Goal: Transaction & Acquisition: Purchase product/service

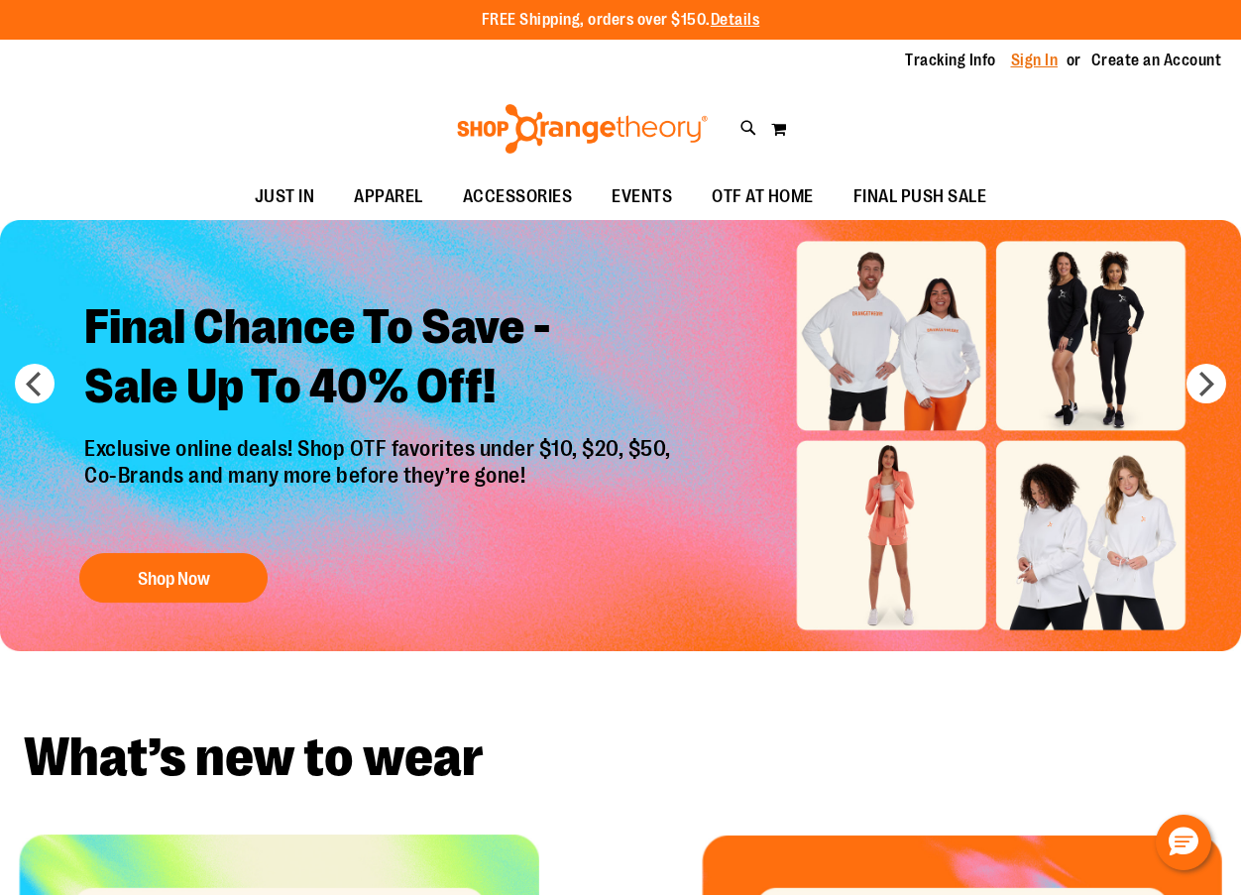
type input "**********"
click at [1056, 56] on link "Sign In" at bounding box center [1035, 61] width 48 height 22
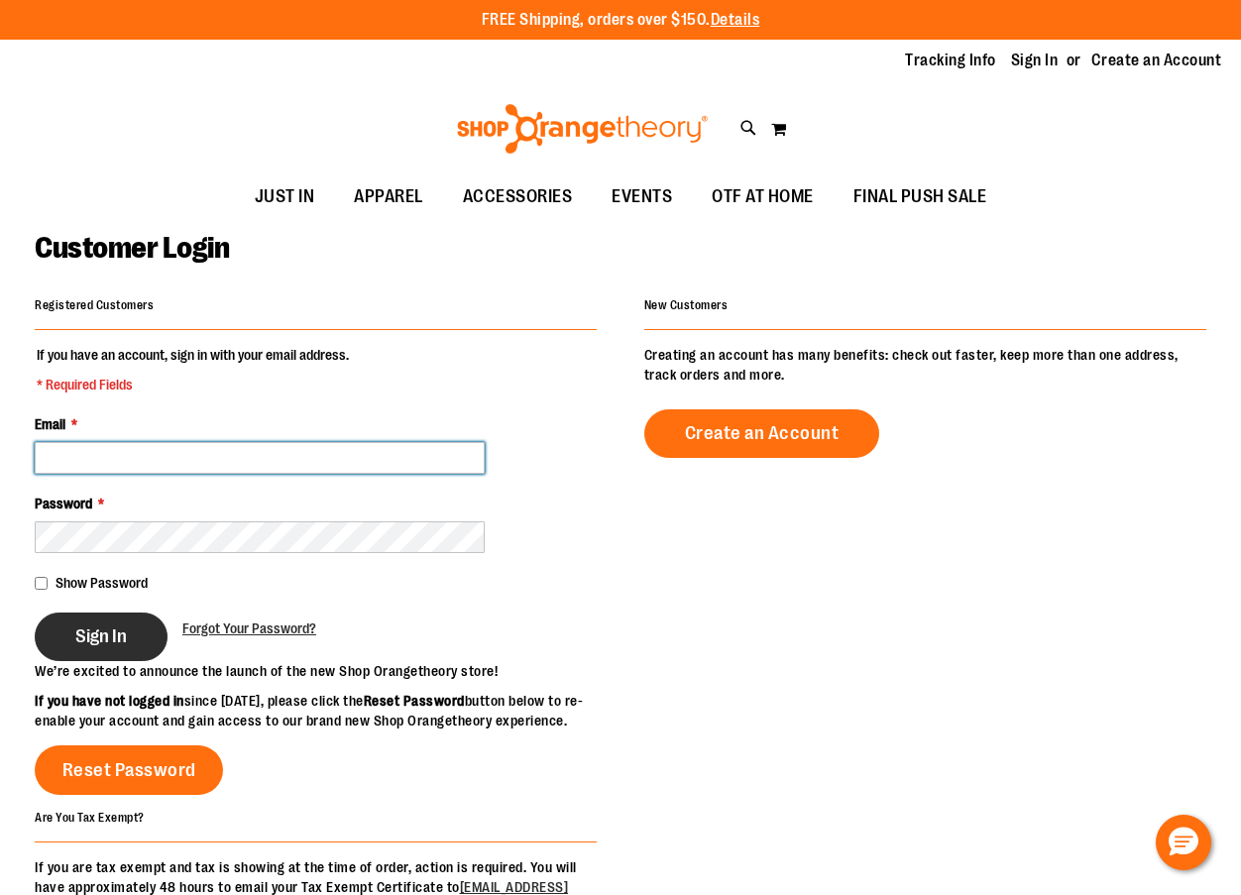
type input "**********"
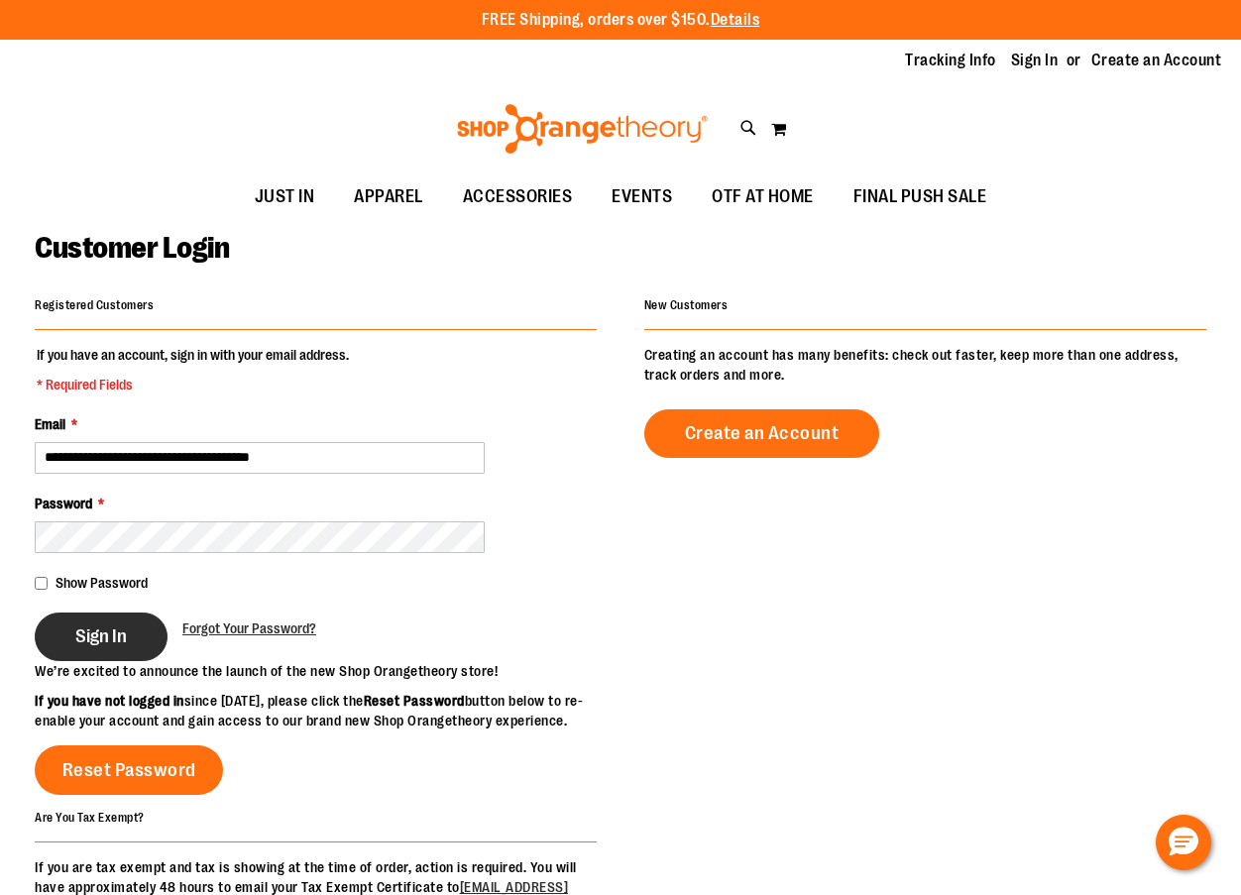
type input "**********"
click at [148, 638] on button "Sign In" at bounding box center [101, 637] width 133 height 49
click at [102, 637] on div "Sign In" at bounding box center [109, 637] width 148 height 49
click at [61, 641] on div "Sign In" at bounding box center [109, 637] width 148 height 49
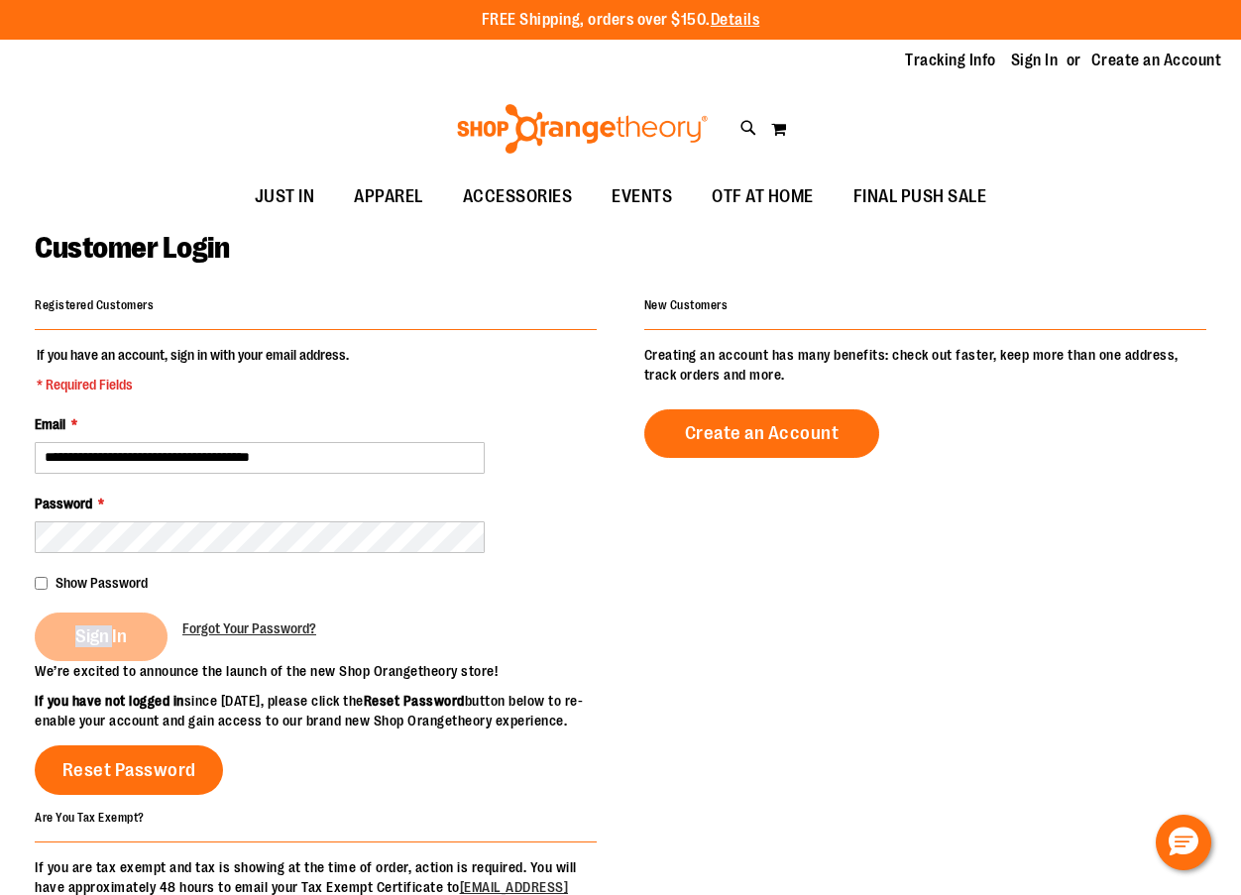
click at [61, 641] on div "Sign In" at bounding box center [109, 637] width 148 height 49
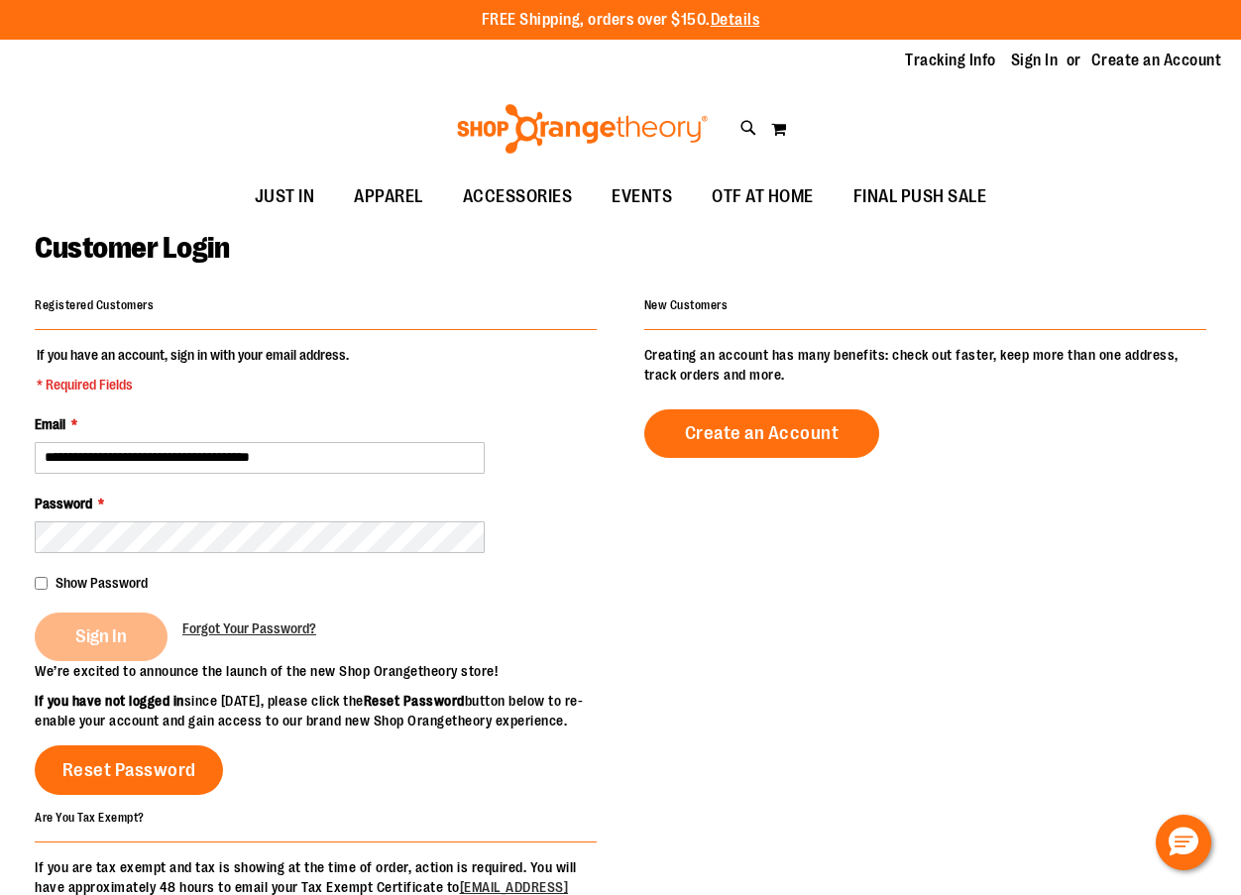
click at [784, 541] on div "**********" at bounding box center [621, 633] width 1172 height 685
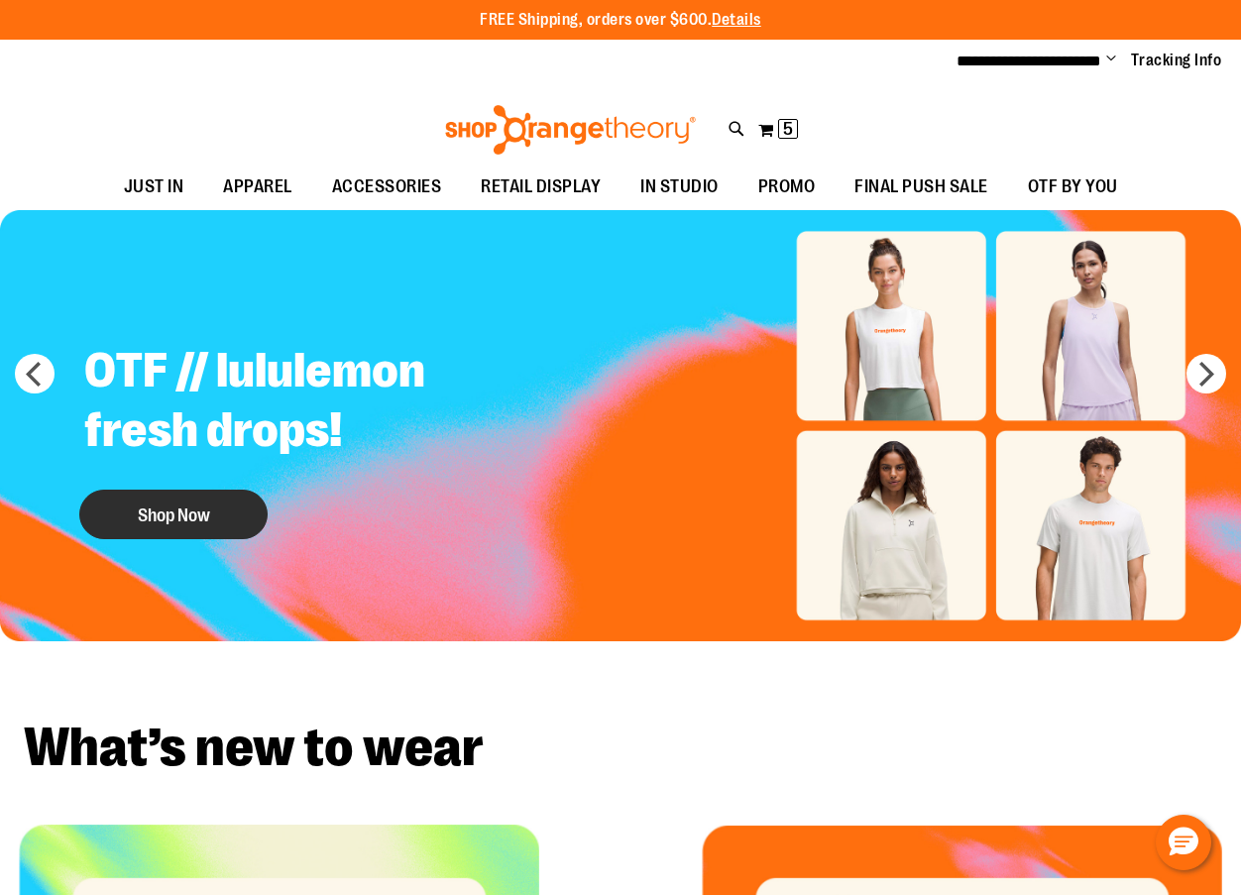
type input "**********"
click at [148, 523] on button "Shop Now" at bounding box center [173, 515] width 188 height 50
click at [171, 520] on button "Shop Now" at bounding box center [173, 515] width 188 height 50
click at [979, 360] on img "Slide 1 of 7" at bounding box center [620, 425] width 1241 height 431
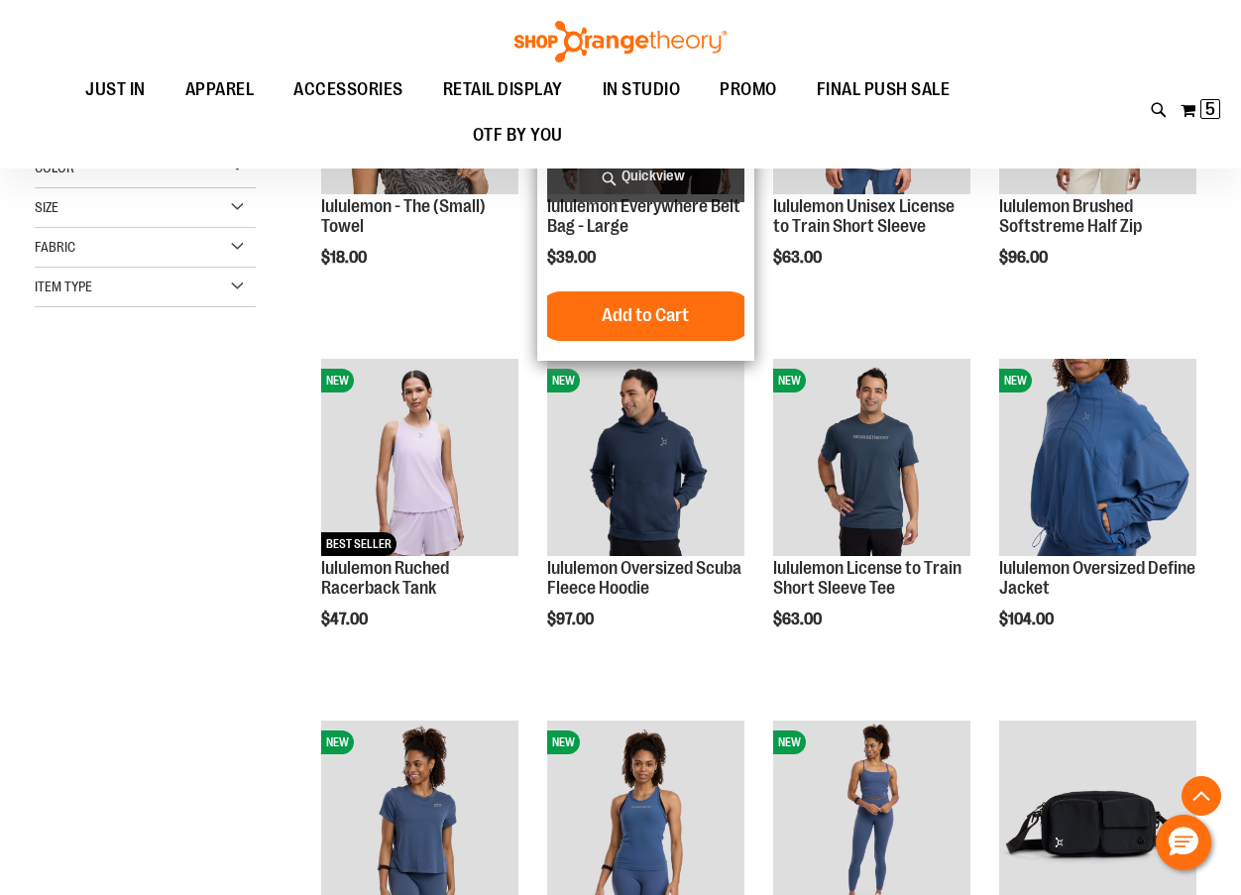
scroll to position [990, 0]
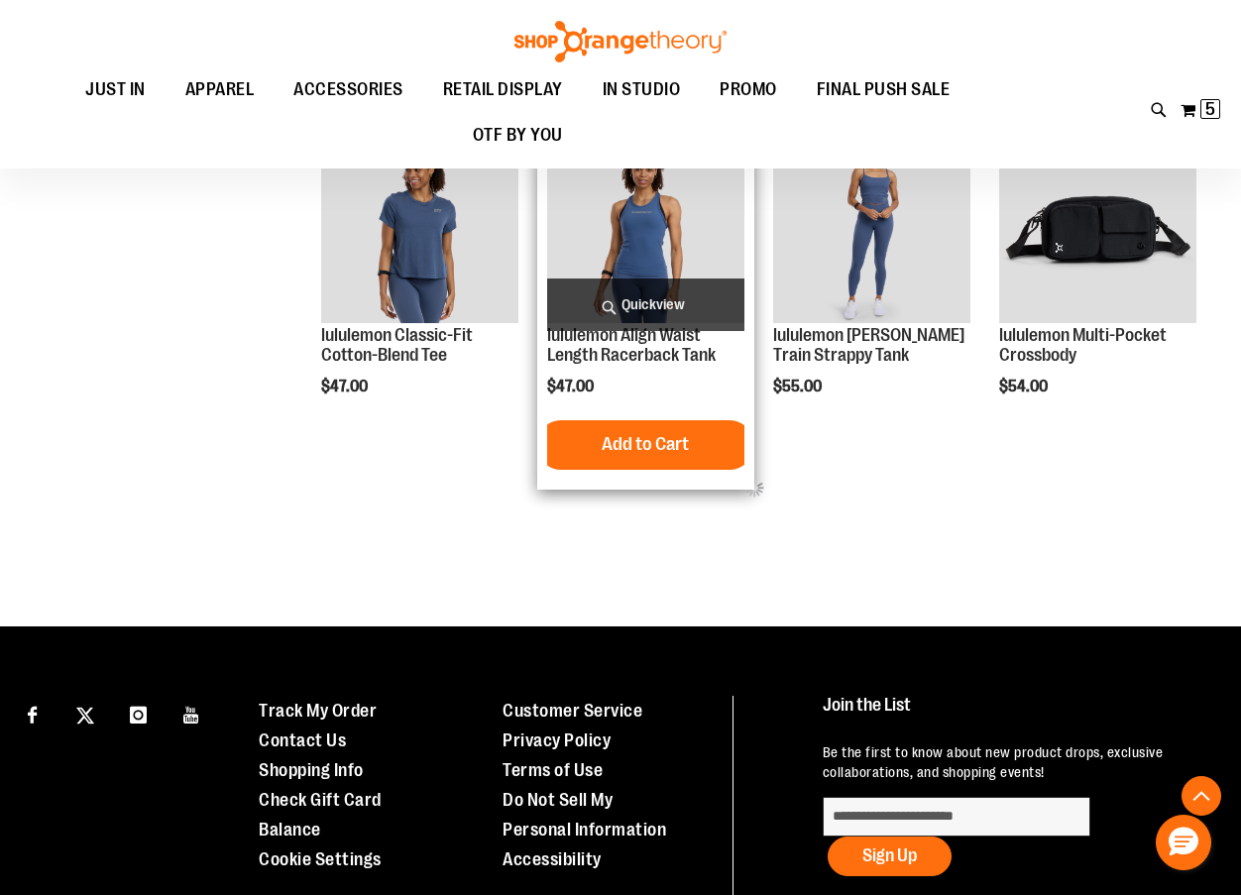
scroll to position [396, 0]
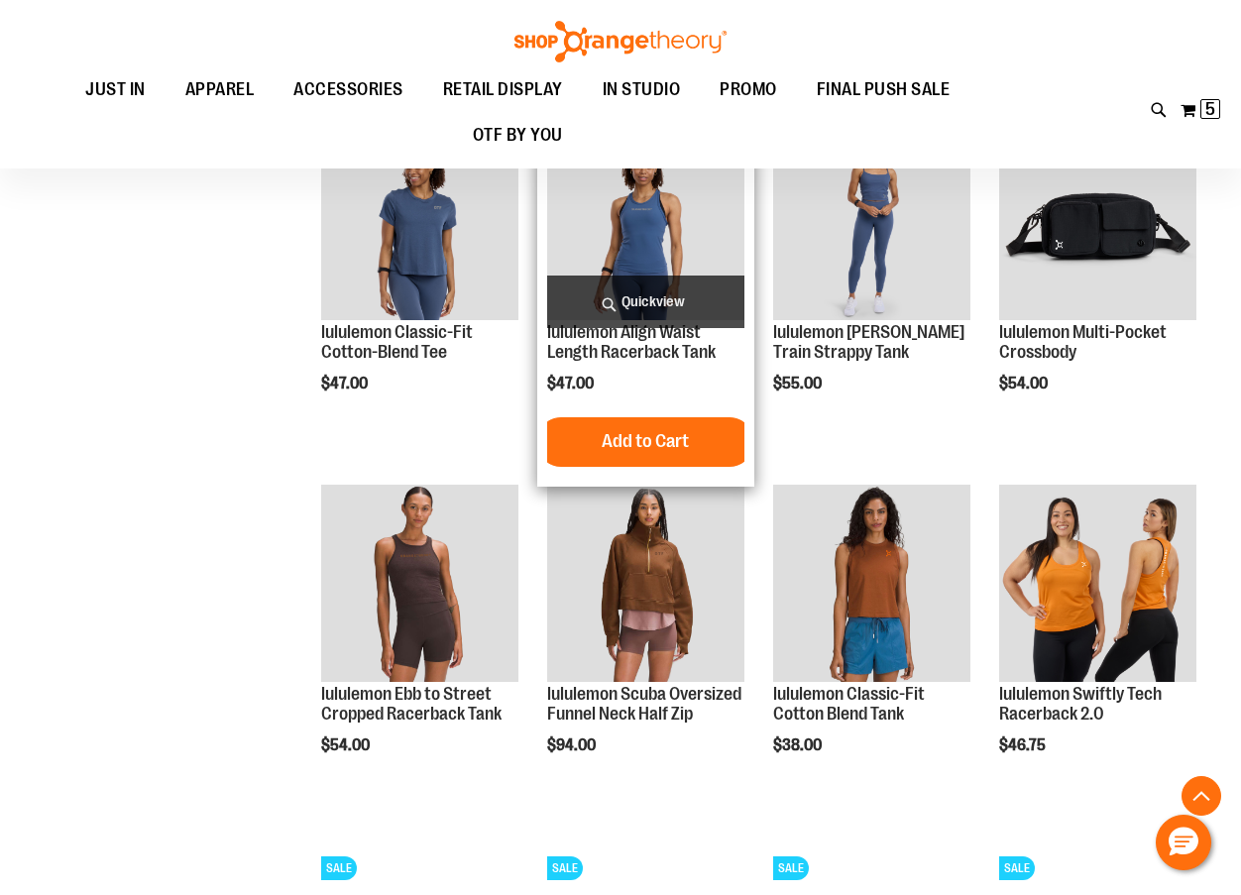
scroll to position [1090, 0]
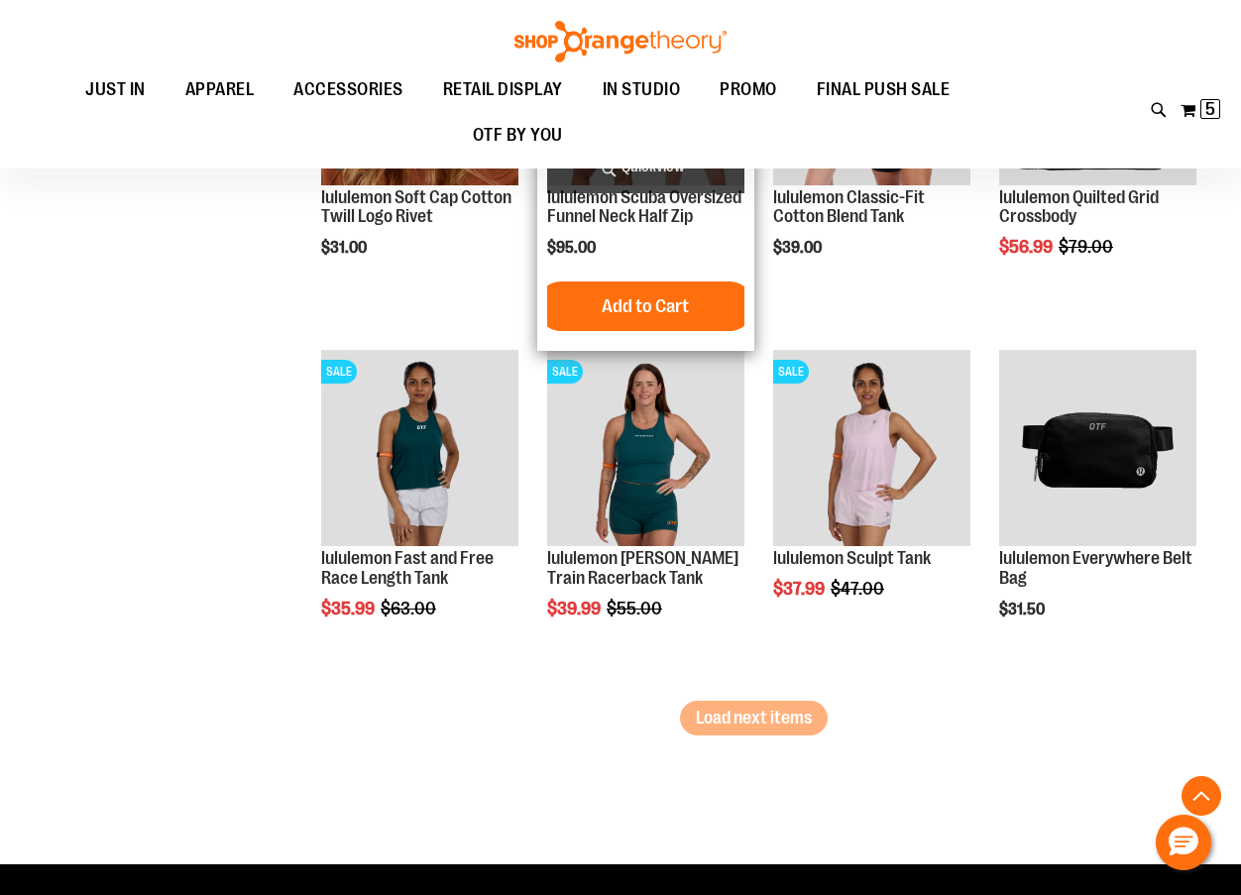
scroll to position [3073, 0]
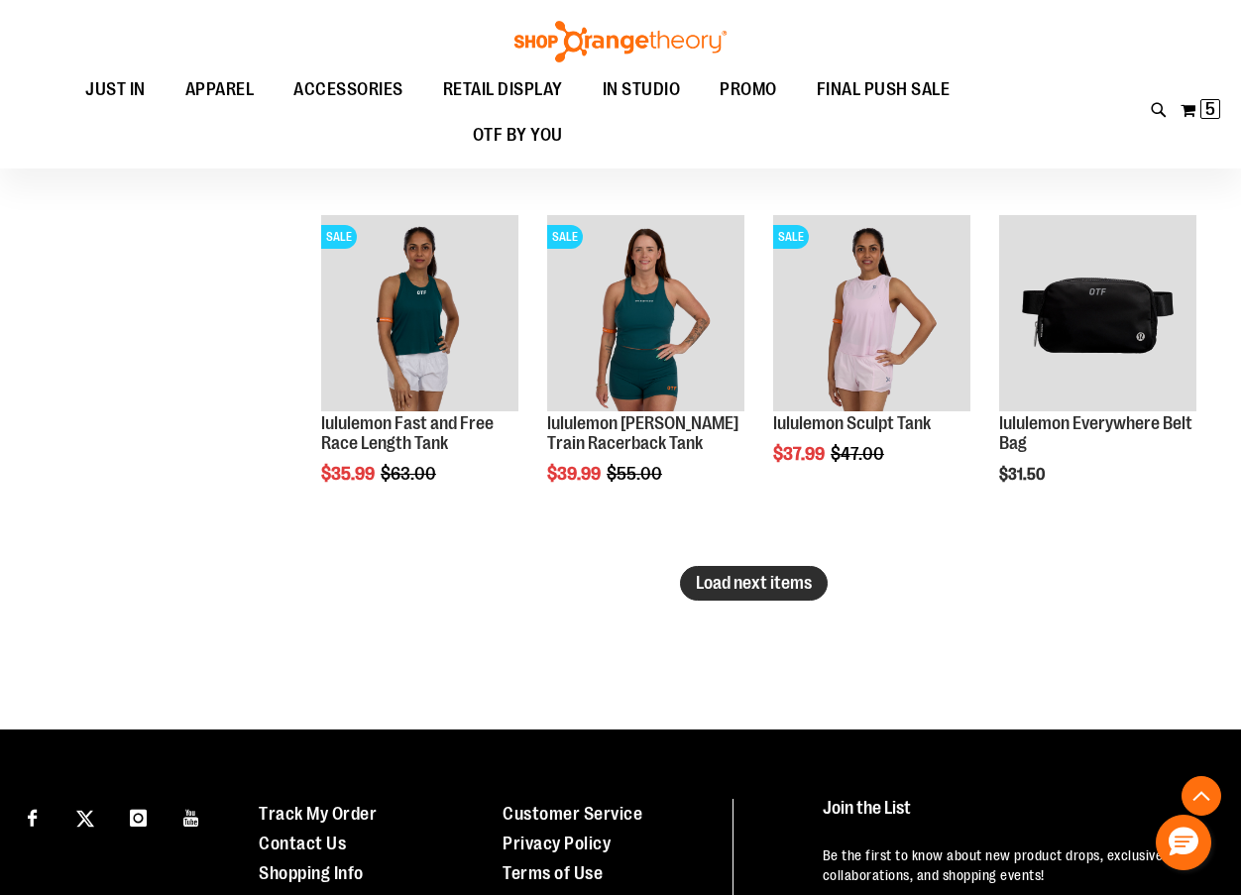
type input "**********"
click at [756, 593] on span "Load next items" at bounding box center [754, 583] width 116 height 20
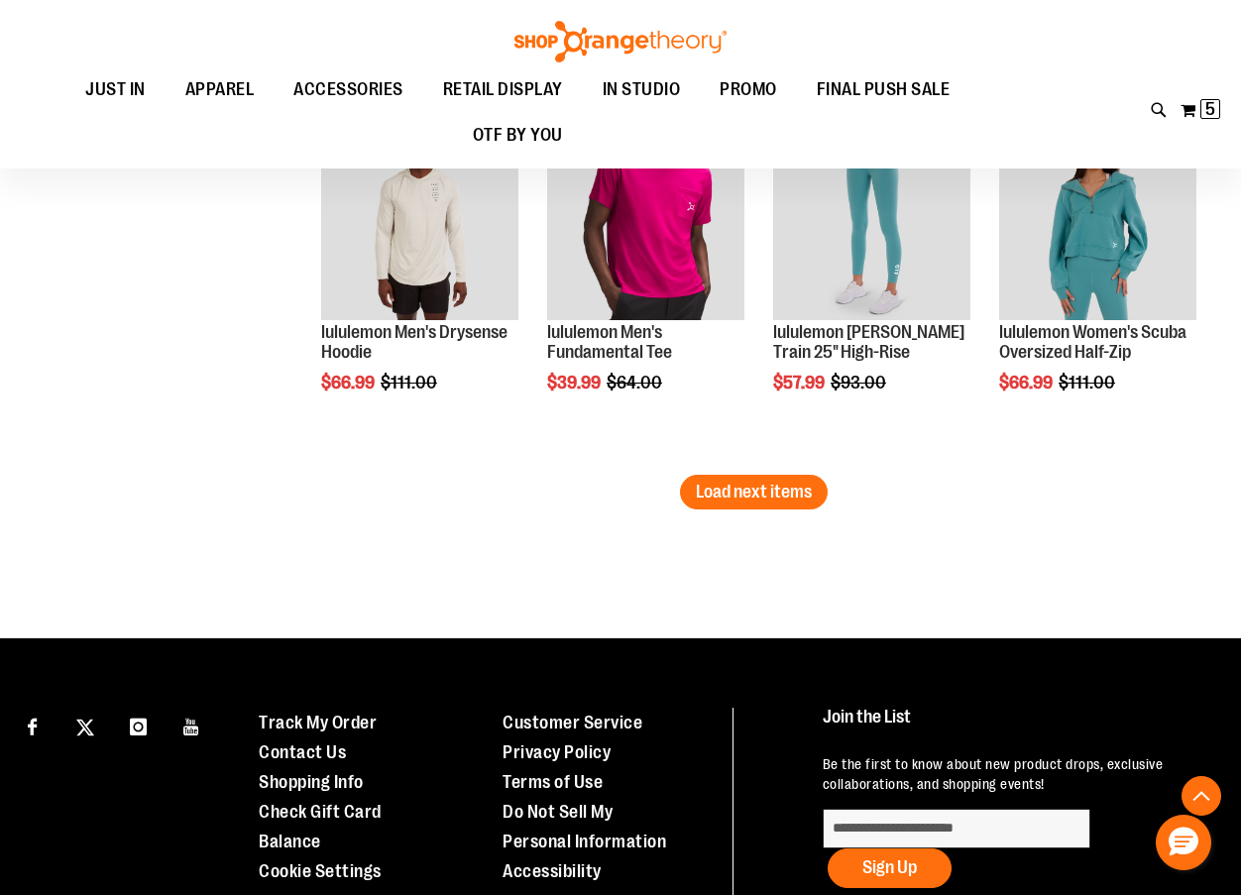
scroll to position [4262, 0]
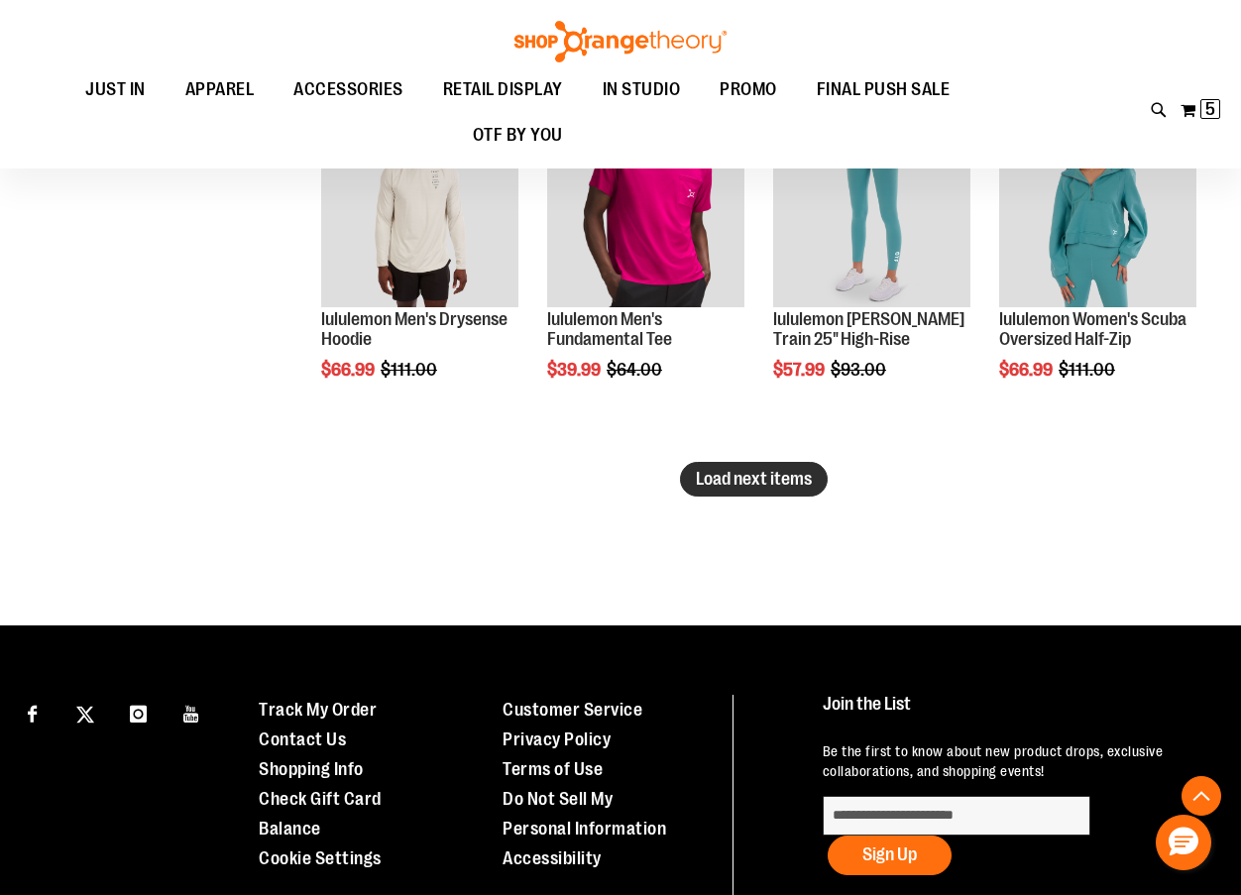
click at [782, 483] on span "Load next items" at bounding box center [754, 479] width 116 height 20
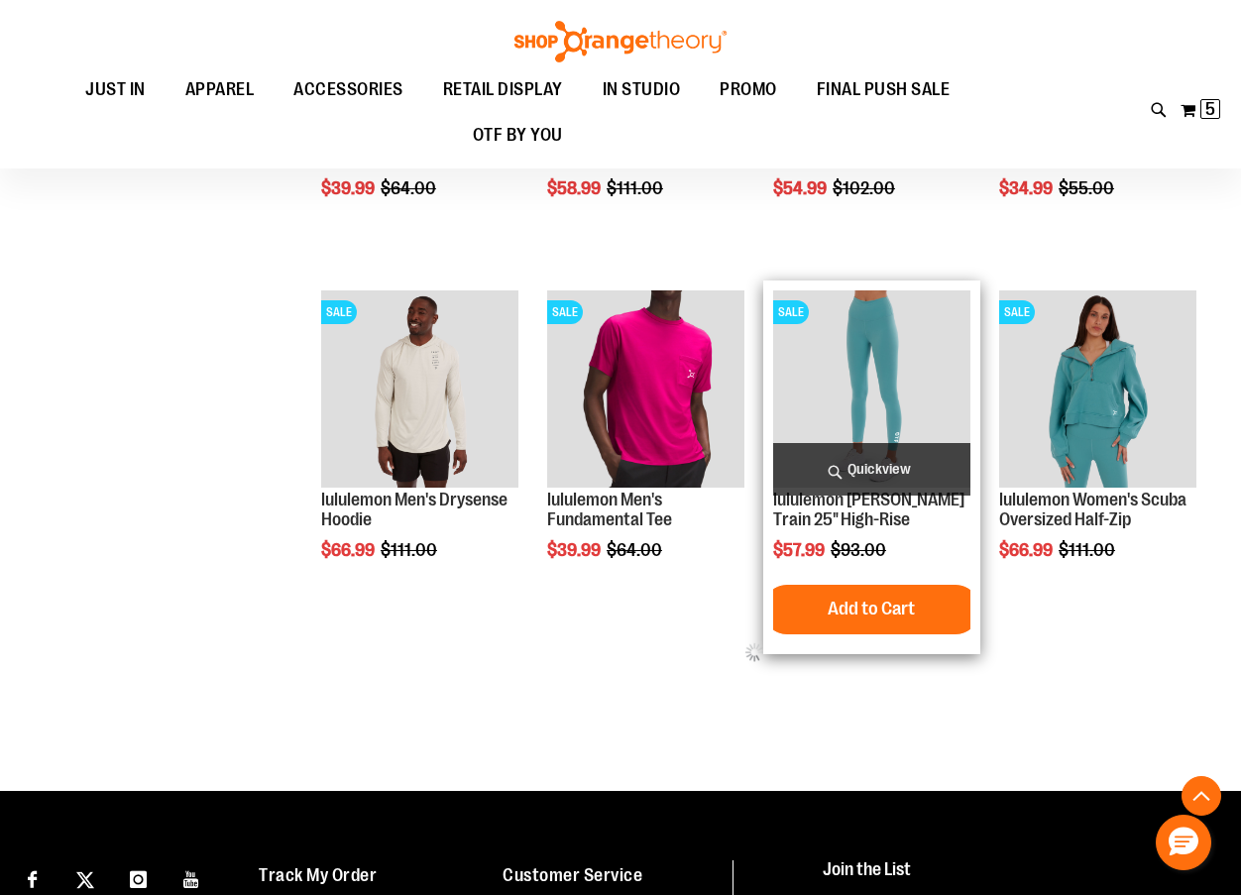
scroll to position [4064, 0]
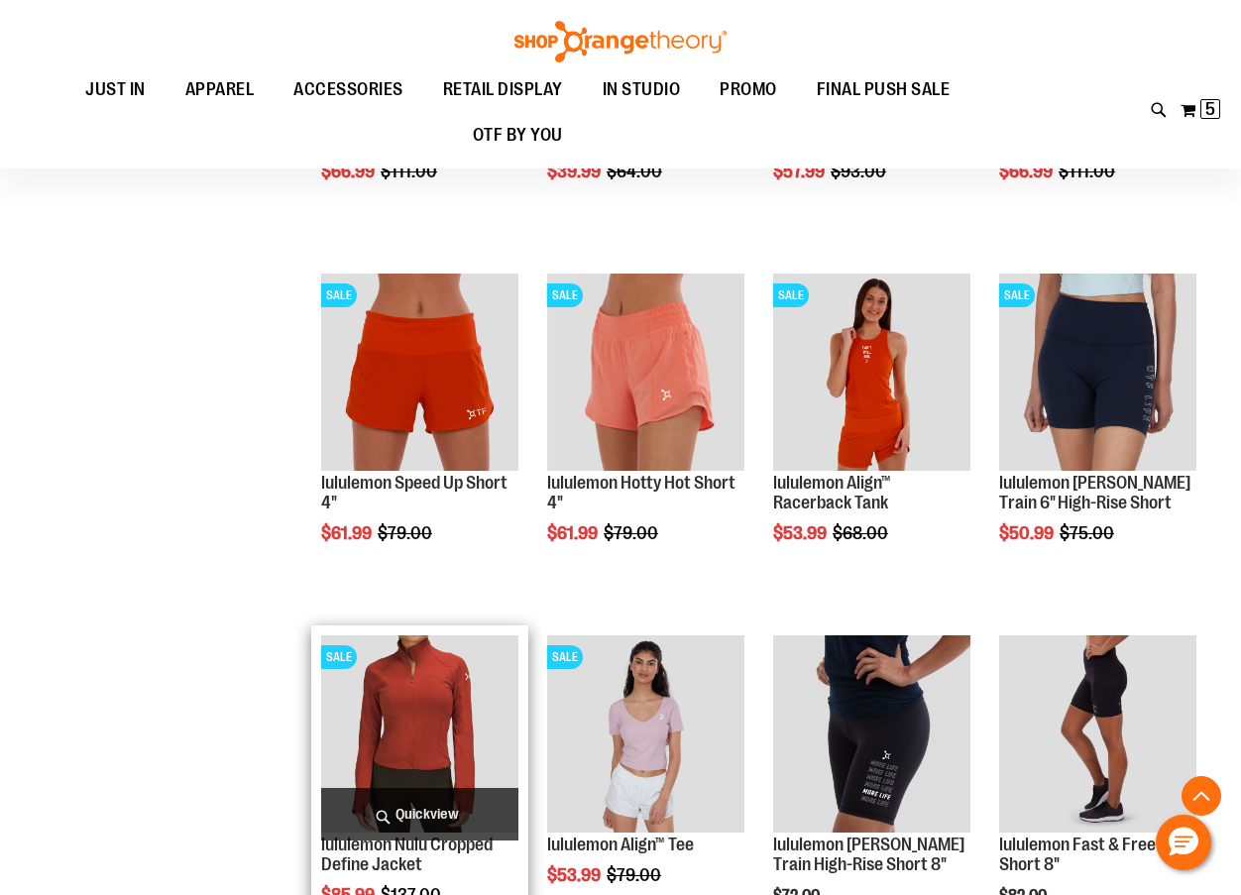
scroll to position [3866, 0]
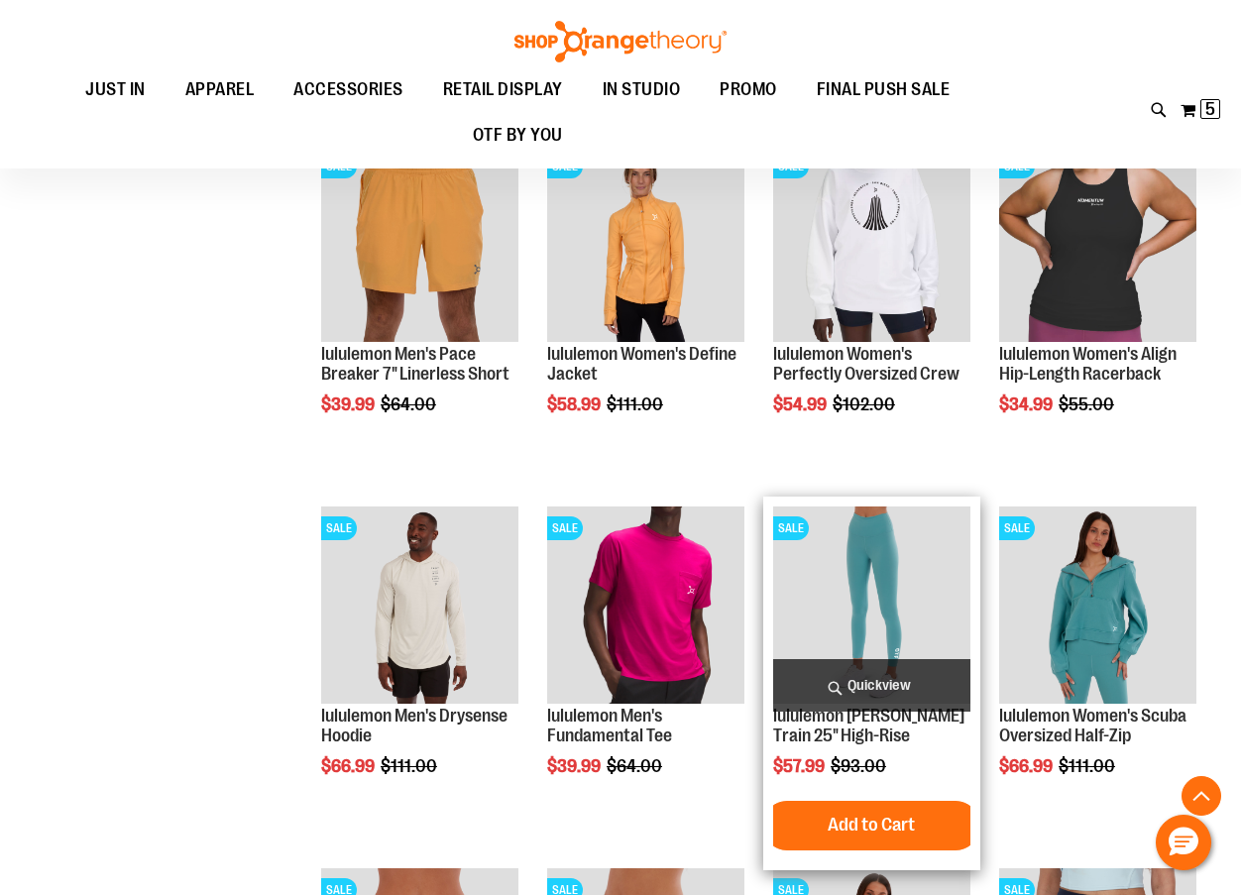
click at [842, 596] on img "product" at bounding box center [871, 605] width 197 height 197
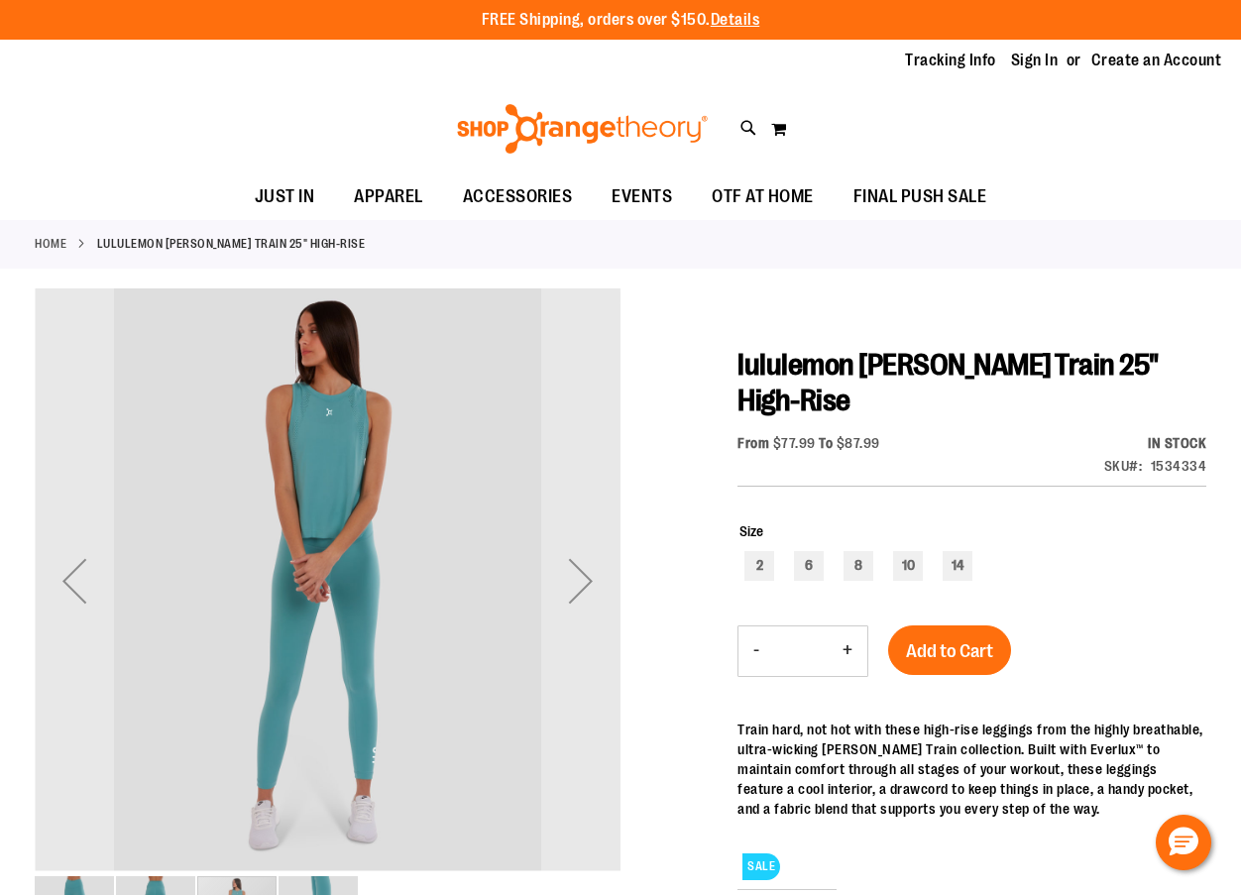
click at [581, 587] on div "Next" at bounding box center [580, 580] width 79 height 79
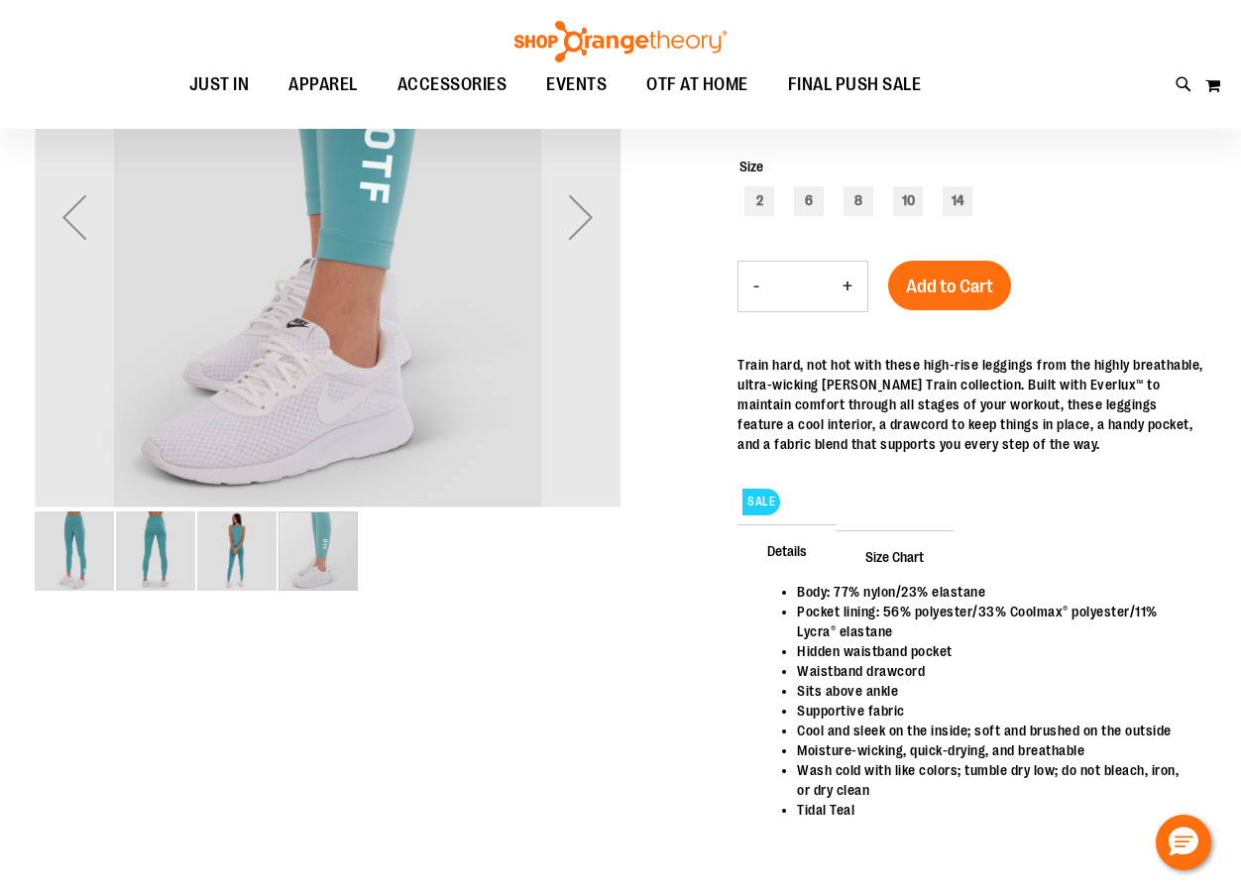
scroll to position [396, 0]
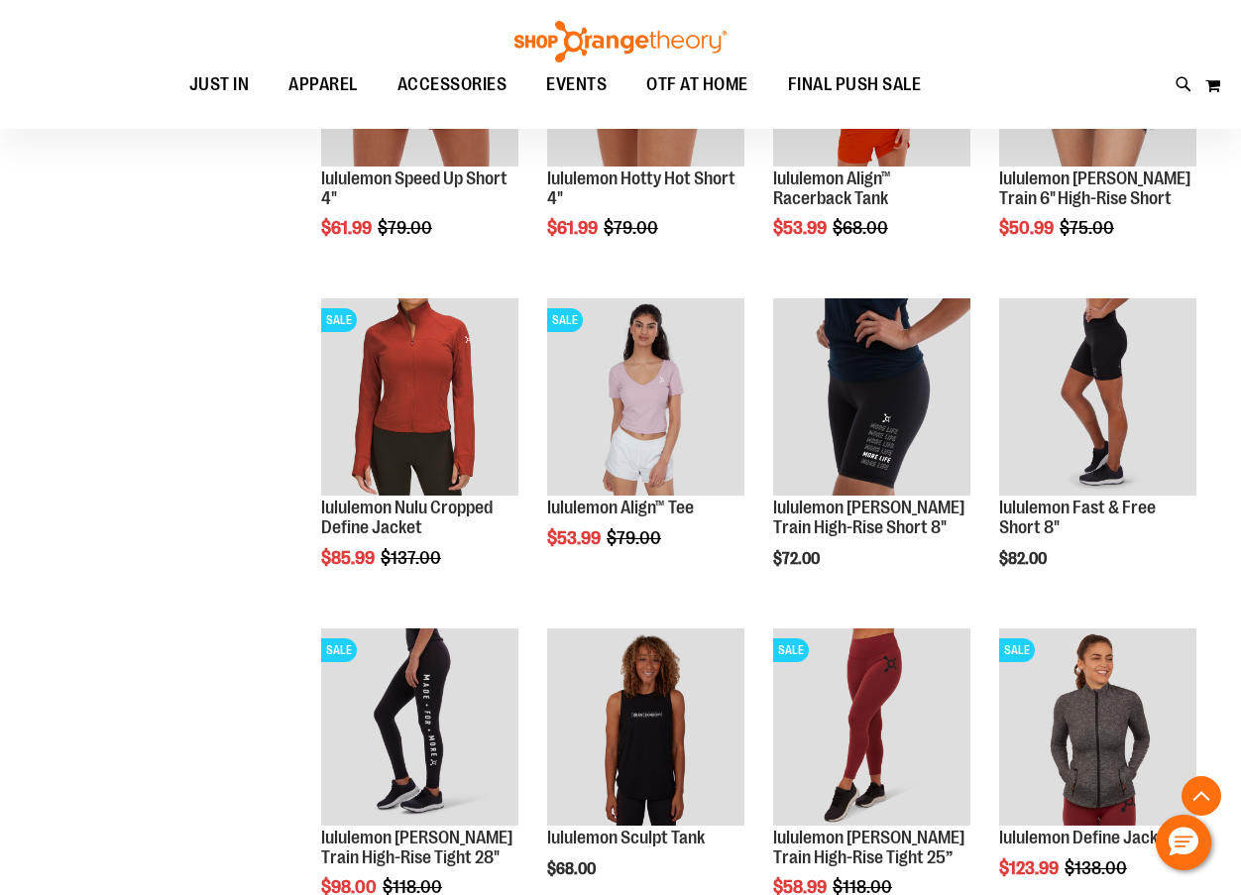
scroll to position [1267, 0]
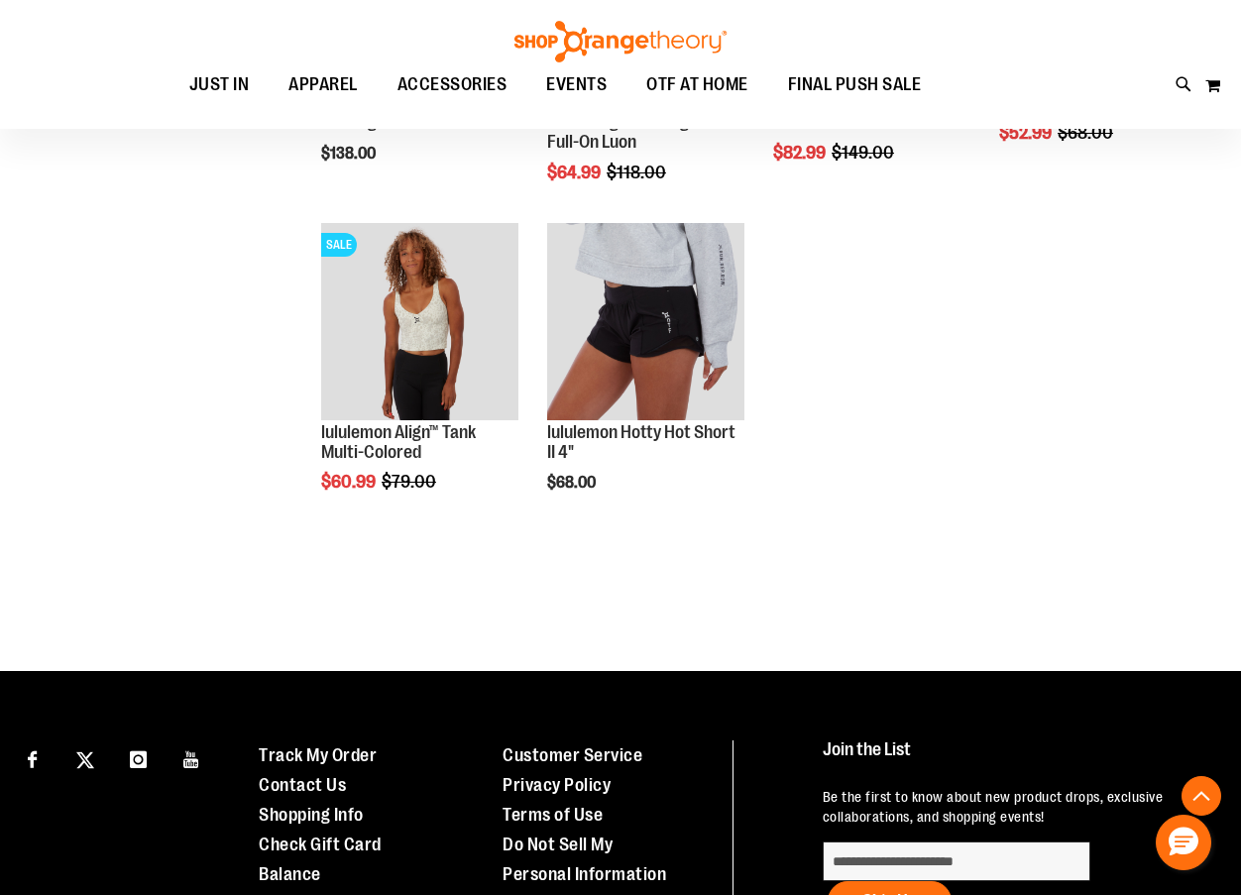
scroll to position [2545, 0]
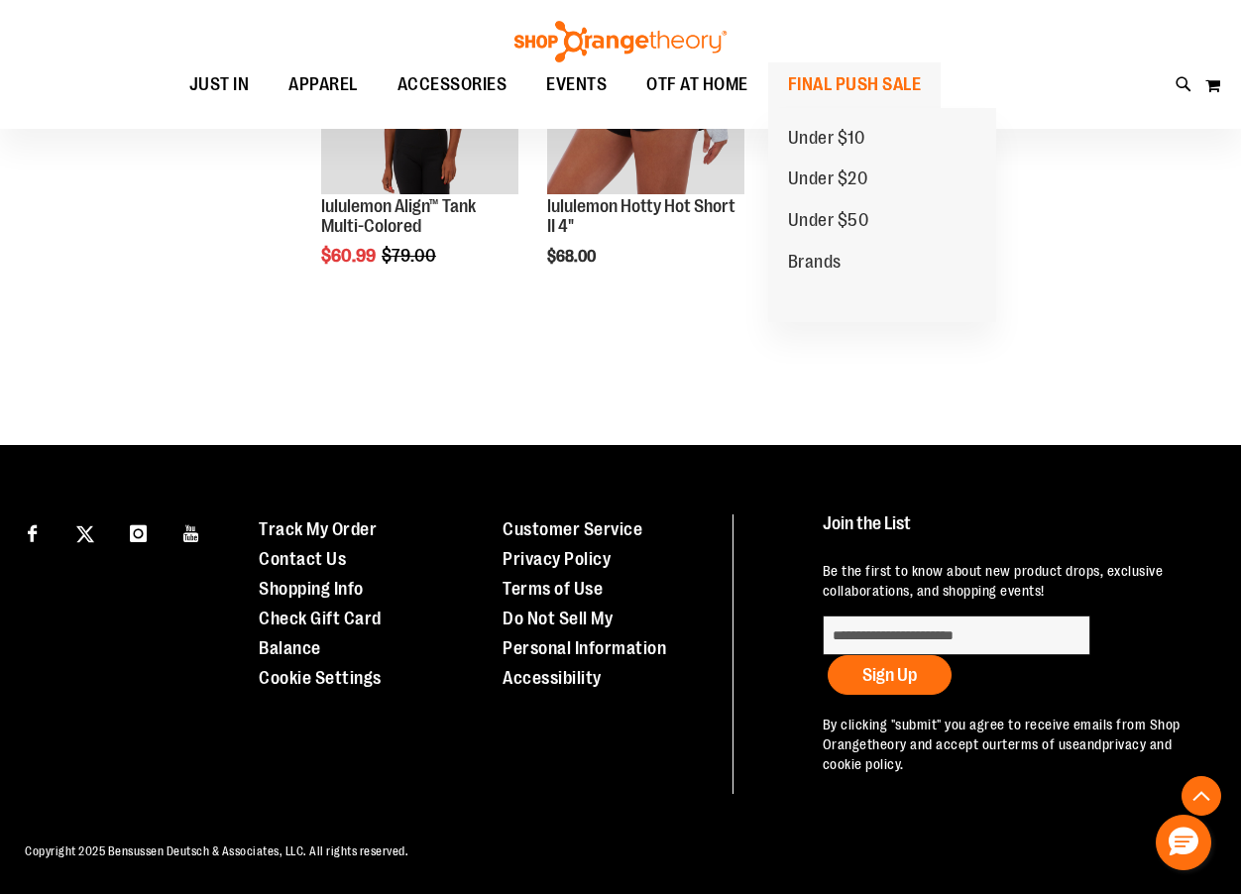
type input "**********"
click at [854, 92] on span "FINAL PUSH SALE" at bounding box center [855, 84] width 134 height 45
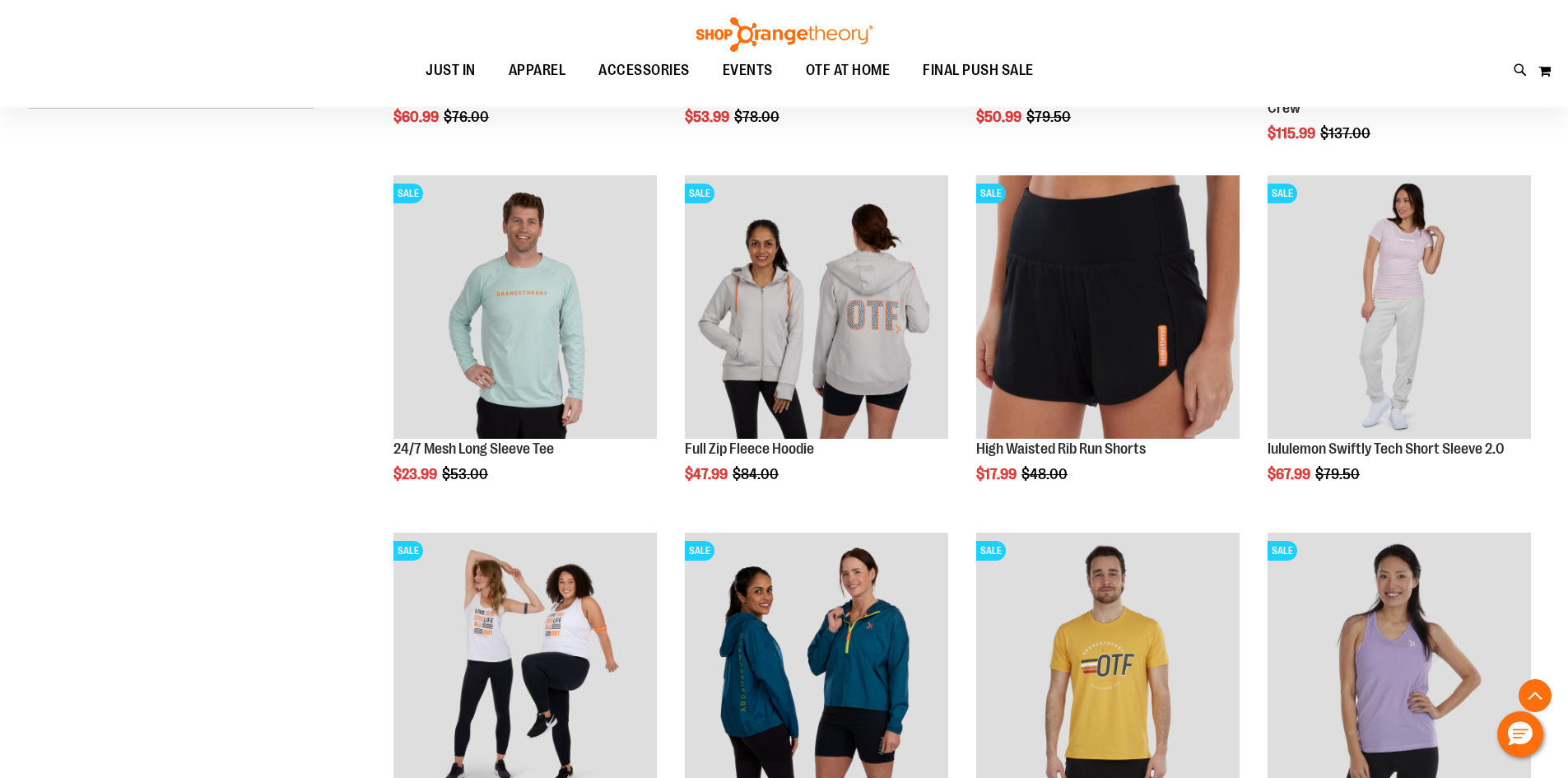
scroll to position [575, 0]
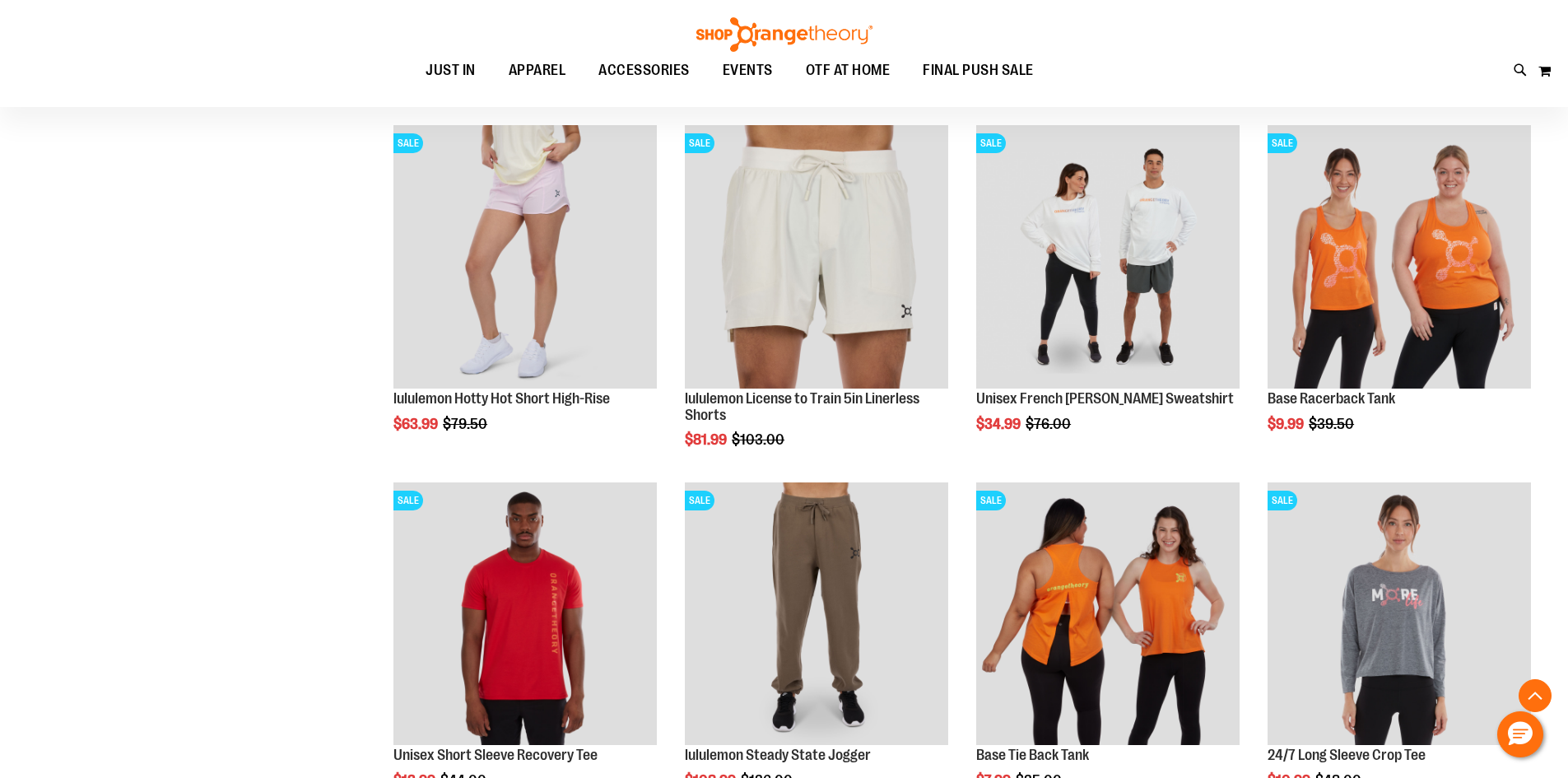
scroll to position [1646, 0]
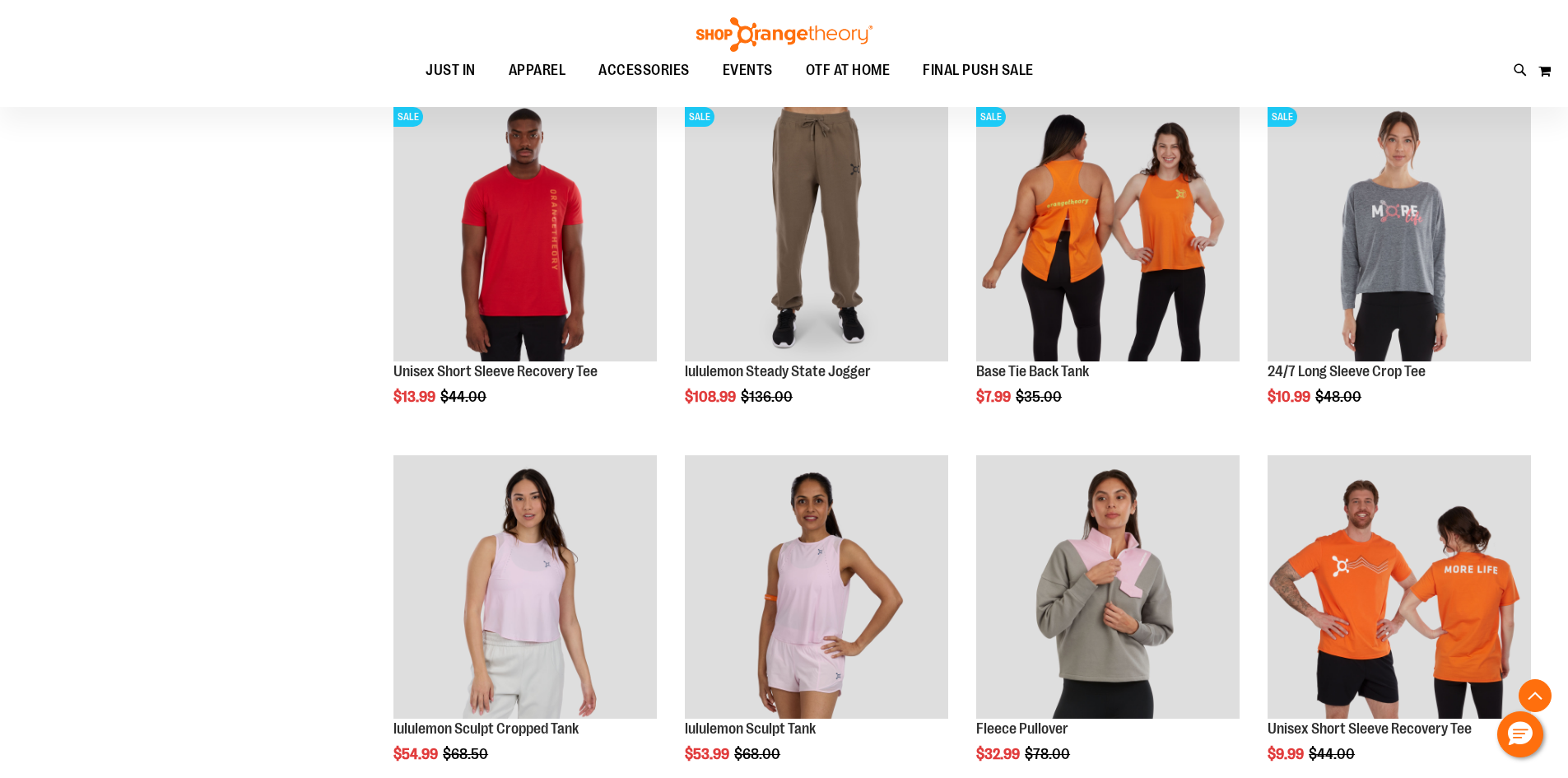
scroll to position [2058, 0]
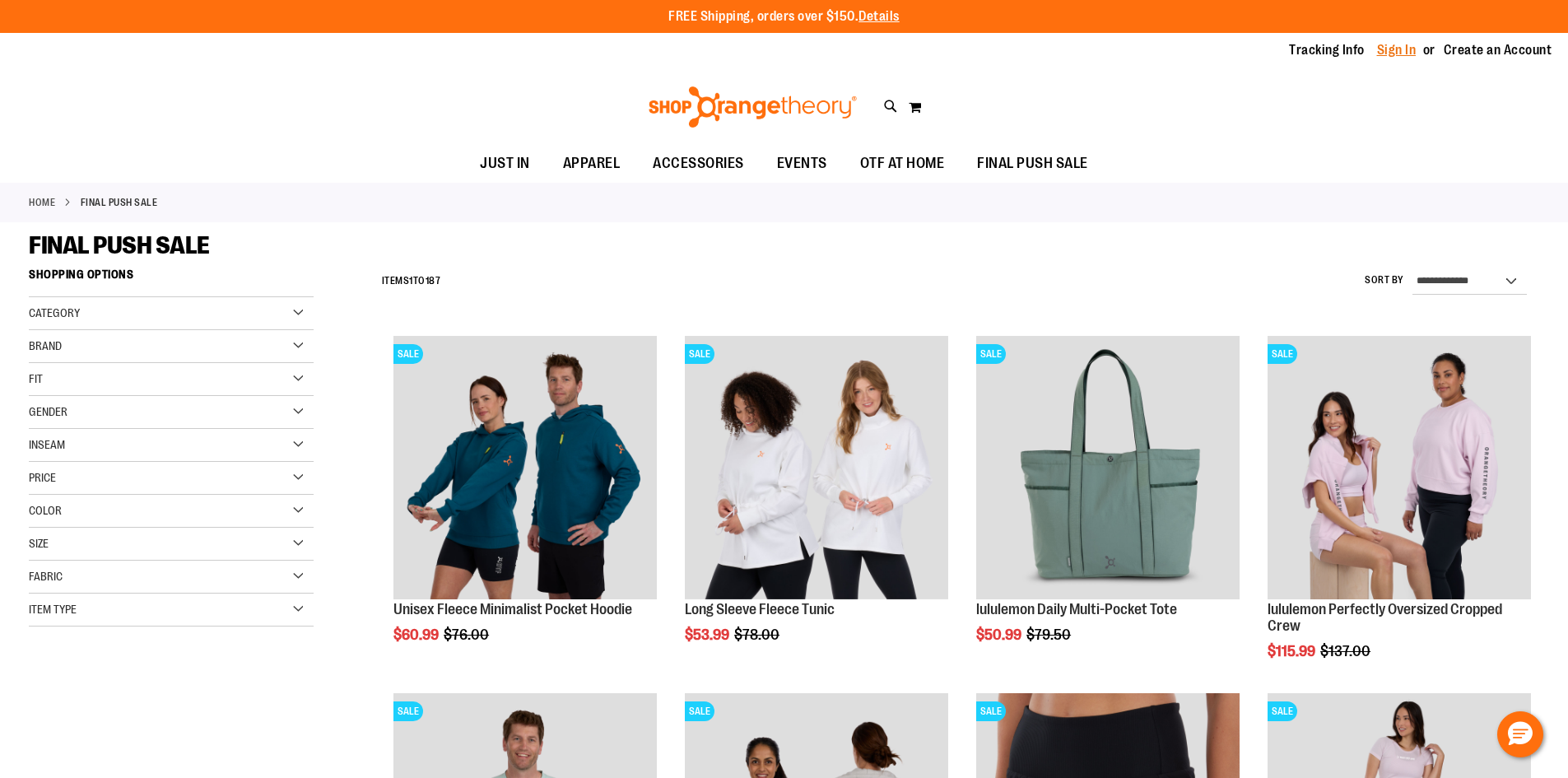
type input "**********"
click at [1029, 48] on link "Sign In" at bounding box center [1397, 51] width 40 height 18
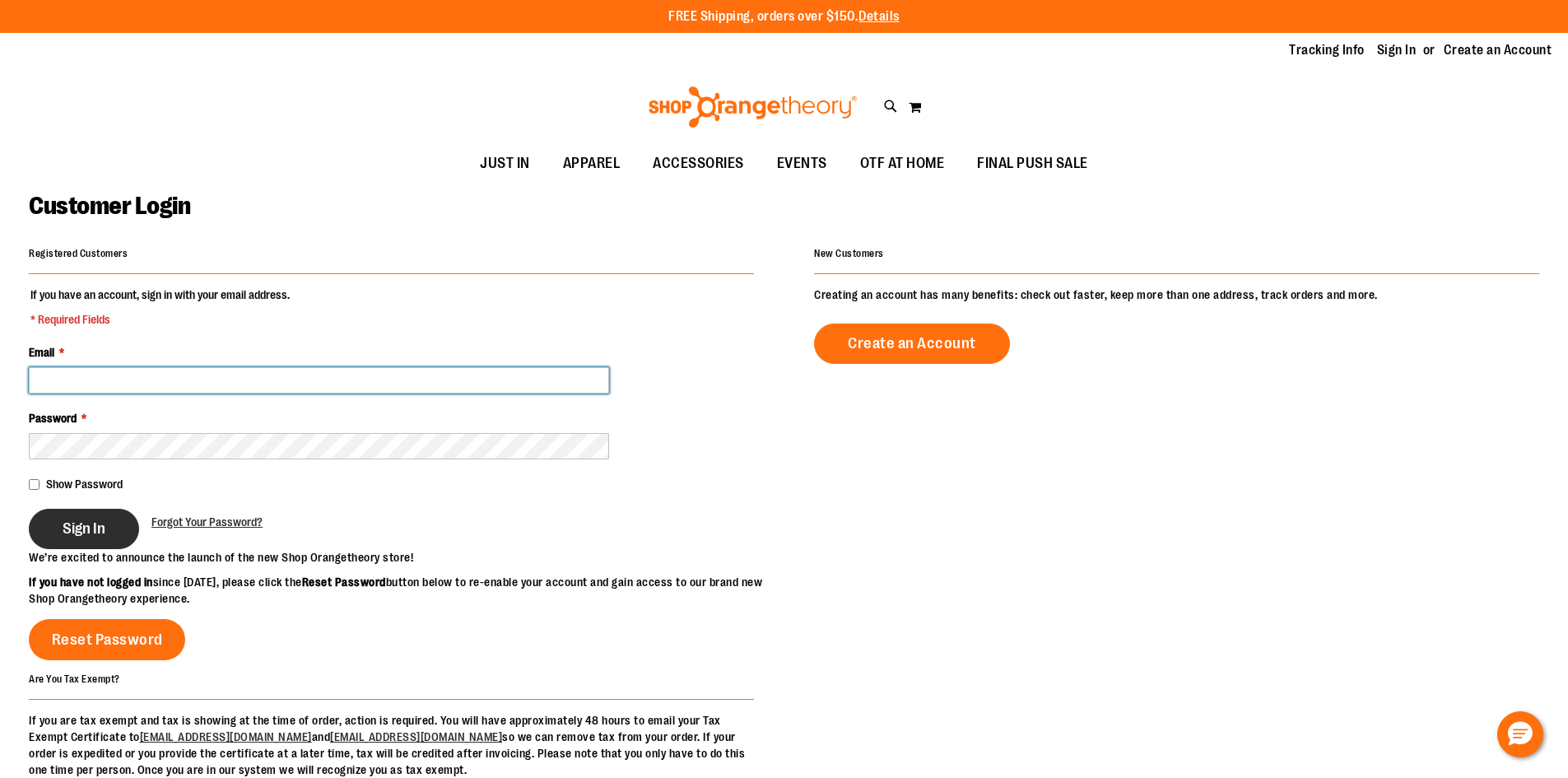
type input "**********"
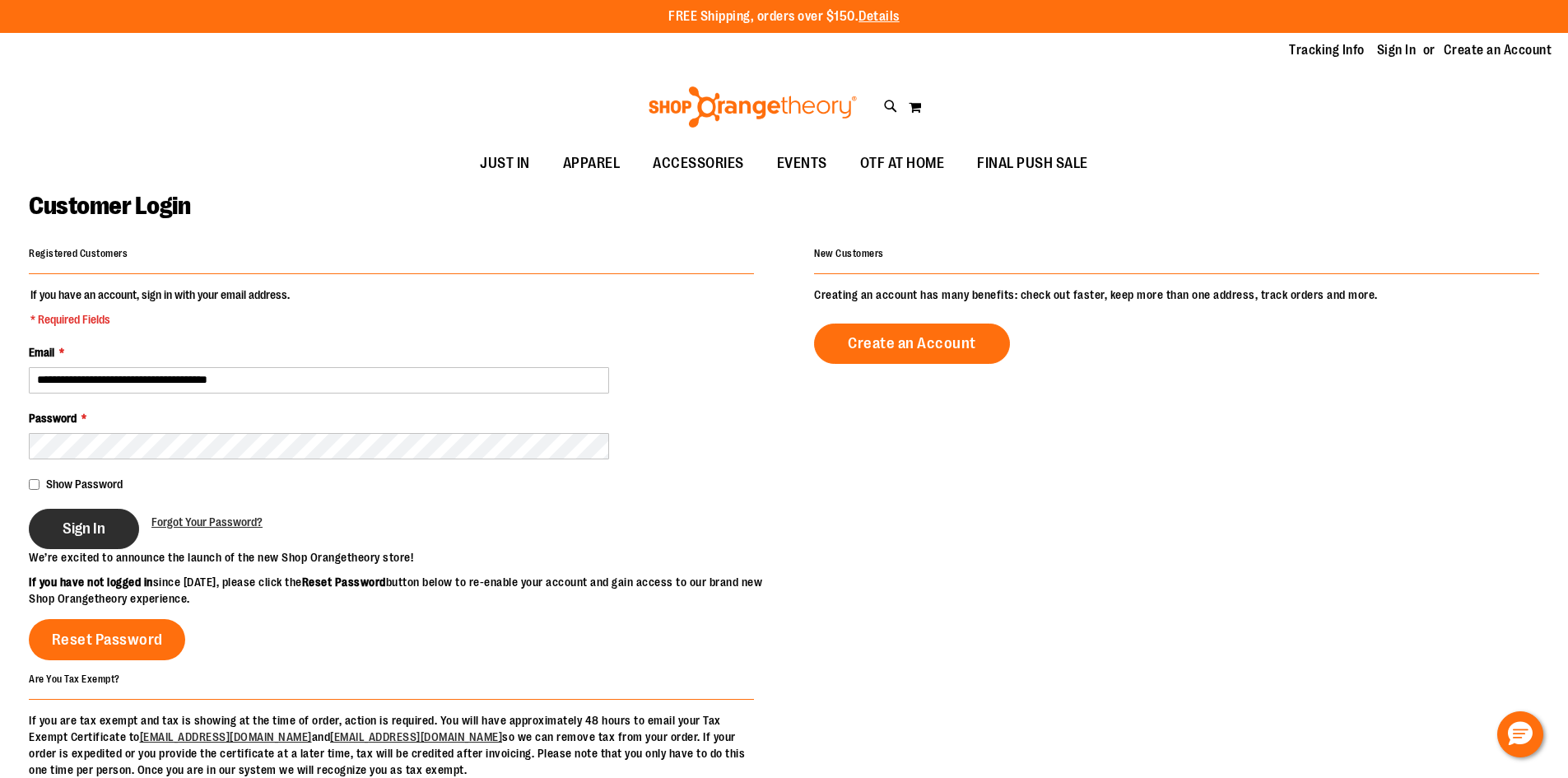
type input "**********"
click at [125, 535] on button "Sign In" at bounding box center [84, 529] width 110 height 41
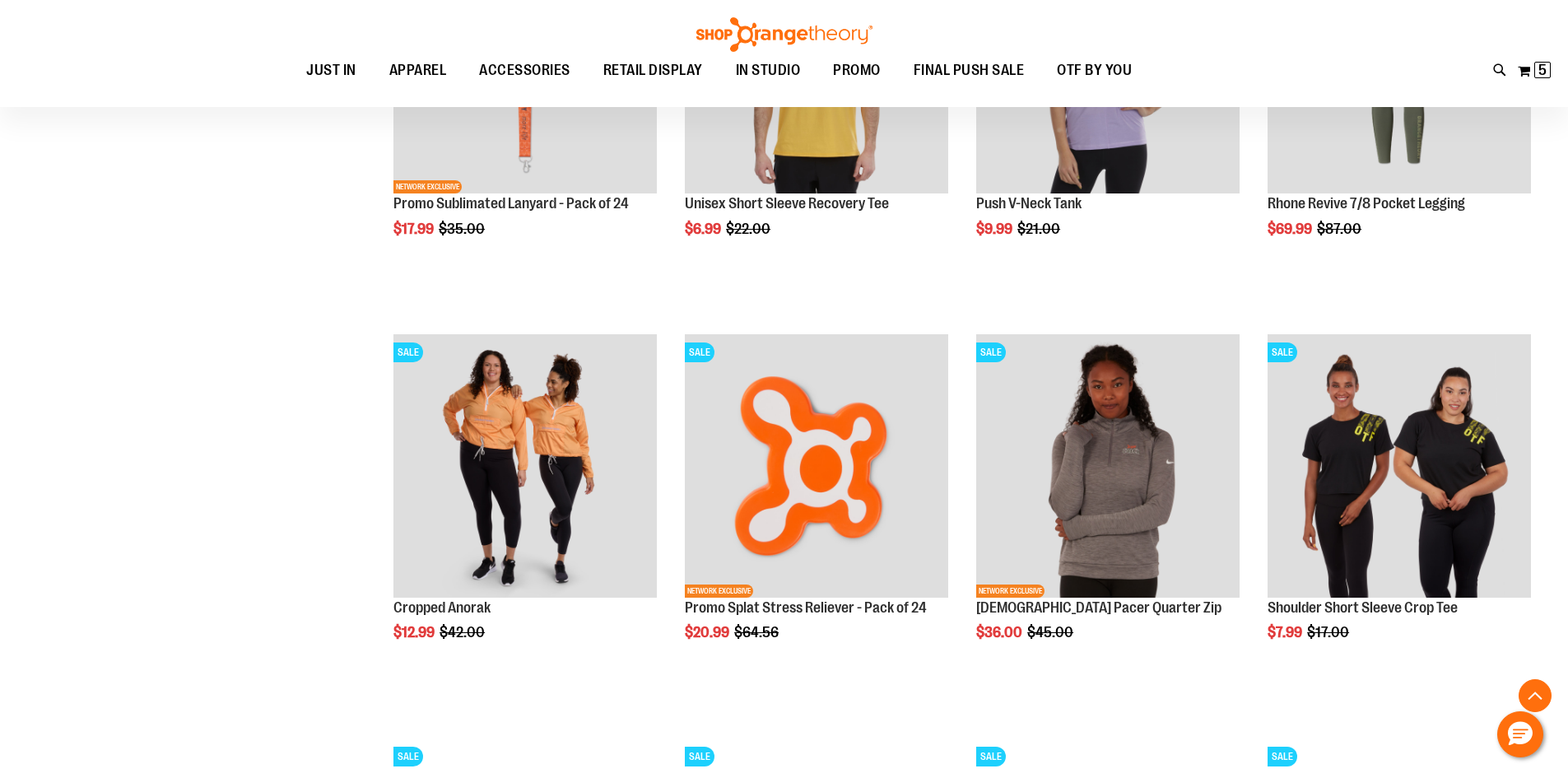
scroll to position [1647, 0]
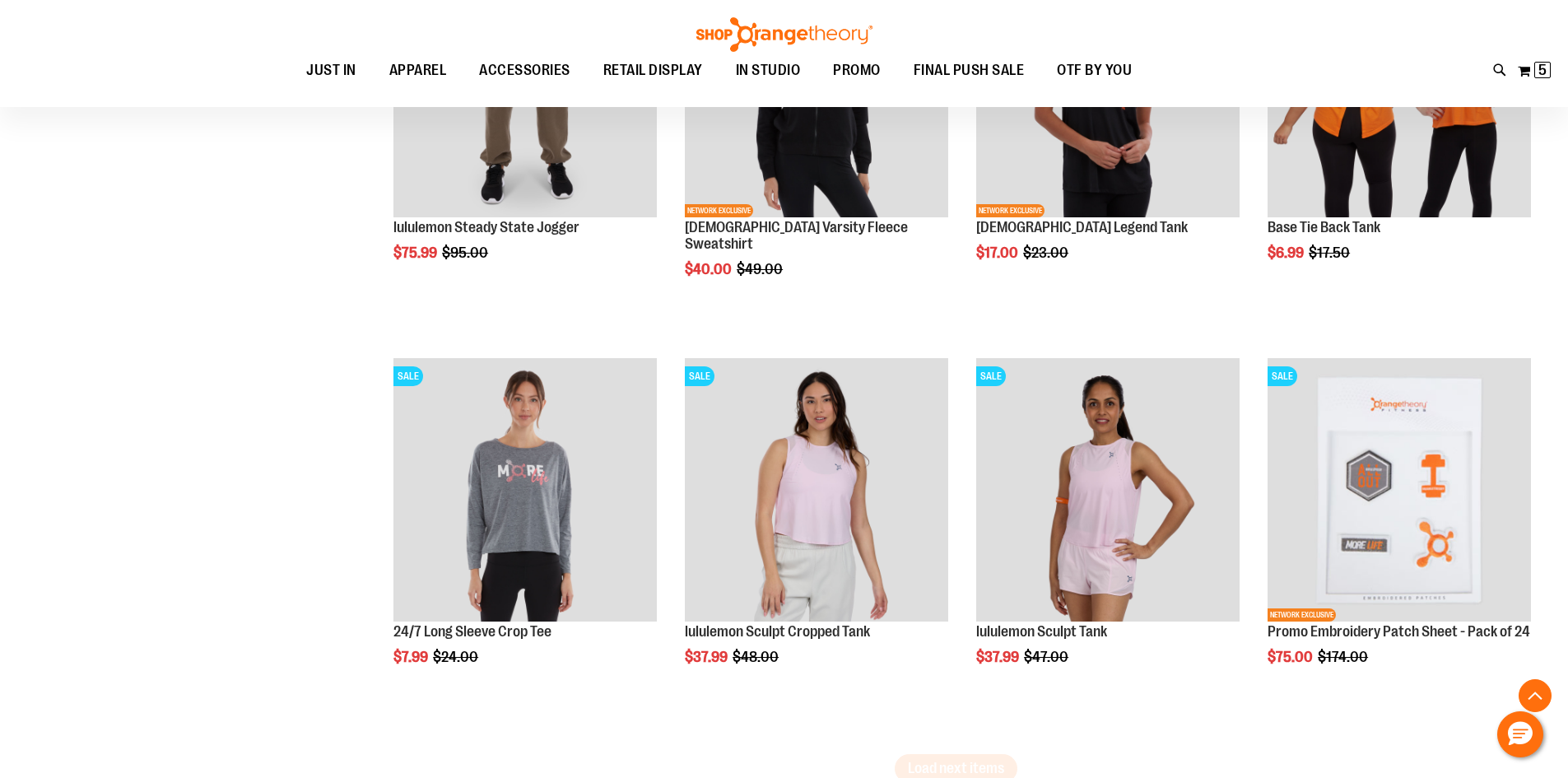
scroll to position [3211, 0]
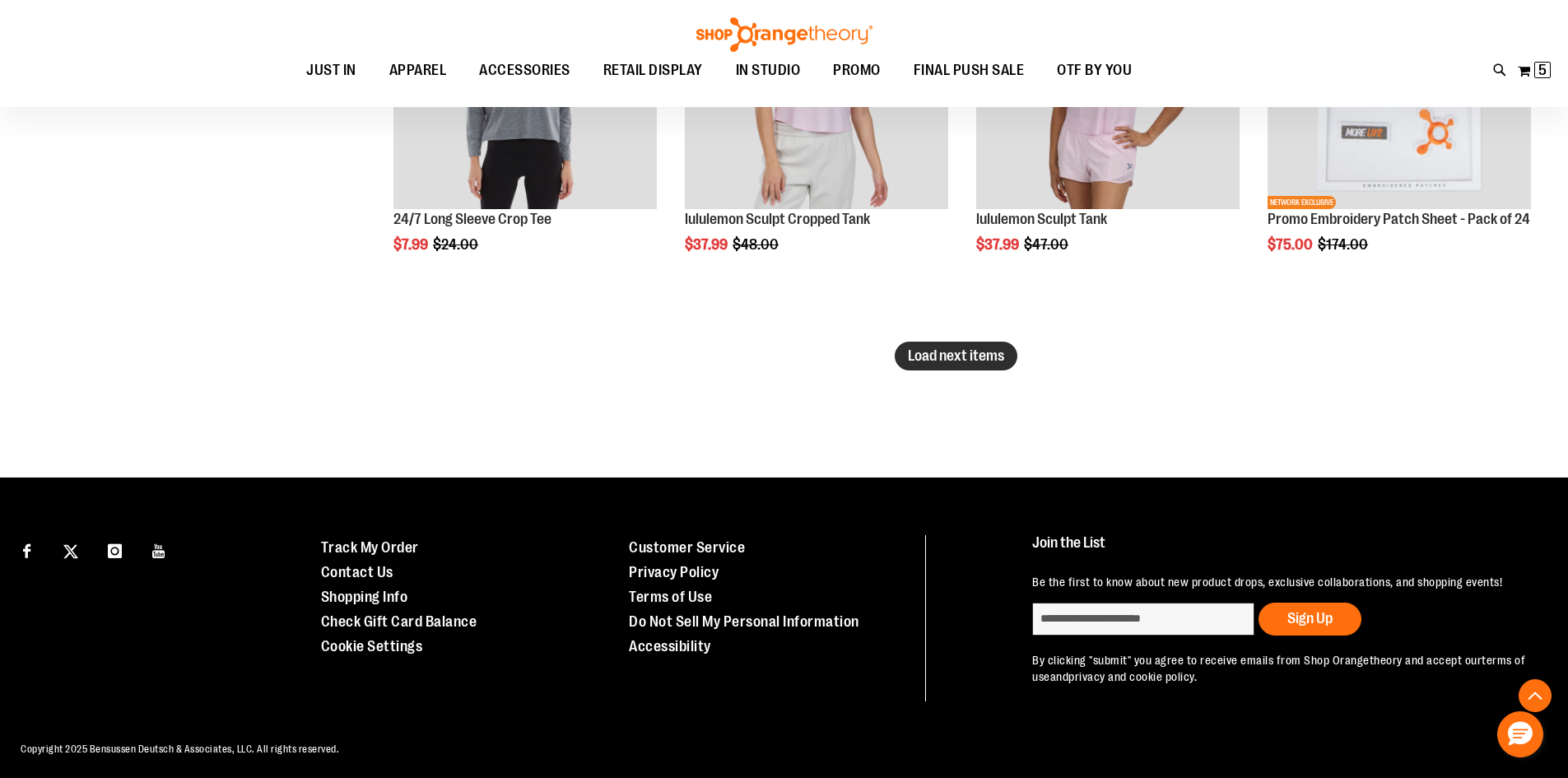
type input "**********"
click at [989, 358] on span "Load next items" at bounding box center [956, 355] width 96 height 17
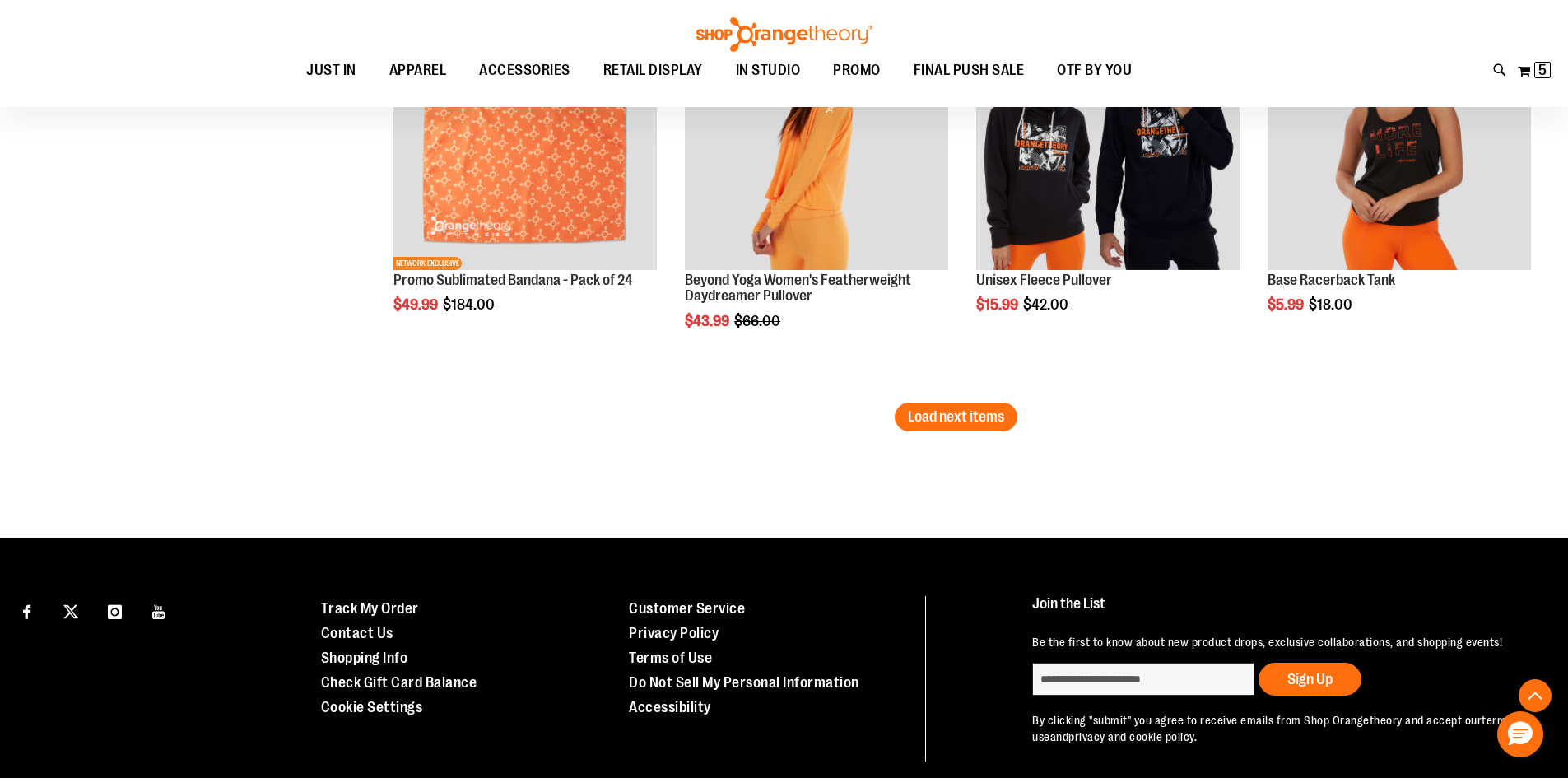
scroll to position [4775, 0]
click at [917, 413] on span "Load next items" at bounding box center [956, 416] width 96 height 17
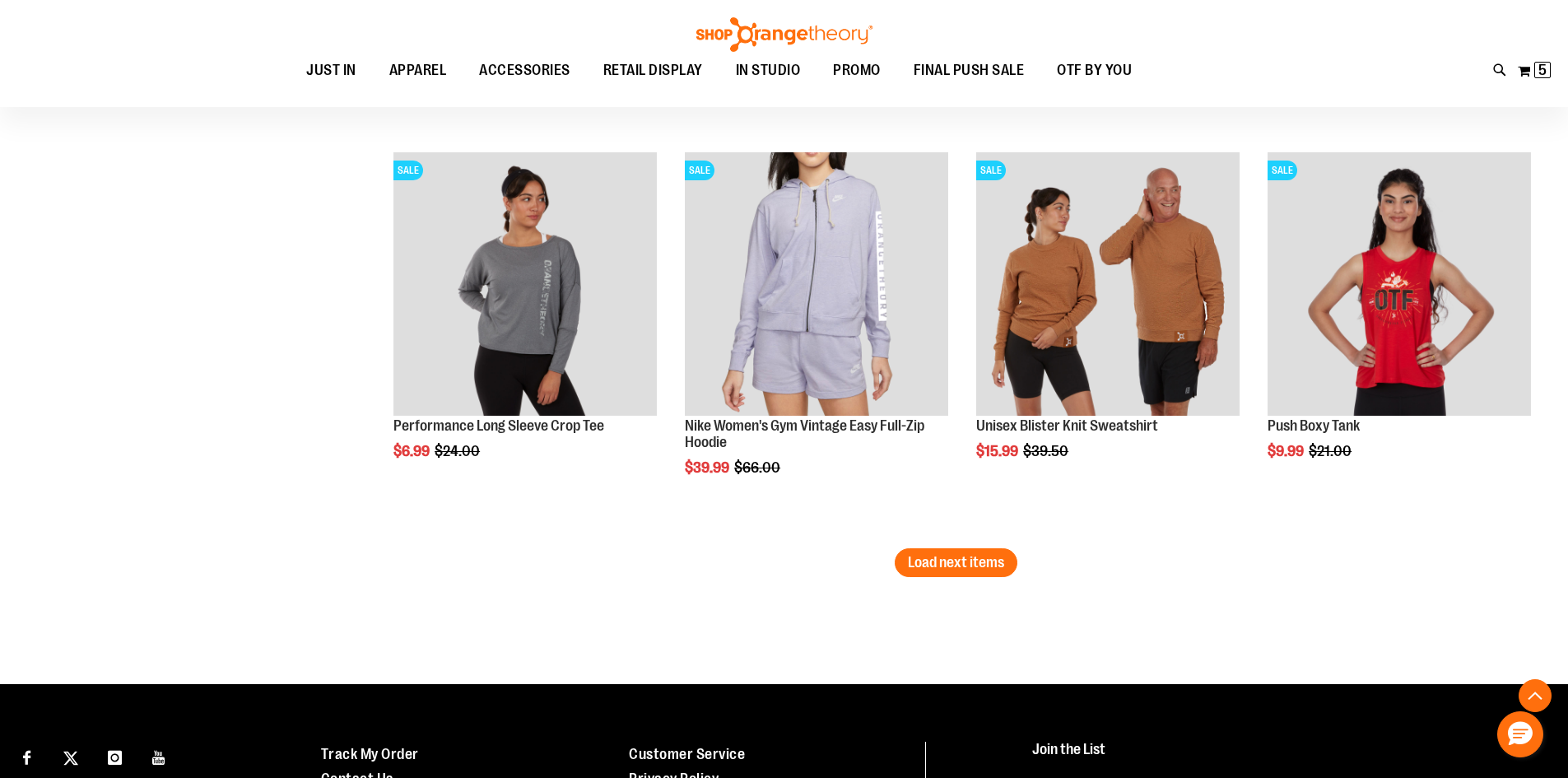
scroll to position [6054, 0]
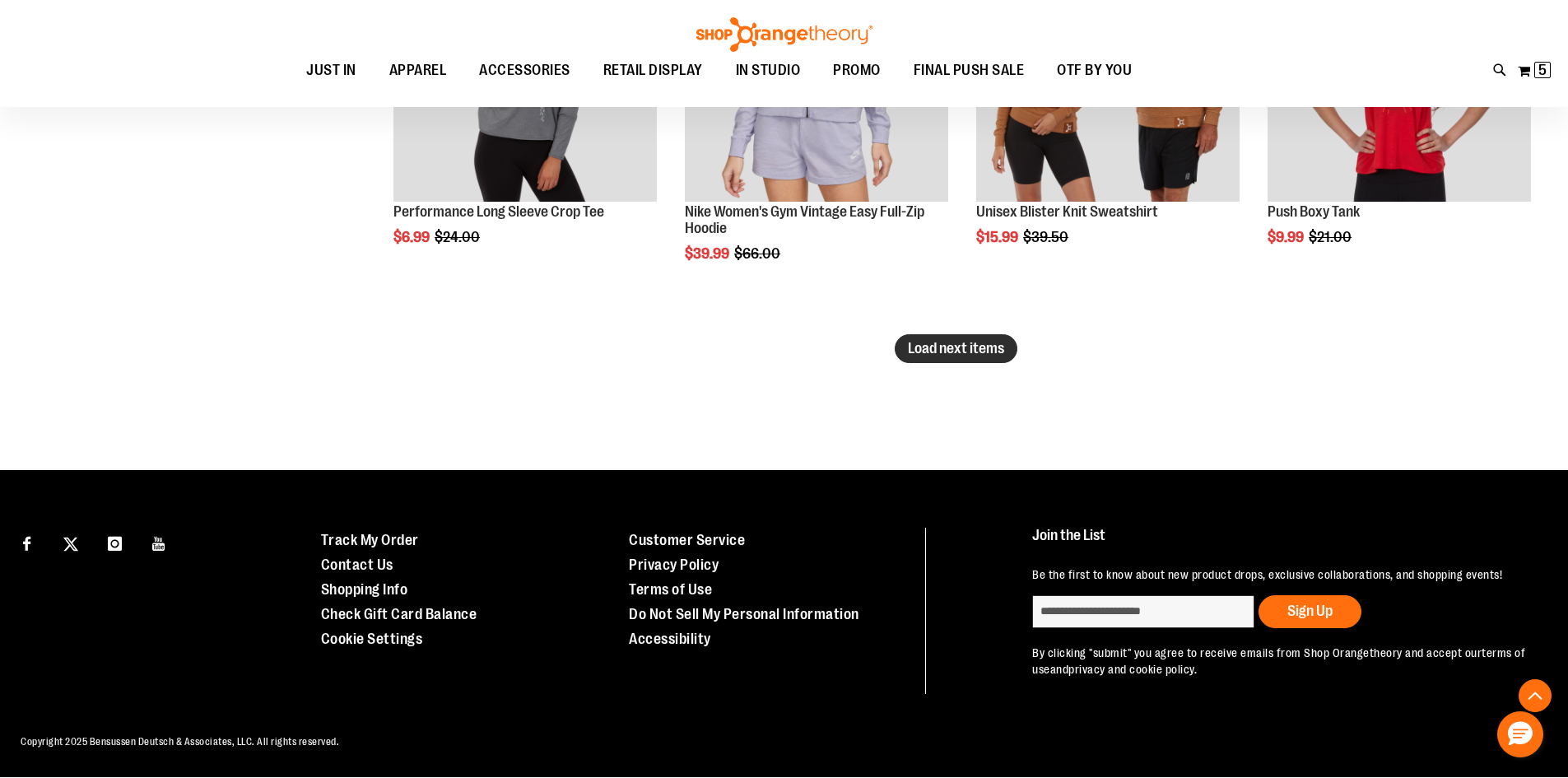
click at [926, 360] on button "Load next items" at bounding box center [956, 349] width 123 height 29
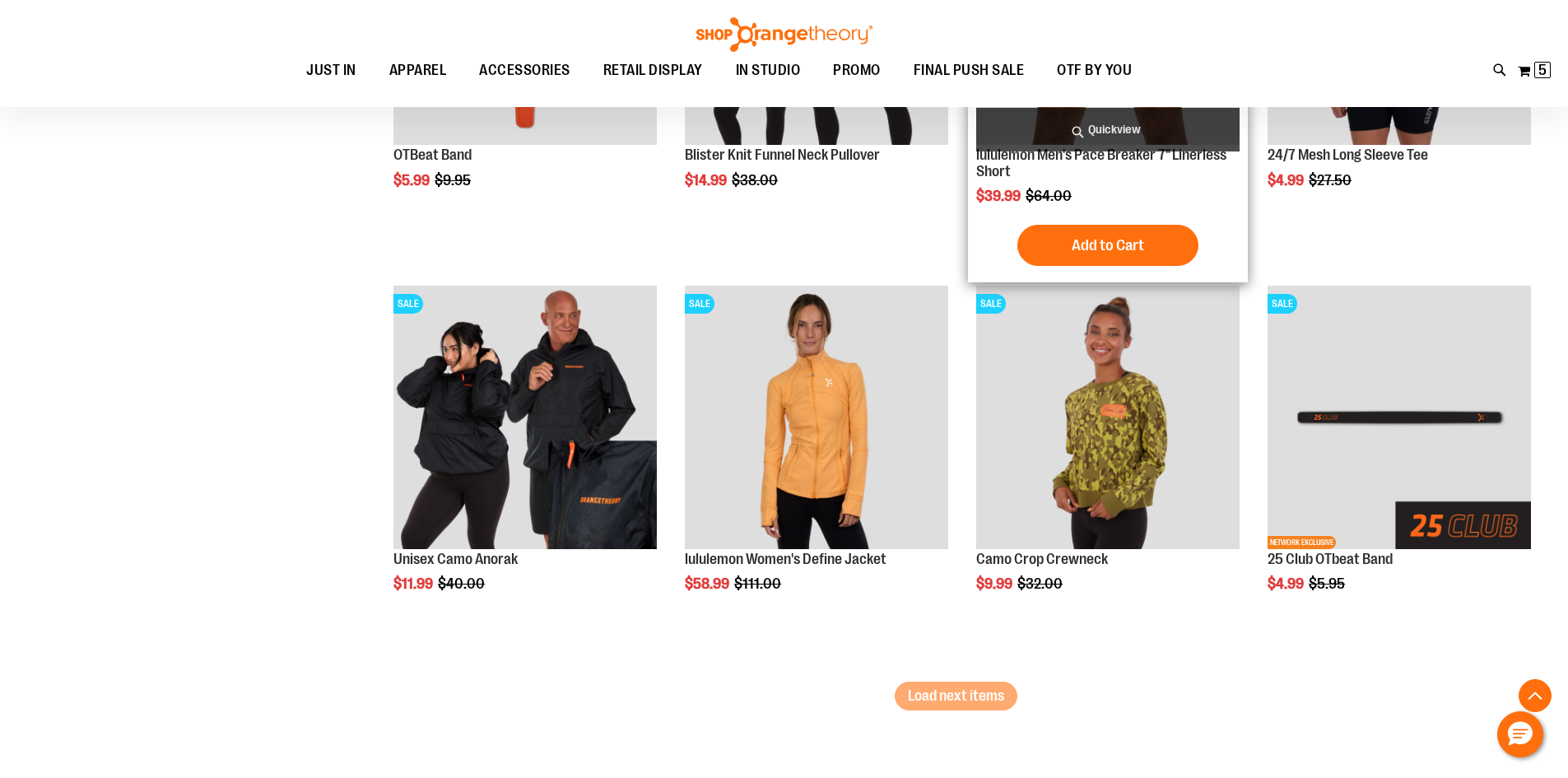
scroll to position [6960, 0]
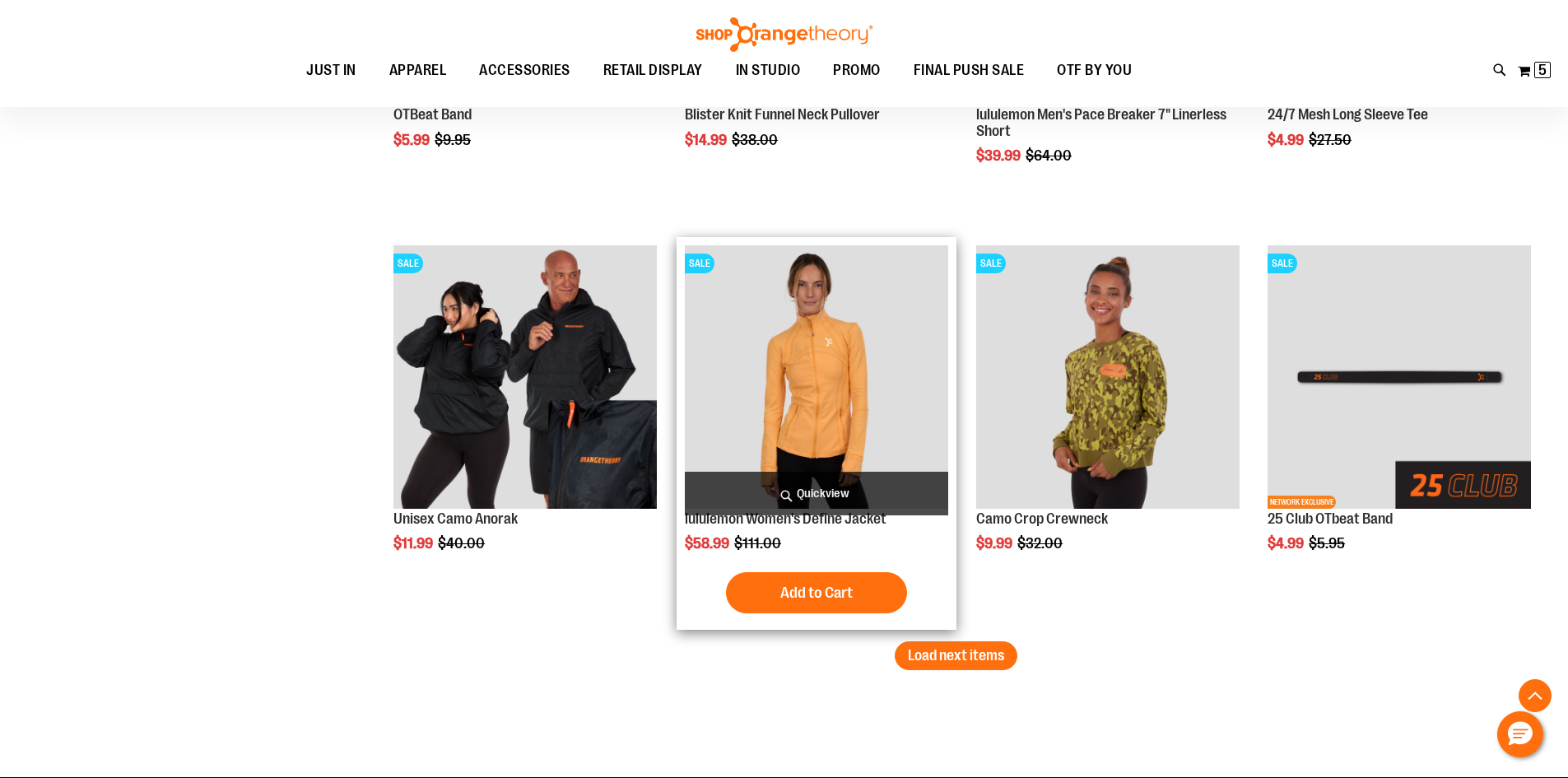
click at [869, 413] on img "product" at bounding box center [816, 376] width 263 height 263
click at [835, 376] on img "product" at bounding box center [816, 376] width 263 height 263
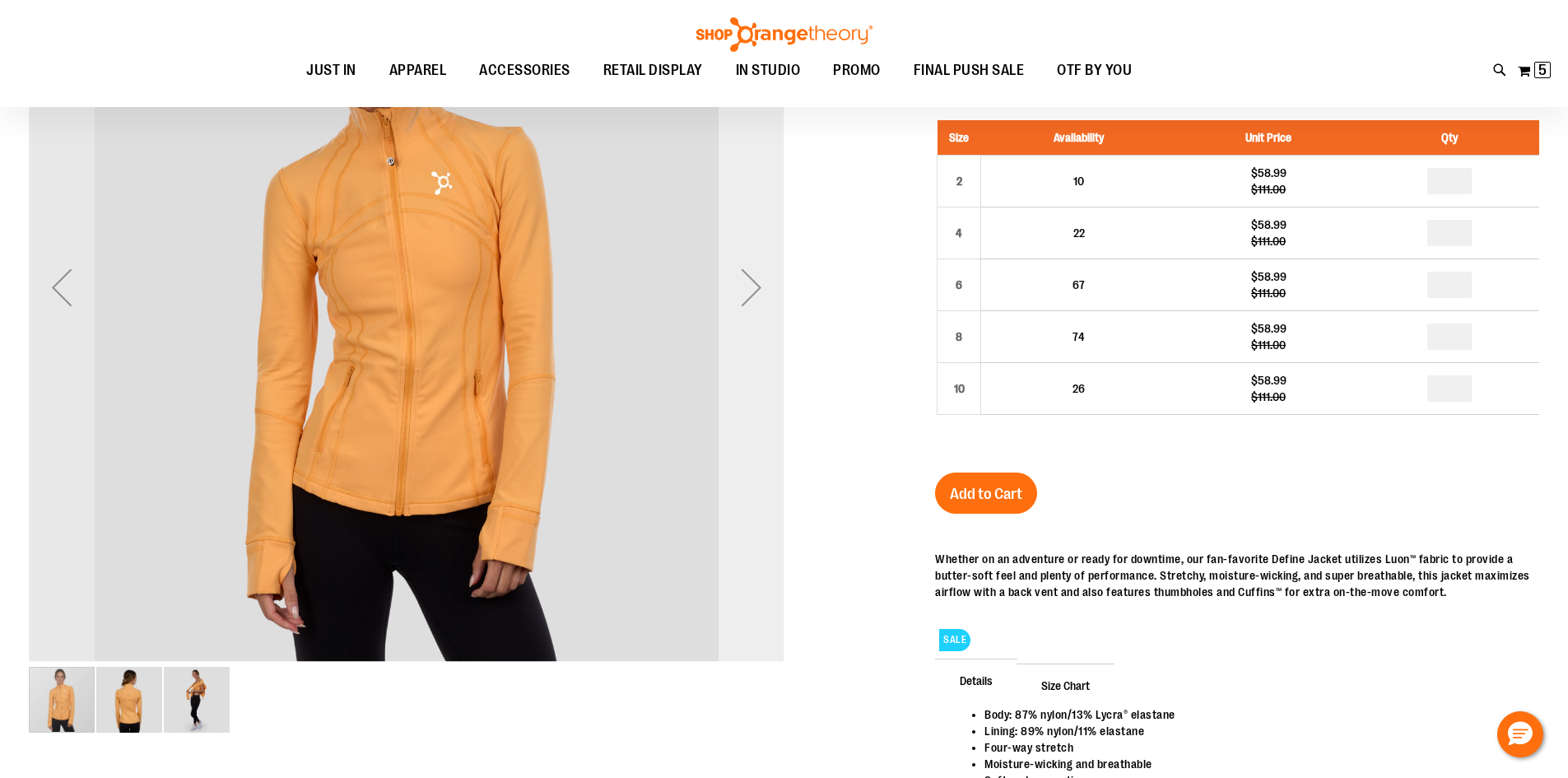
type input "**********"
click at [738, 426] on div "Next" at bounding box center [751, 288] width 66 height 756
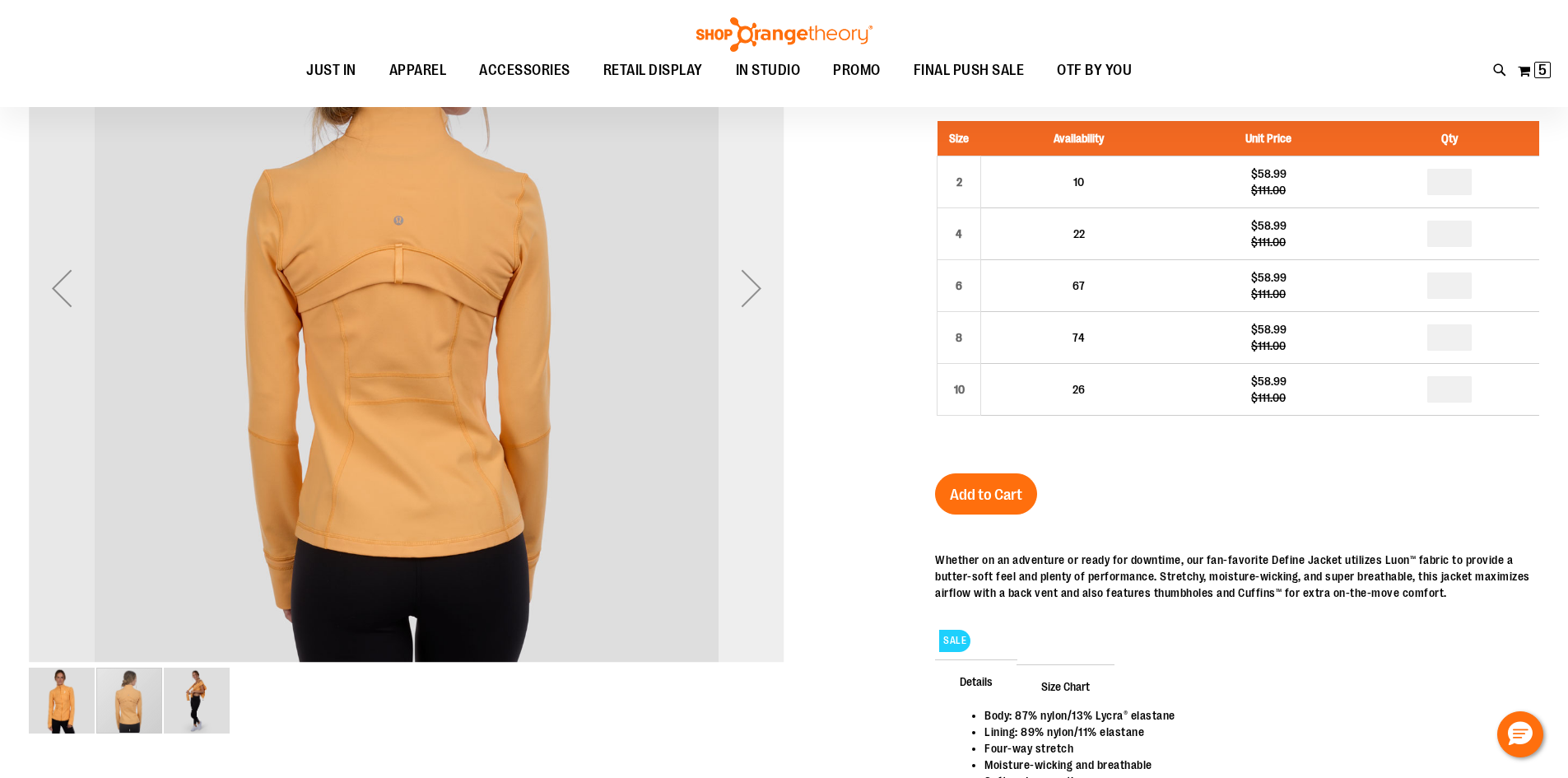
click at [738, 426] on div "Next" at bounding box center [751, 288] width 66 height 756
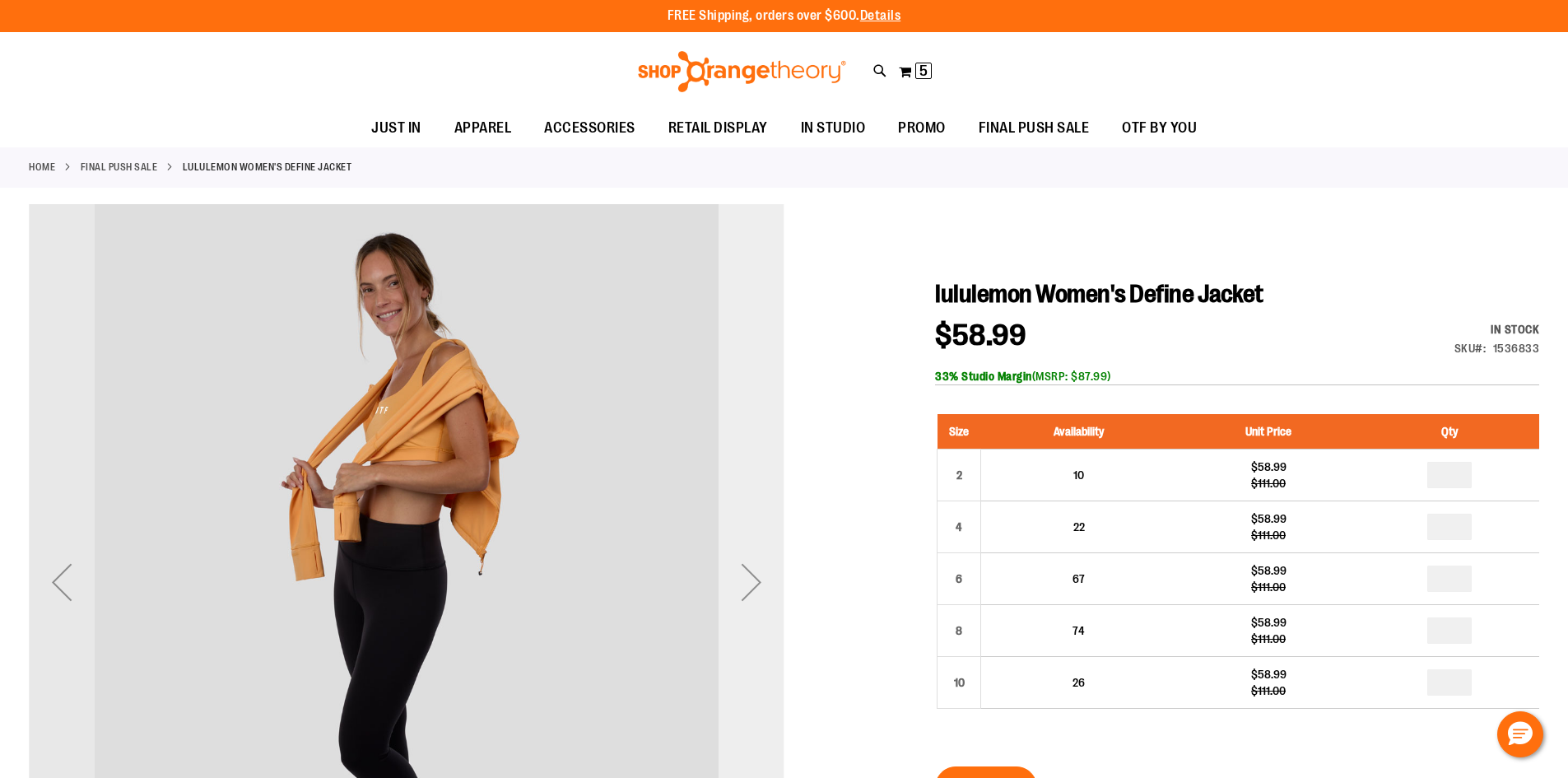
scroll to position [0, 0]
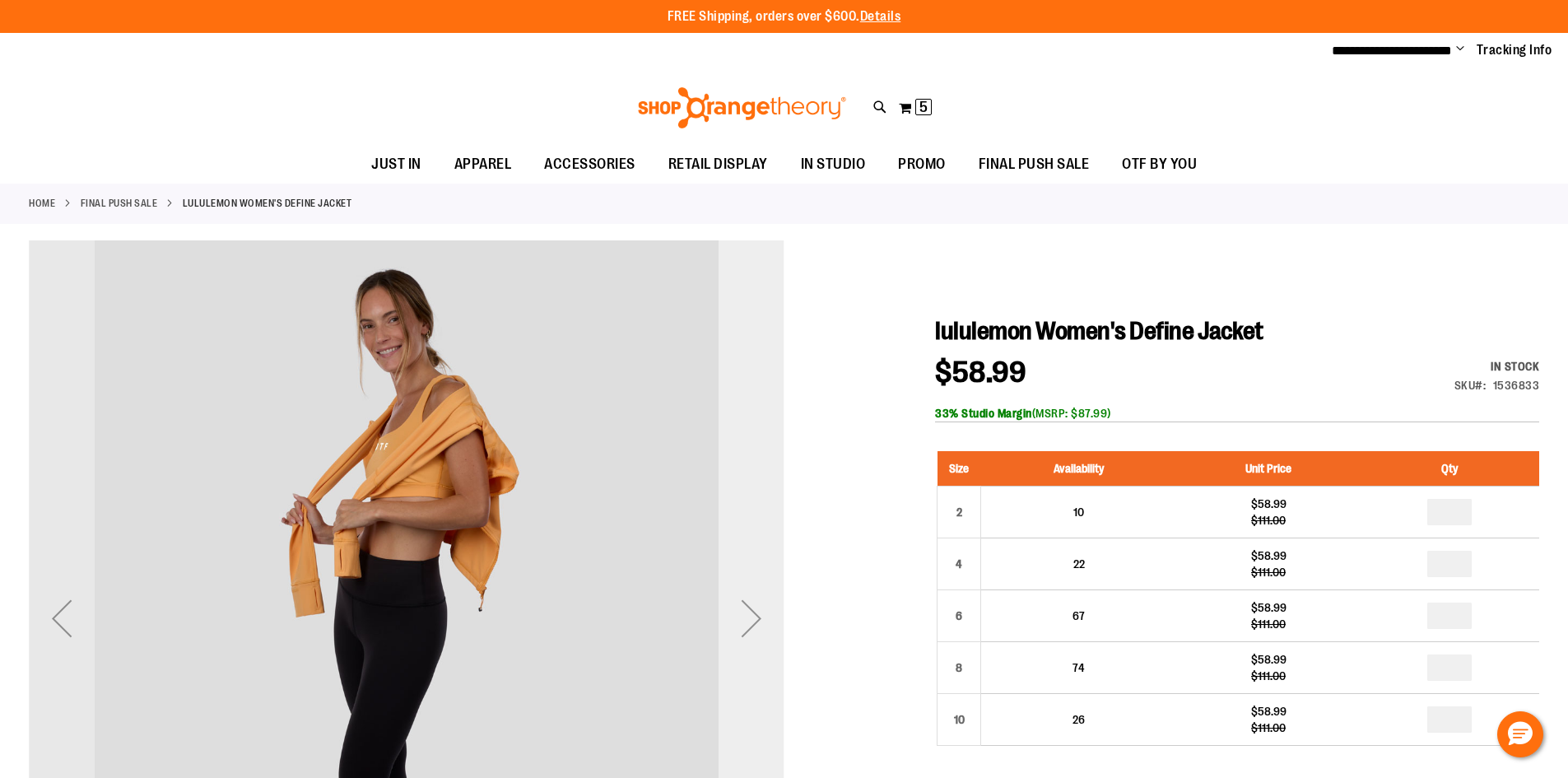
click at [746, 438] on div "Next" at bounding box center [751, 619] width 66 height 756
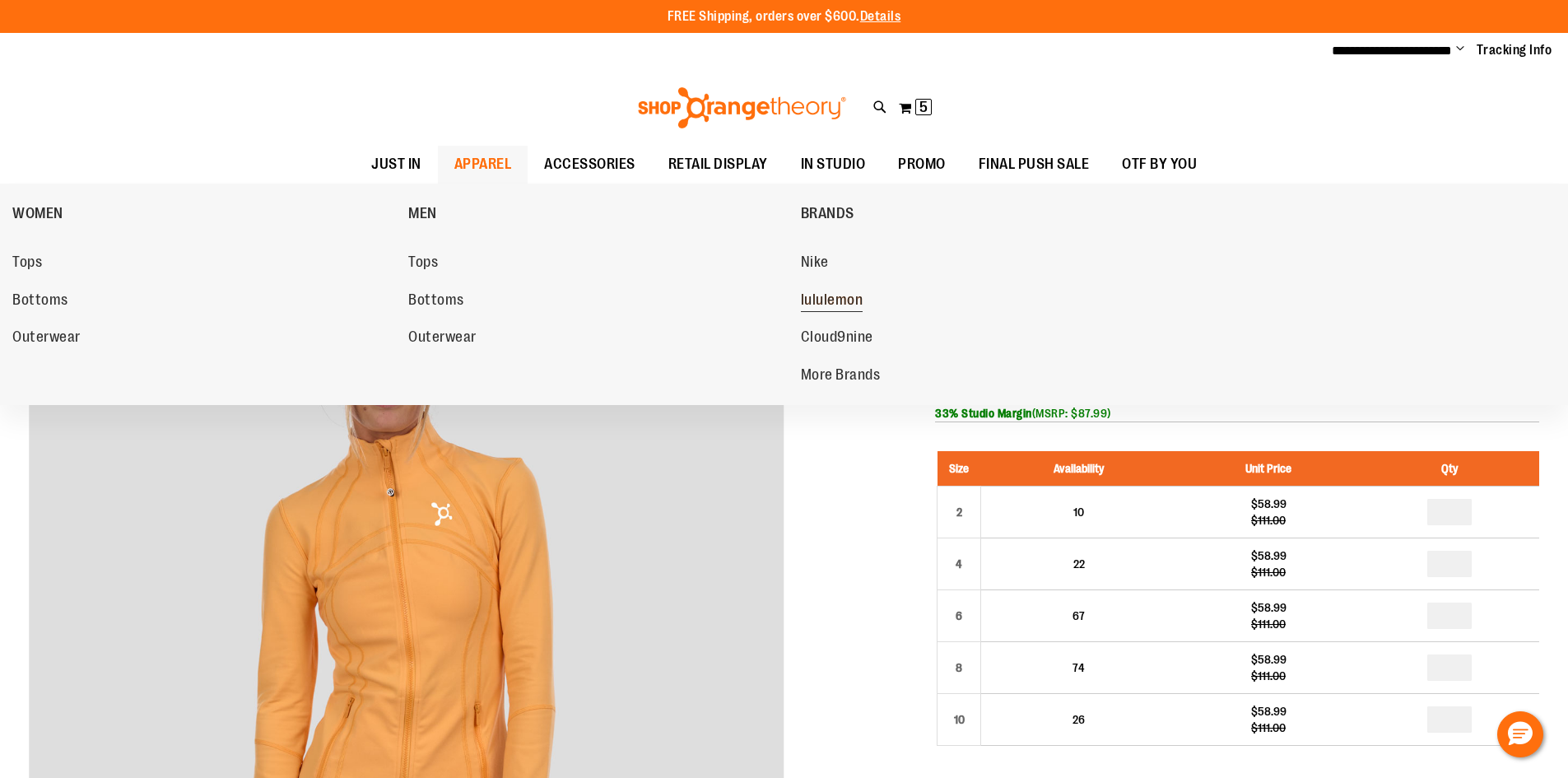
click at [835, 294] on span "lululemon" at bounding box center [832, 301] width 62 height 21
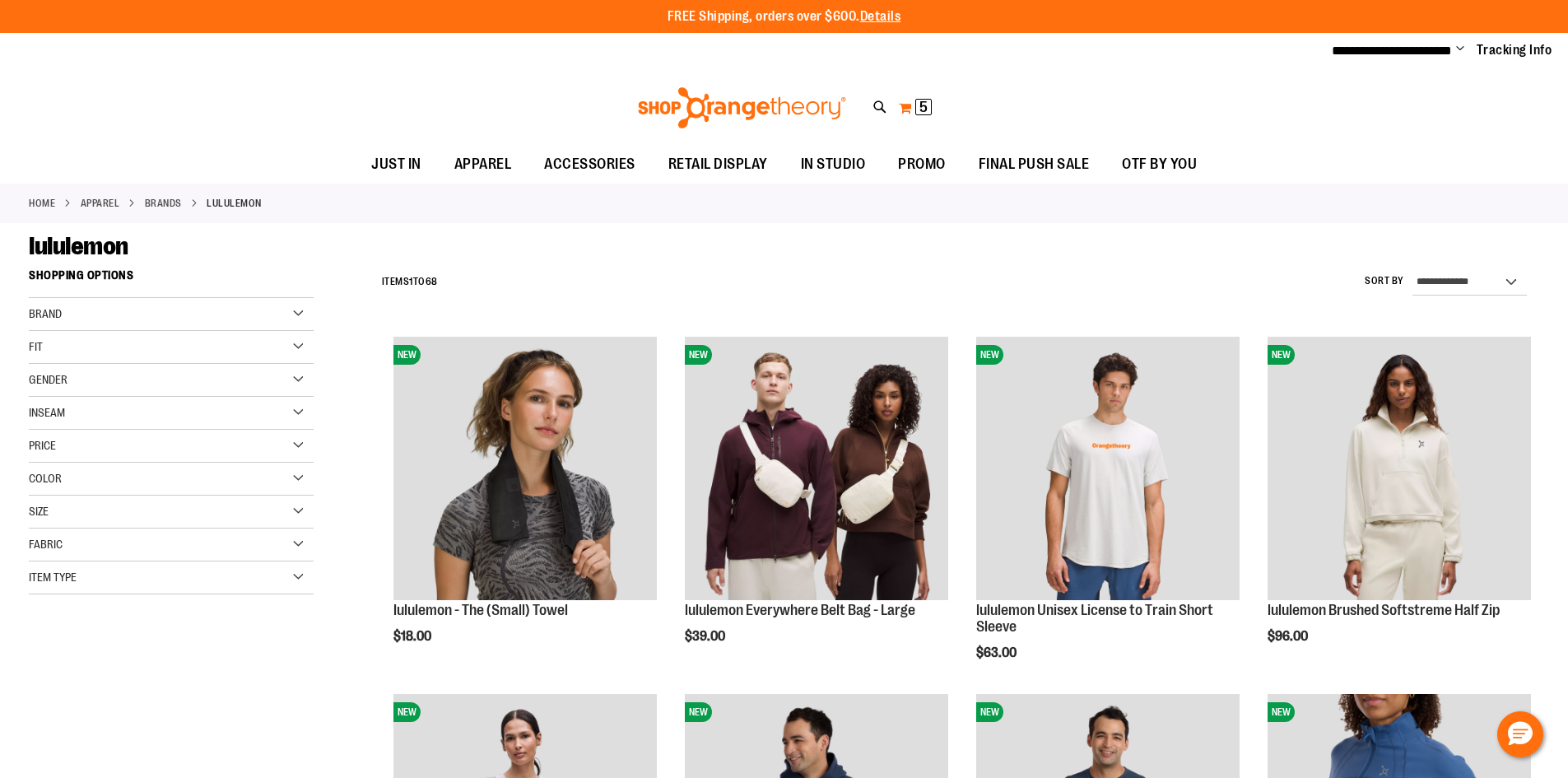
type input "**********"
click at [928, 108] on span "5 5 items" at bounding box center [924, 107] width 17 height 17
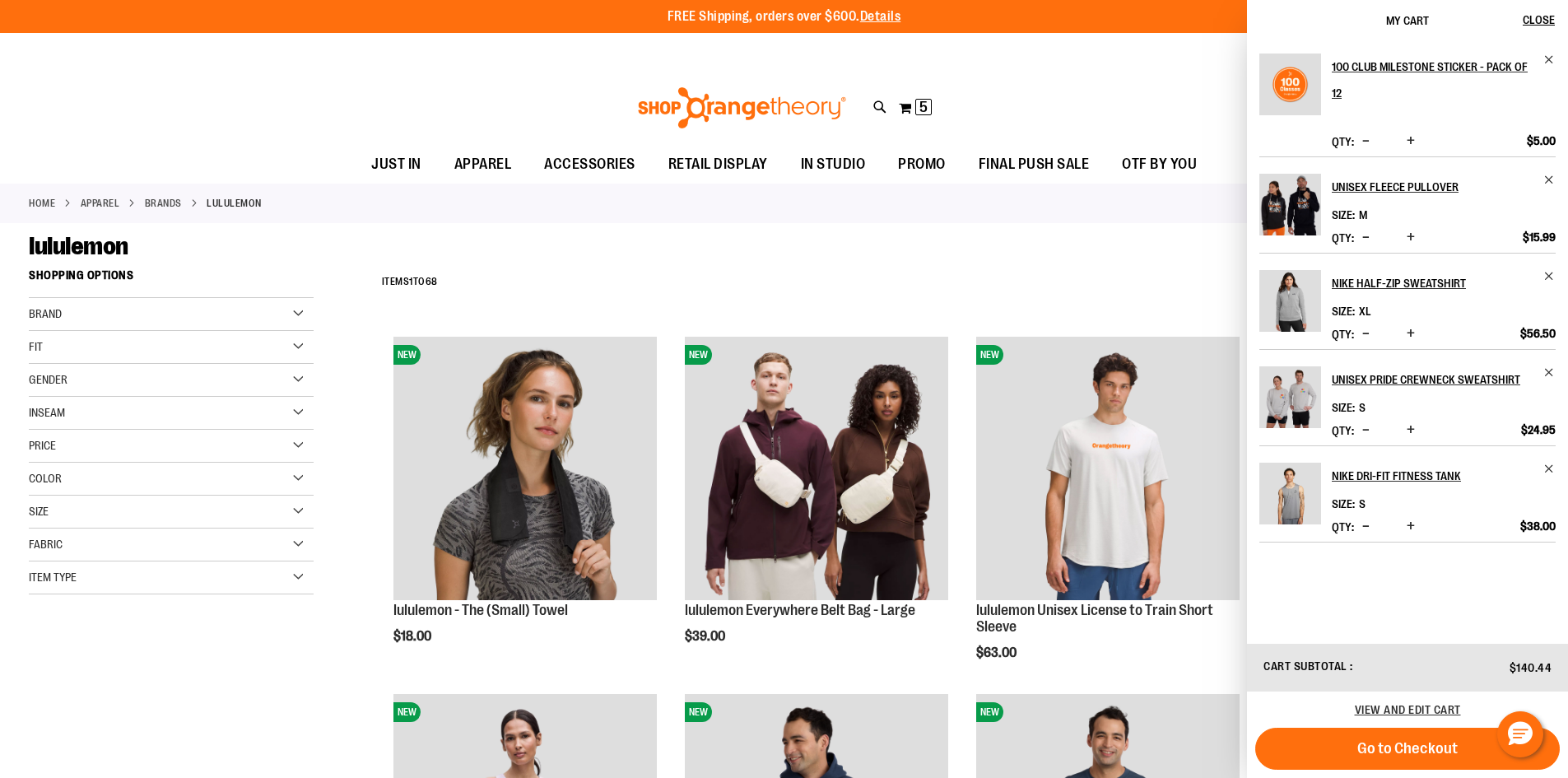
click at [1365, 428] on span "Decrease product quantity" at bounding box center [1365, 430] width 7 height 17
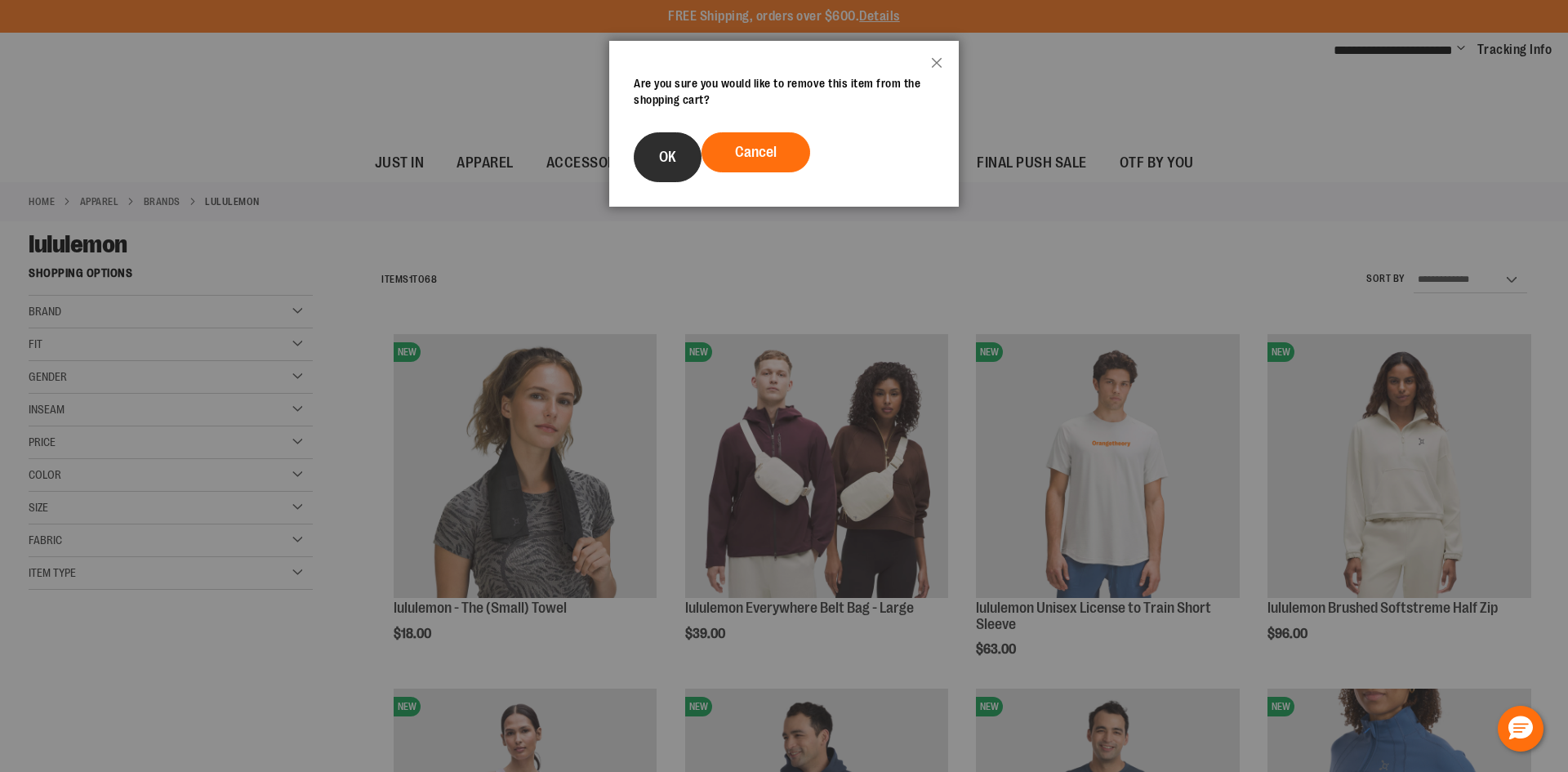
click at [676, 157] on button "OK" at bounding box center [667, 157] width 68 height 49
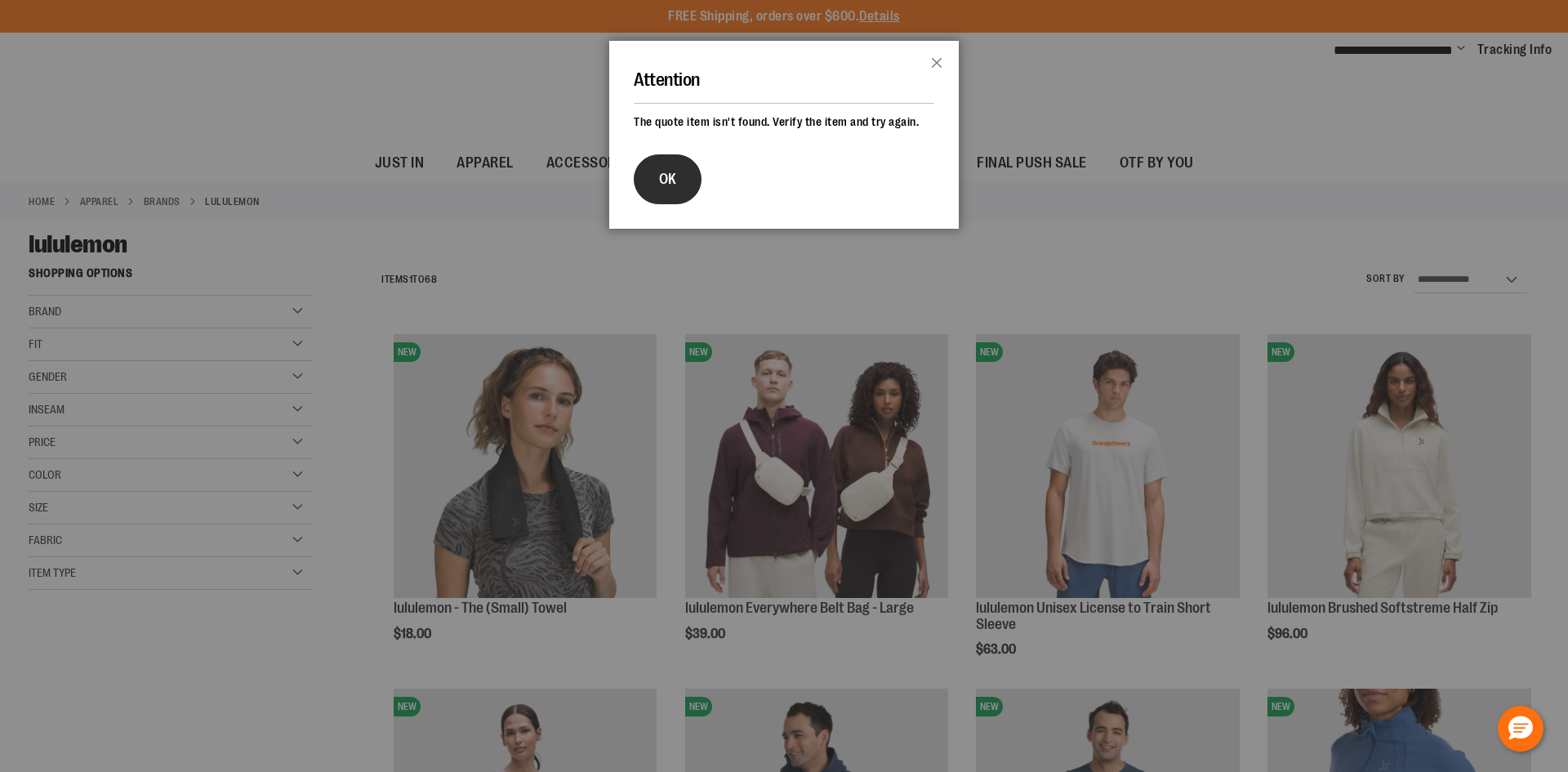
click at [689, 182] on button "OK" at bounding box center [667, 179] width 68 height 49
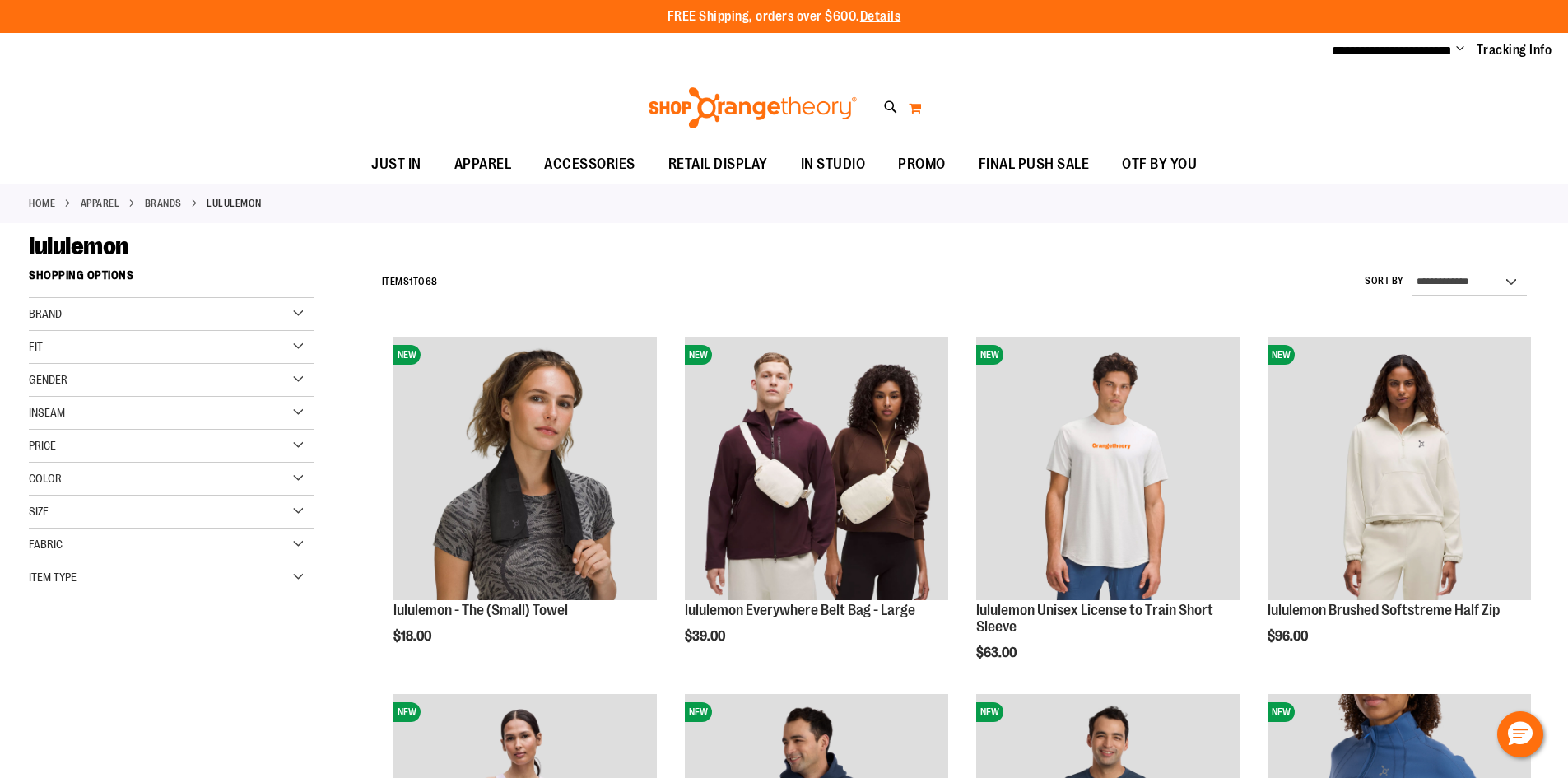
click at [915, 110] on button "My Cart 0" at bounding box center [915, 108] width 14 height 27
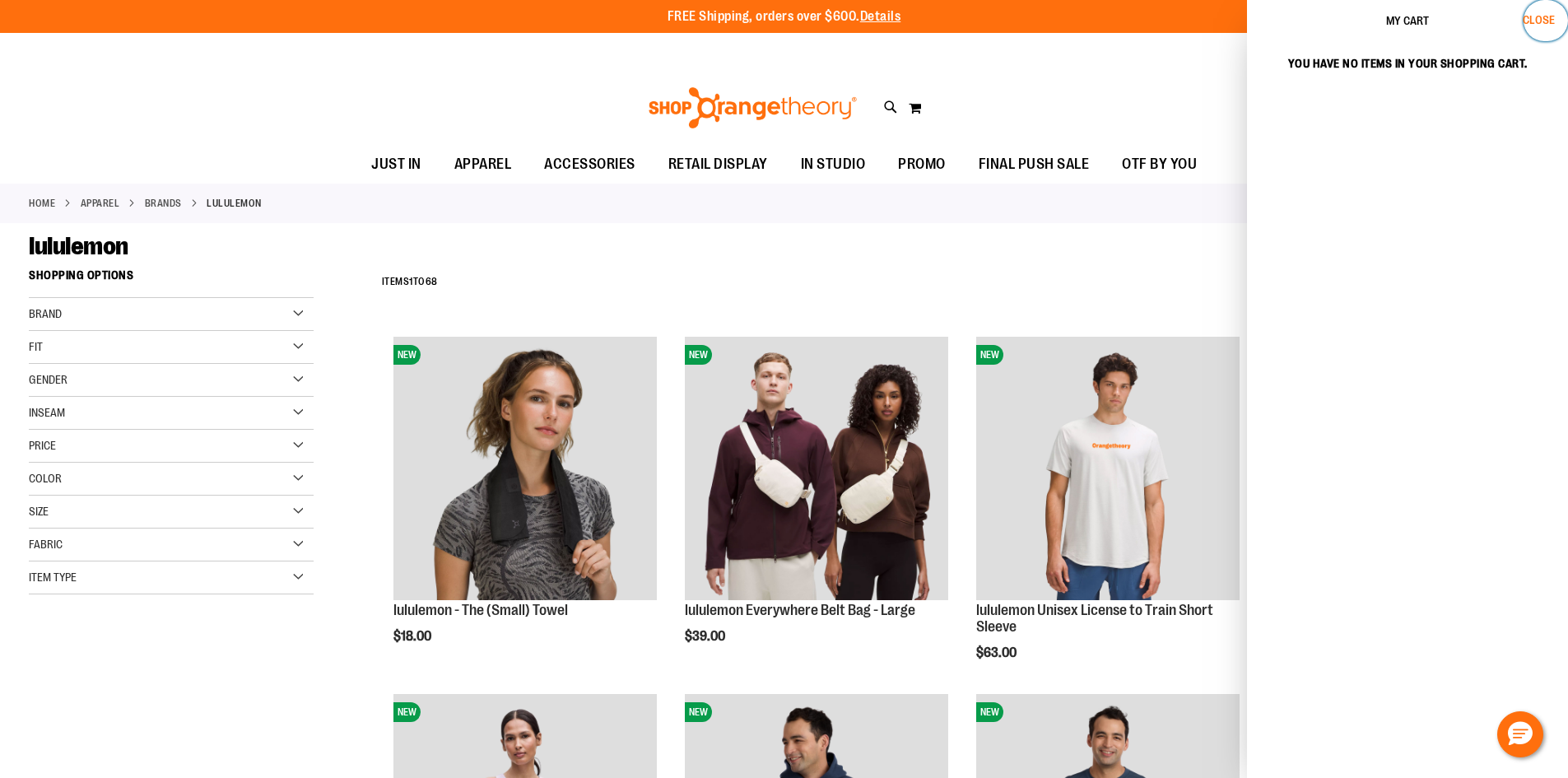
click at [1526, 18] on span "Close" at bounding box center [1538, 20] width 32 height 13
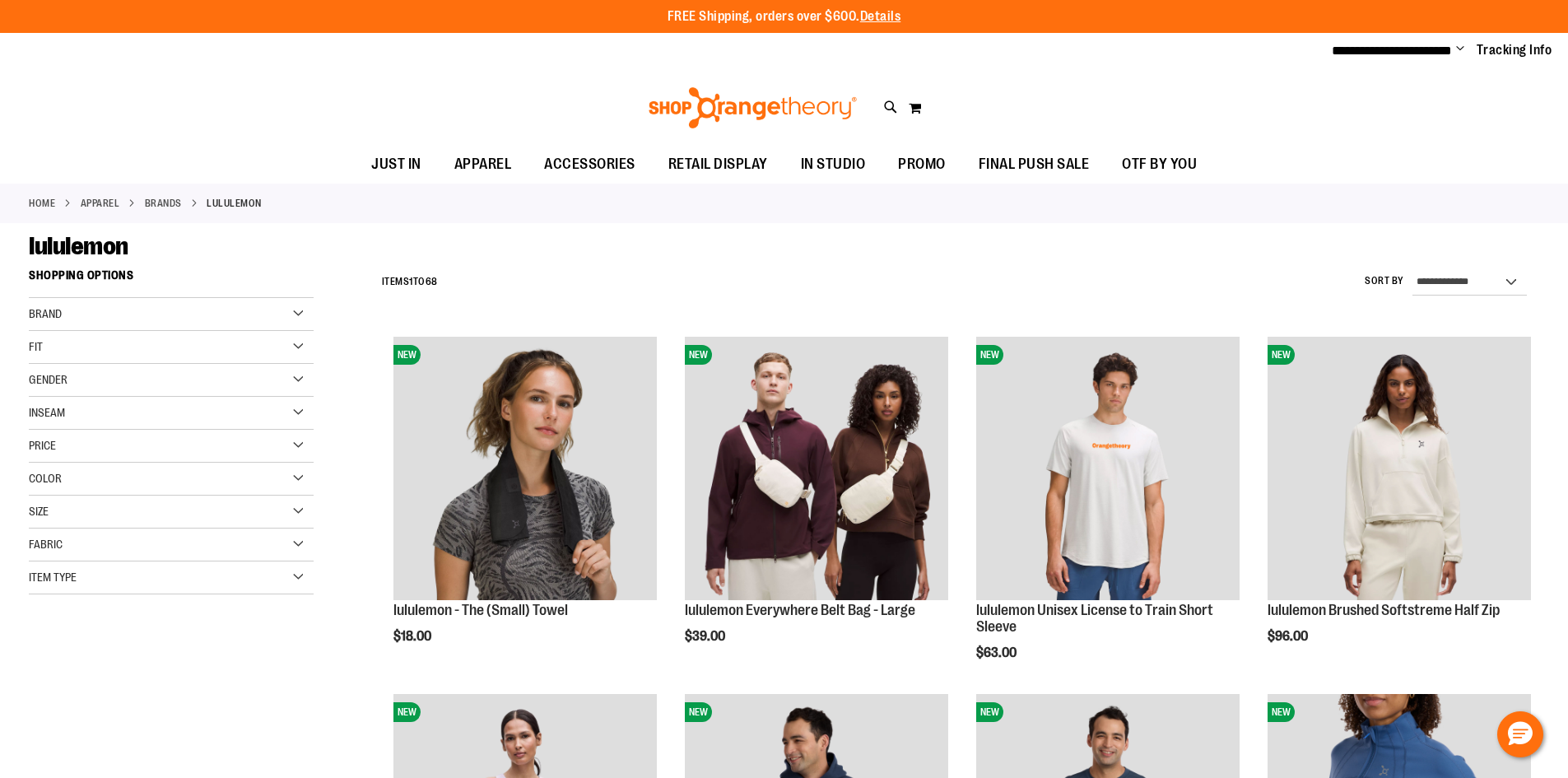
click at [685, 103] on img at bounding box center [752, 108] width 213 height 42
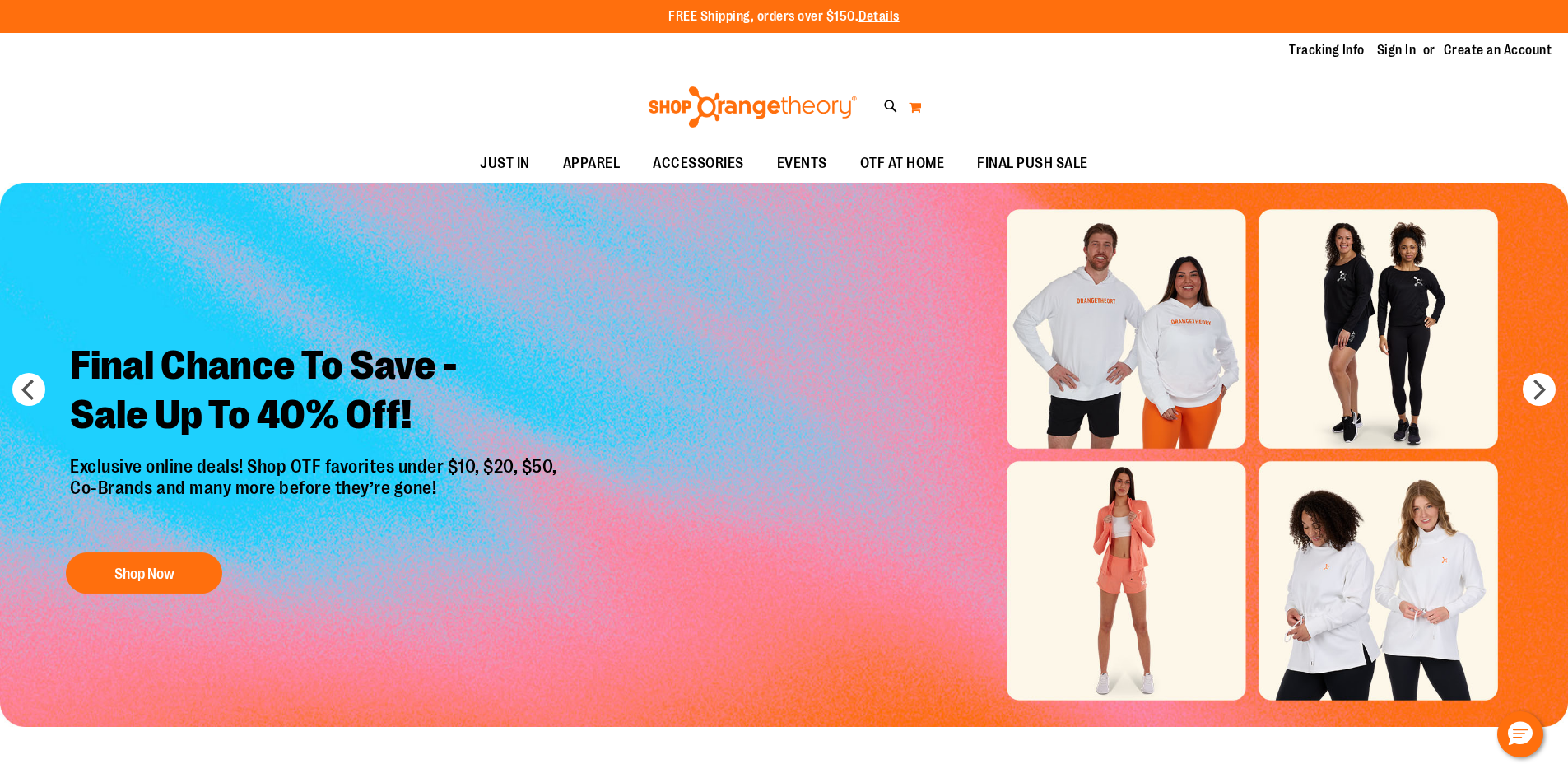
click at [914, 110] on button "My Cart 0" at bounding box center [915, 107] width 14 height 27
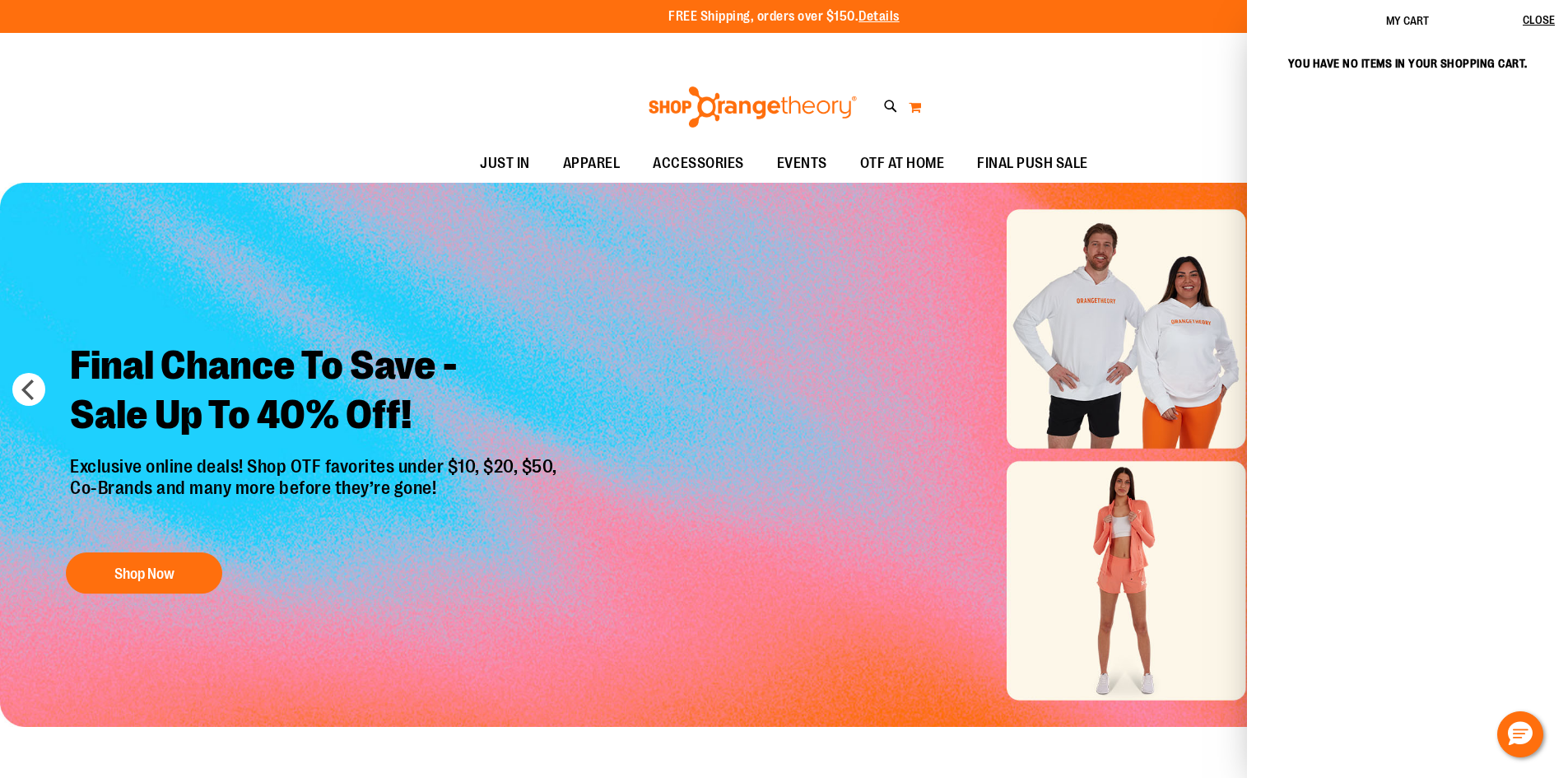
type input "**********"
click at [1536, 28] on button "Close" at bounding box center [1546, 21] width 45 height 42
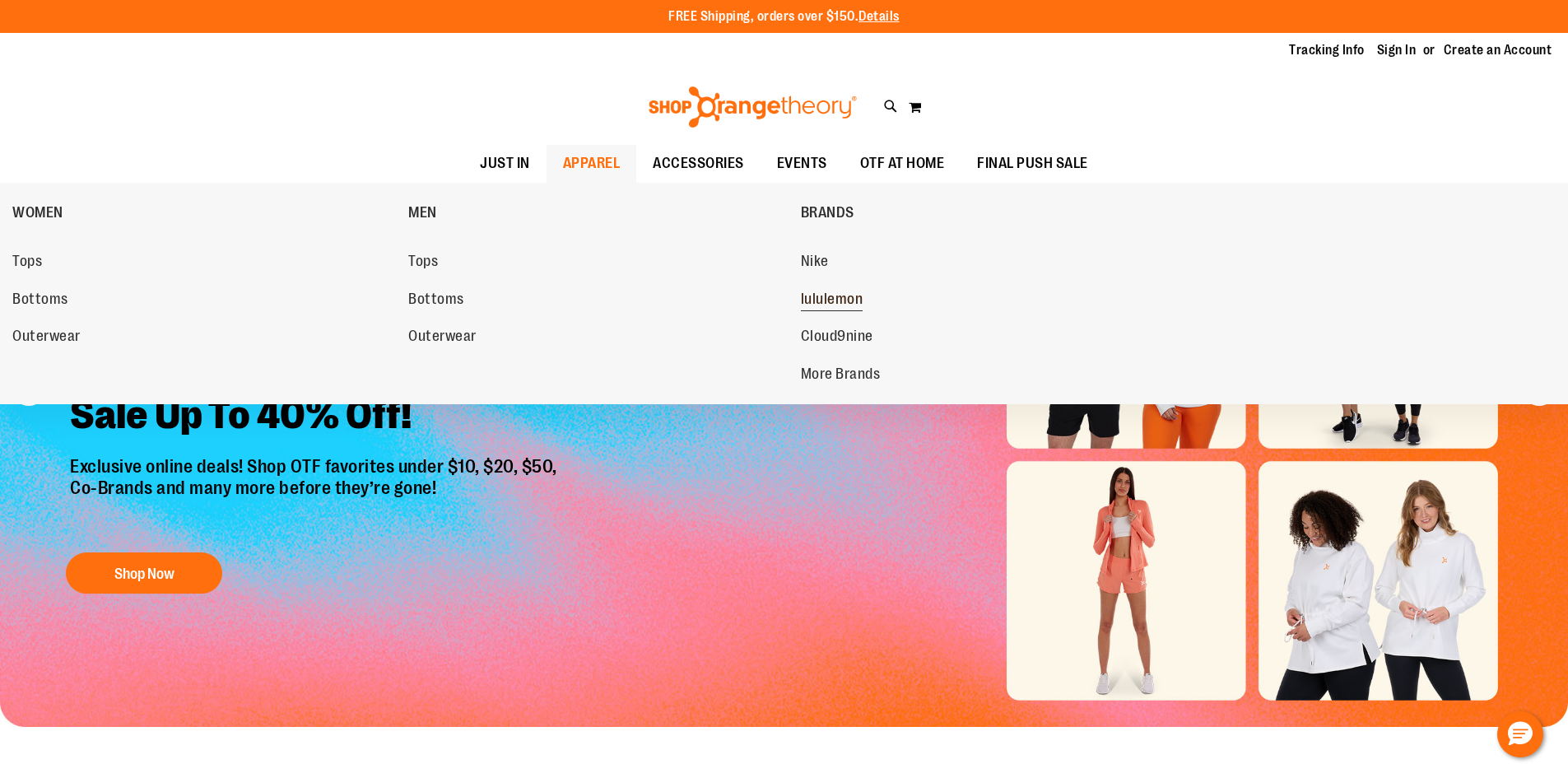
click at [854, 298] on span "lululemon" at bounding box center [832, 301] width 62 height 21
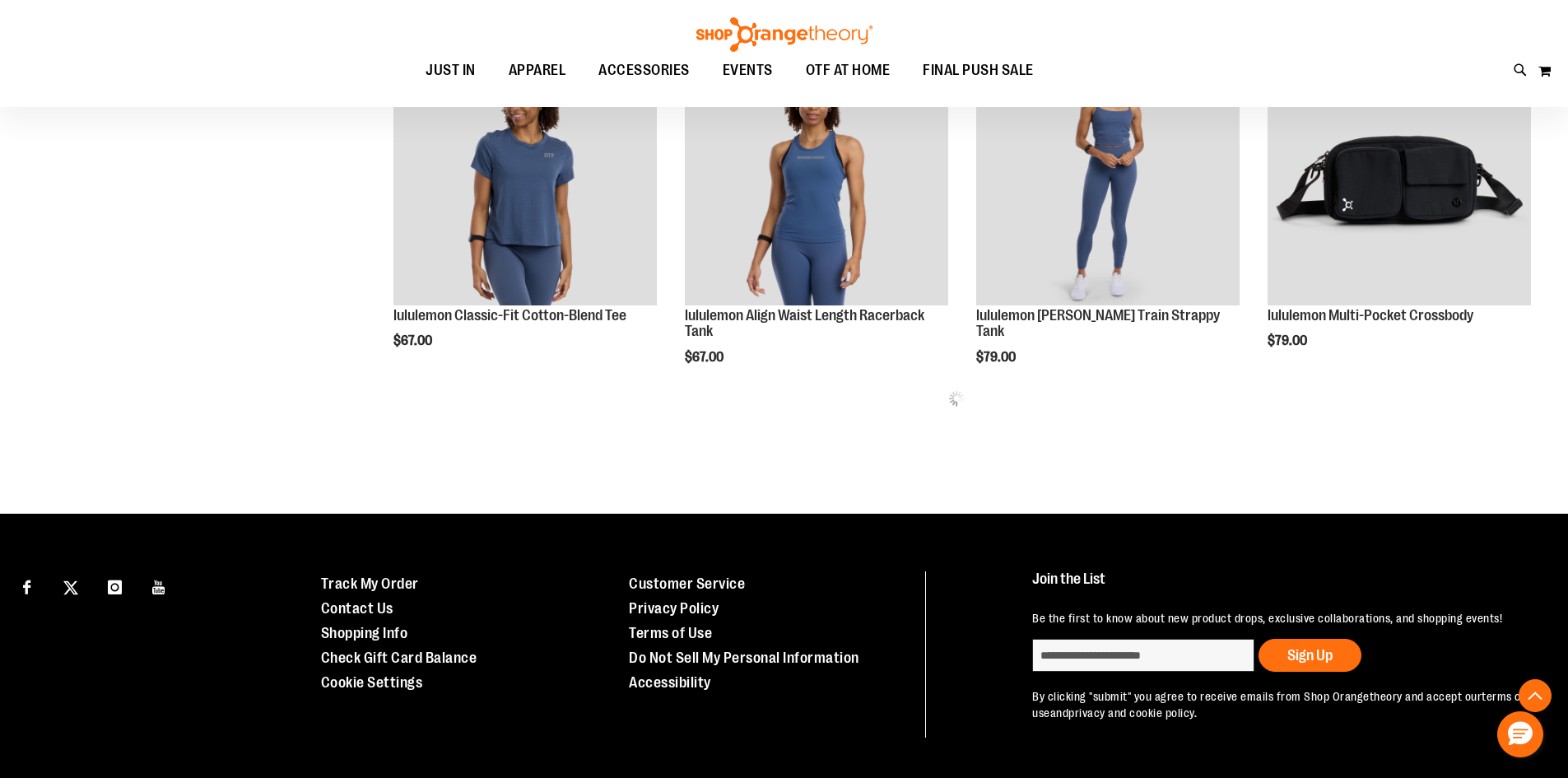
scroll to position [1051, 0]
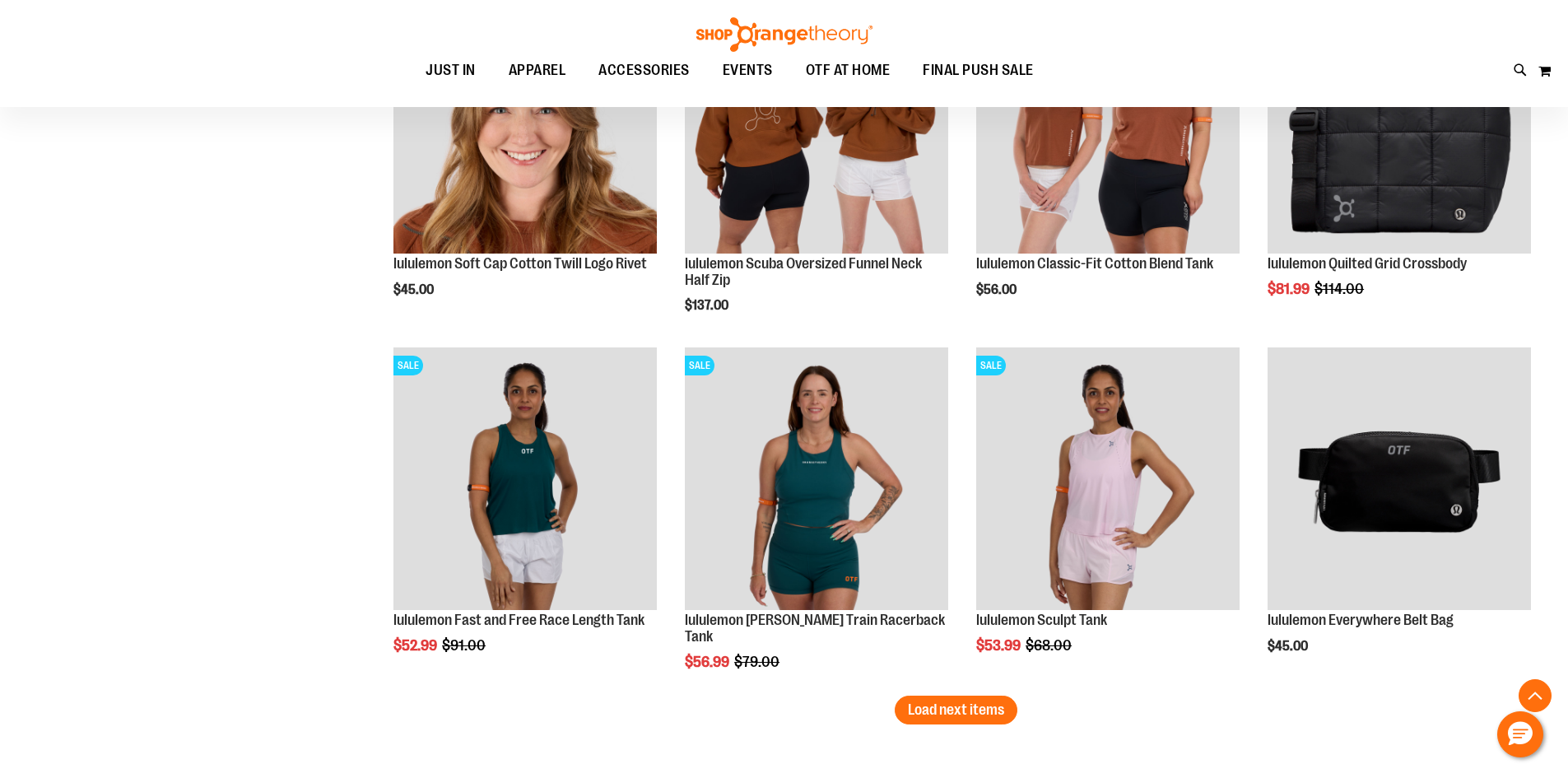
scroll to position [3027, 0]
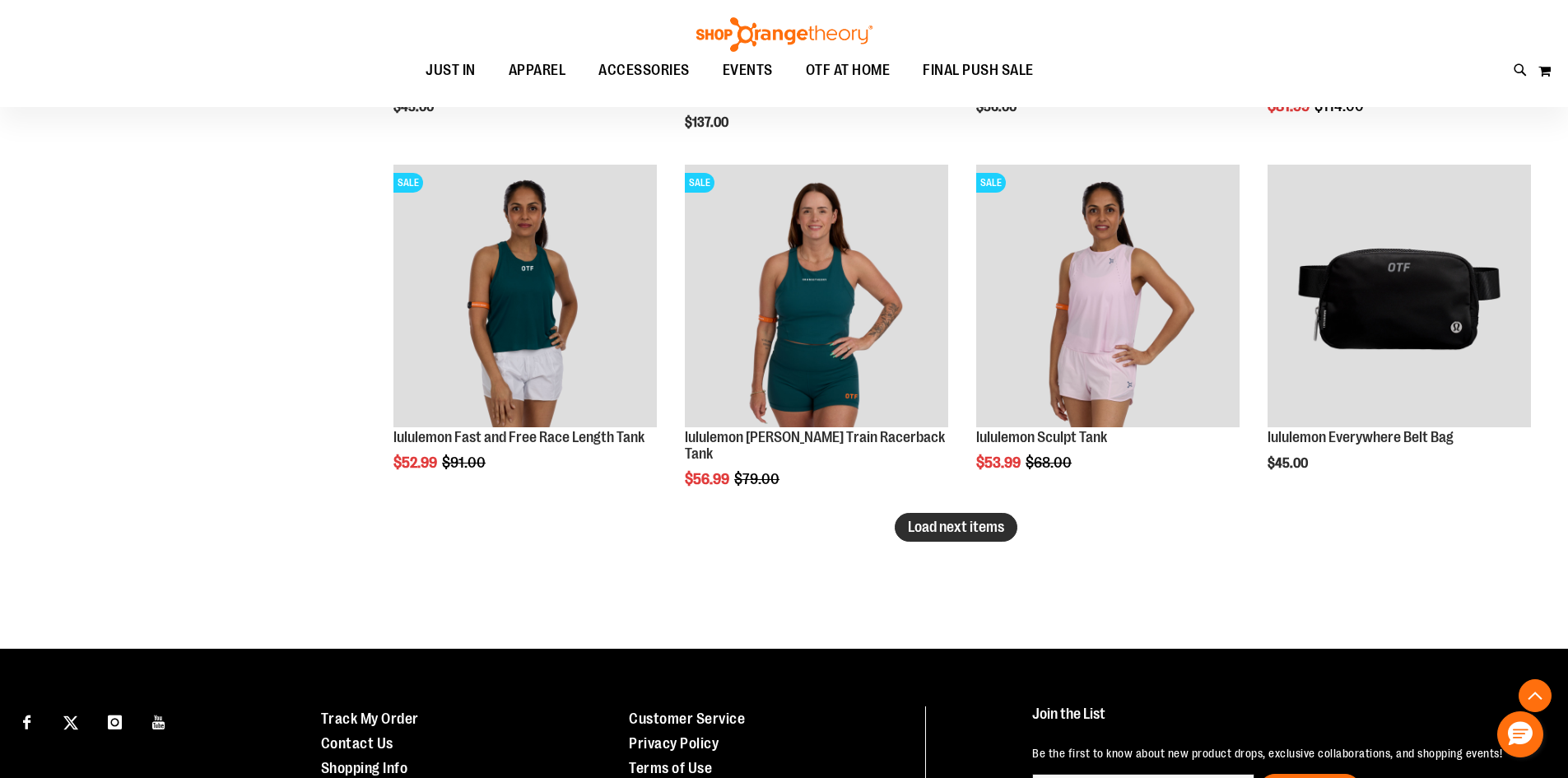
type input "**********"
click at [934, 521] on span "Load next items" at bounding box center [956, 527] width 96 height 17
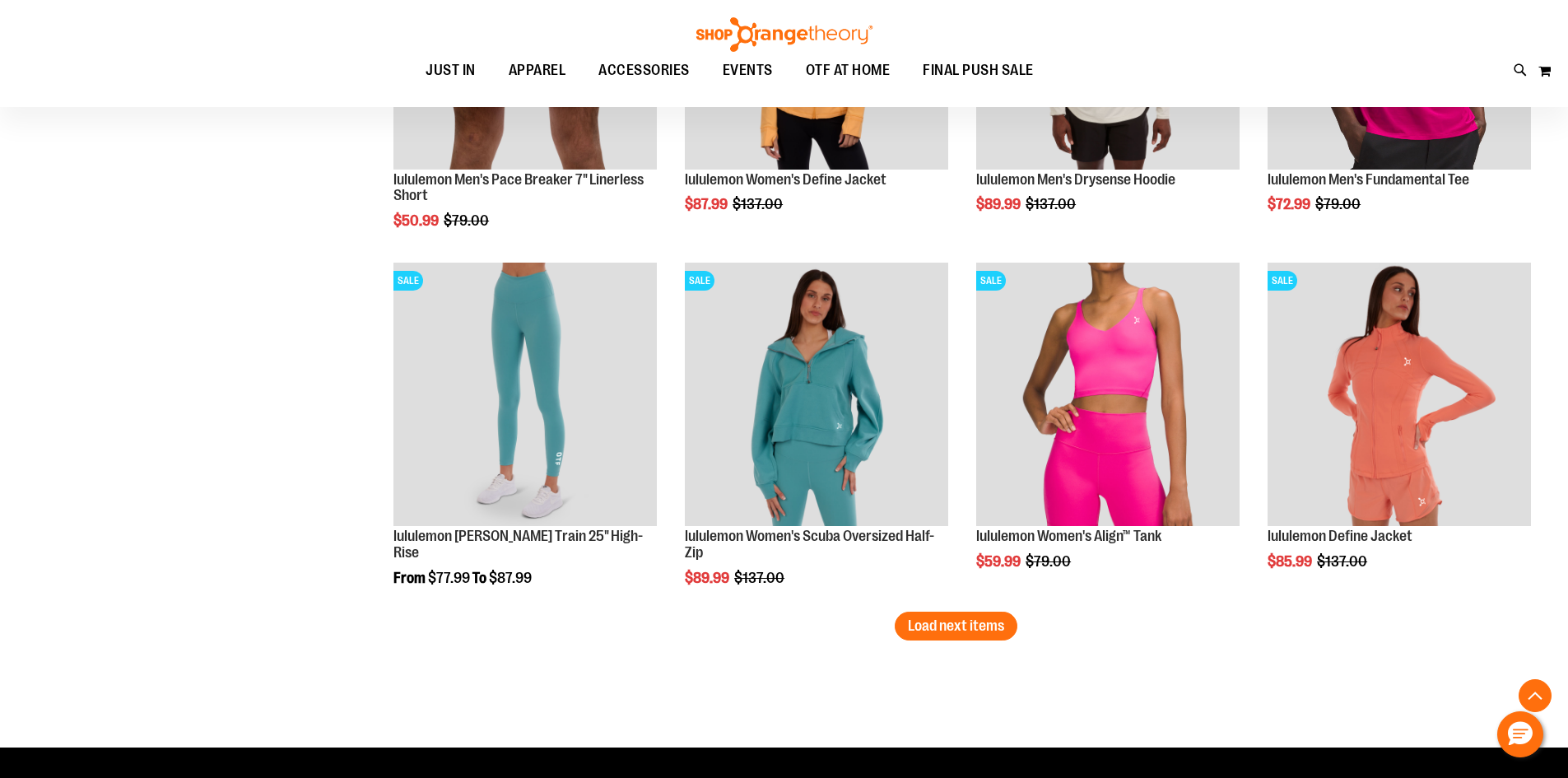
scroll to position [4180, 0]
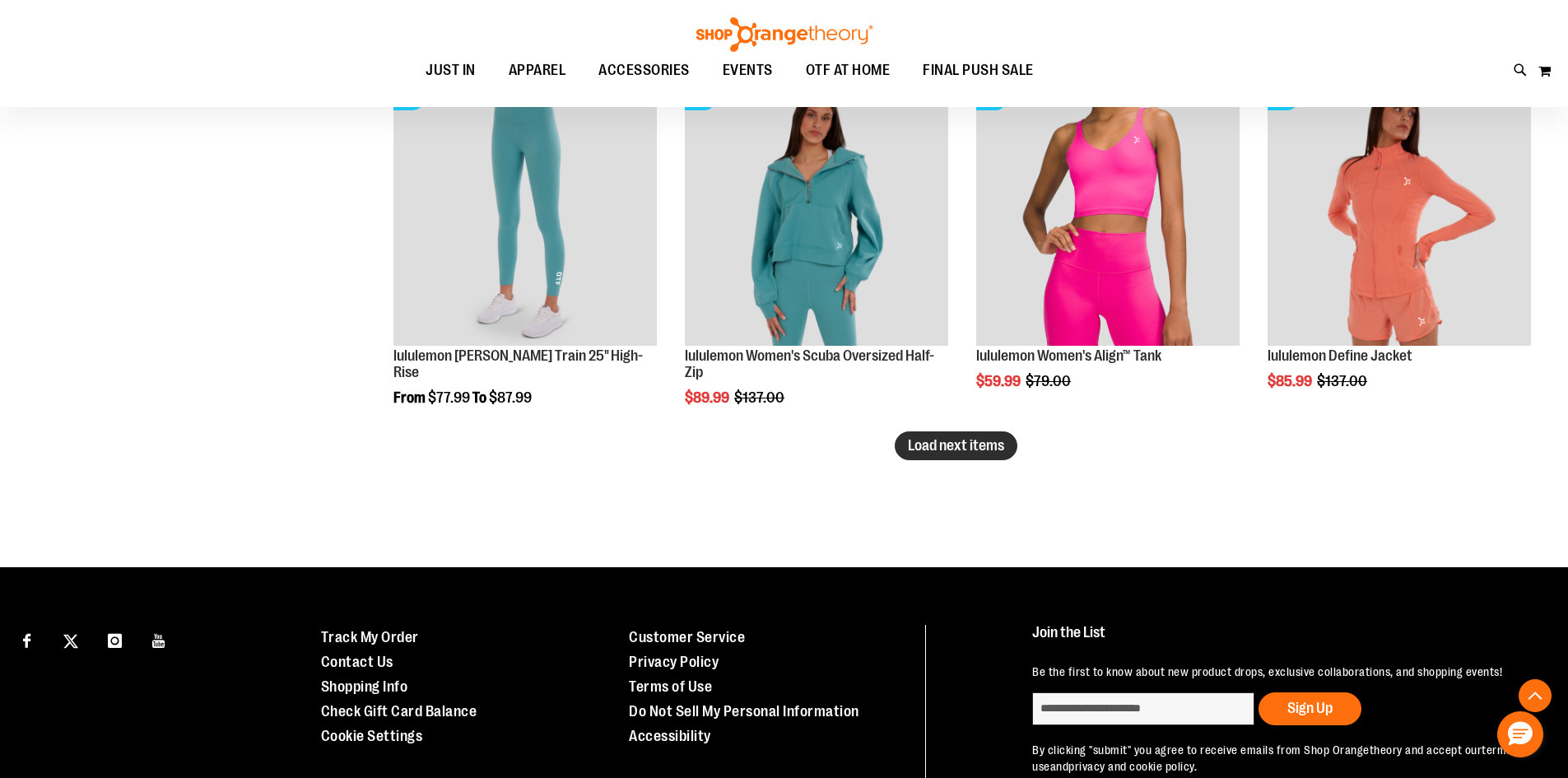
click at [970, 448] on span "Load next items" at bounding box center [956, 445] width 96 height 17
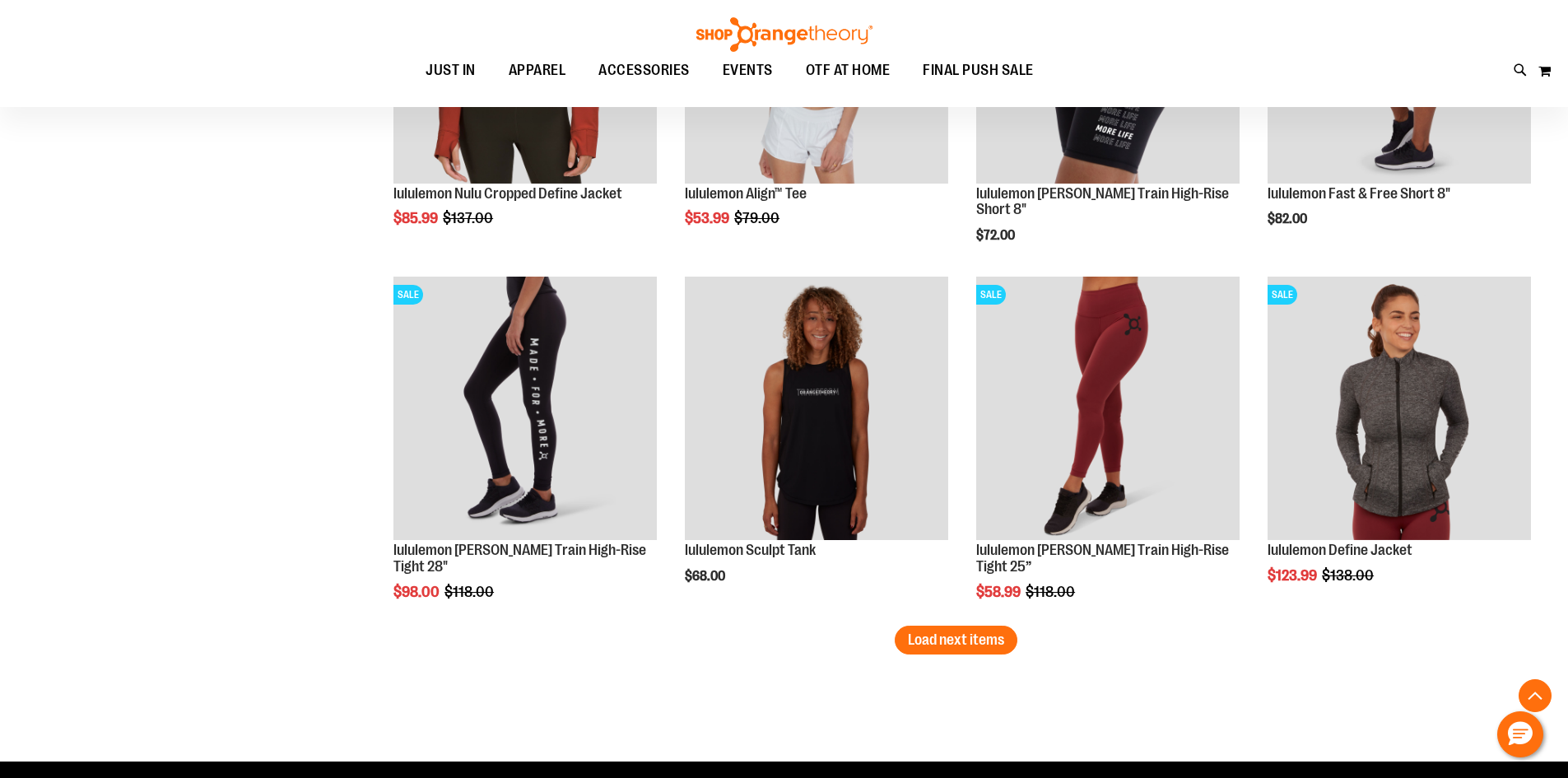
scroll to position [5085, 0]
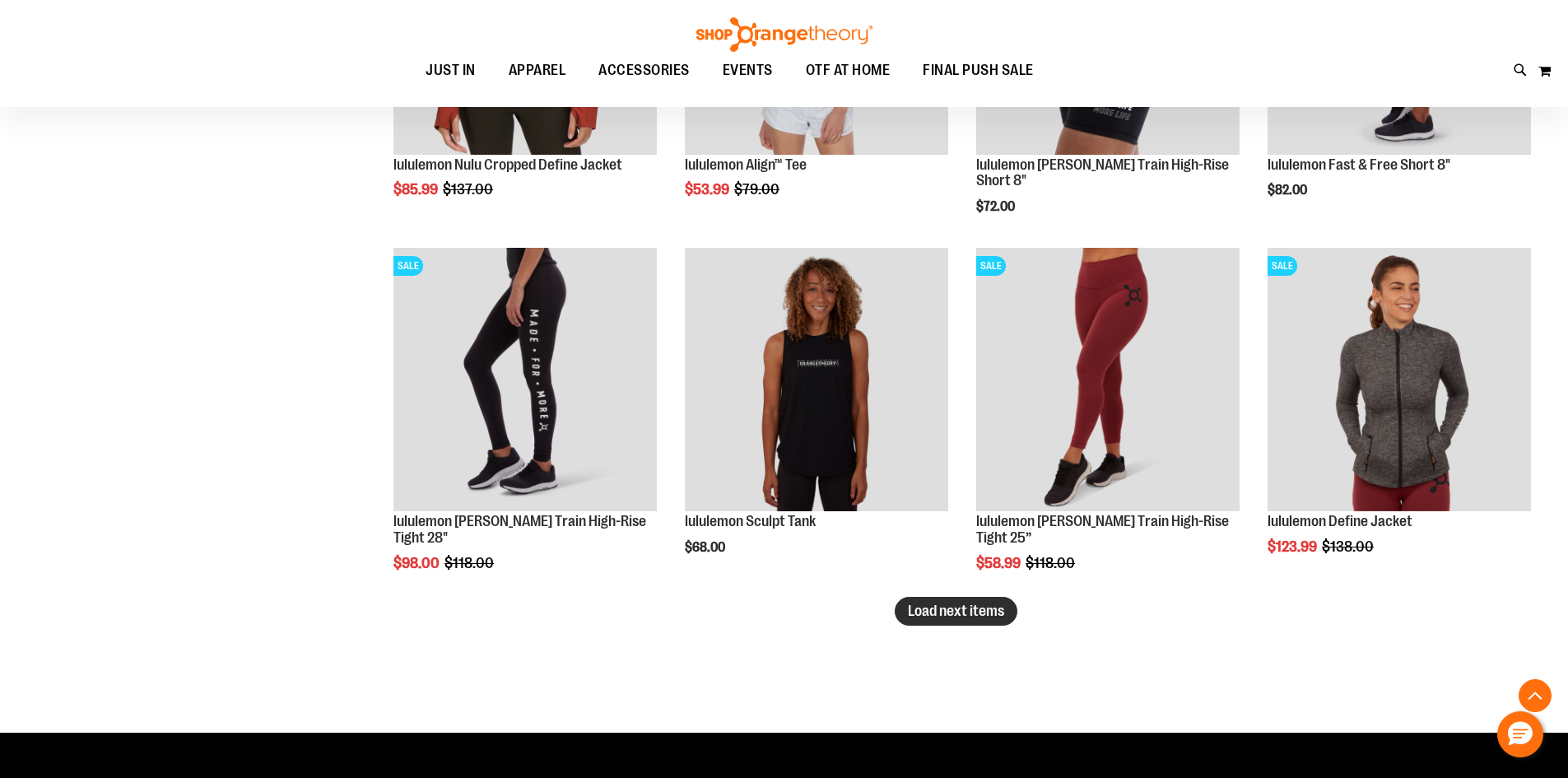
click at [959, 607] on span "Load next items" at bounding box center [956, 611] width 96 height 17
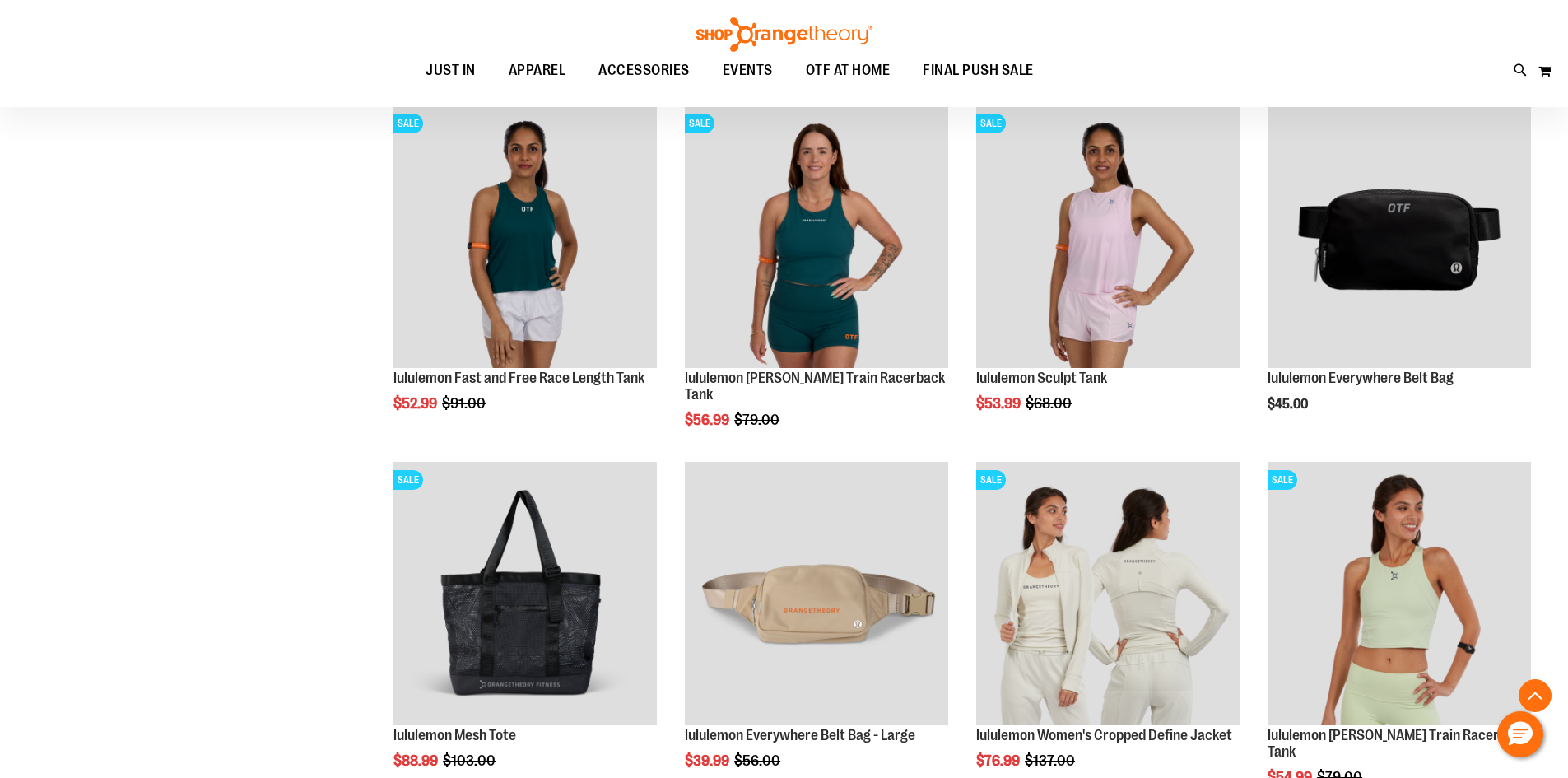
scroll to position [3027, 0]
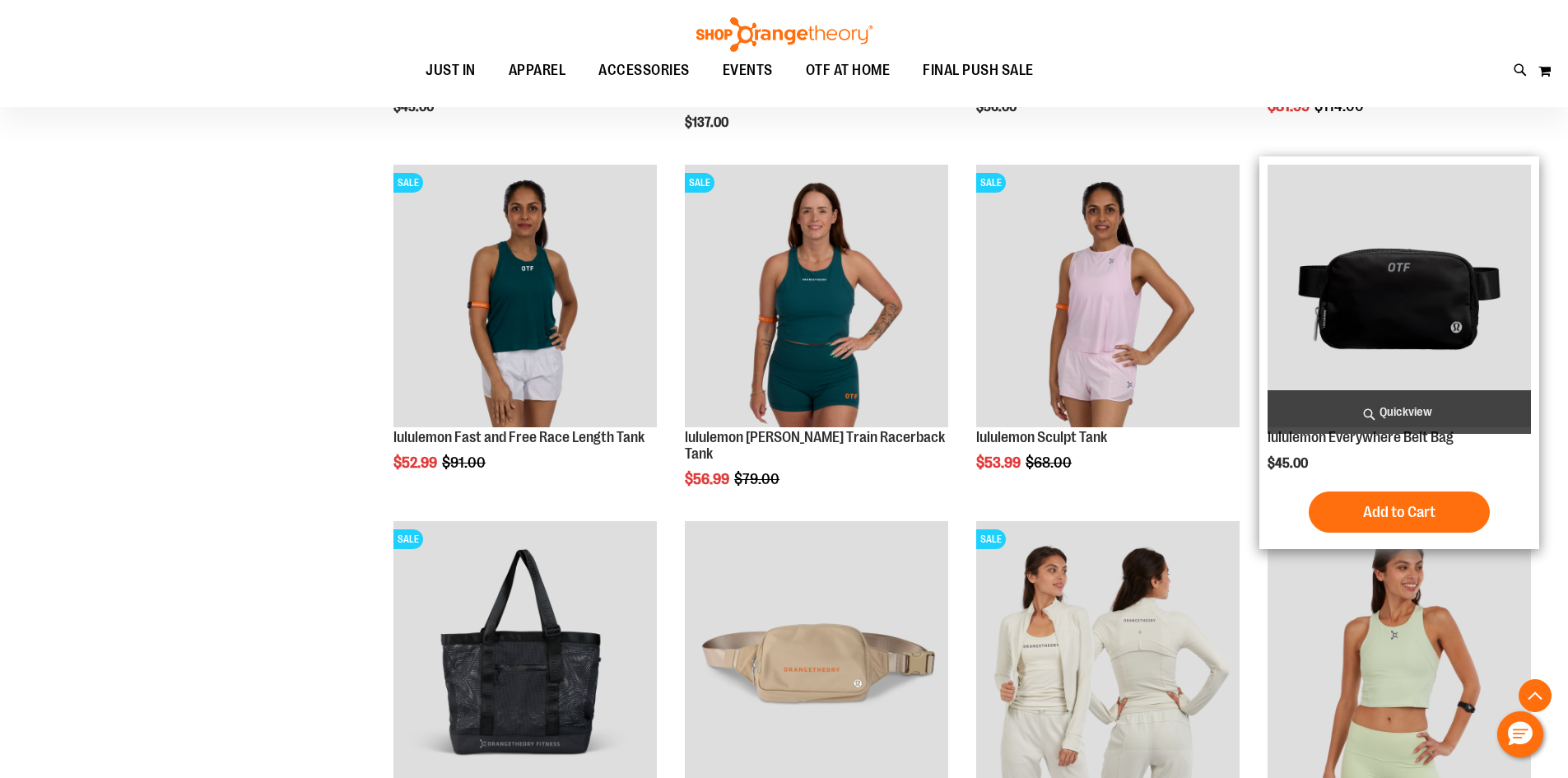
click at [1350, 345] on img "product" at bounding box center [1399, 296] width 263 height 263
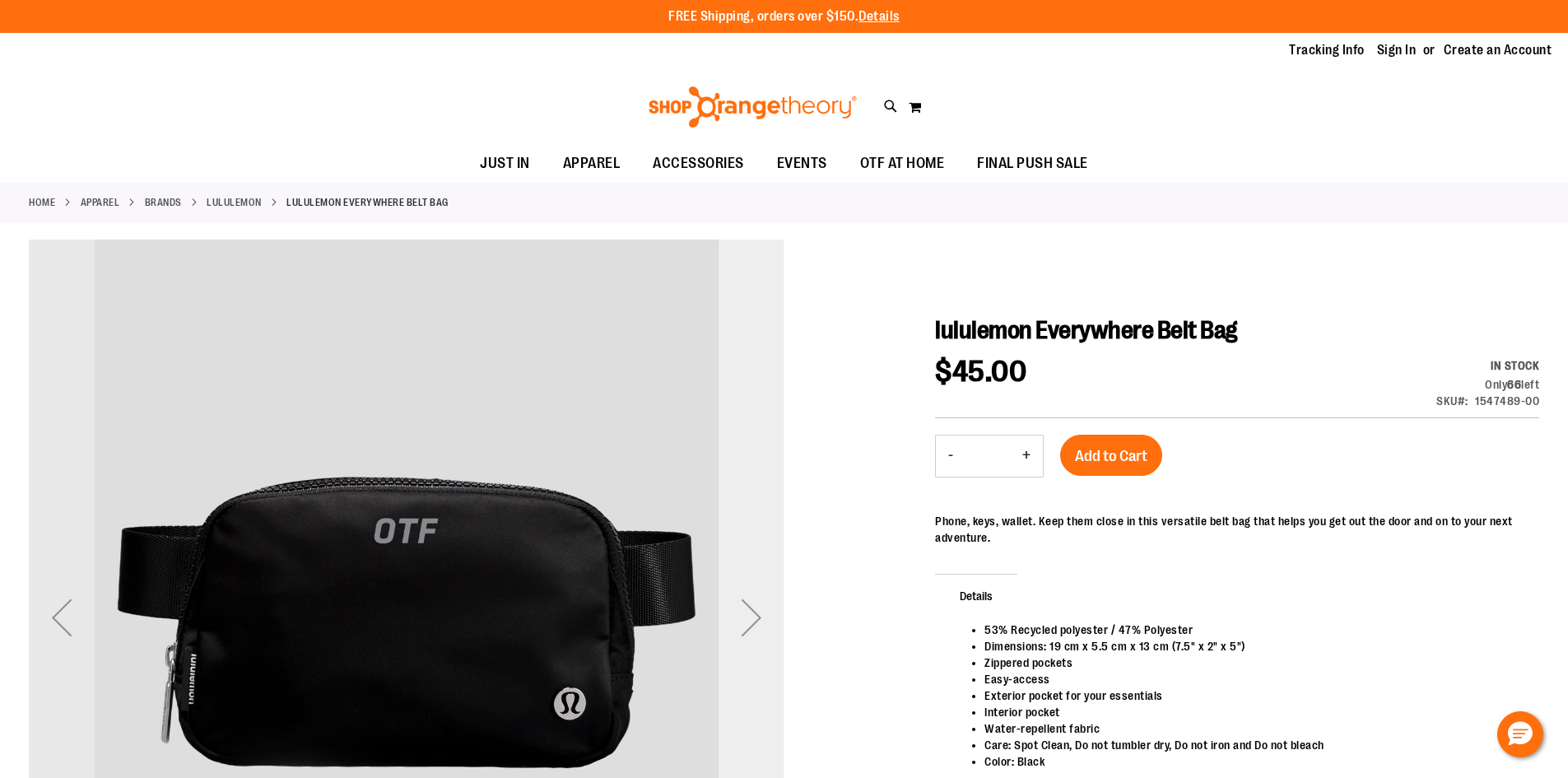
type input "**********"
click at [719, 628] on div "Next" at bounding box center [751, 617] width 66 height 66
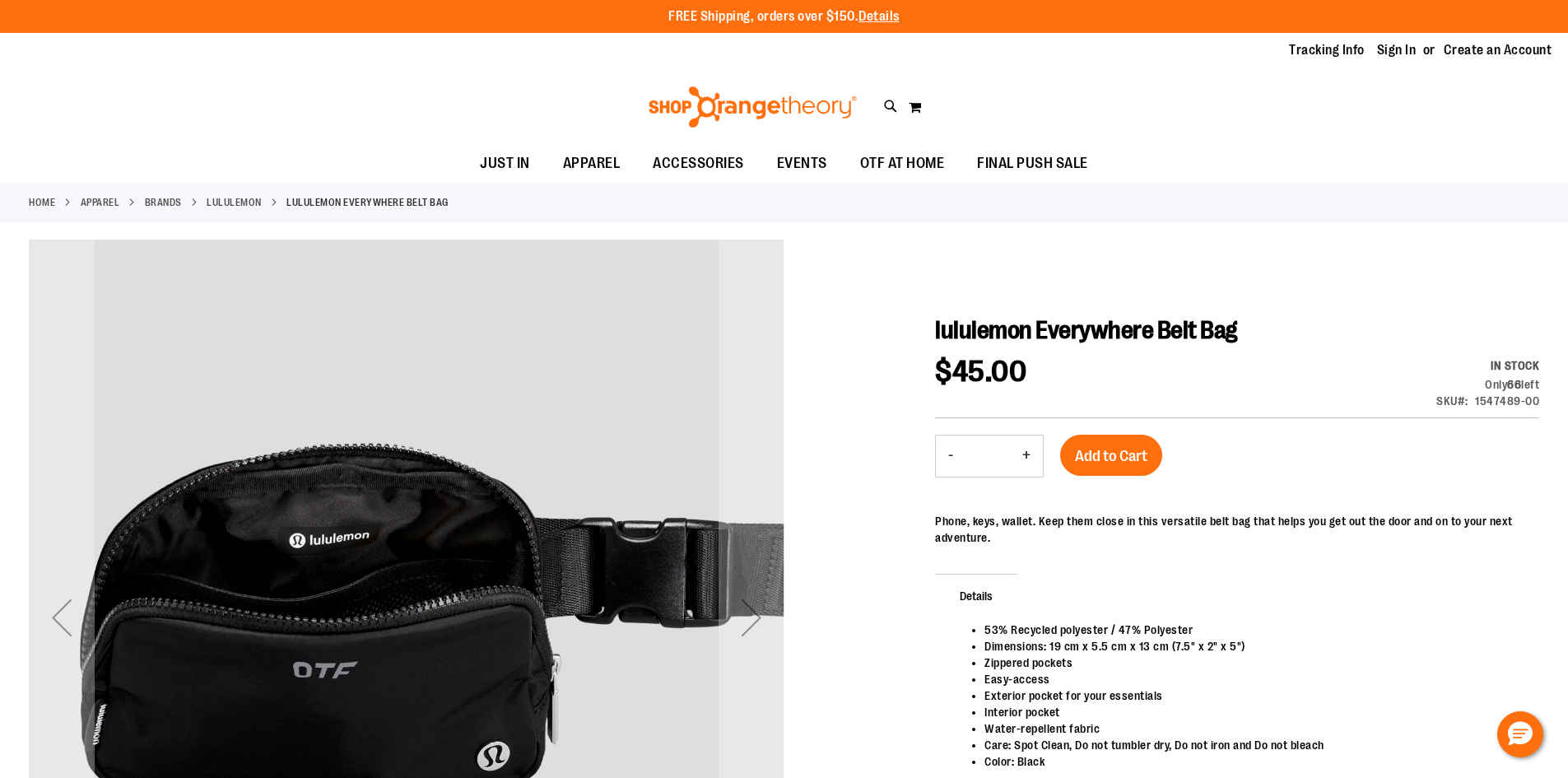
click at [761, 621] on div "Next" at bounding box center [751, 617] width 66 height 66
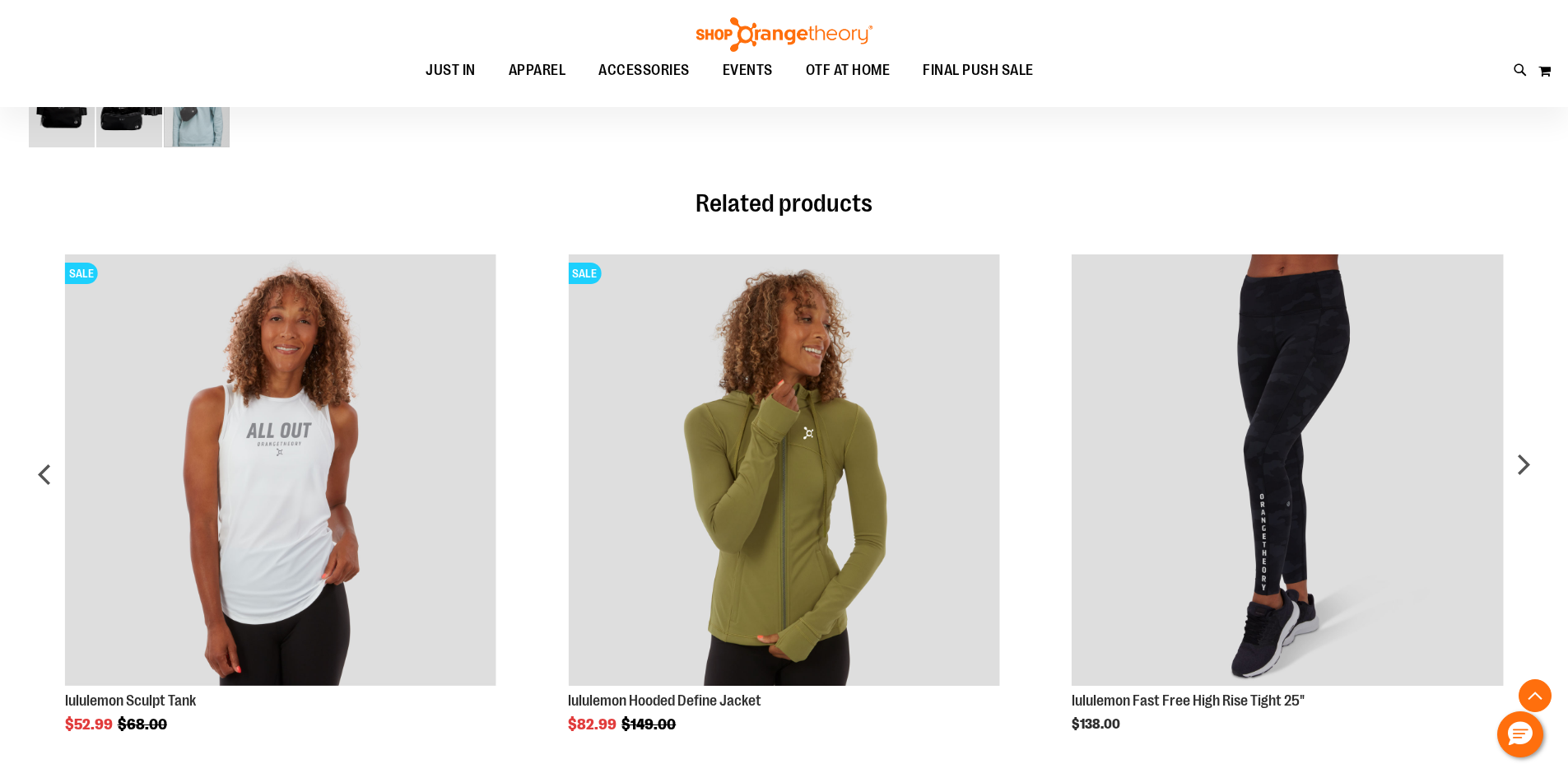
scroll to position [905, 0]
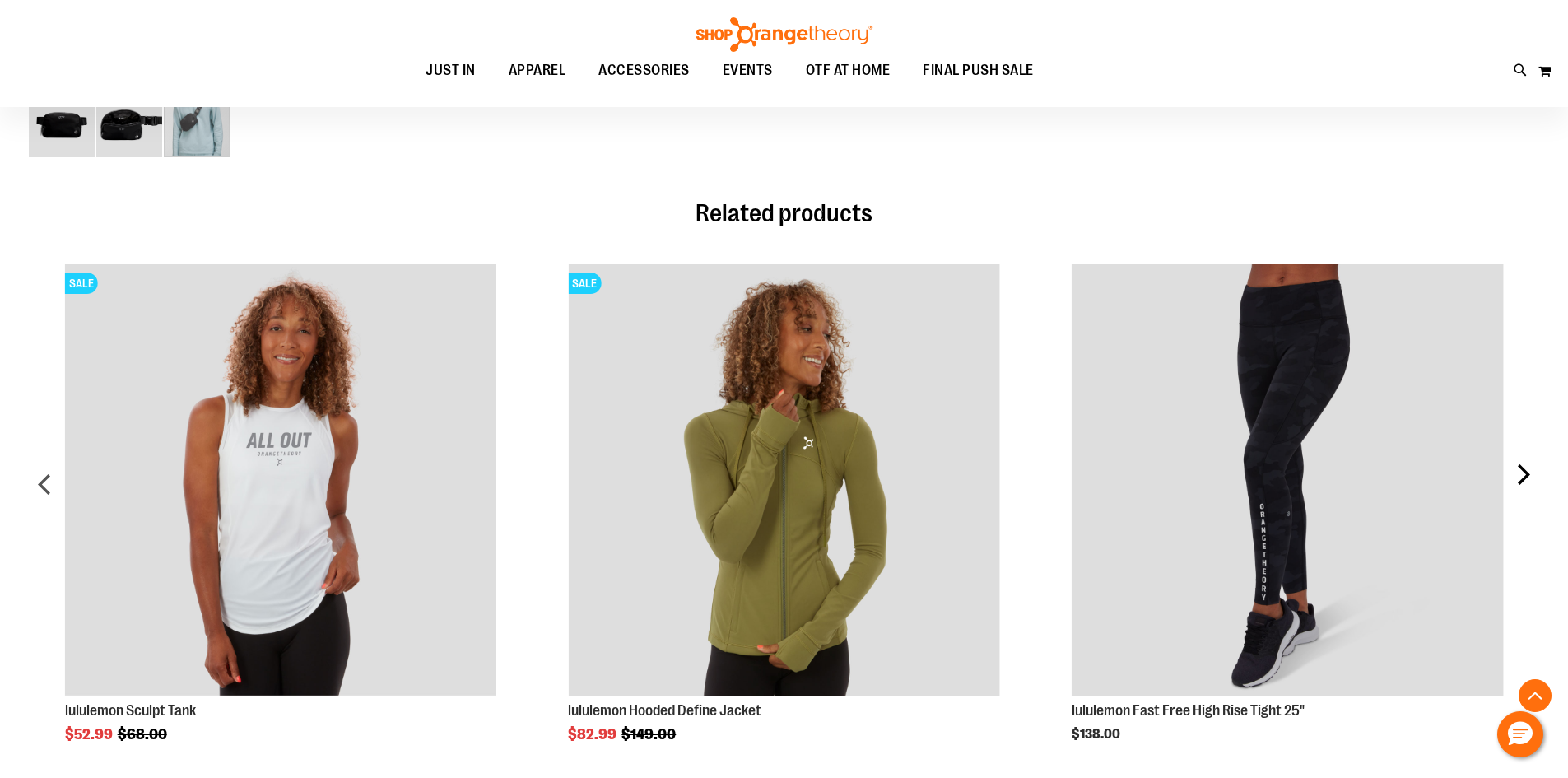
click at [1531, 453] on div "next" at bounding box center [1522, 491] width 33 height 502
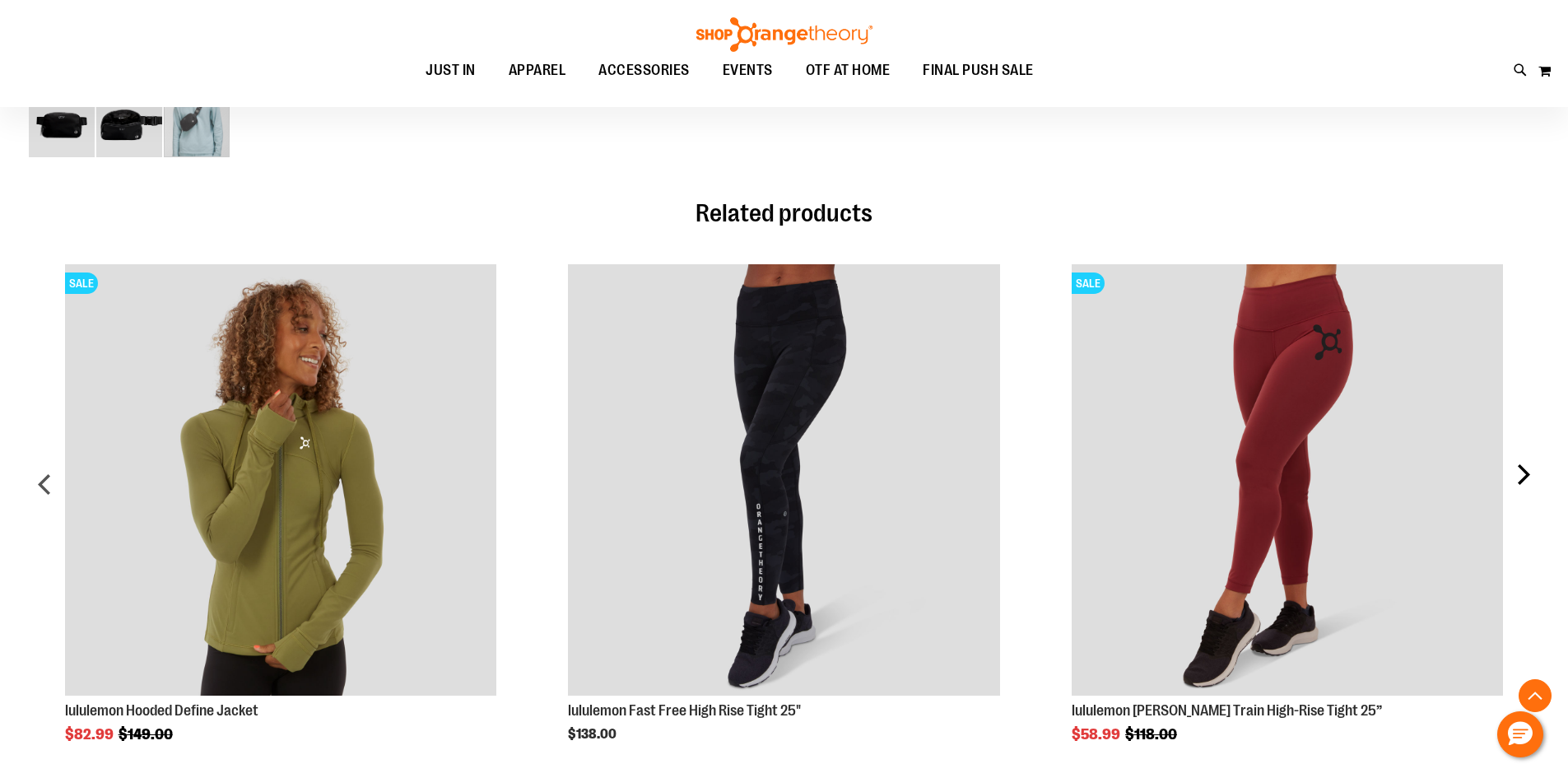
click at [1531, 453] on div "next" at bounding box center [1522, 491] width 33 height 502
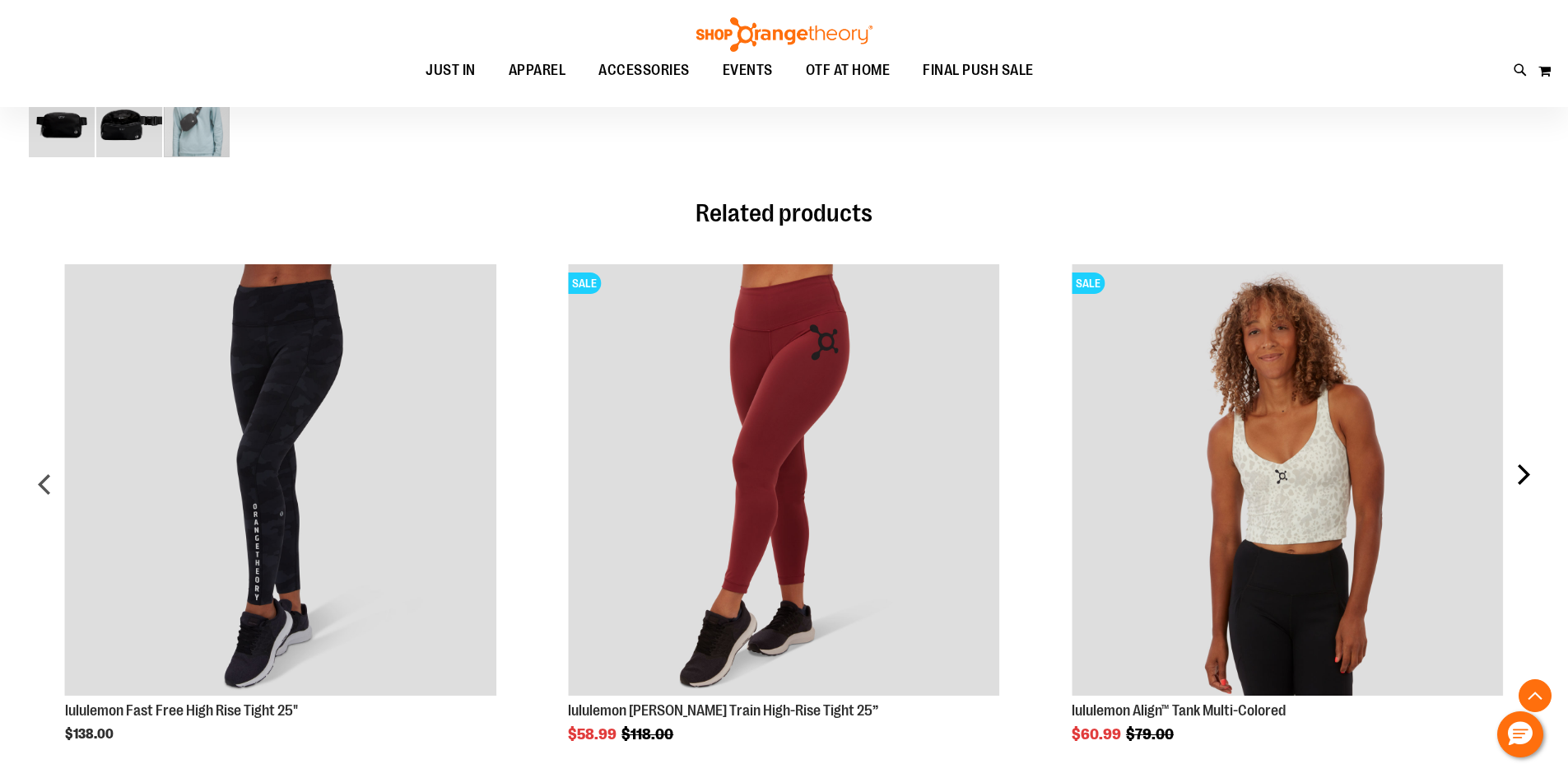
click at [1531, 453] on div "next" at bounding box center [1522, 491] width 33 height 502
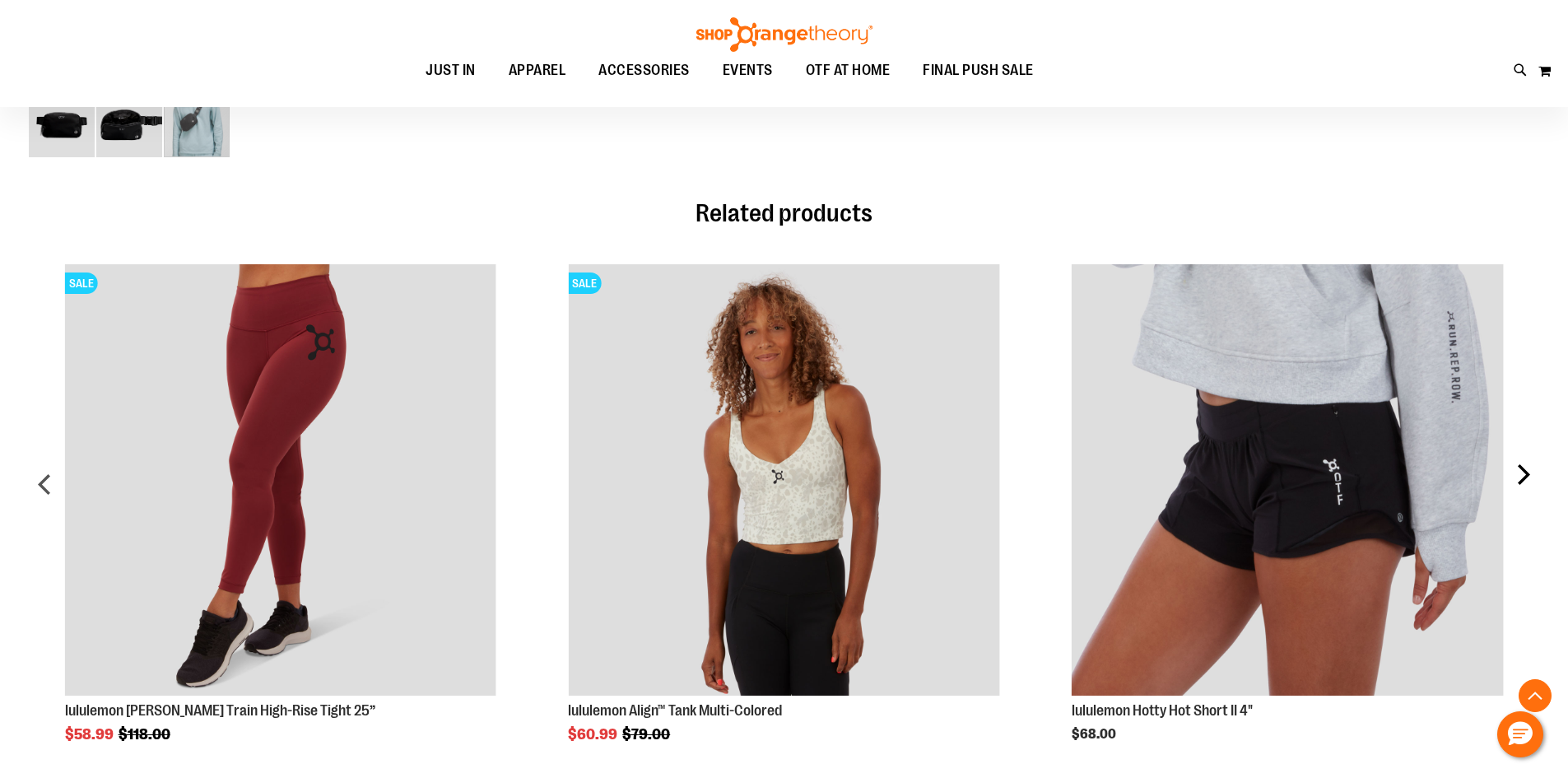
click at [1531, 453] on div "next" at bounding box center [1522, 491] width 33 height 502
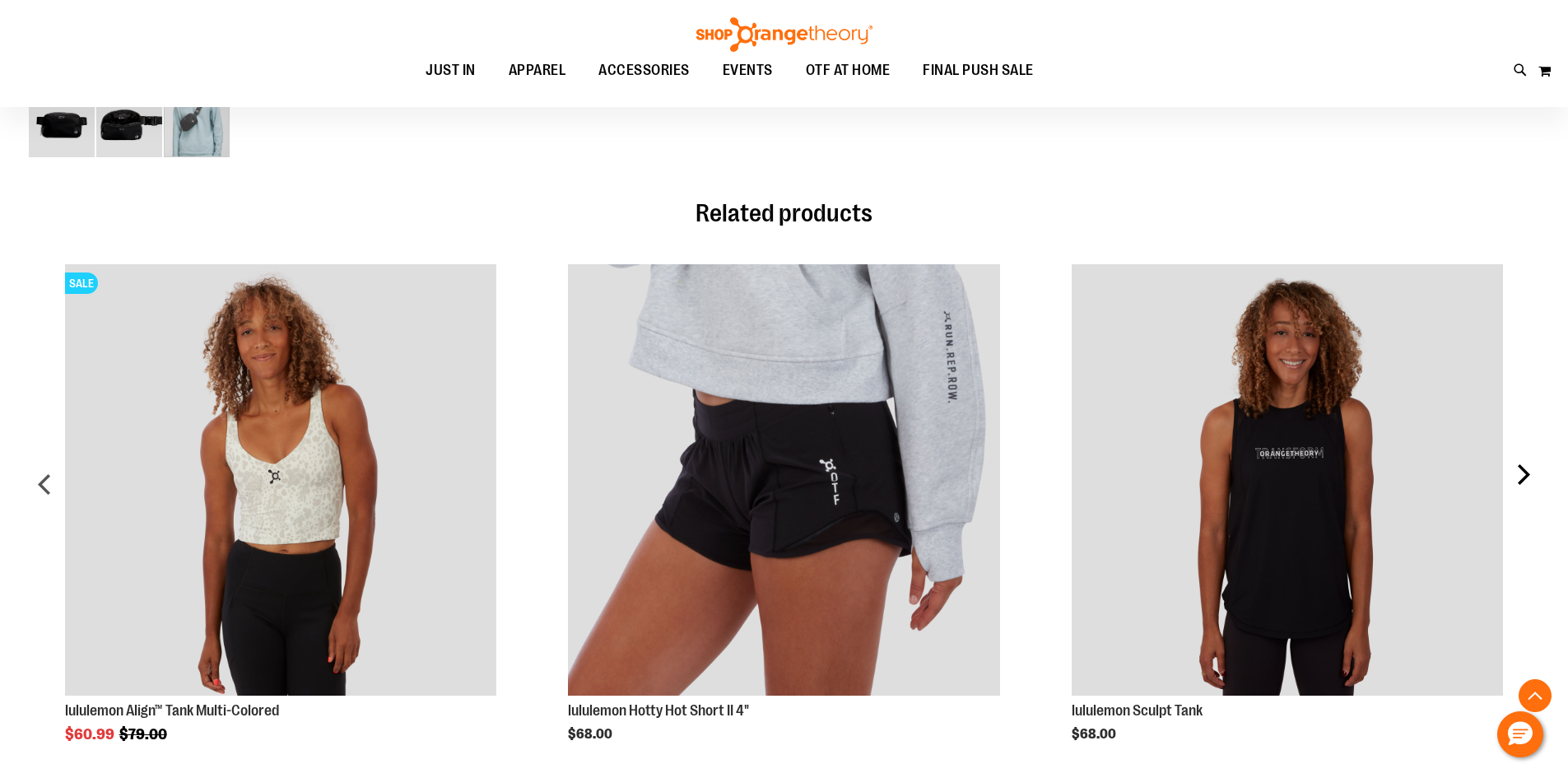
click at [1531, 453] on div "next" at bounding box center [1522, 491] width 33 height 502
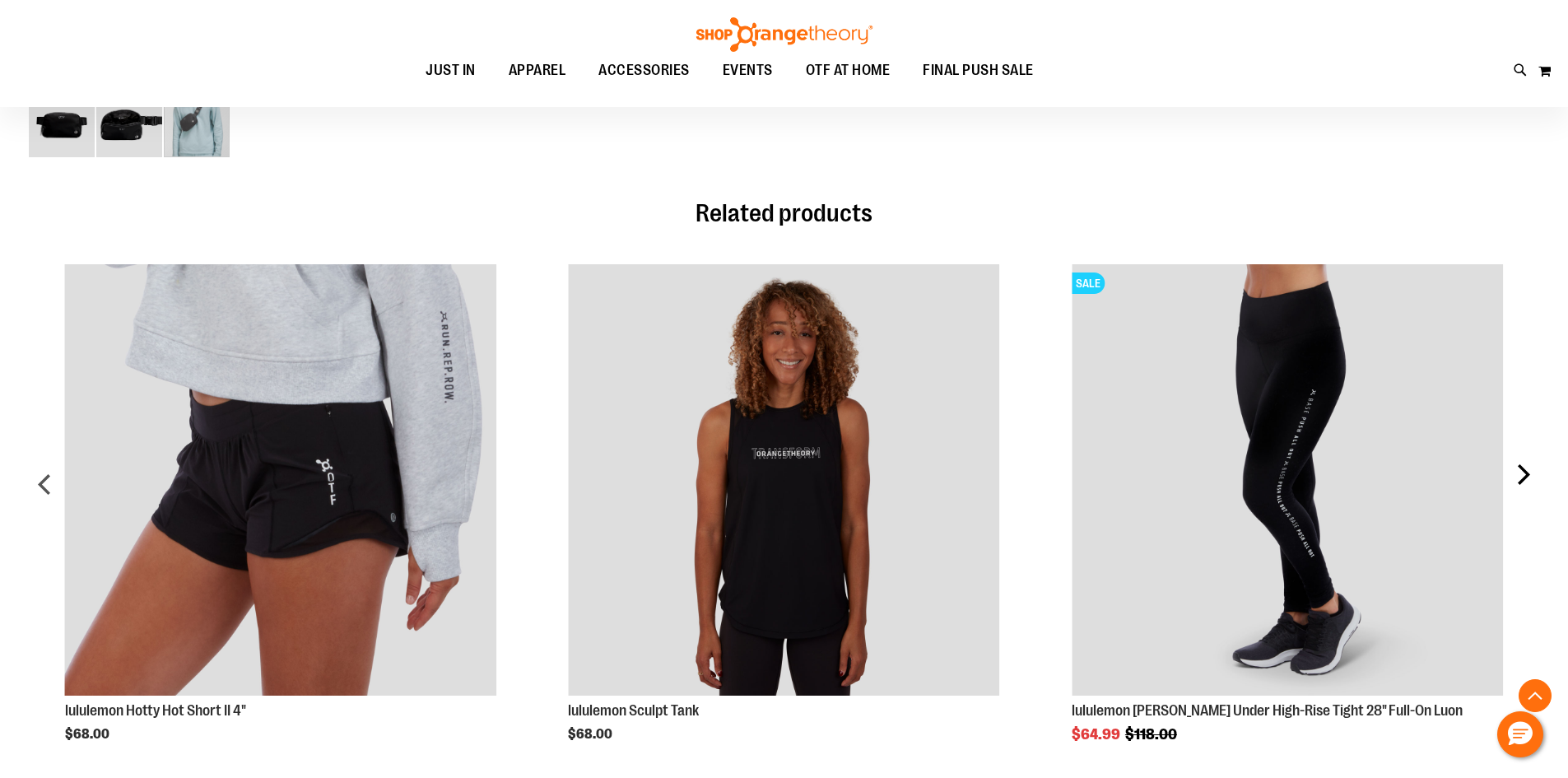
click at [1531, 453] on div "next" at bounding box center [1522, 491] width 33 height 502
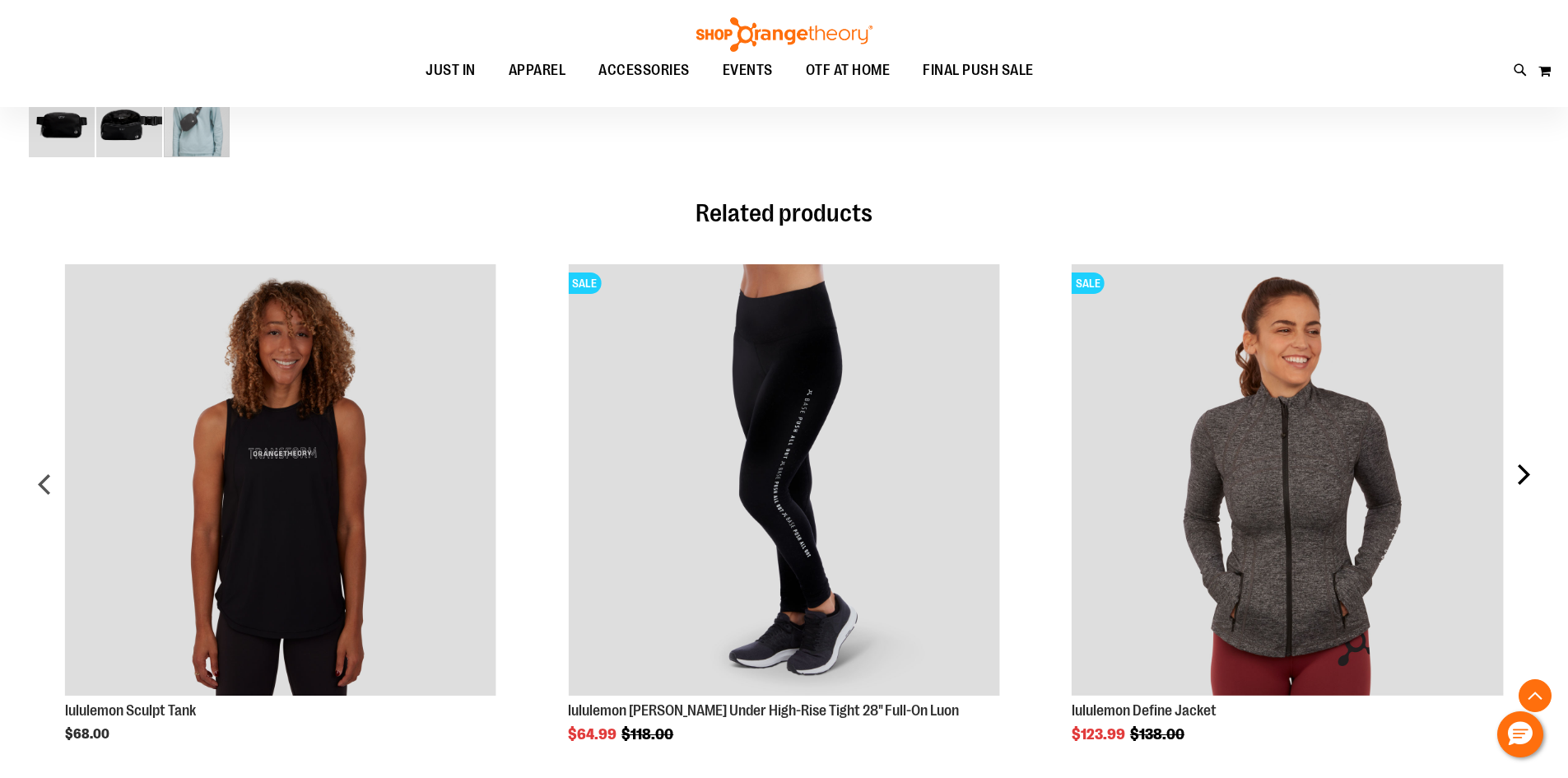
click at [1531, 453] on div "next" at bounding box center [1522, 491] width 33 height 502
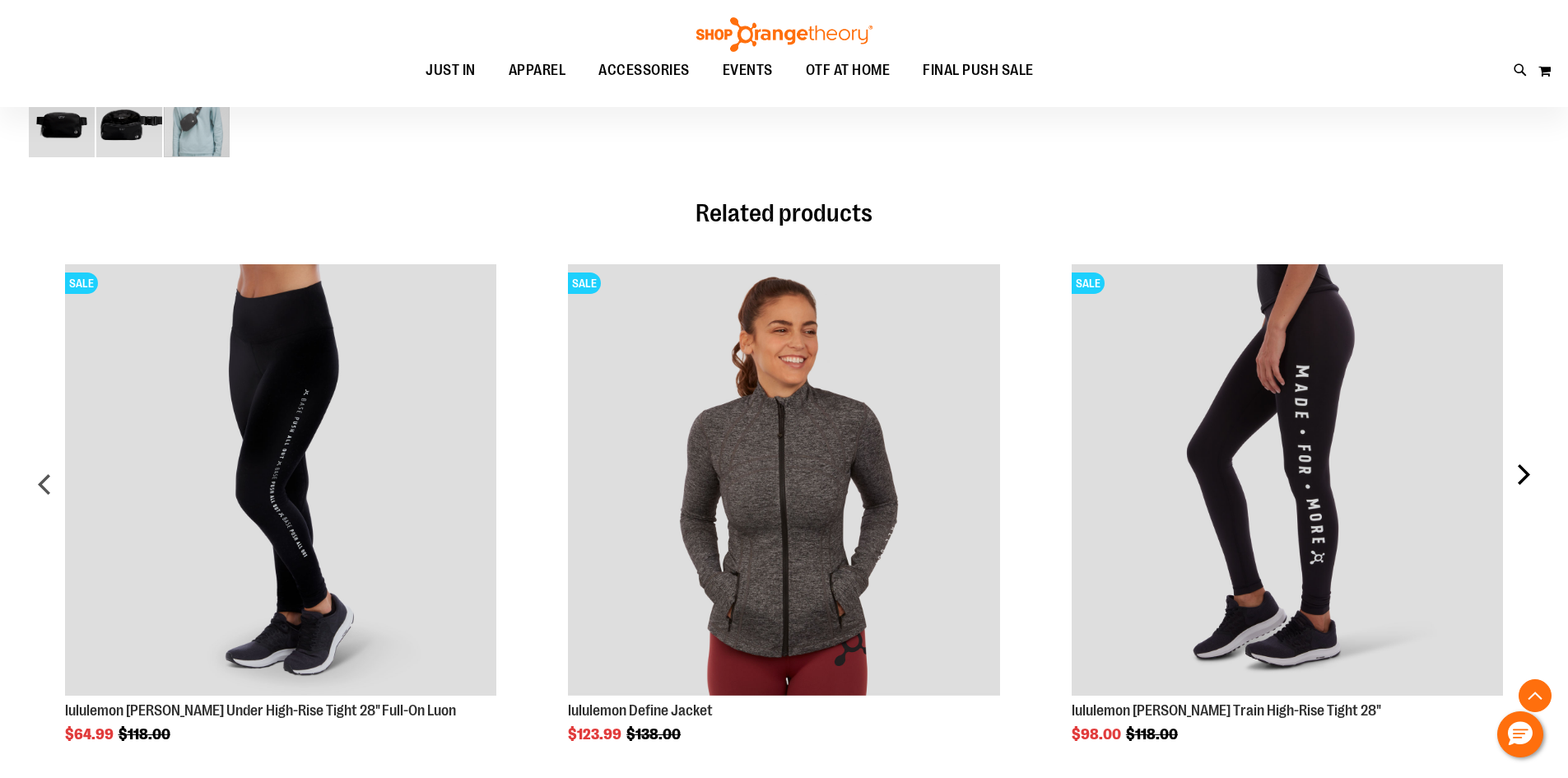
click at [1531, 453] on div "next" at bounding box center [1522, 491] width 33 height 502
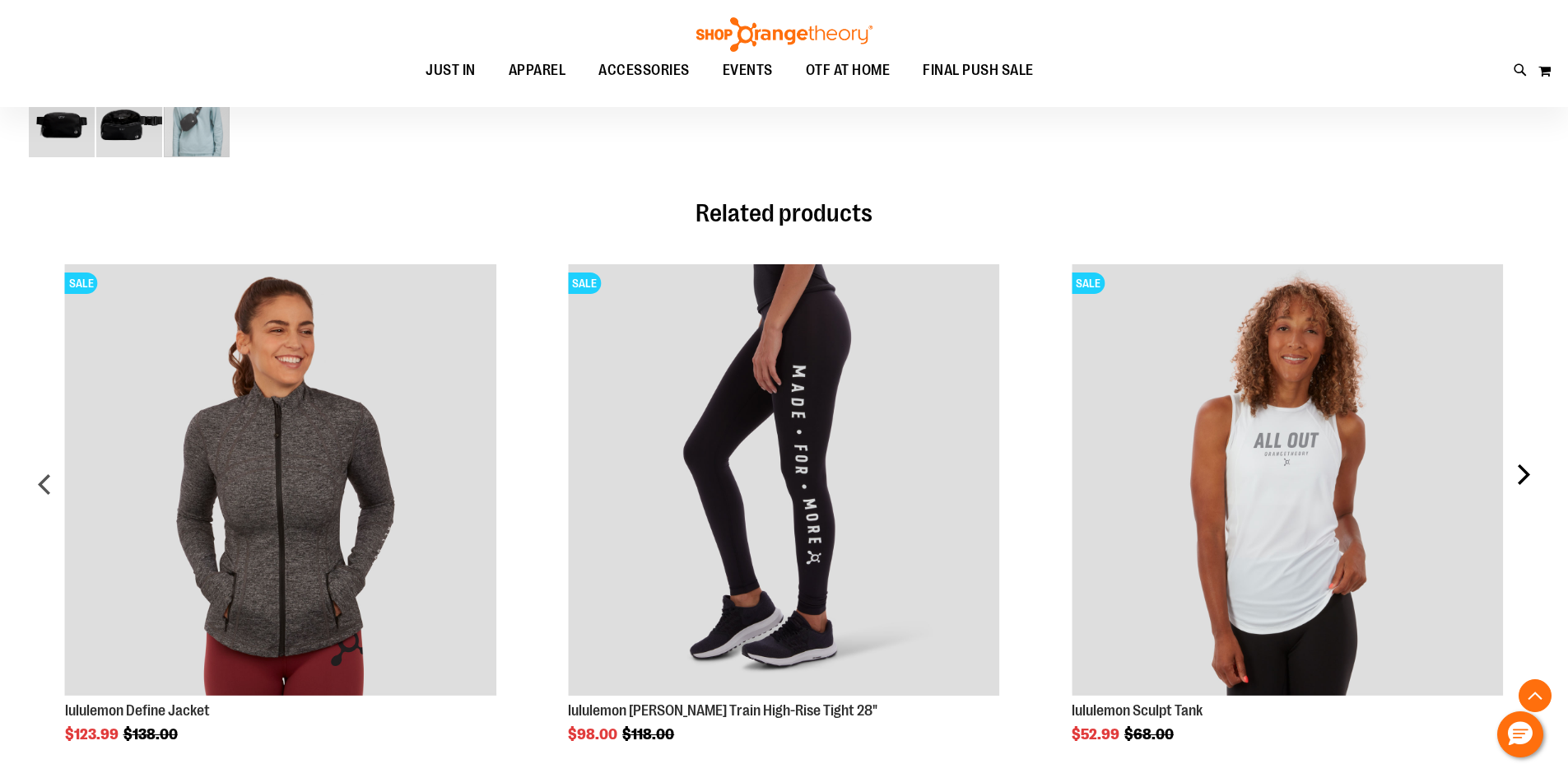
click at [1531, 453] on div "next" at bounding box center [1522, 491] width 33 height 502
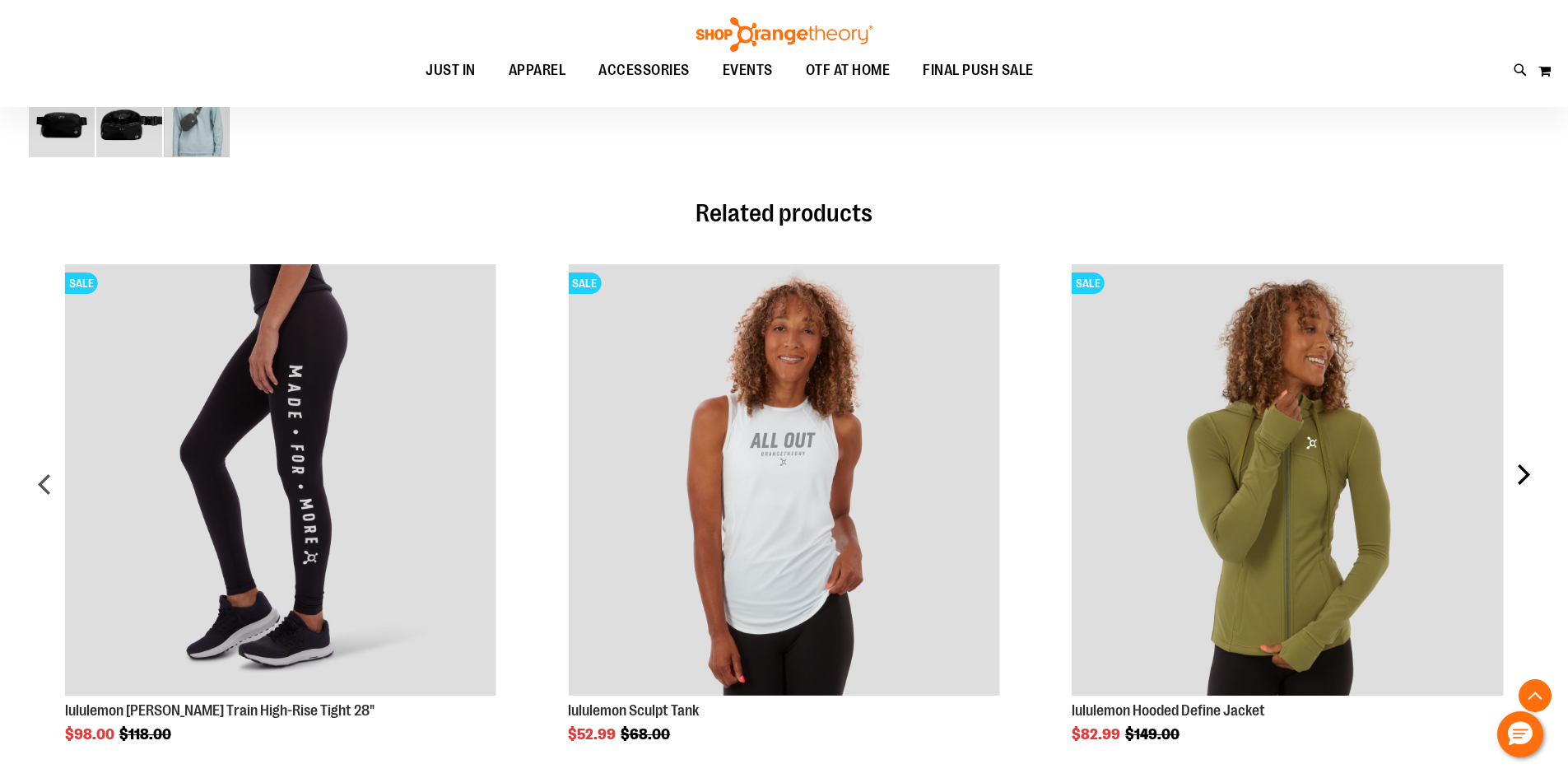
click at [1531, 453] on div "next" at bounding box center [1522, 491] width 33 height 502
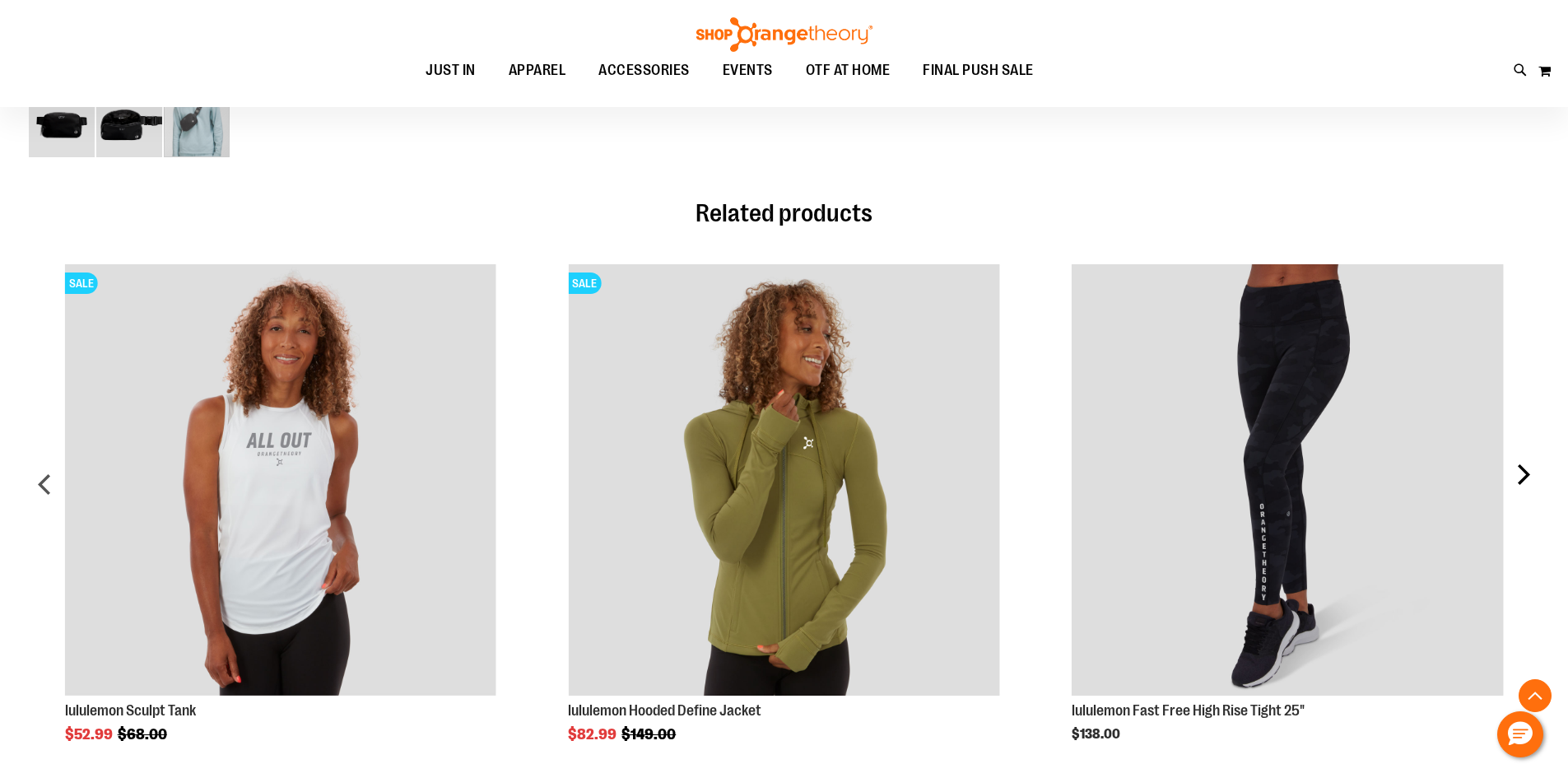
click at [1531, 453] on div "next" at bounding box center [1522, 491] width 33 height 502
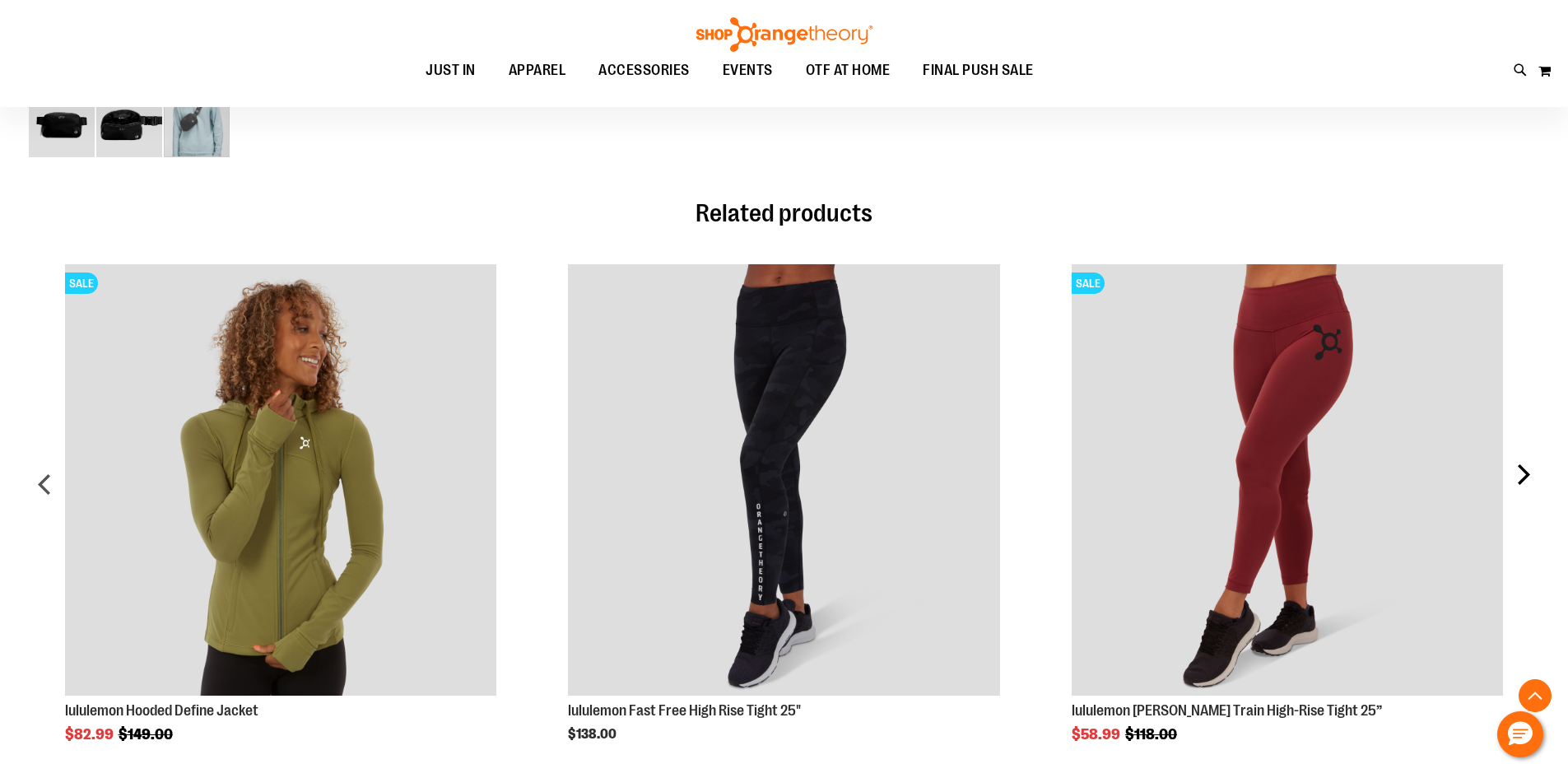
click at [1531, 453] on div "next" at bounding box center [1522, 491] width 33 height 502
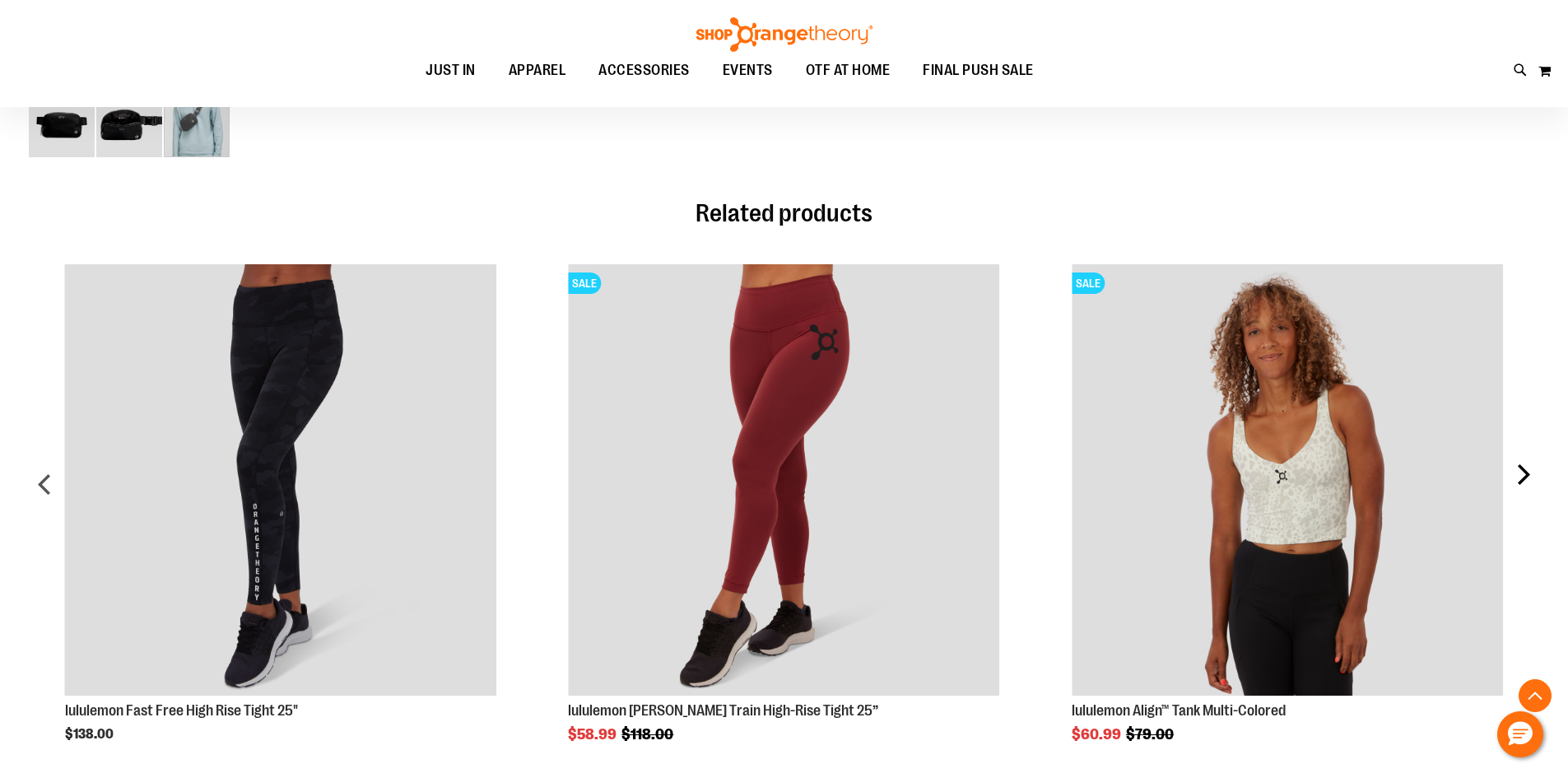
click at [1531, 453] on div "next" at bounding box center [1522, 491] width 33 height 502
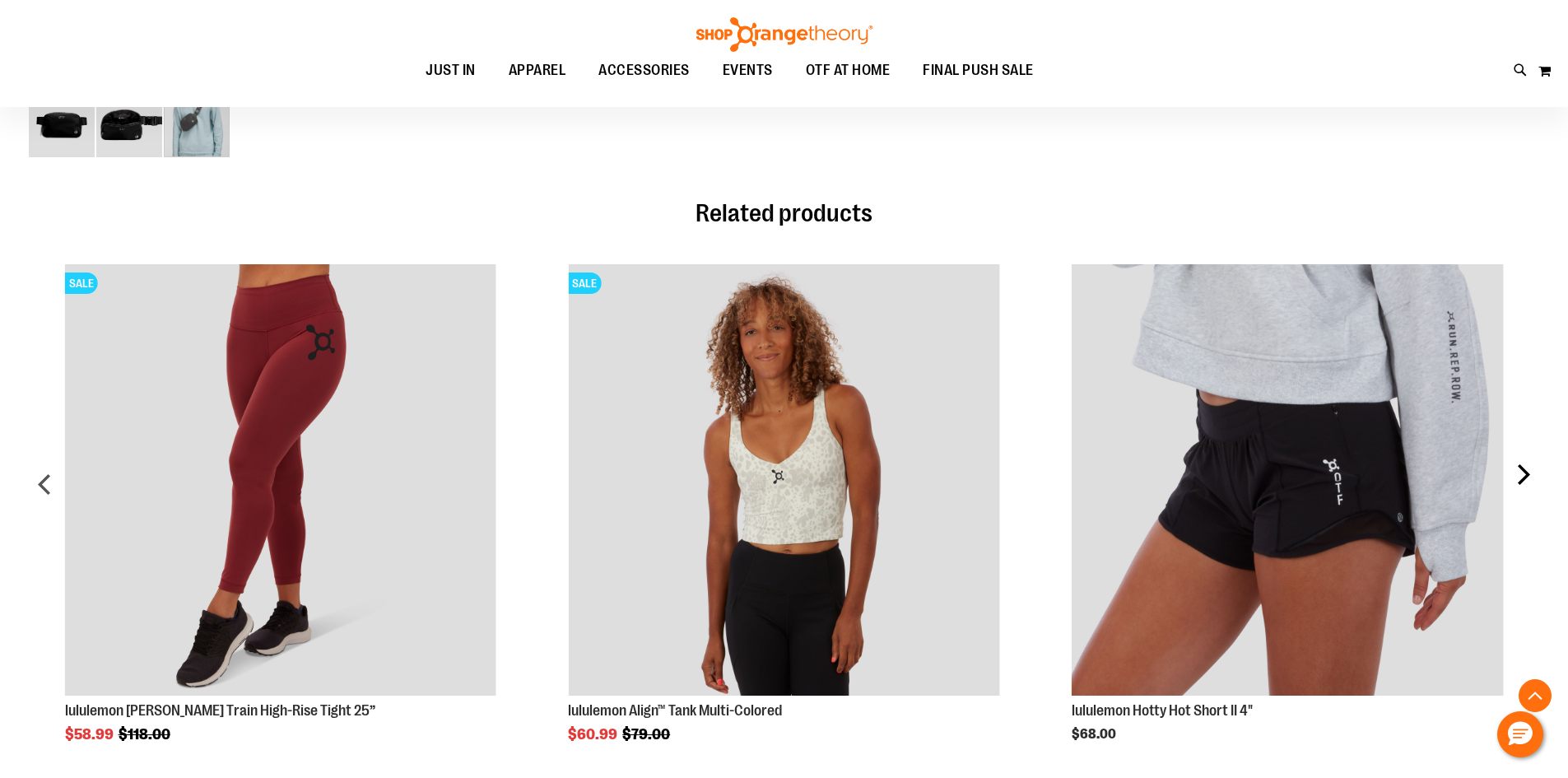
click at [1531, 453] on div "next" at bounding box center [1522, 491] width 33 height 502
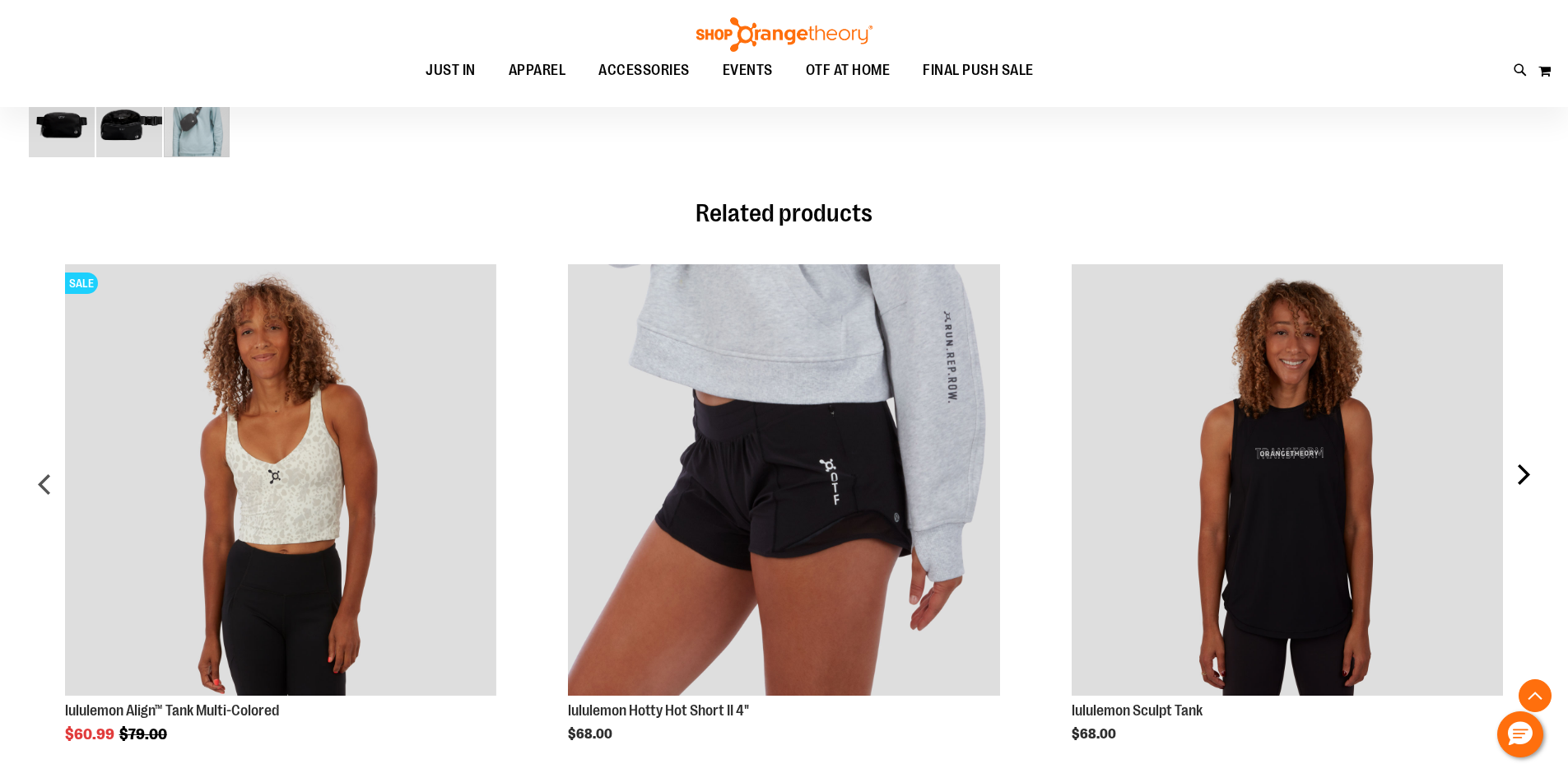
click at [1531, 453] on div "next" at bounding box center [1522, 491] width 33 height 502
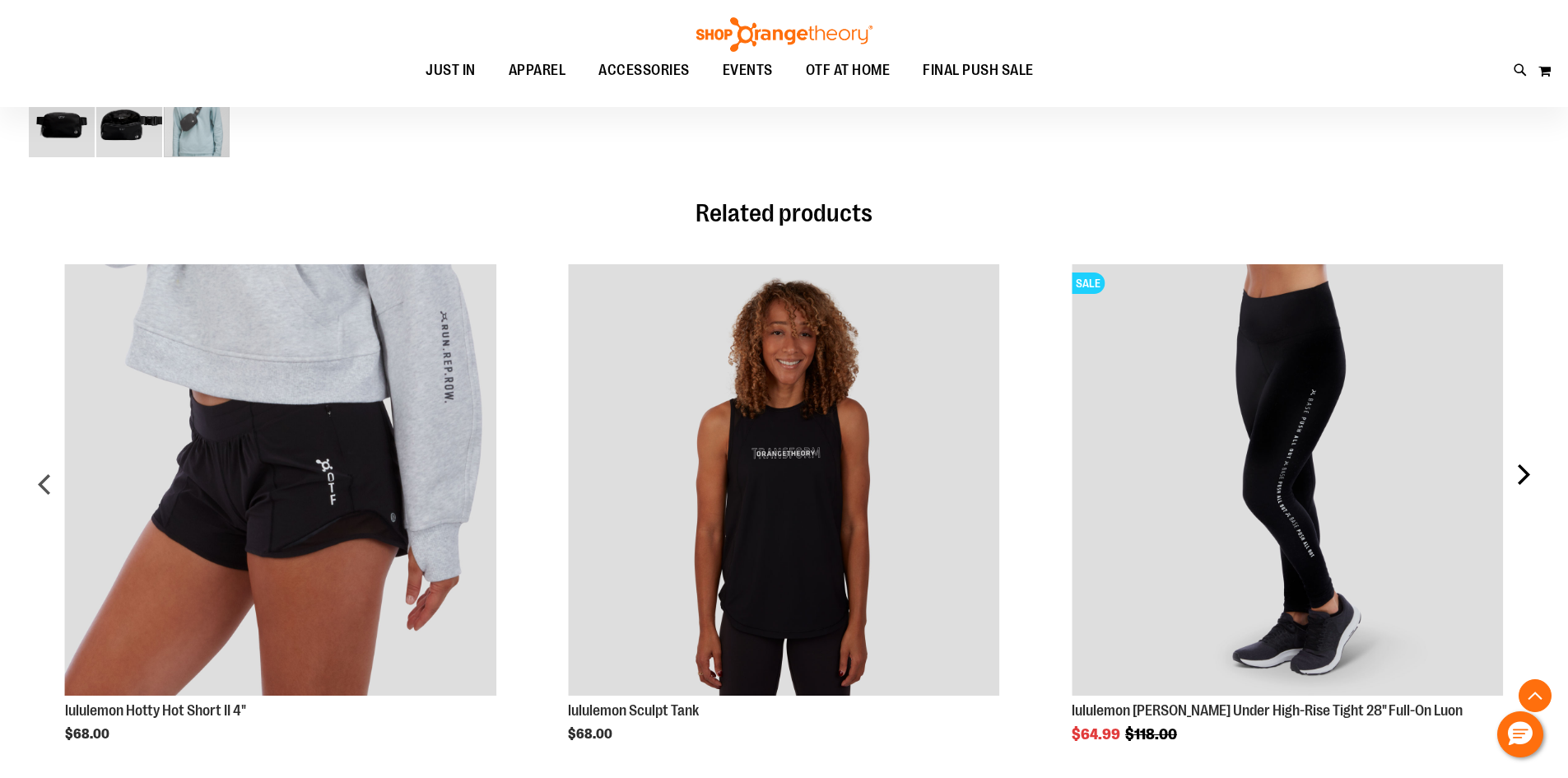
click at [1531, 453] on div "next" at bounding box center [1522, 491] width 33 height 502
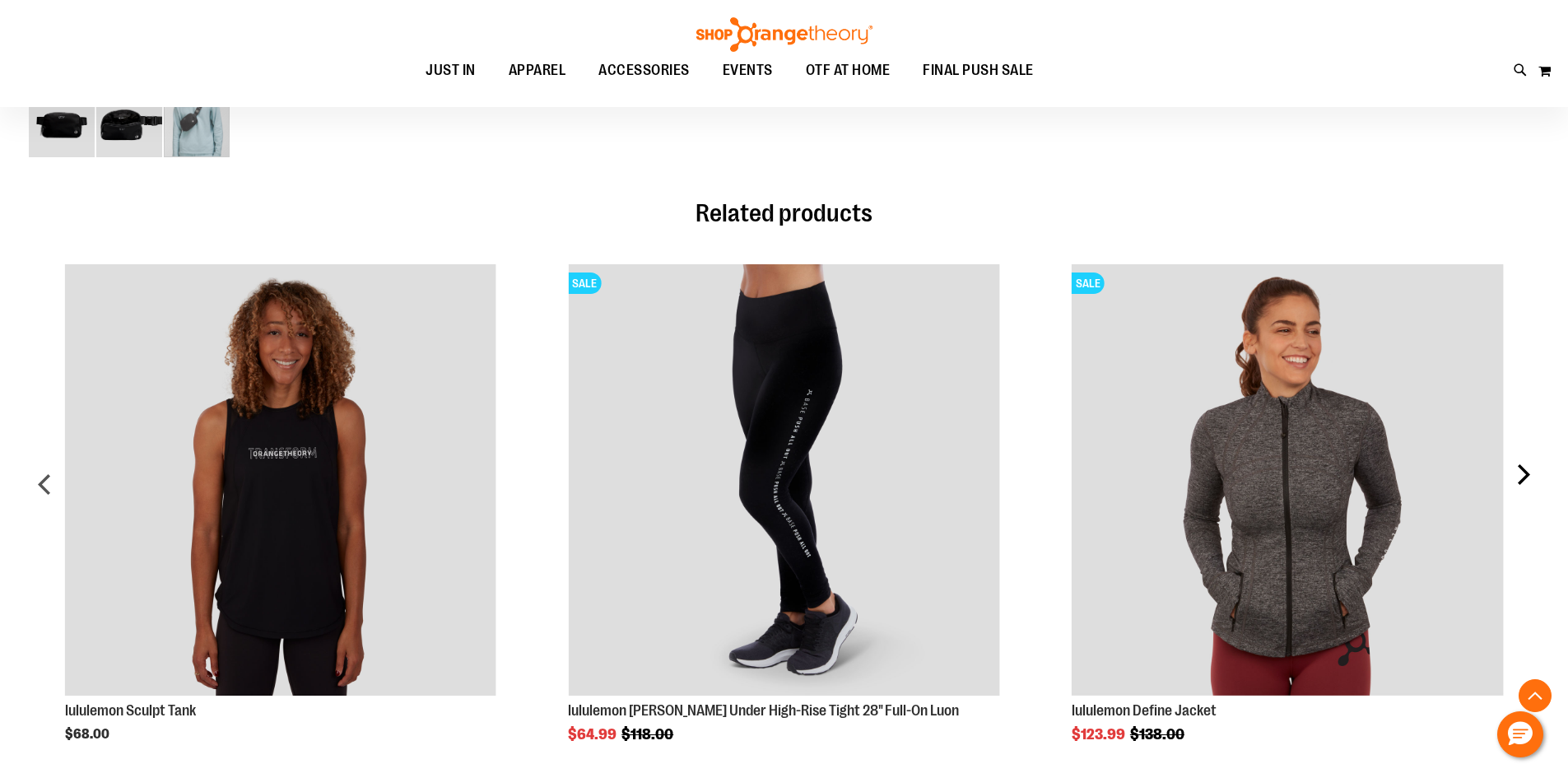
click at [1531, 453] on div "next" at bounding box center [1522, 491] width 33 height 502
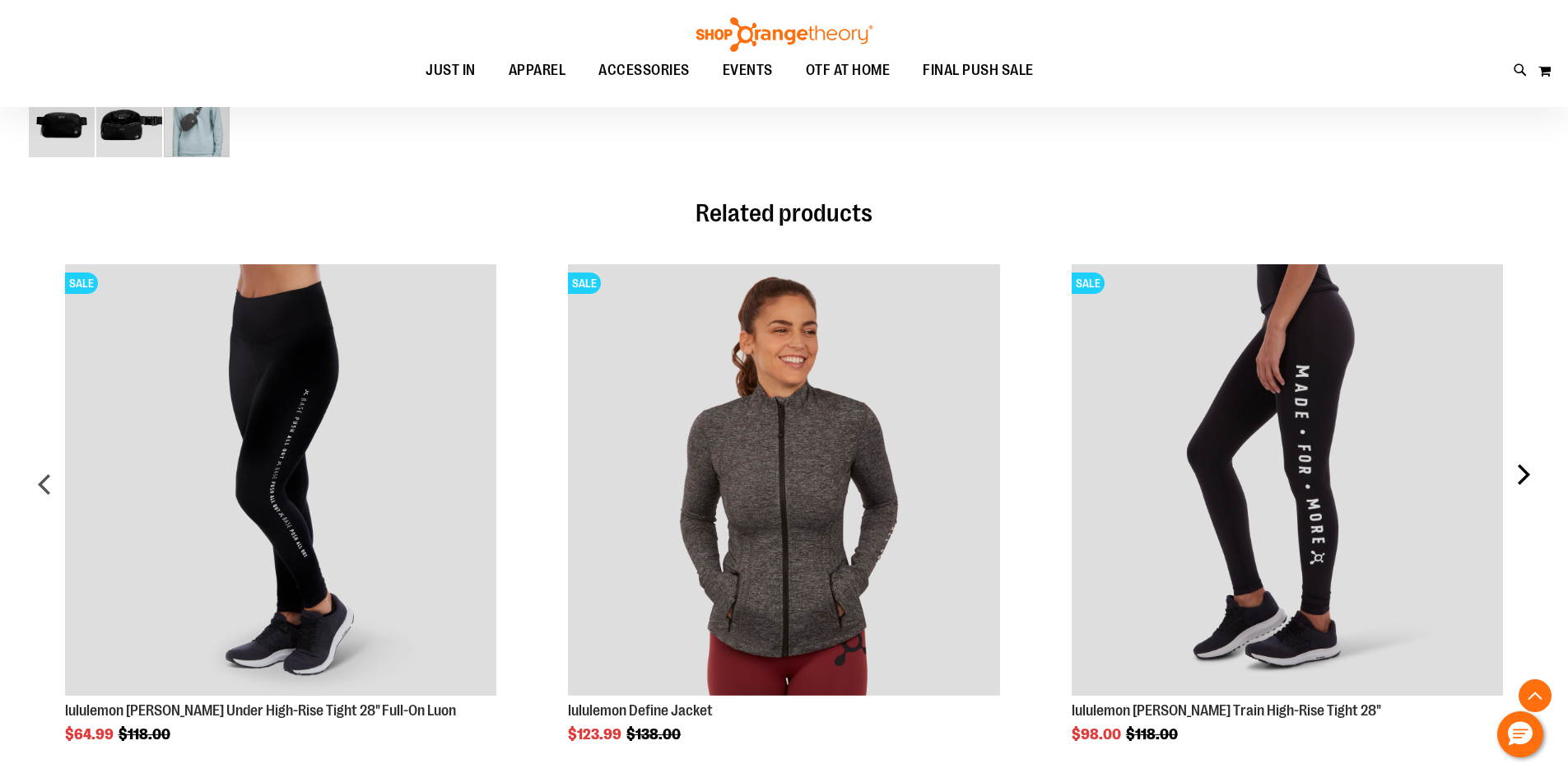
click at [1531, 453] on div "next" at bounding box center [1522, 491] width 33 height 502
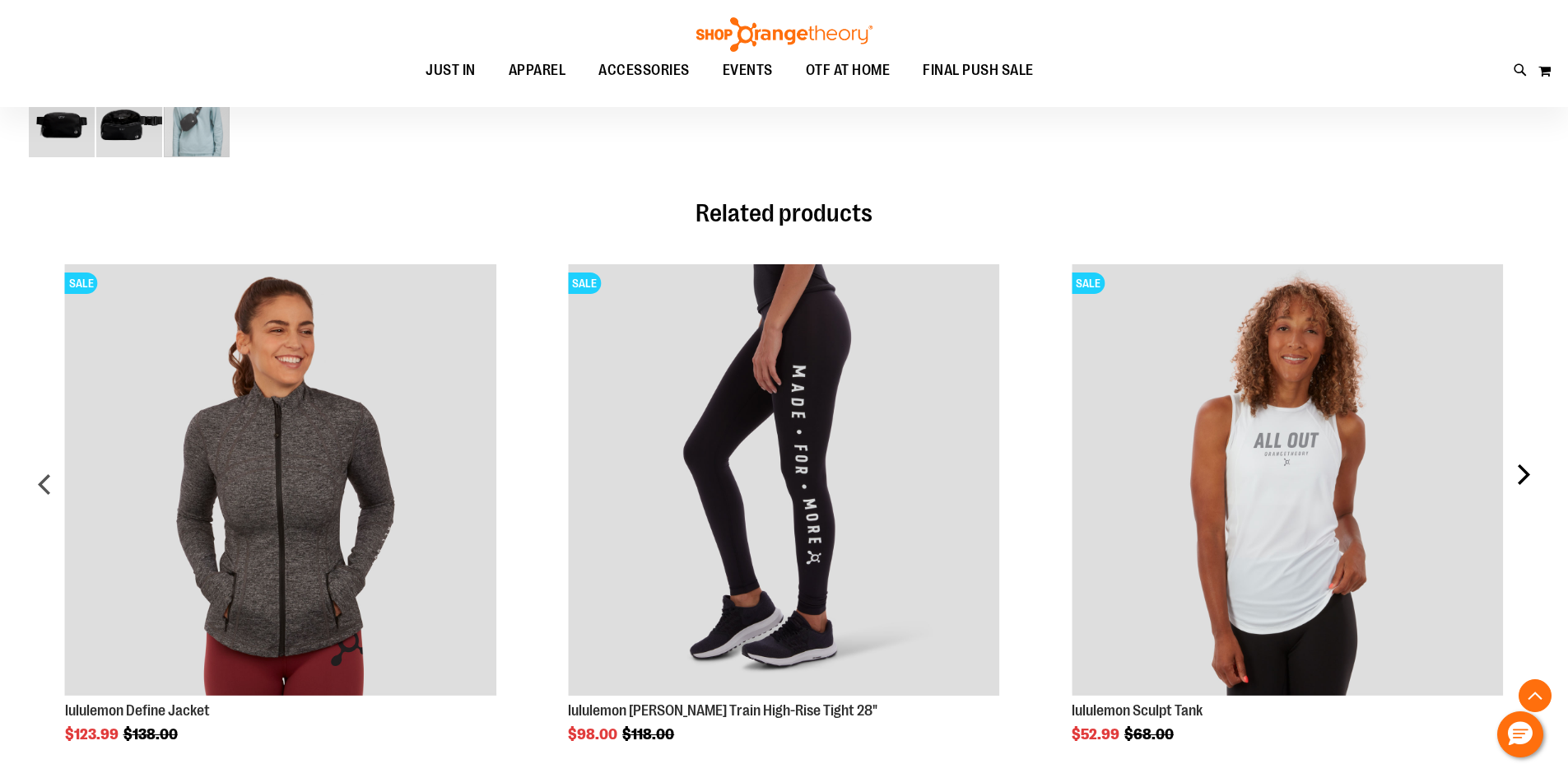
click at [1525, 462] on div "next" at bounding box center [1522, 491] width 33 height 502
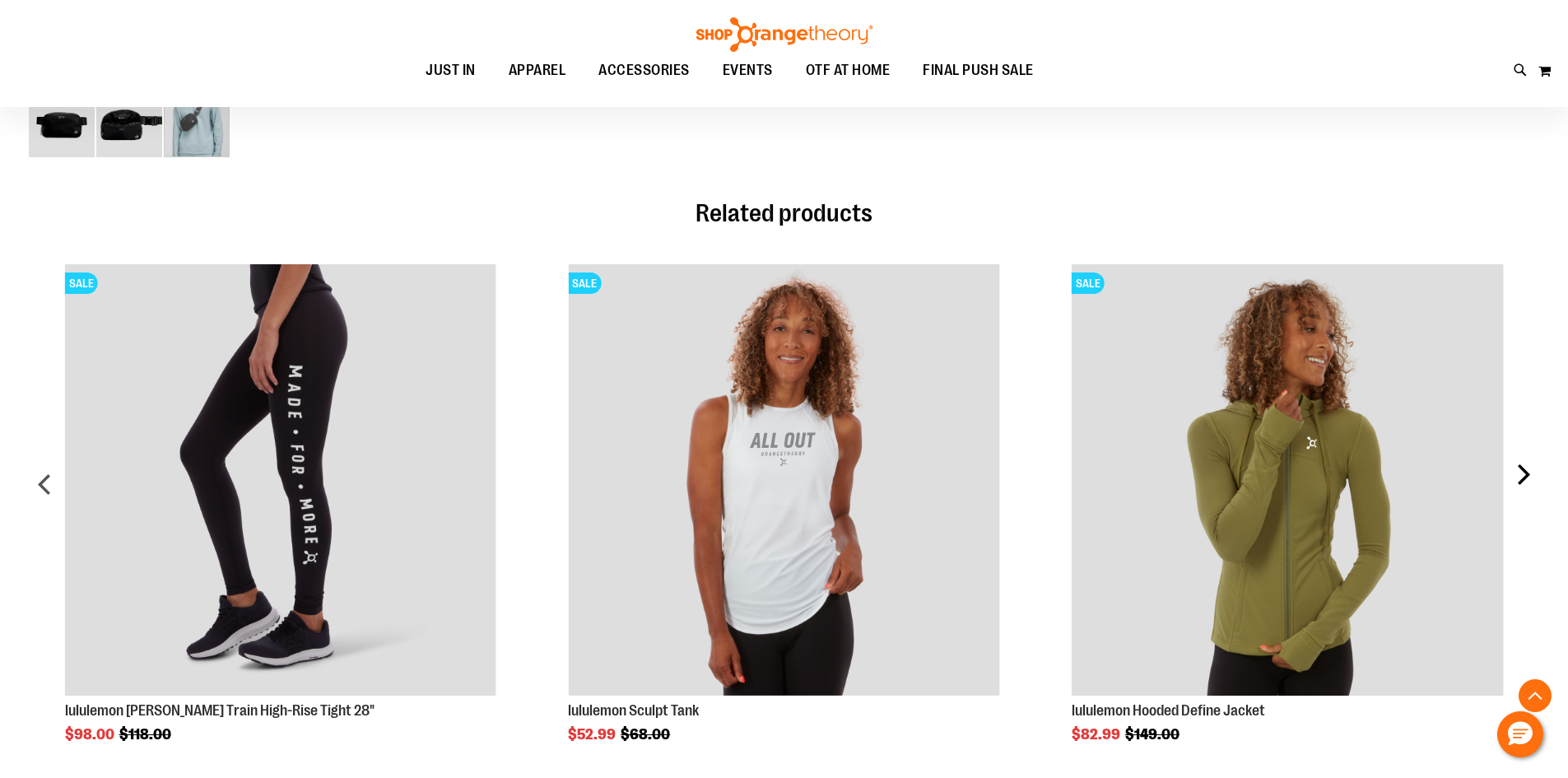
click at [1525, 462] on div "next" at bounding box center [1522, 491] width 33 height 502
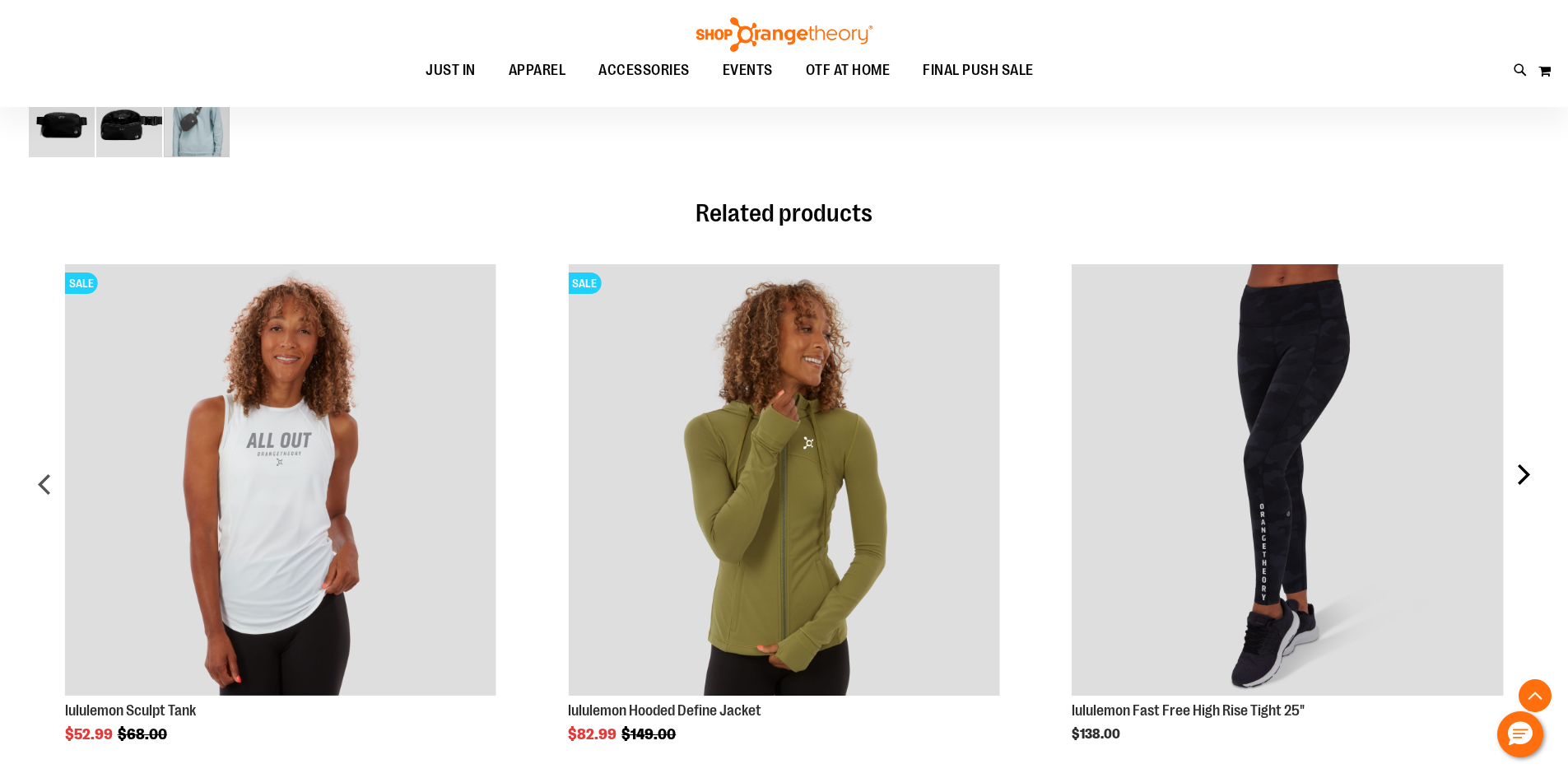
click at [1525, 462] on div "next" at bounding box center [1522, 491] width 33 height 502
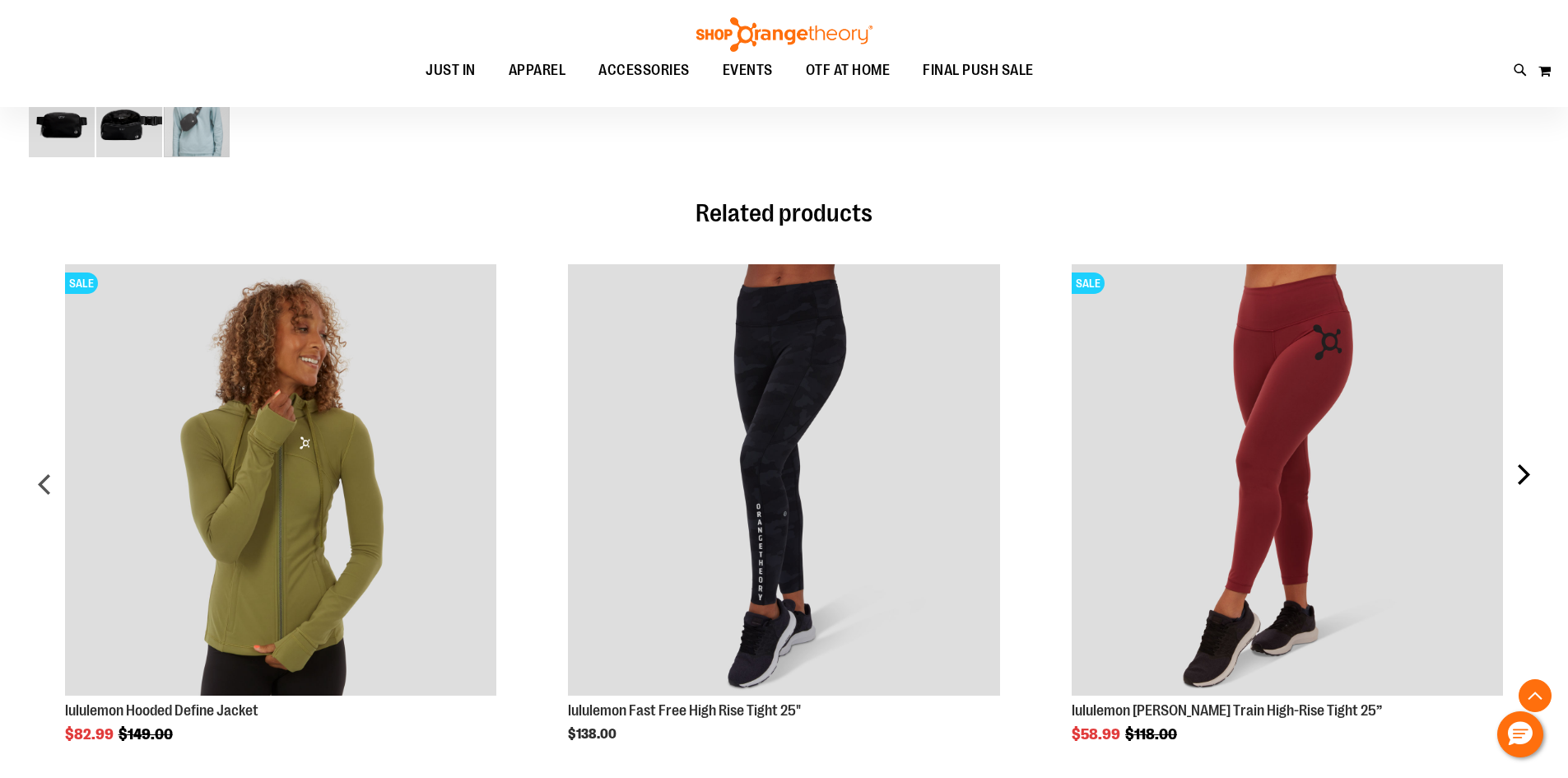
click at [1510, 488] on div "next" at bounding box center [1522, 491] width 33 height 502
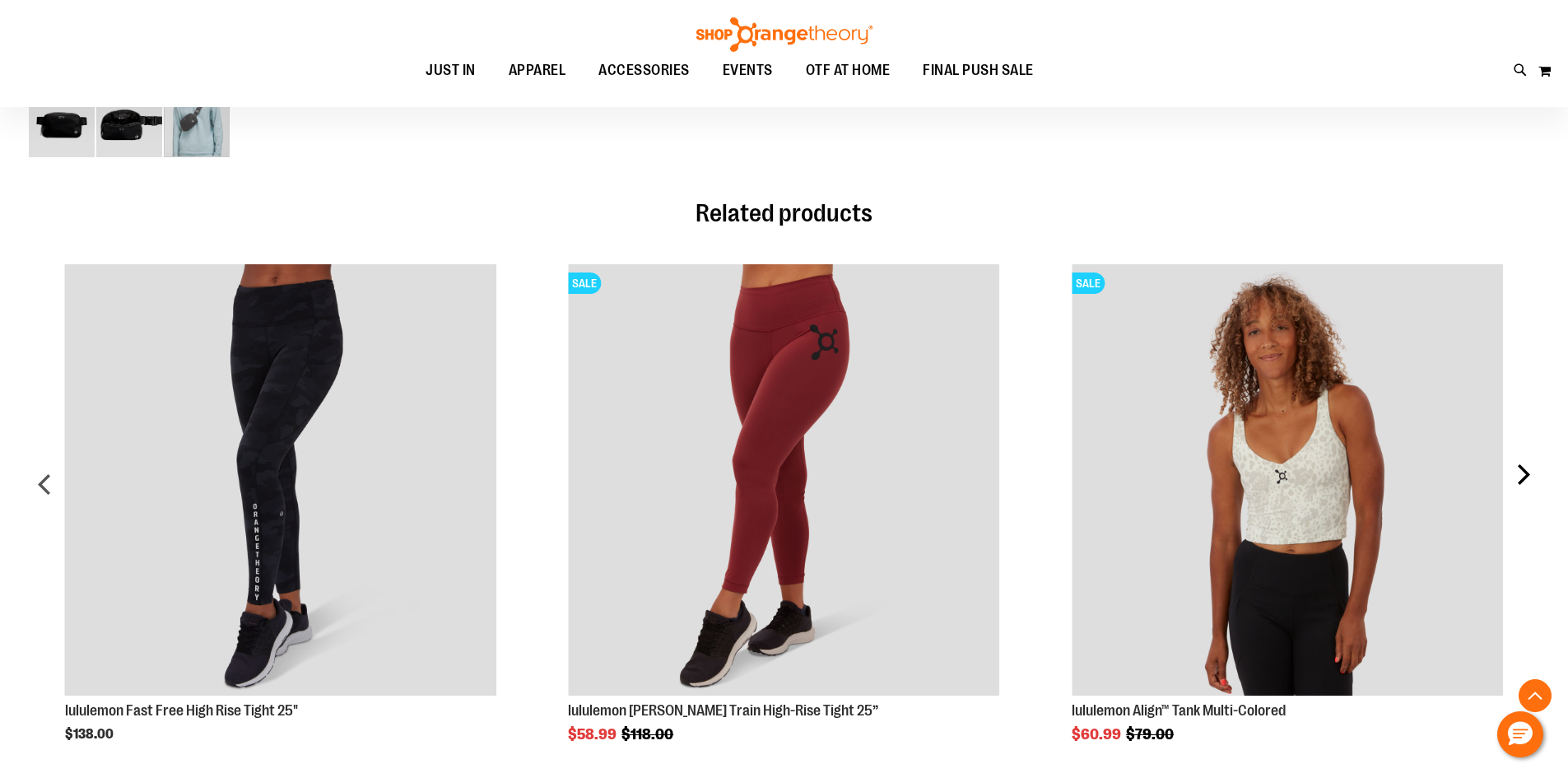
click at [1510, 488] on div "next" at bounding box center [1522, 491] width 33 height 502
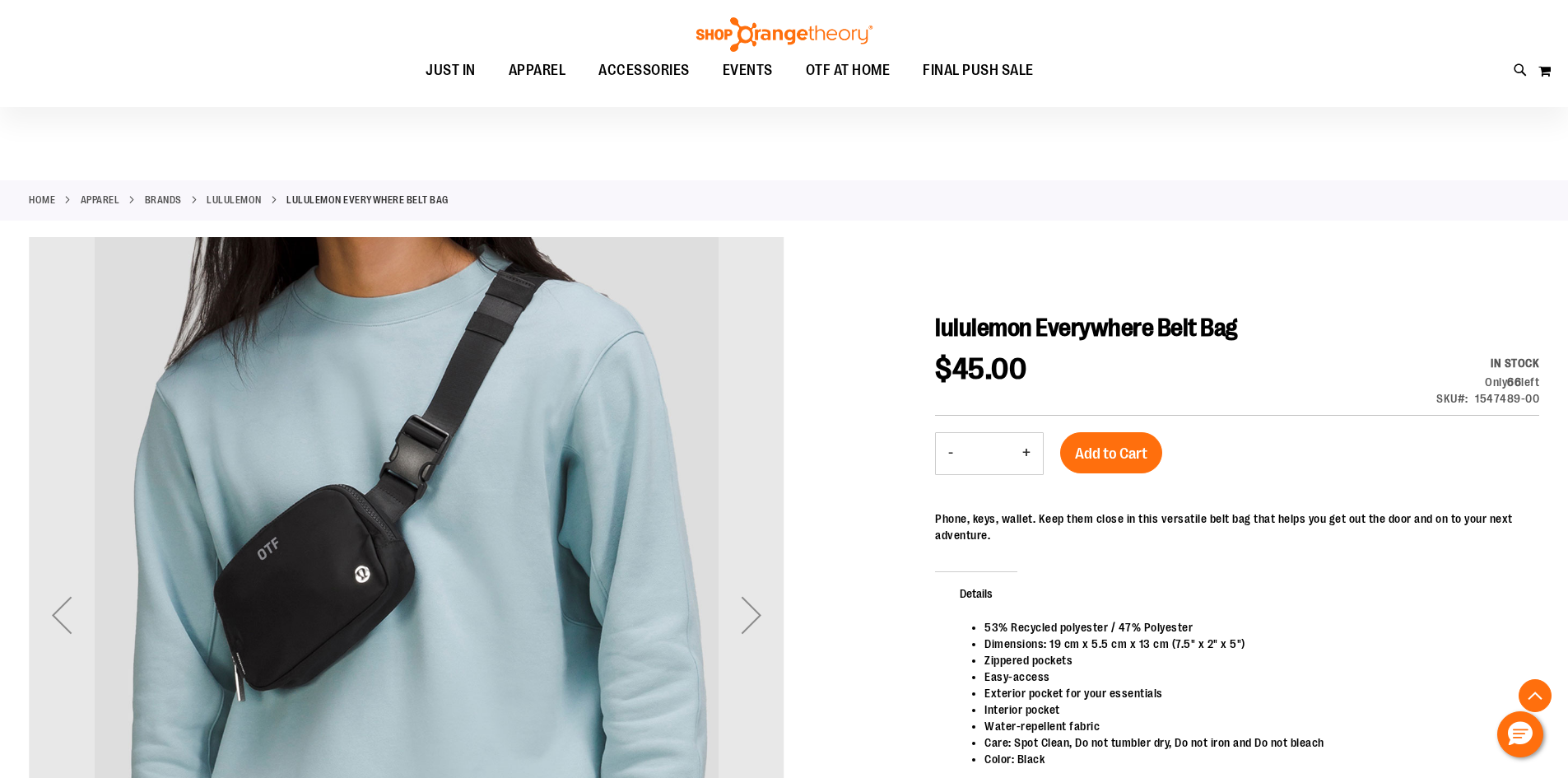
scroll to position [0, 0]
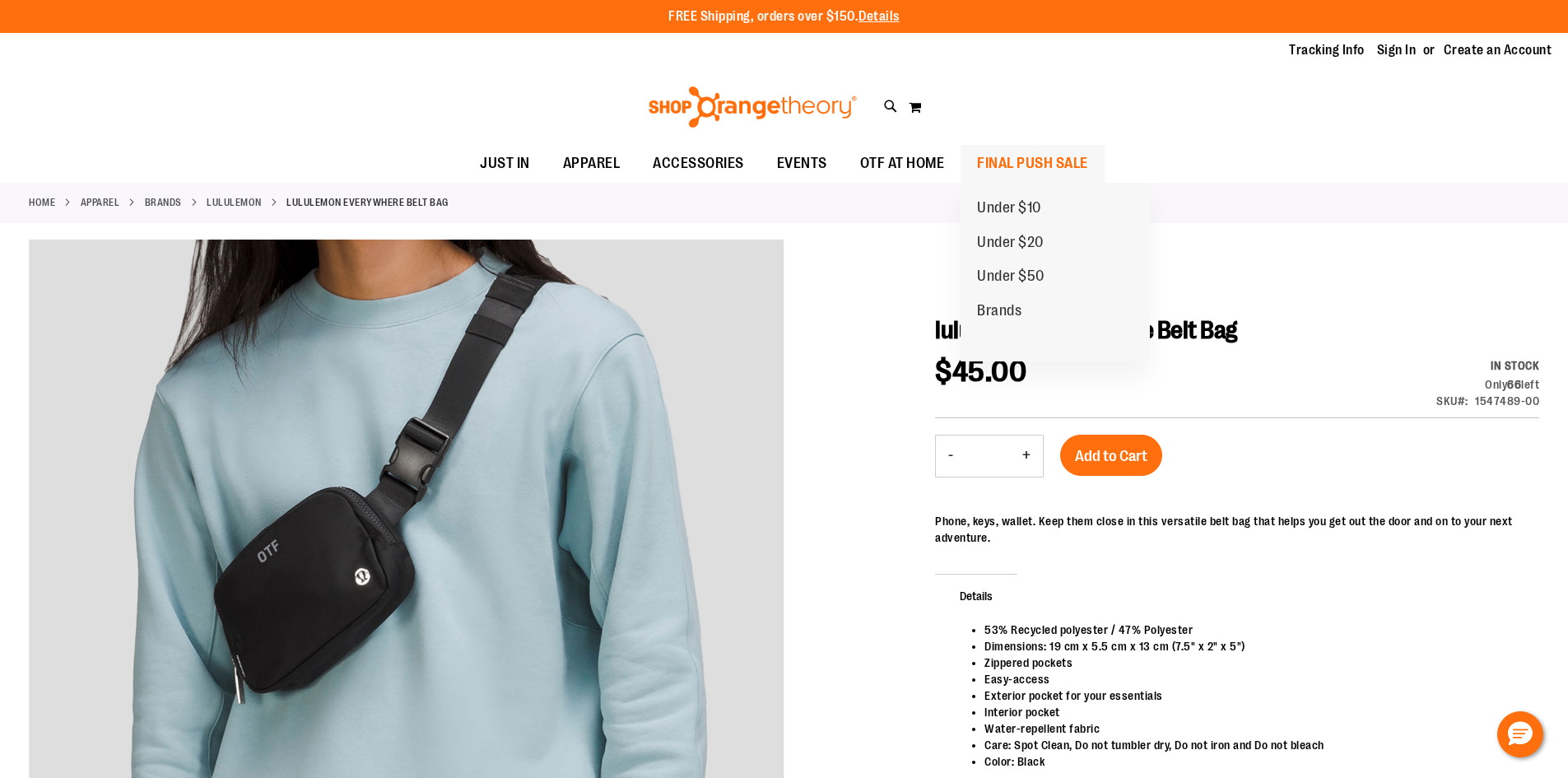
click at [986, 165] on span "FINAL PUSH SALE" at bounding box center [1033, 163] width 111 height 37
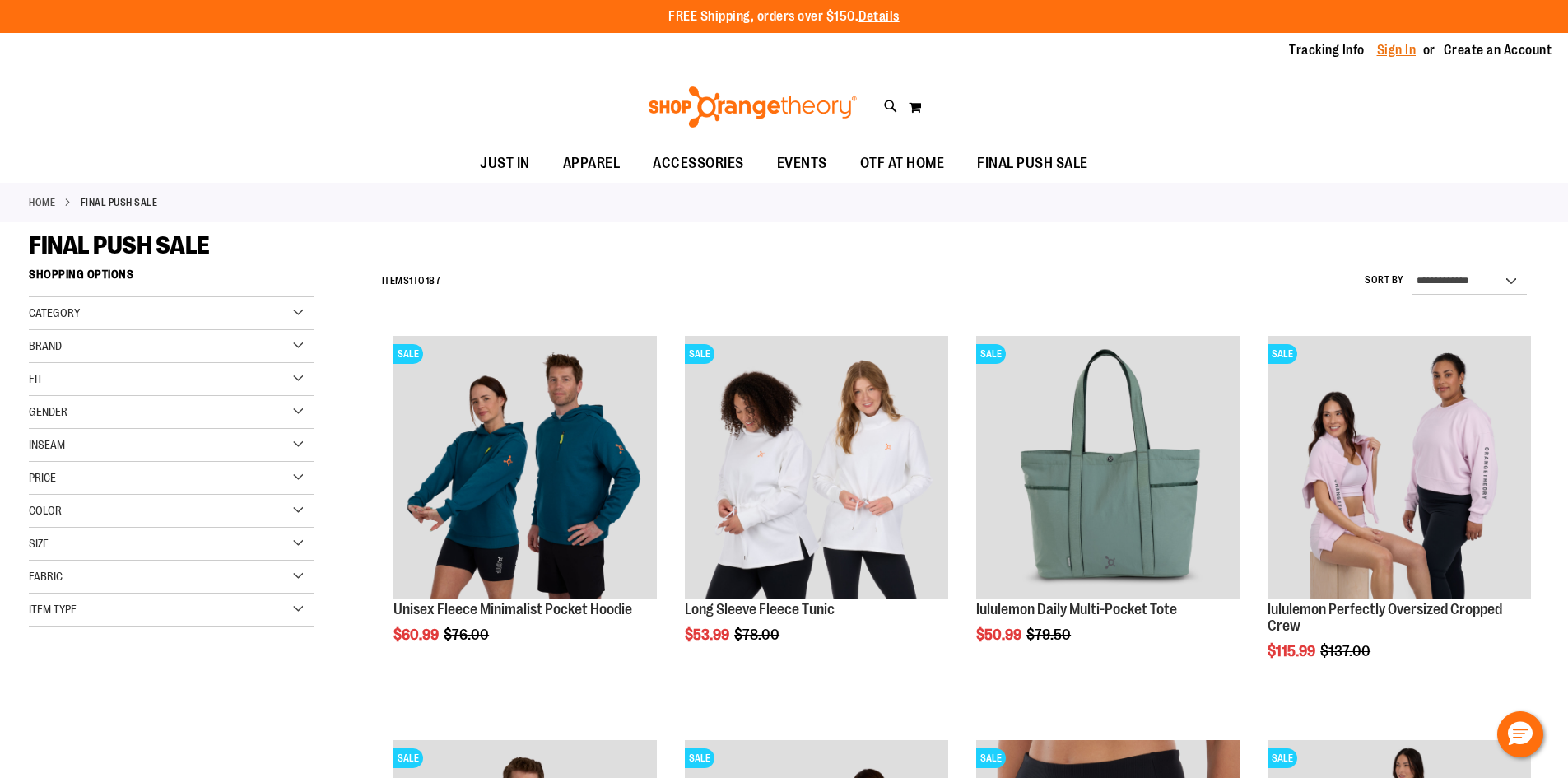
type input "**********"
click at [1398, 50] on link "Sign In" at bounding box center [1397, 51] width 40 height 18
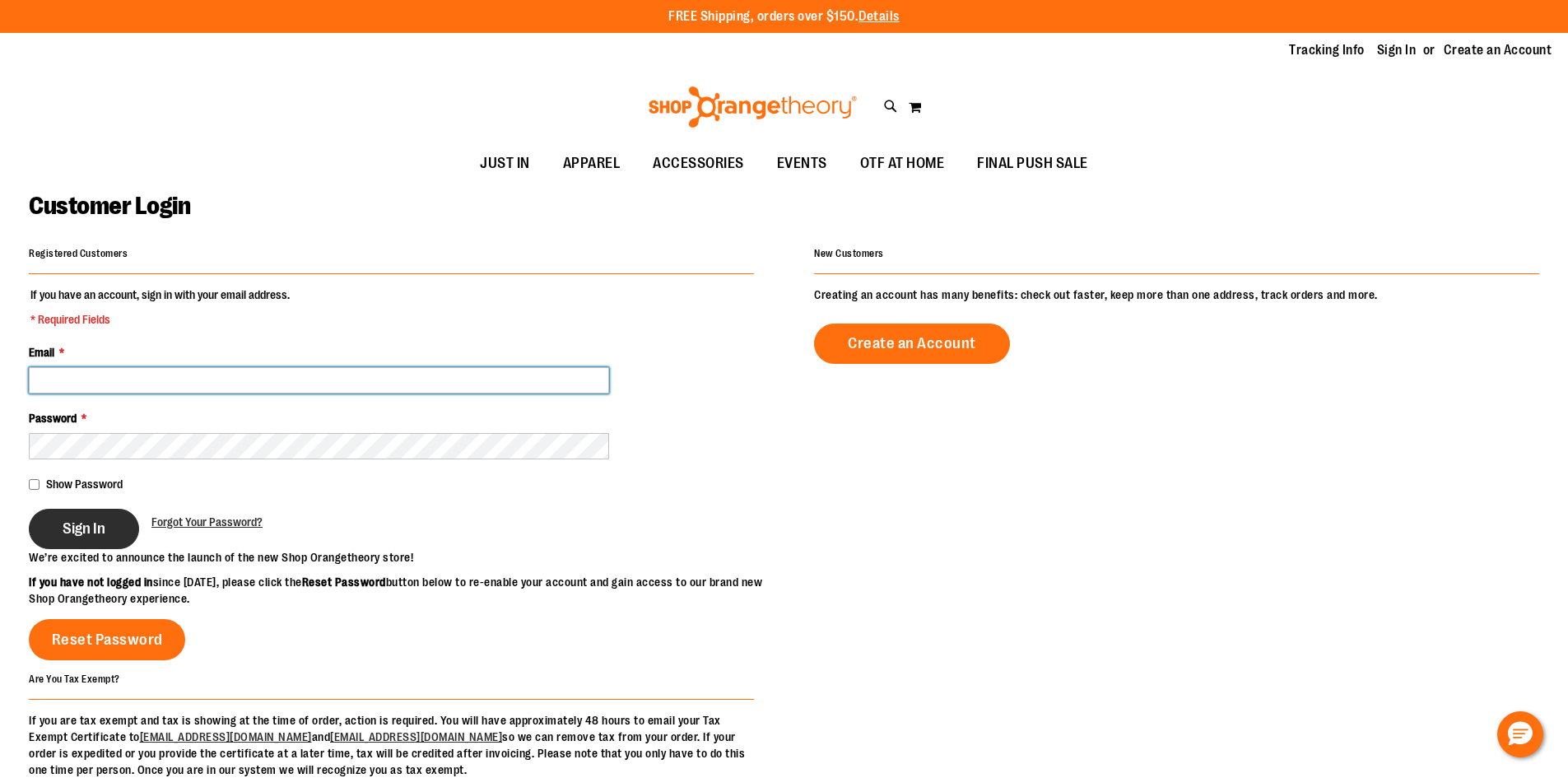
type input "**********"
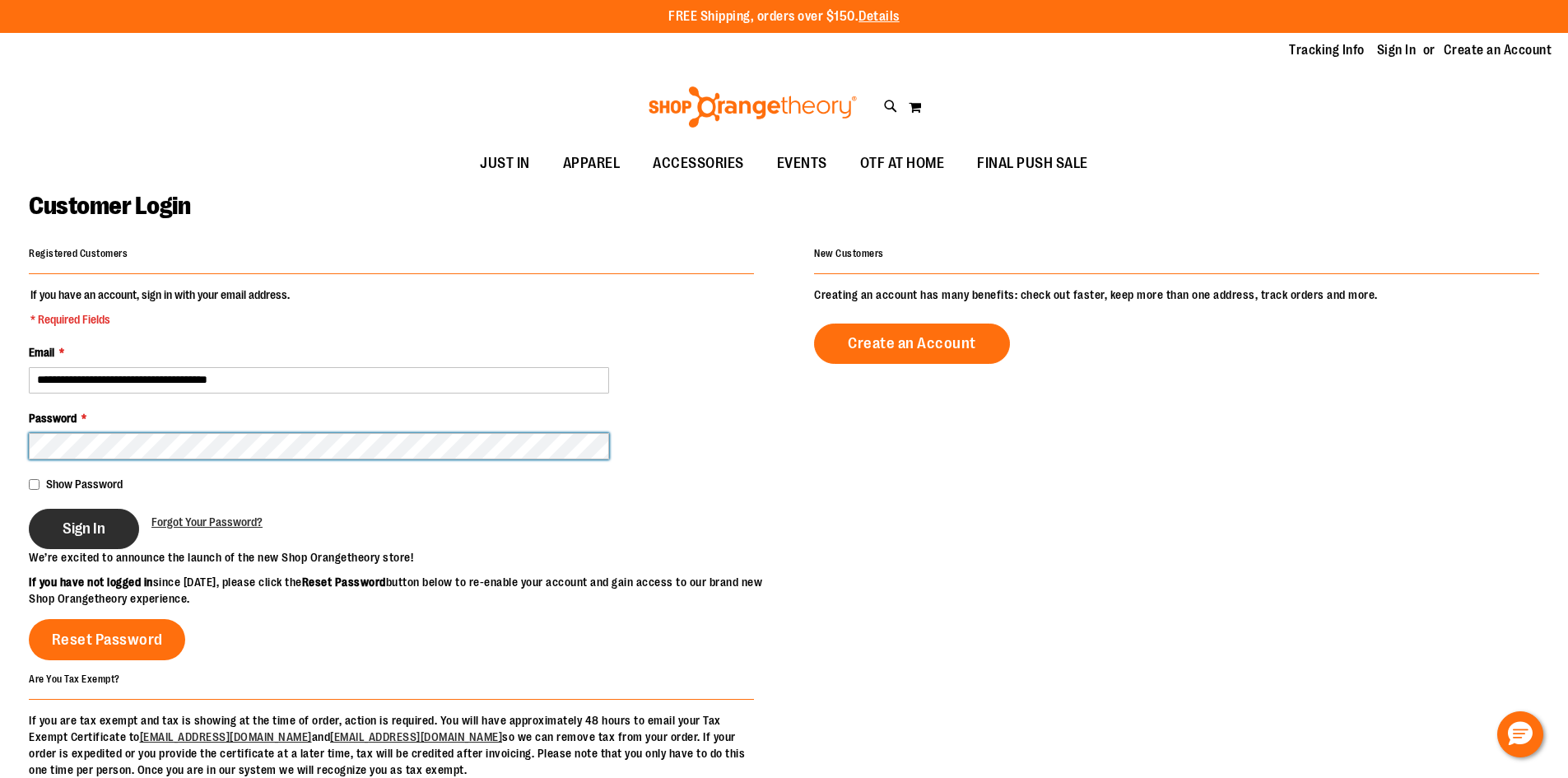
type input "**********"
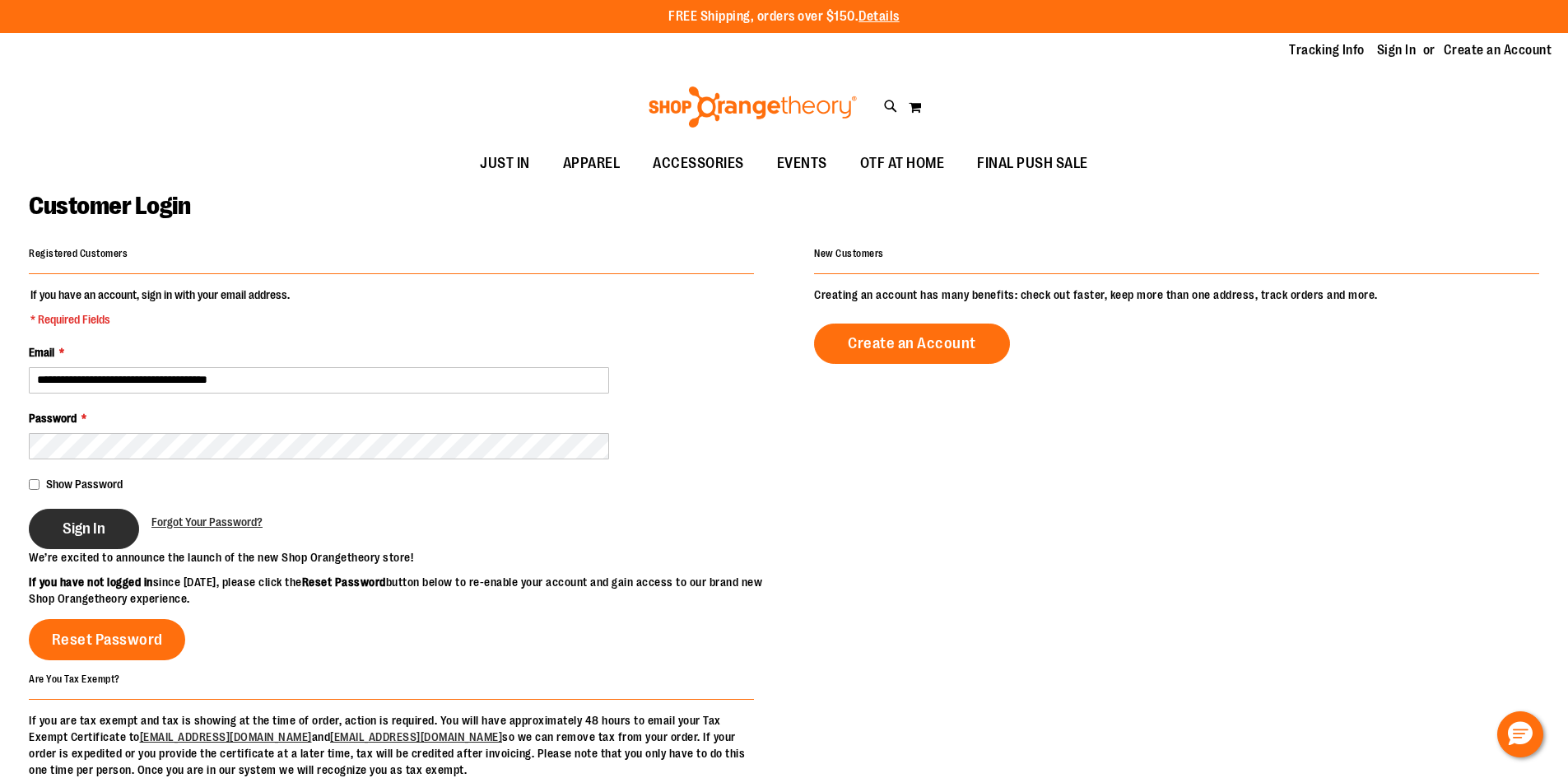
click at [46, 518] on button "Sign In" at bounding box center [84, 529] width 110 height 41
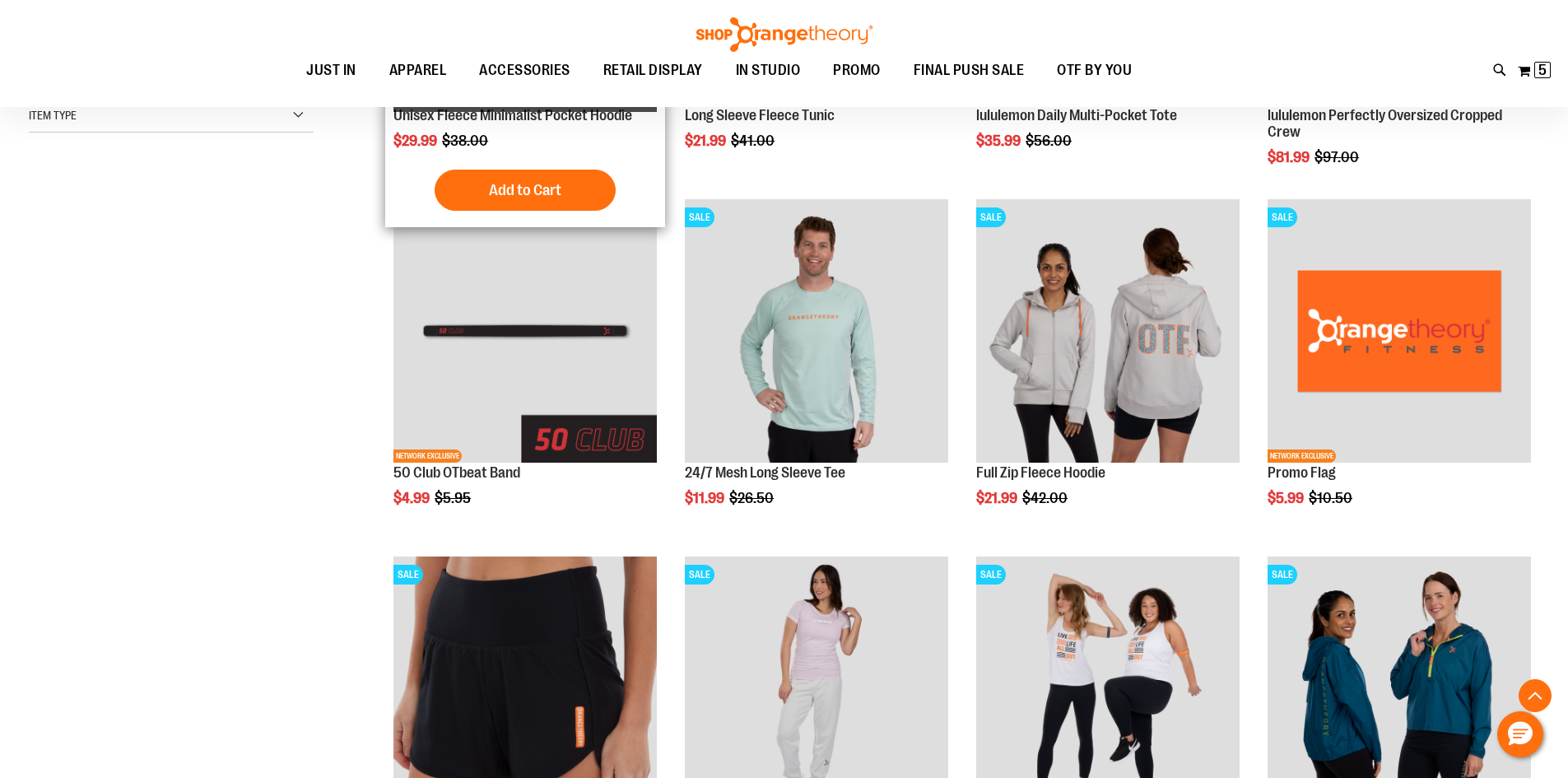
scroll to position [575, 0]
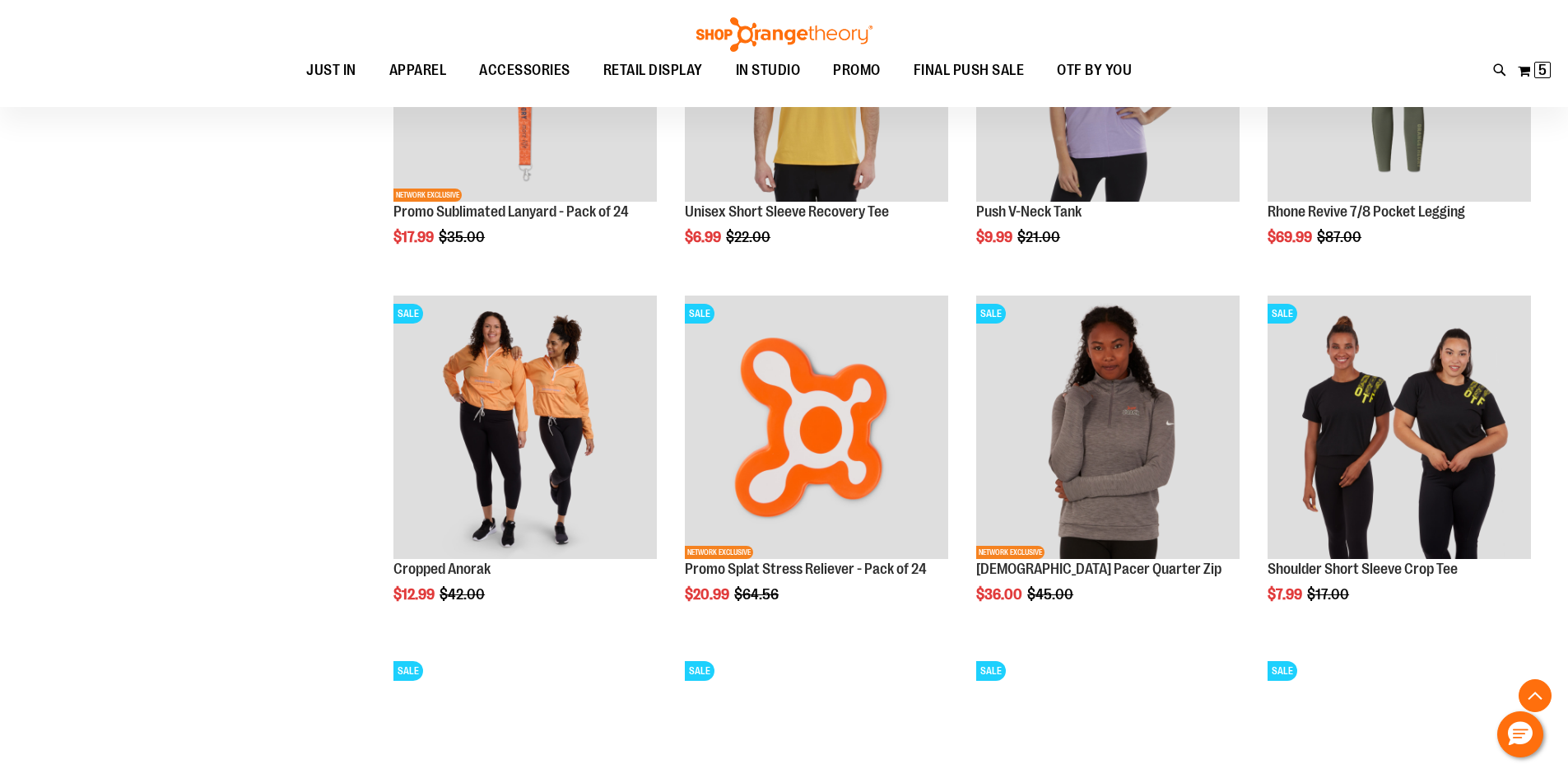
scroll to position [1481, 0]
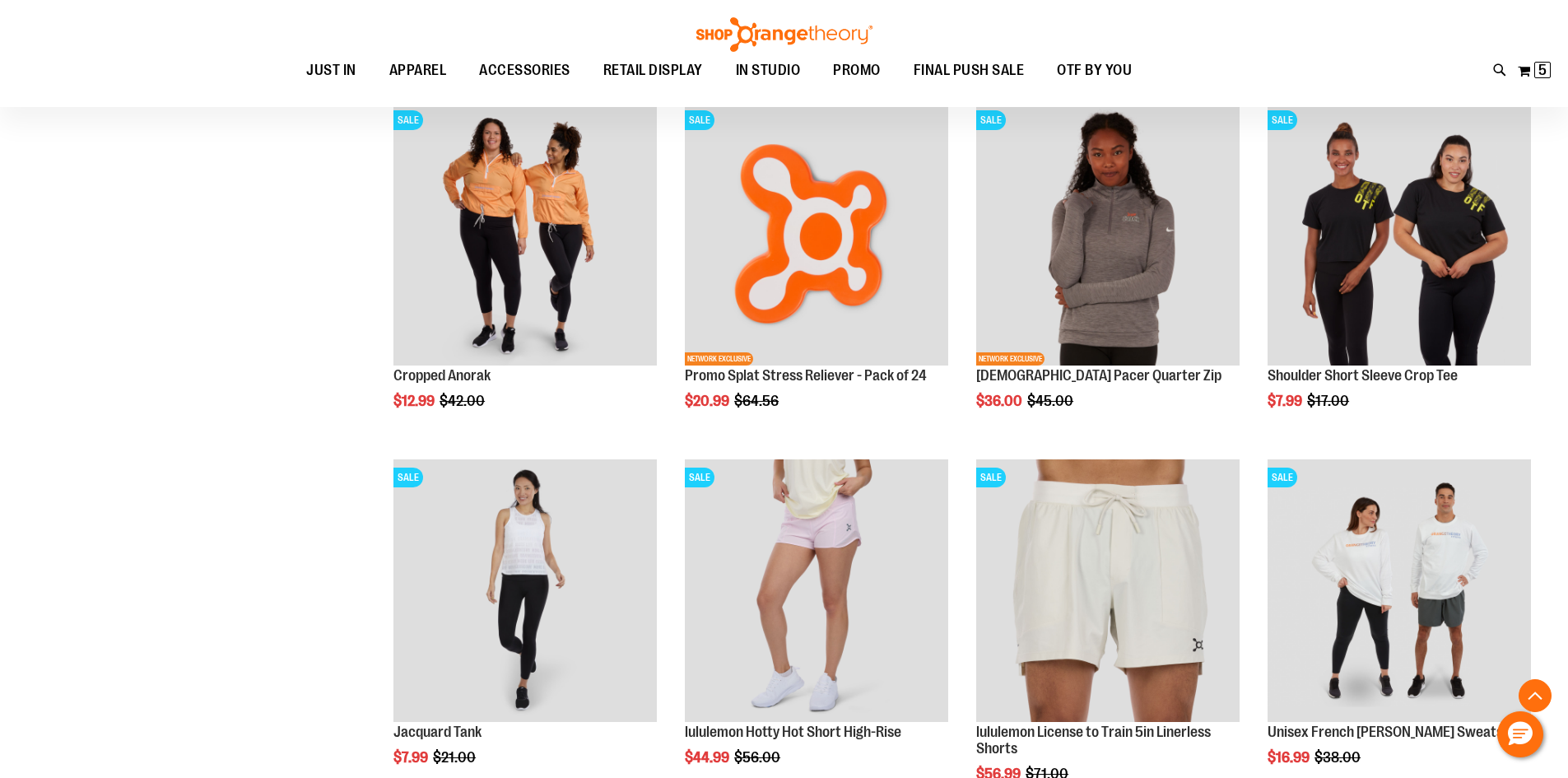
scroll to position [1810, 0]
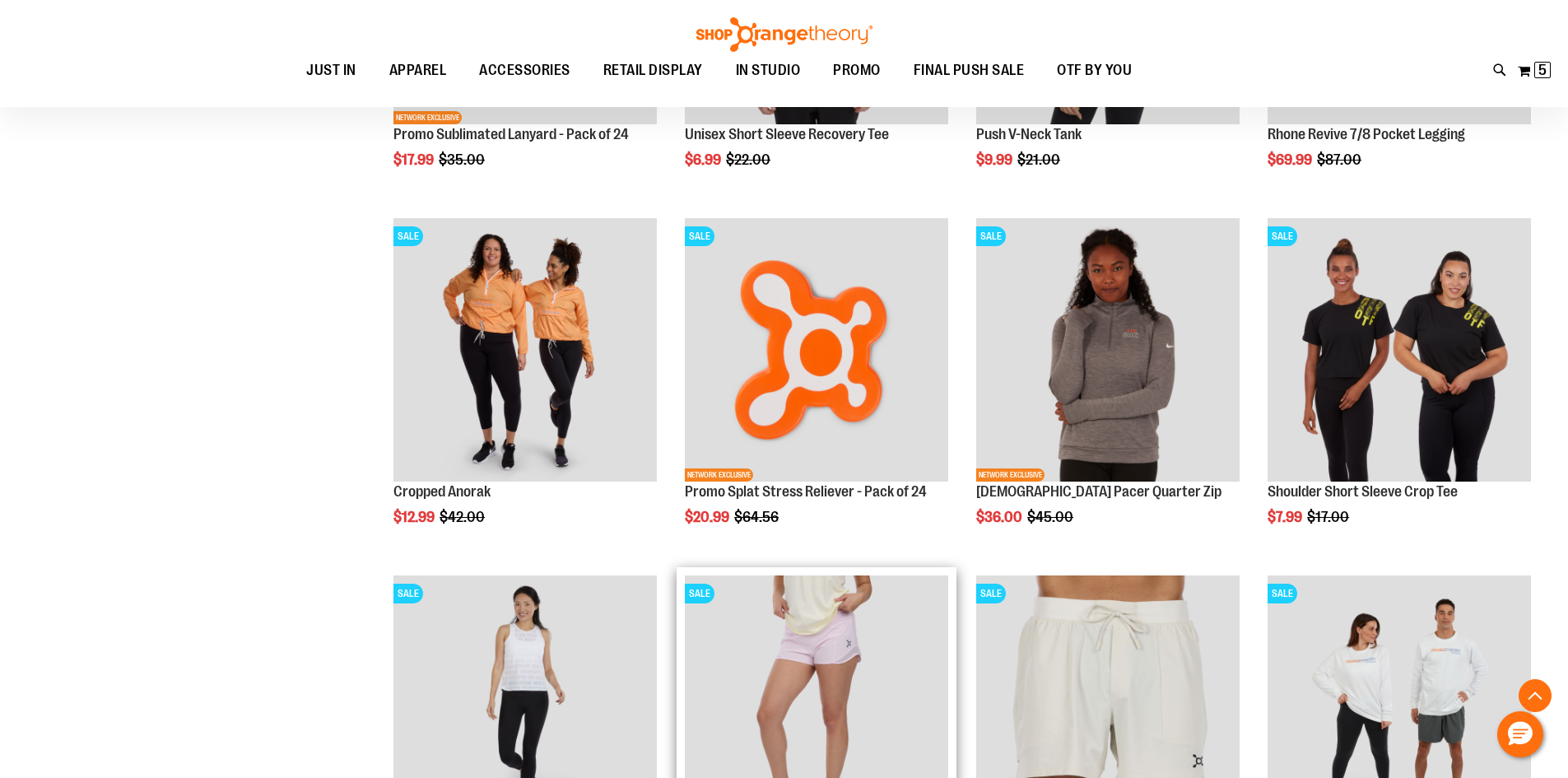
scroll to position [1563, 0]
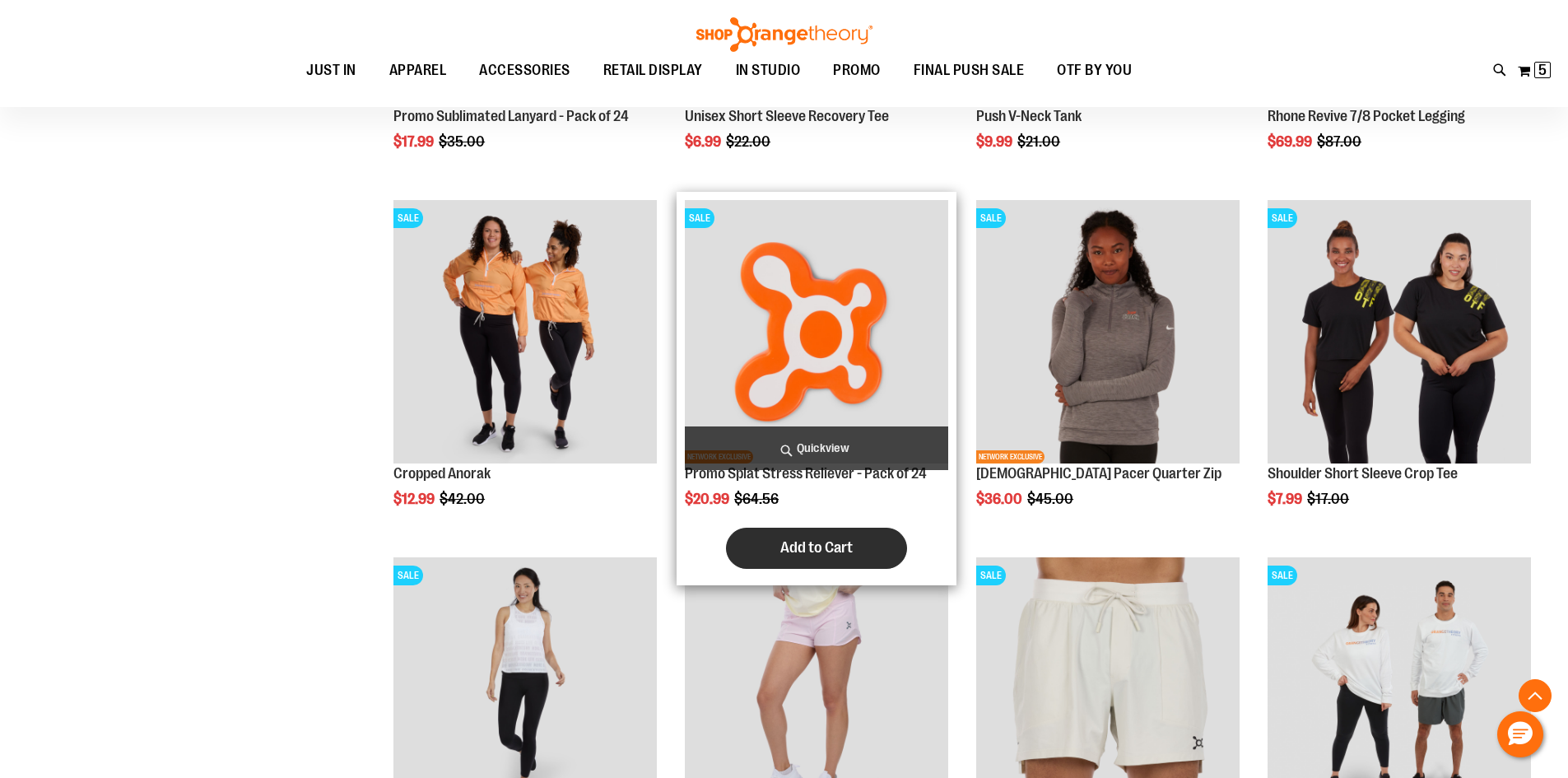
type input "**********"
click at [808, 544] on span "Add to Cart" at bounding box center [816, 547] width 72 height 18
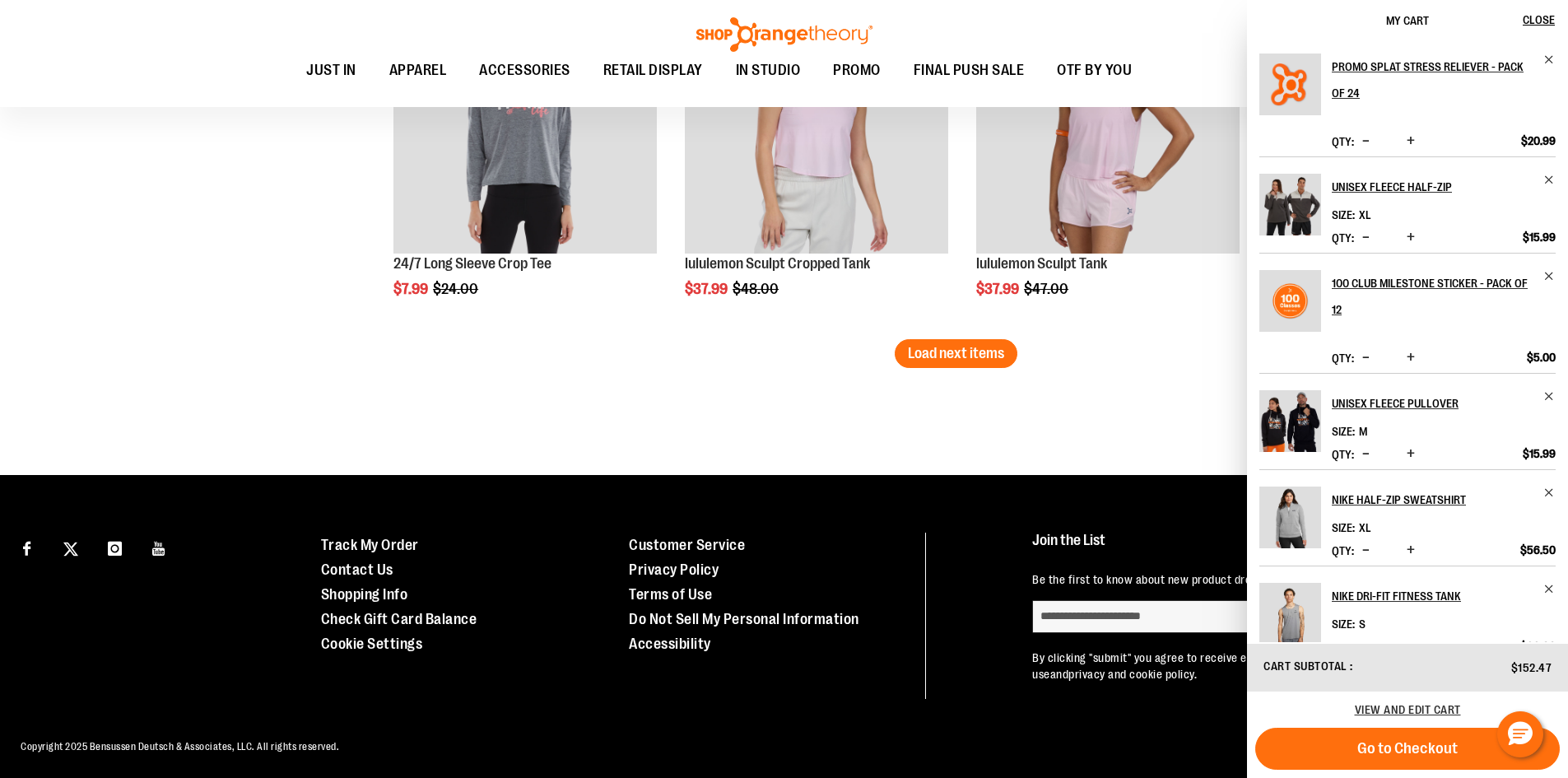
scroll to position [3206, 0]
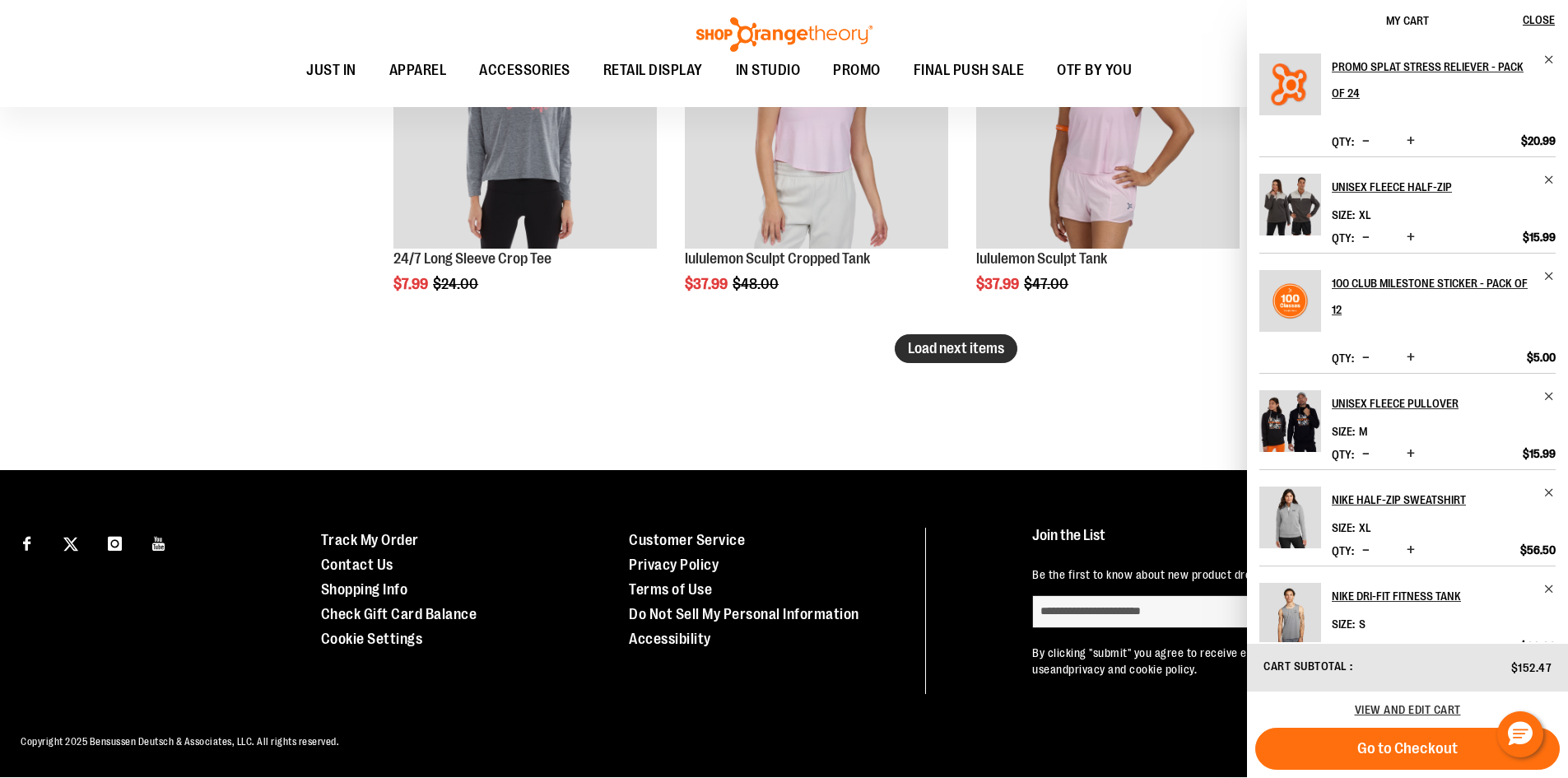
click at [981, 335] on button "Load next items" at bounding box center [956, 349] width 123 height 29
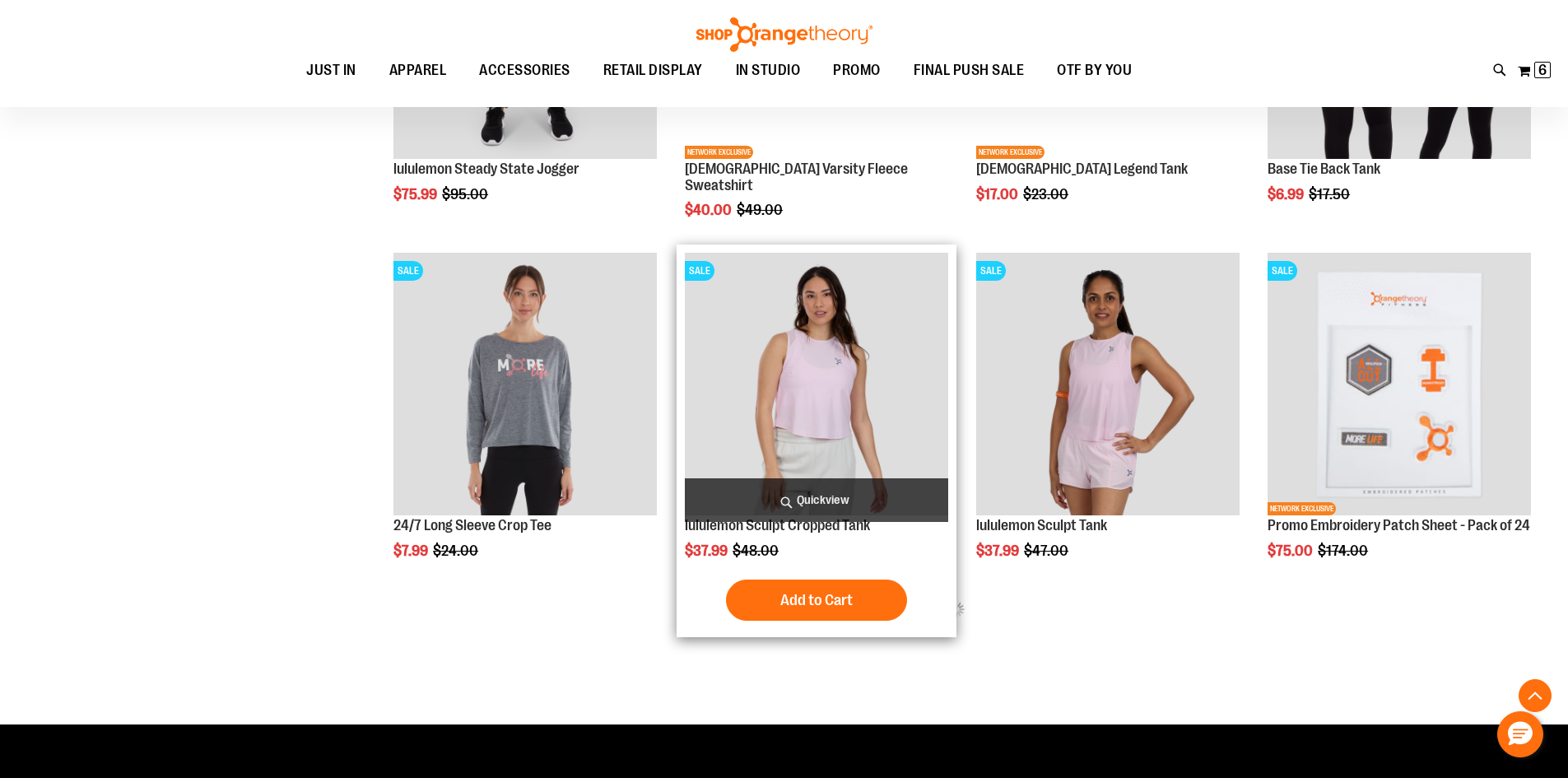
scroll to position [2930, 0]
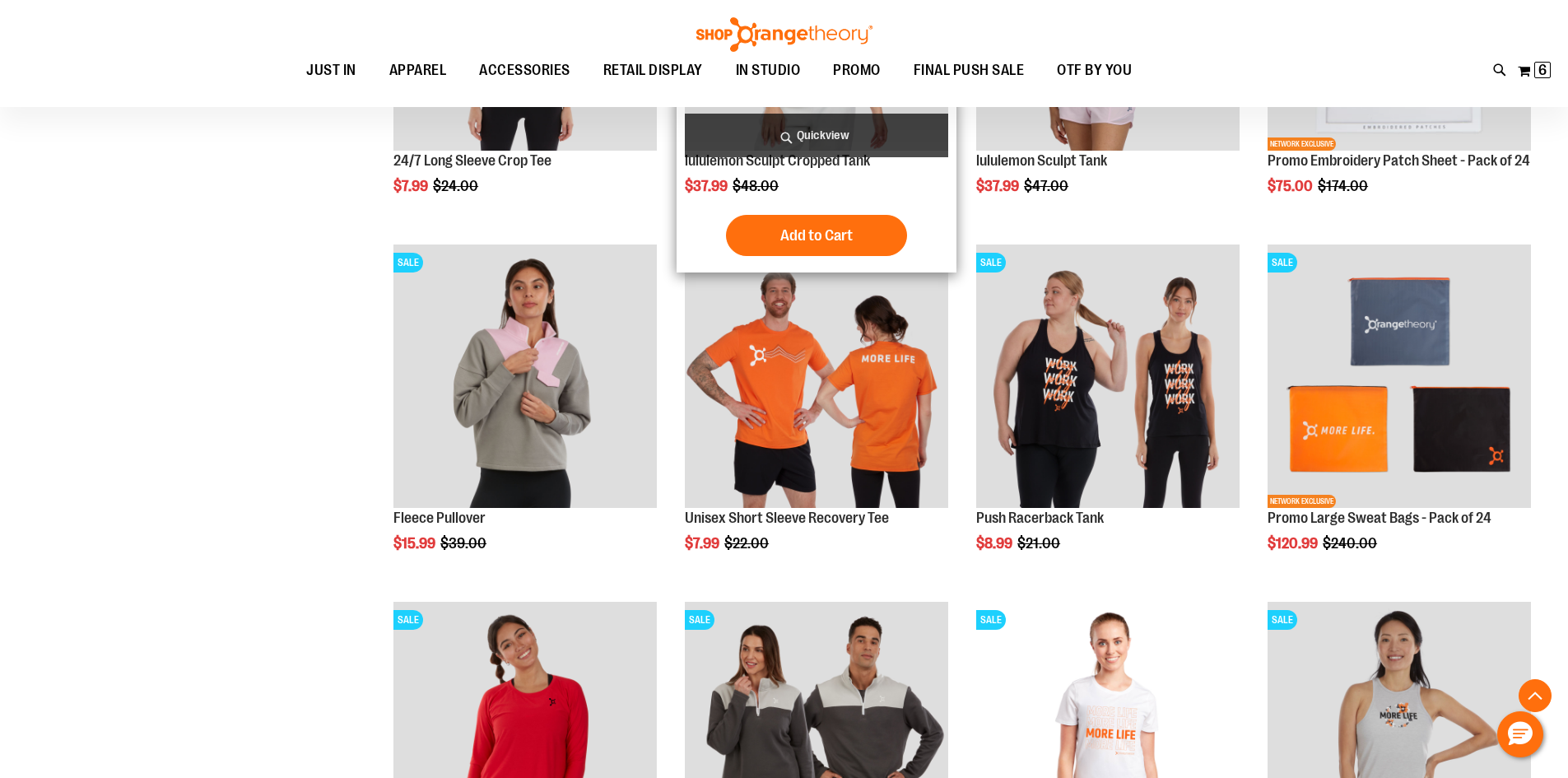
scroll to position [3341, 0]
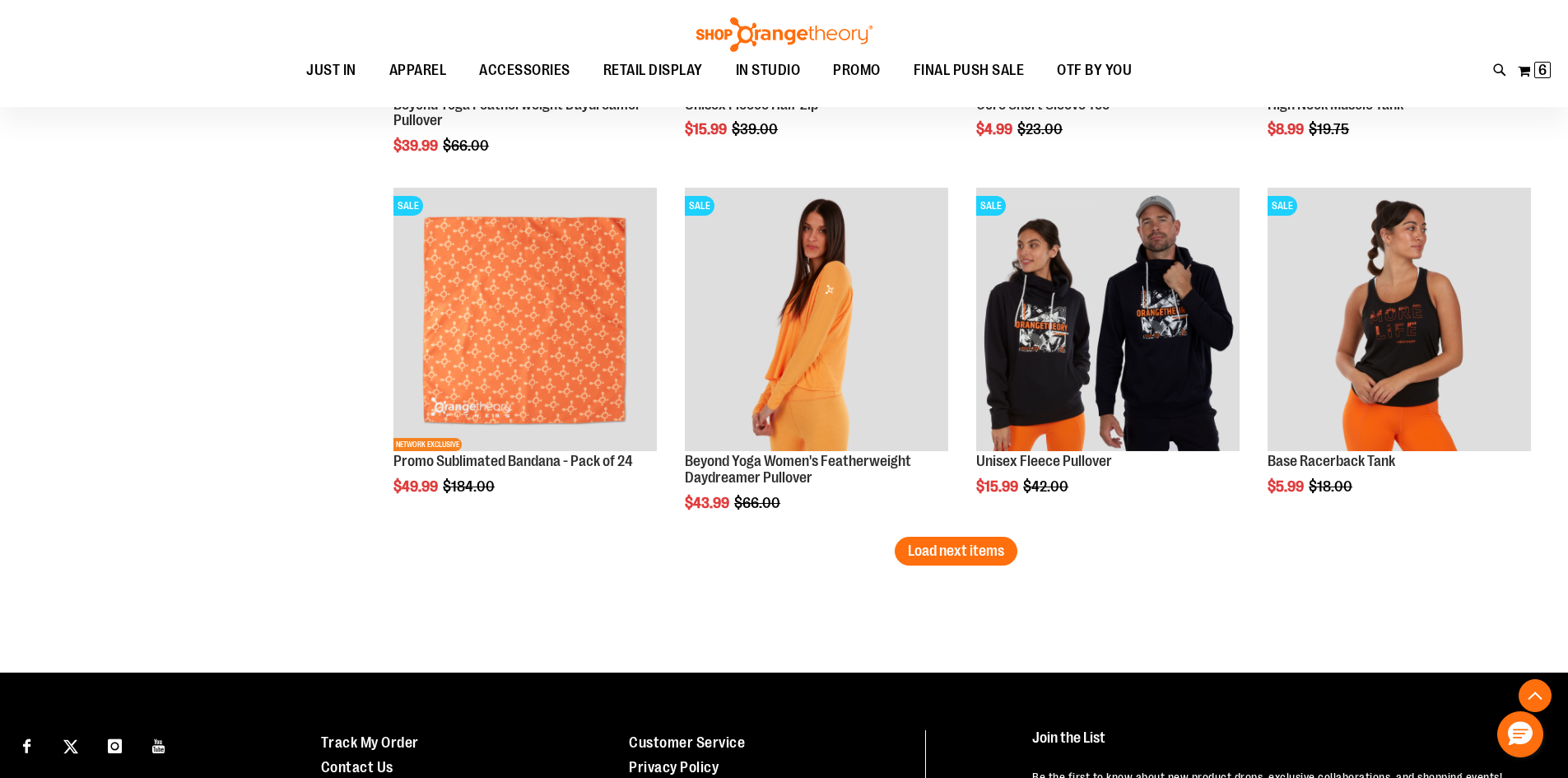
scroll to position [4083, 0]
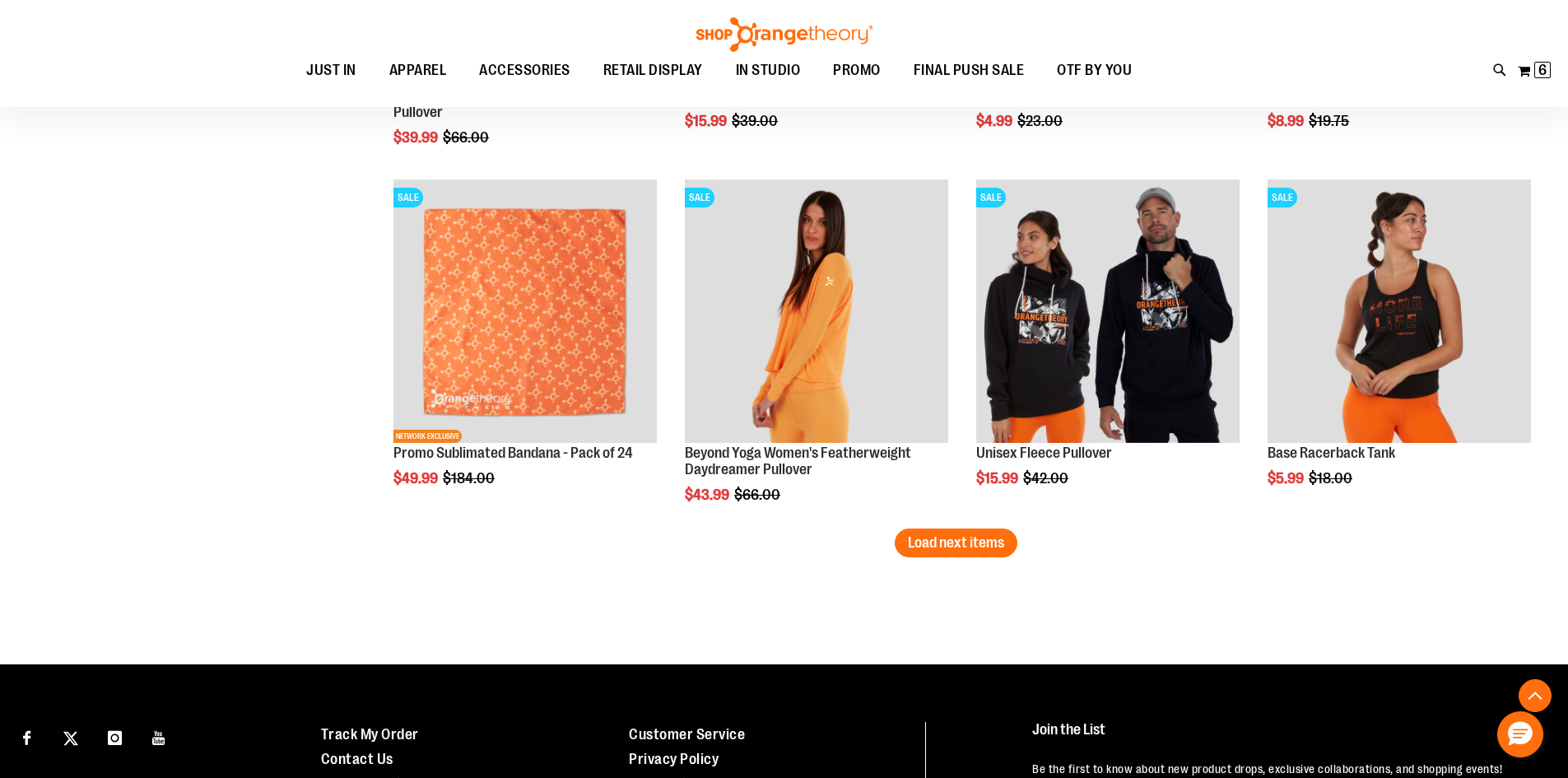
click at [932, 551] on button "Load next items" at bounding box center [956, 543] width 123 height 29
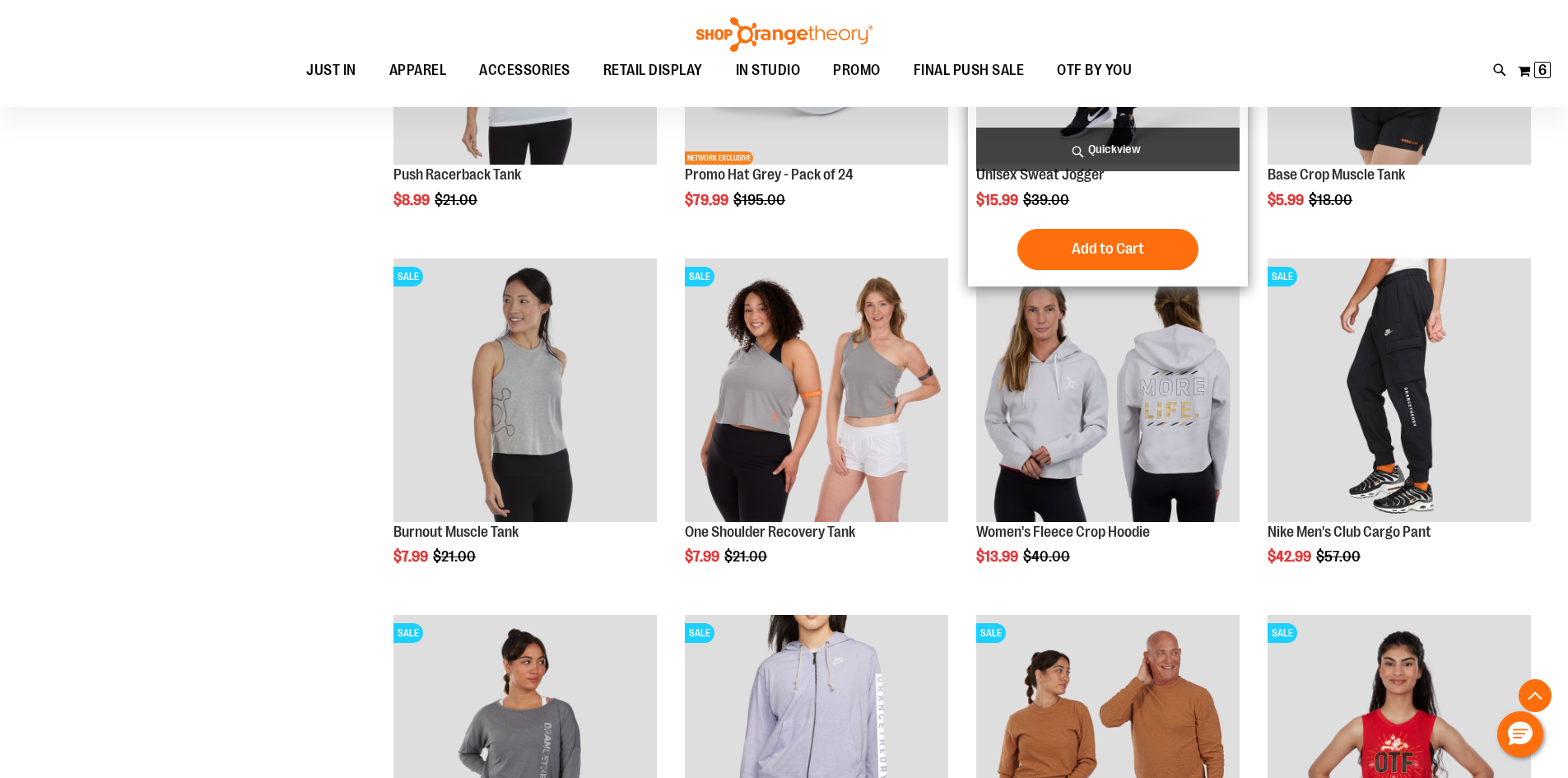
scroll to position [4741, 0]
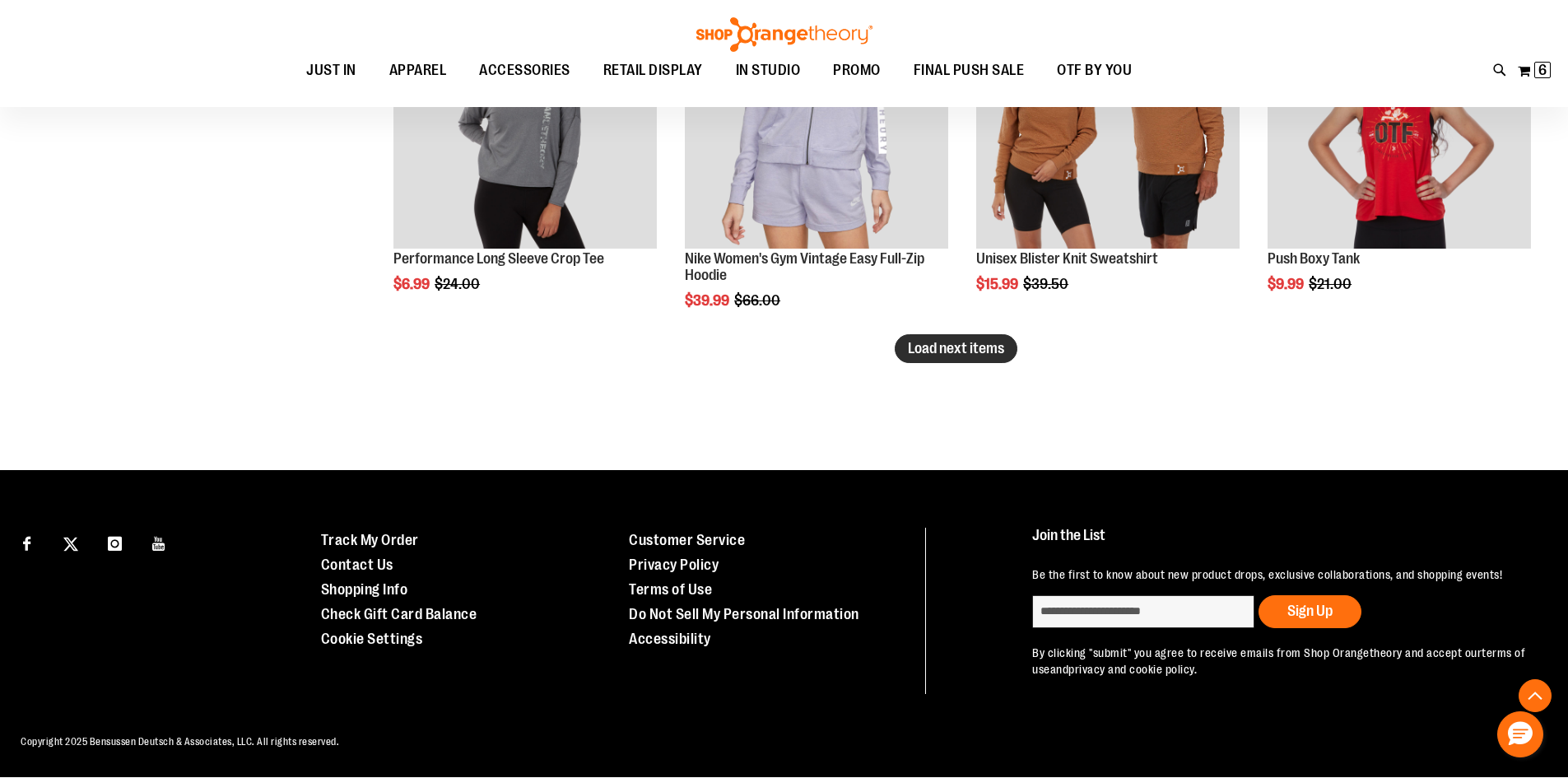
click at [960, 350] on span "Load next items" at bounding box center [956, 348] width 96 height 17
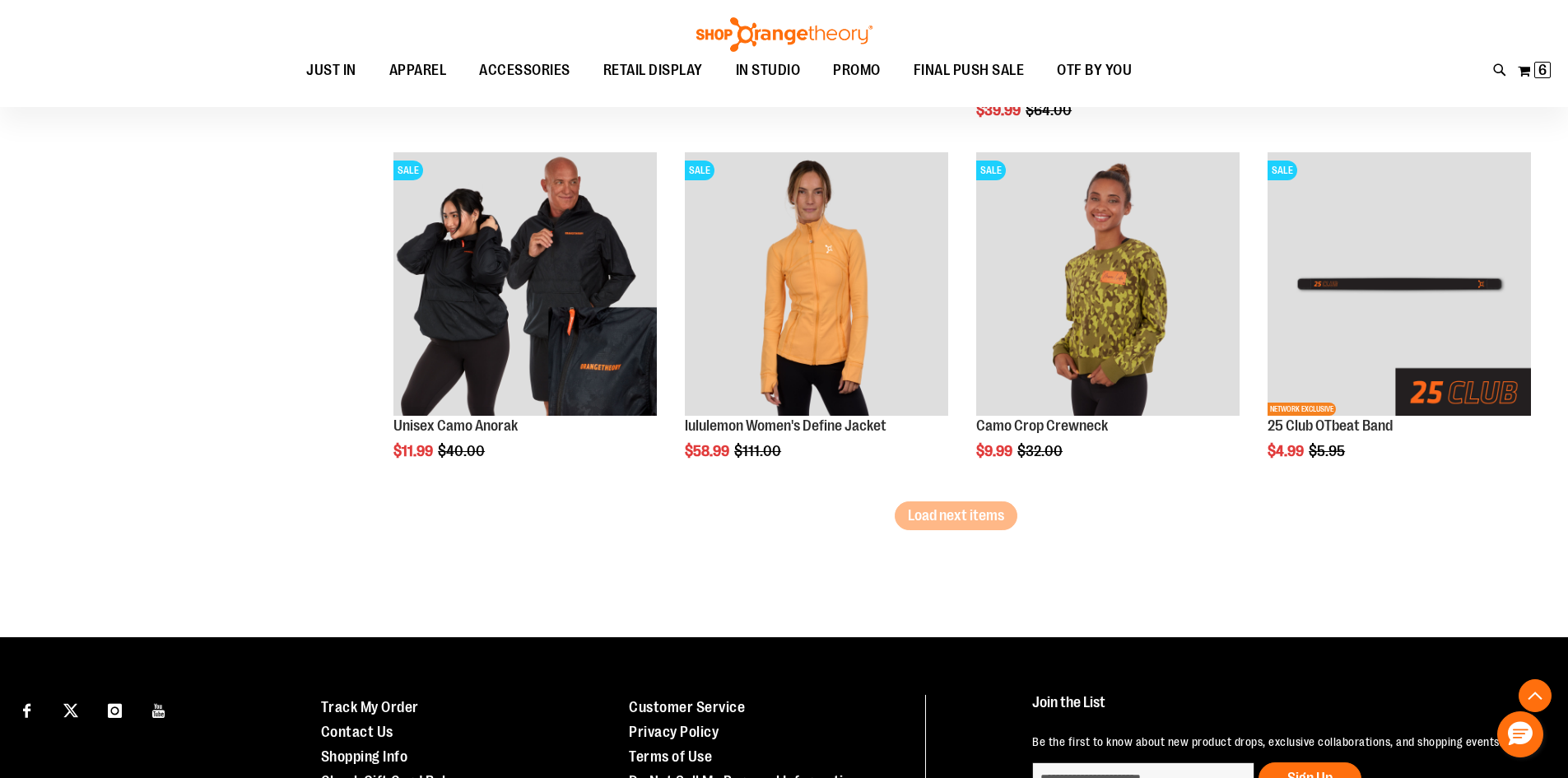
scroll to position [6253, 0]
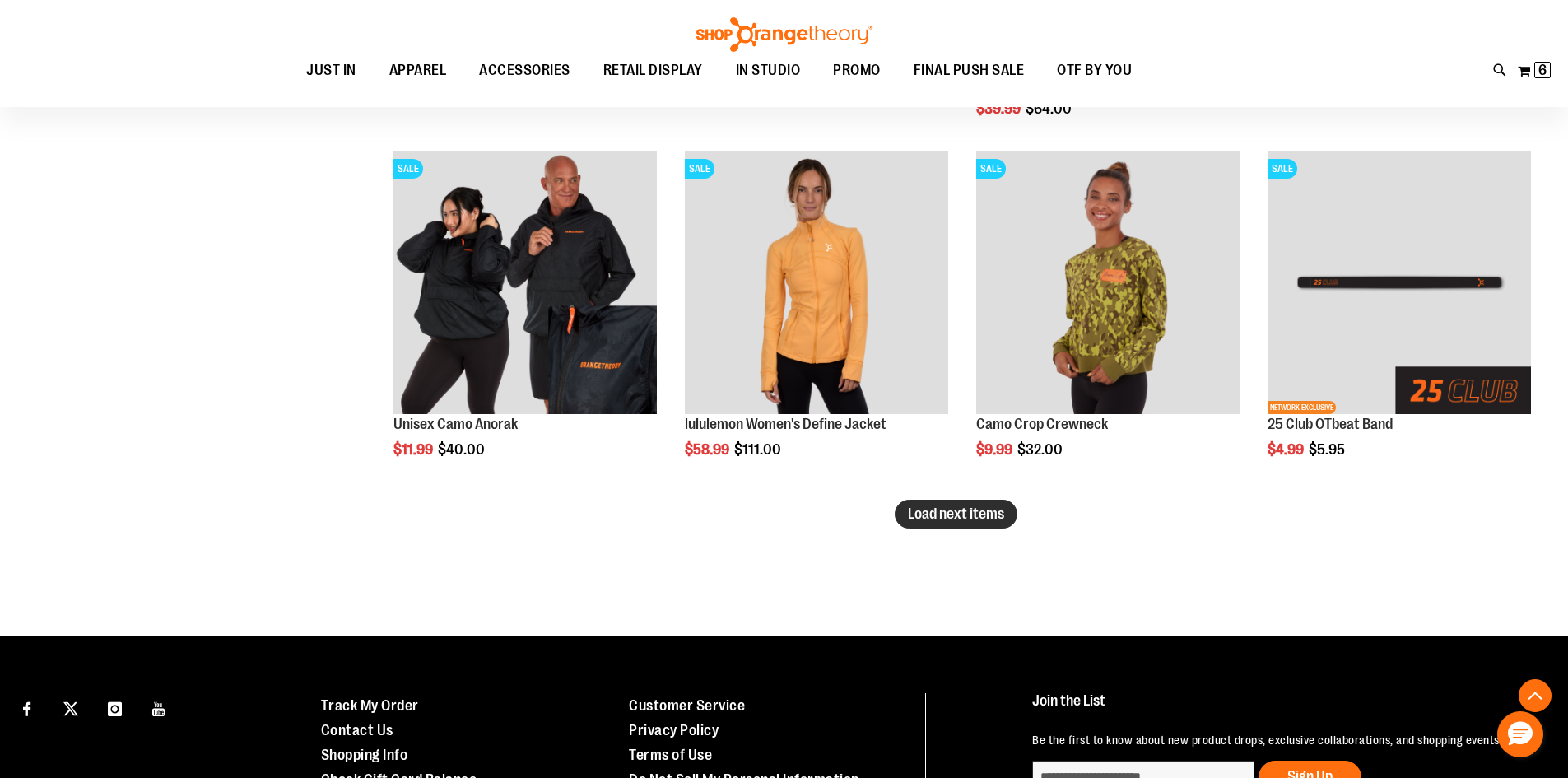
click at [979, 512] on span "Load next items" at bounding box center [956, 514] width 96 height 17
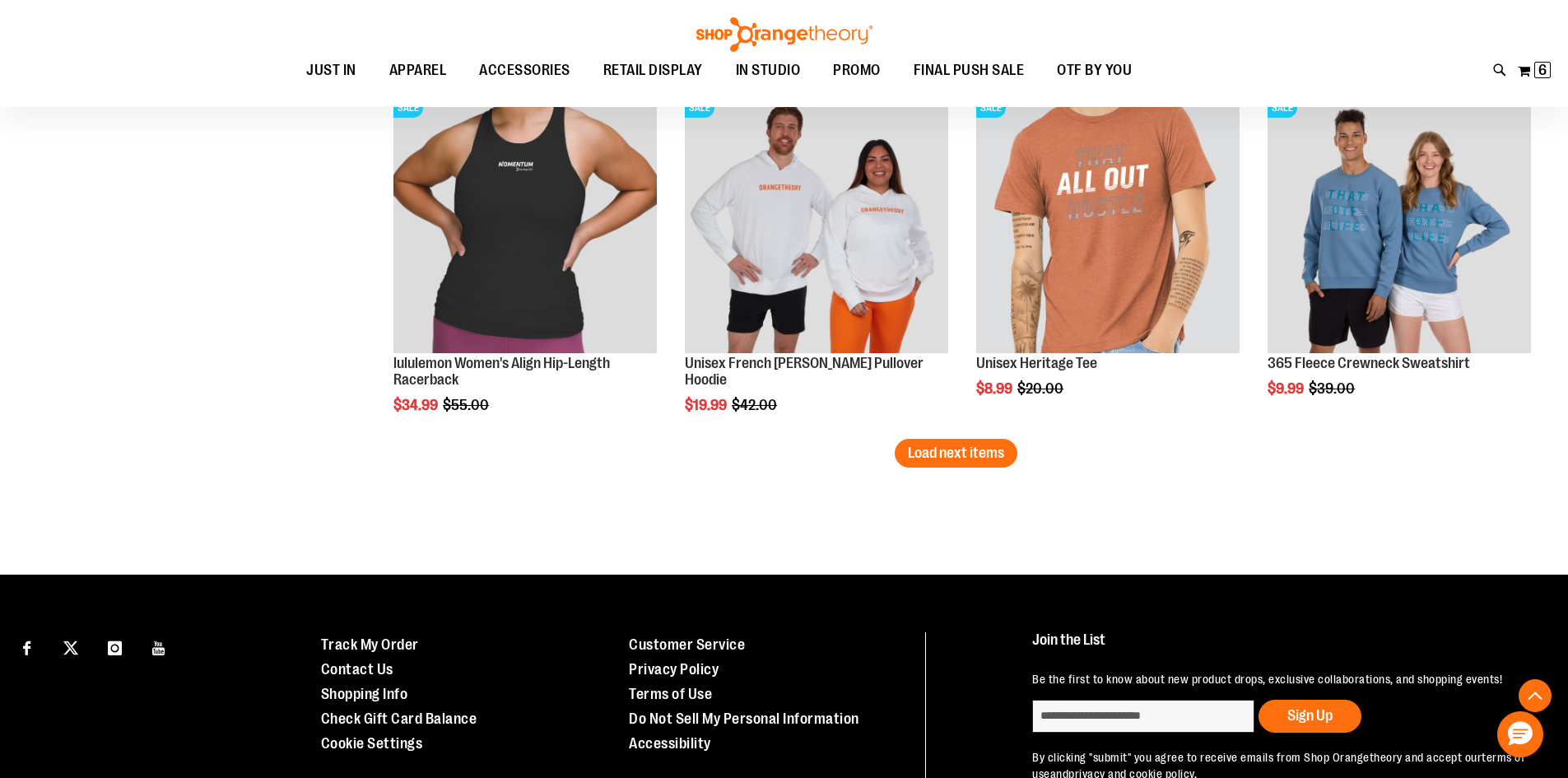
scroll to position [7406, 0]
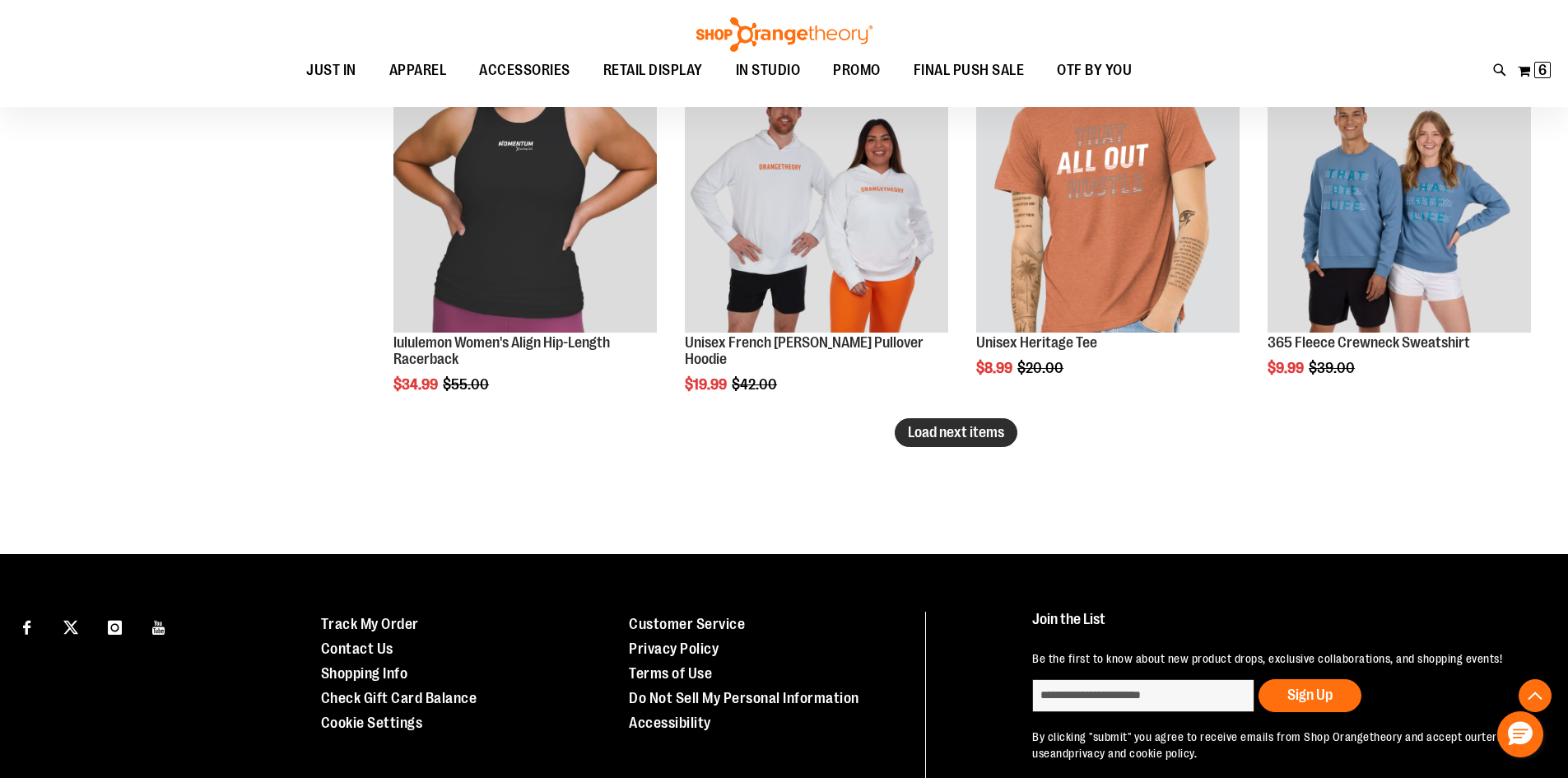
click at [936, 429] on span "Load next items" at bounding box center [956, 433] width 96 height 17
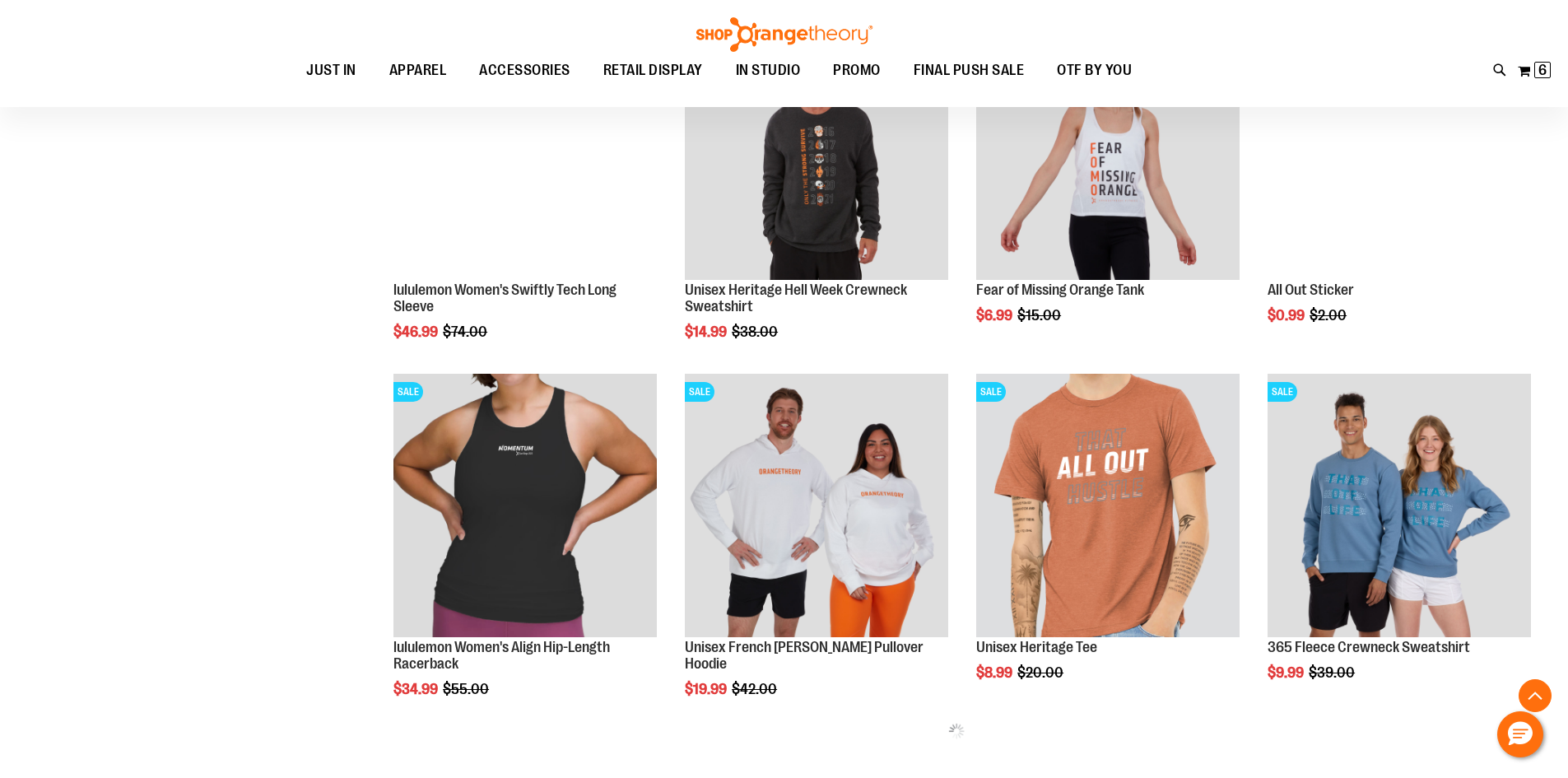
scroll to position [7077, 0]
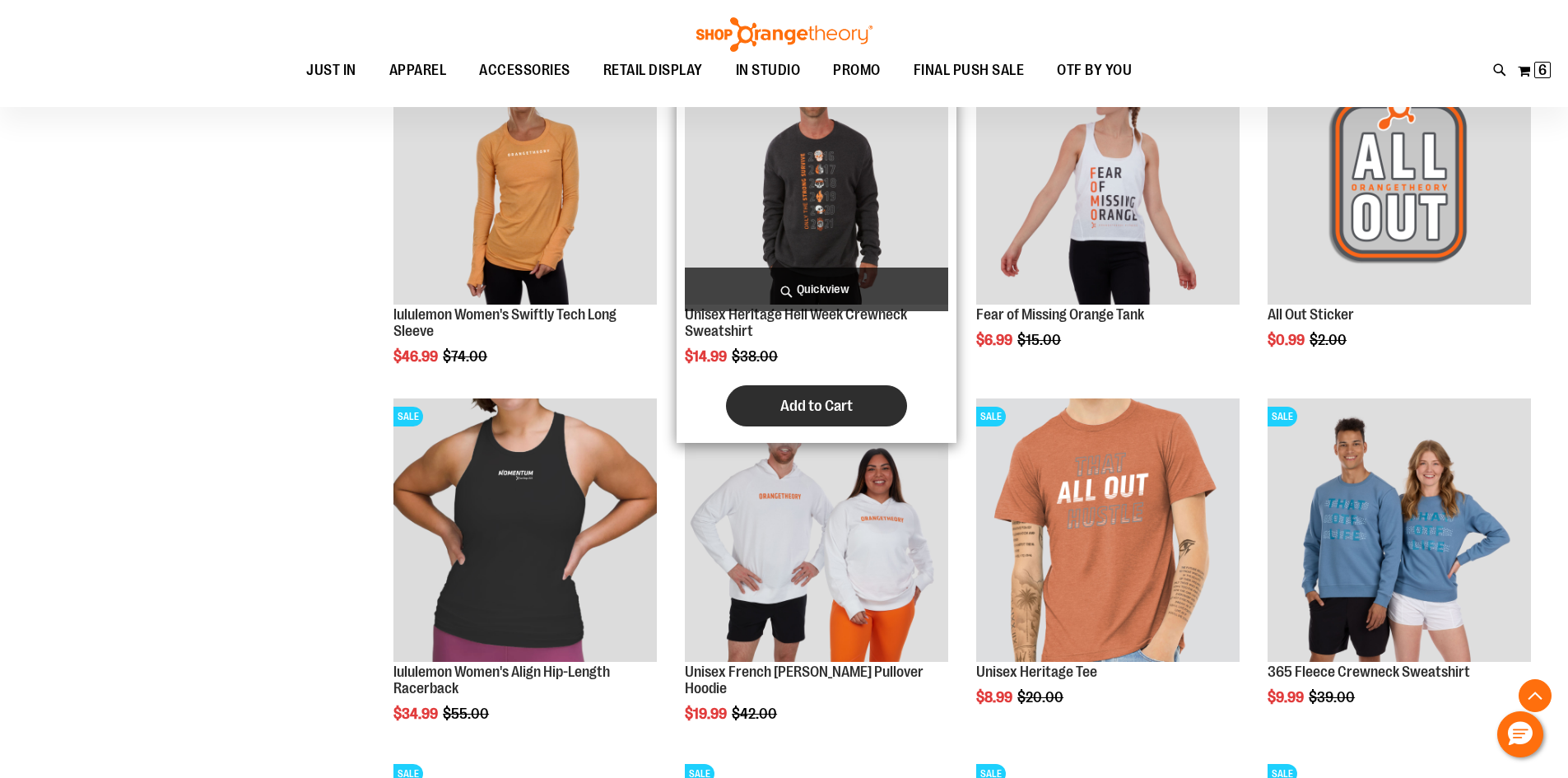
click at [791, 406] on span "Add to Cart" at bounding box center [816, 406] width 72 height 18
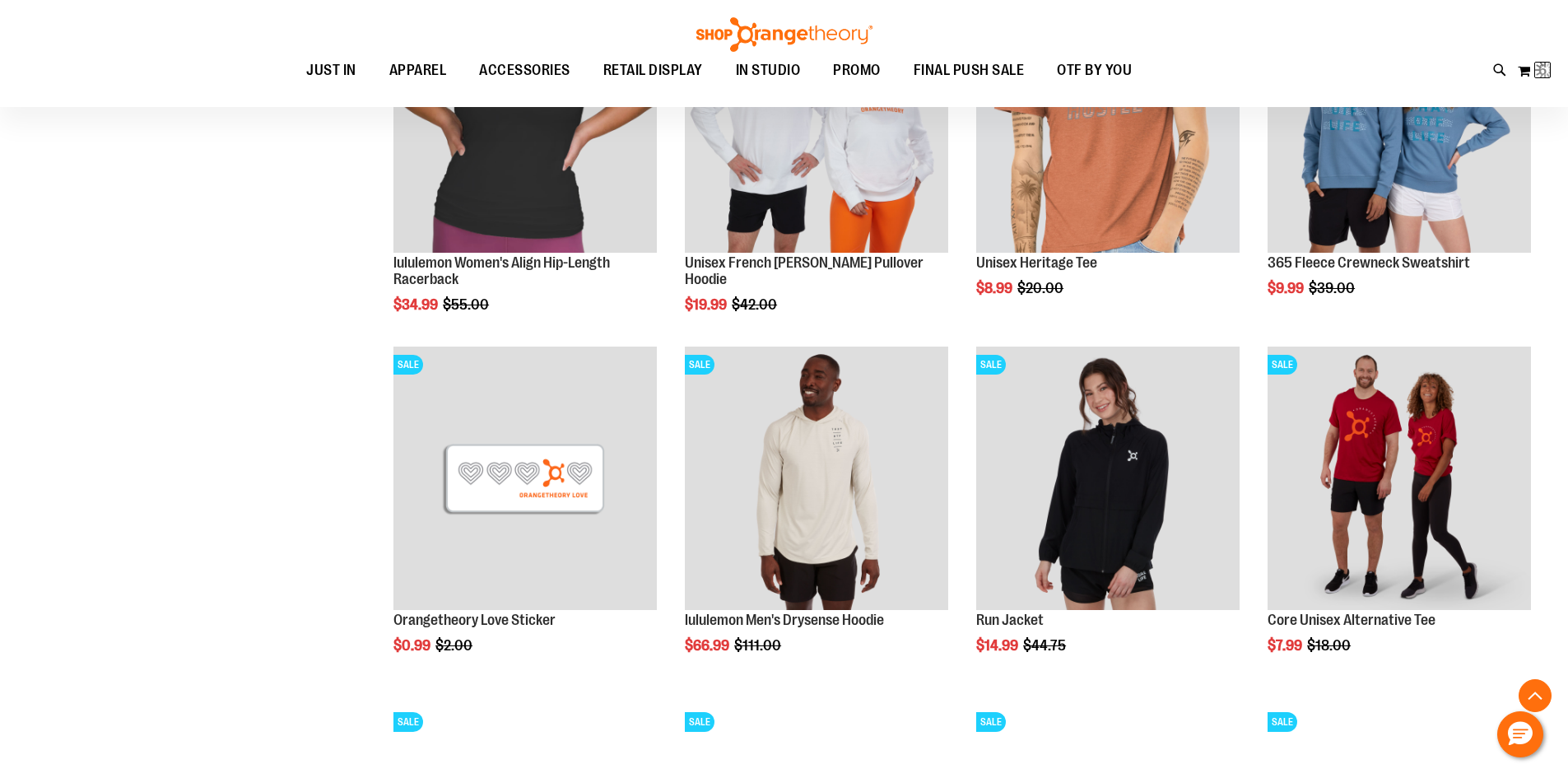
scroll to position [7488, 0]
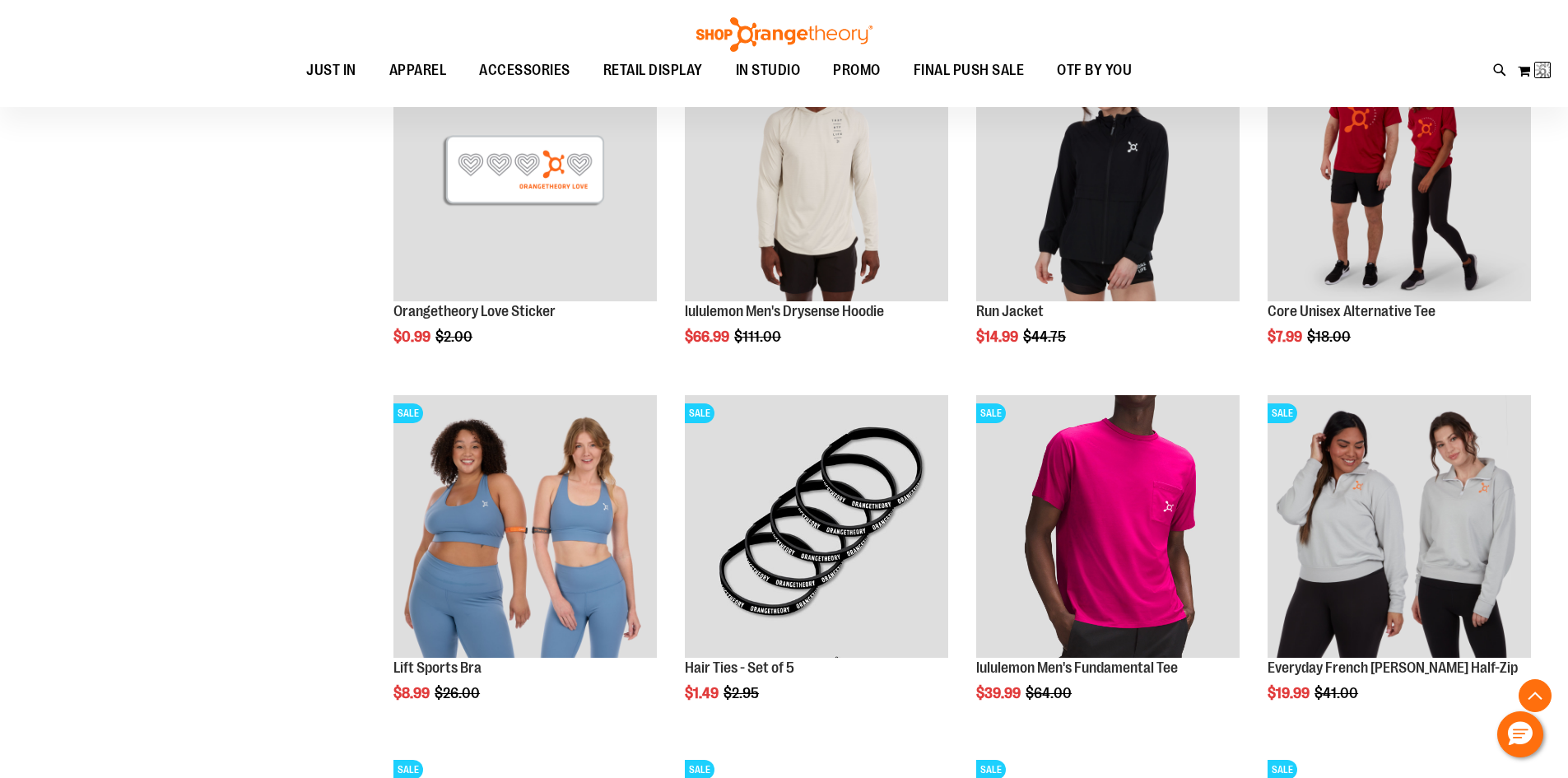
scroll to position [7817, 0]
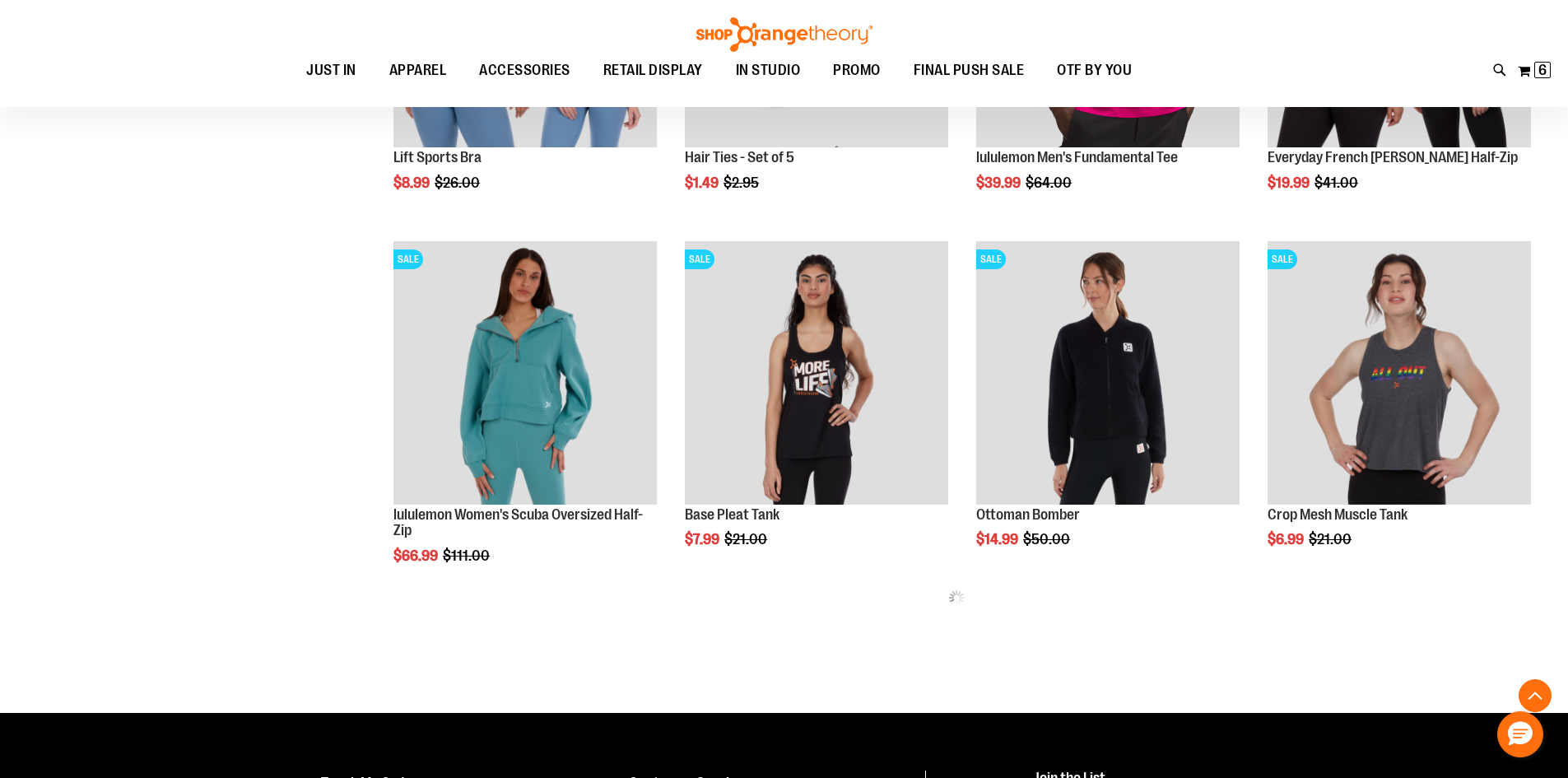
scroll to position [1093, 0]
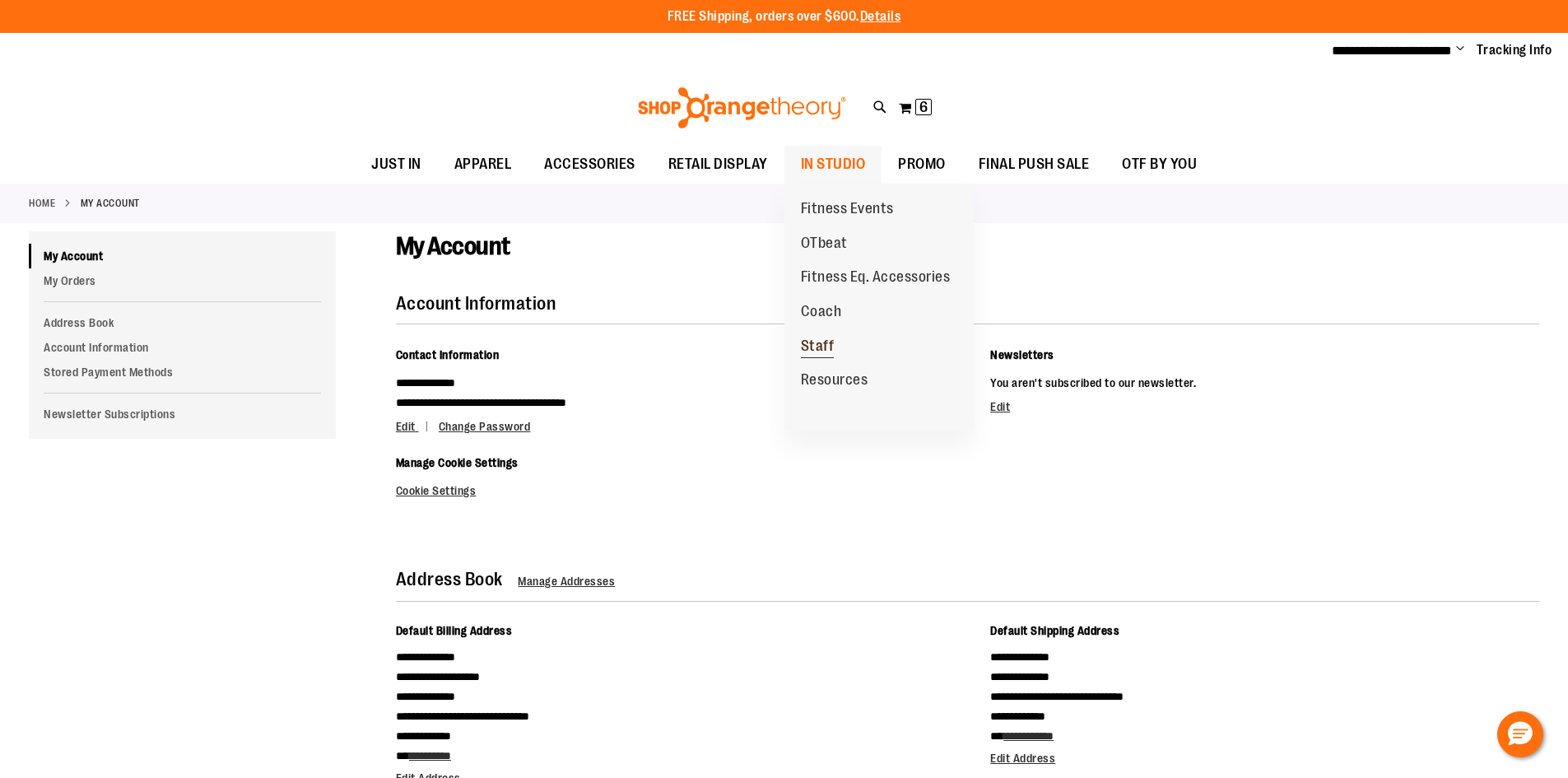
type input "**********"
click at [817, 335] on link "Staff" at bounding box center [818, 347] width 66 height 35
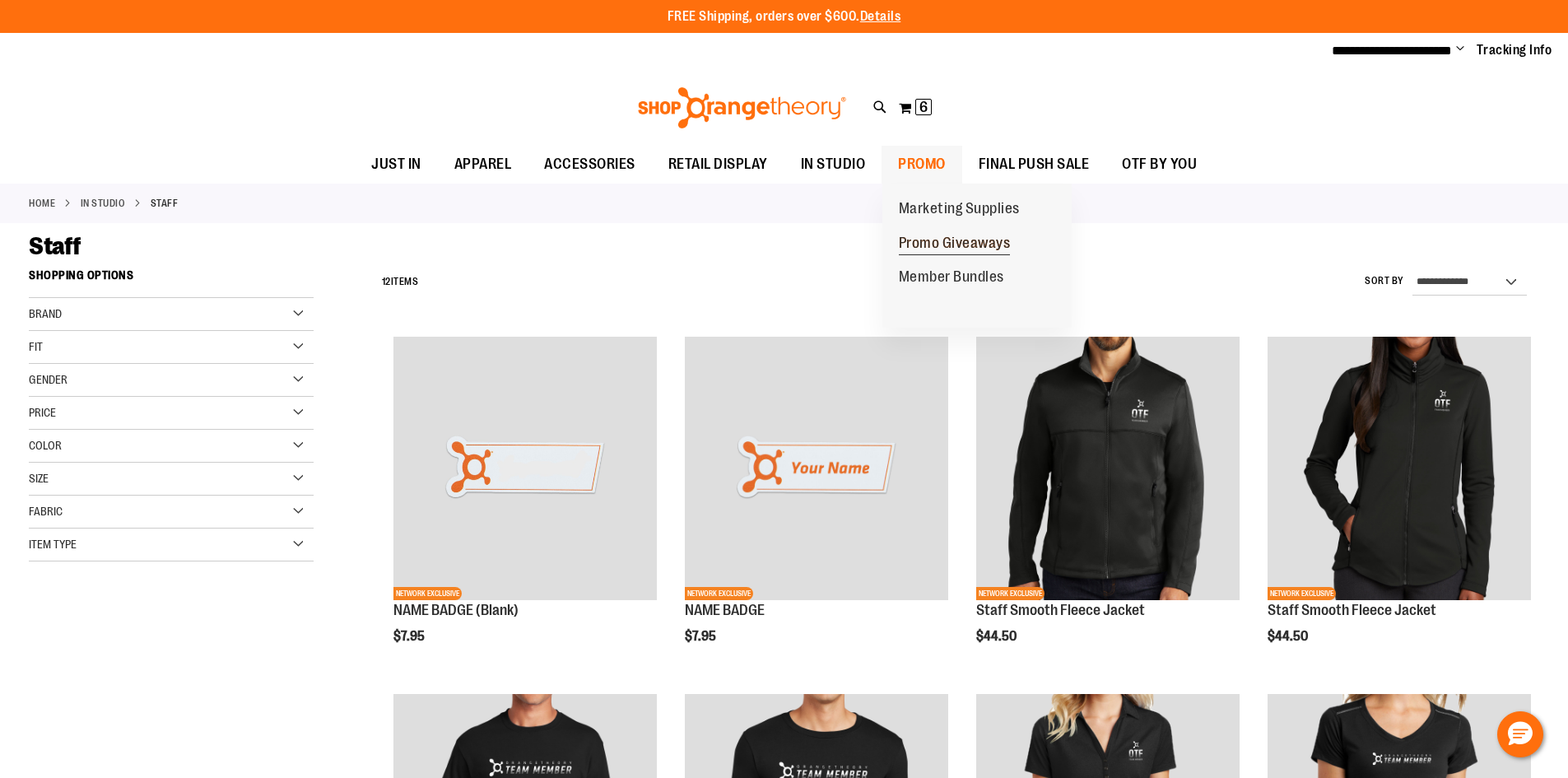
type input "**********"
click at [897, 228] on link "Promo Giveaways" at bounding box center [955, 244] width 144 height 35
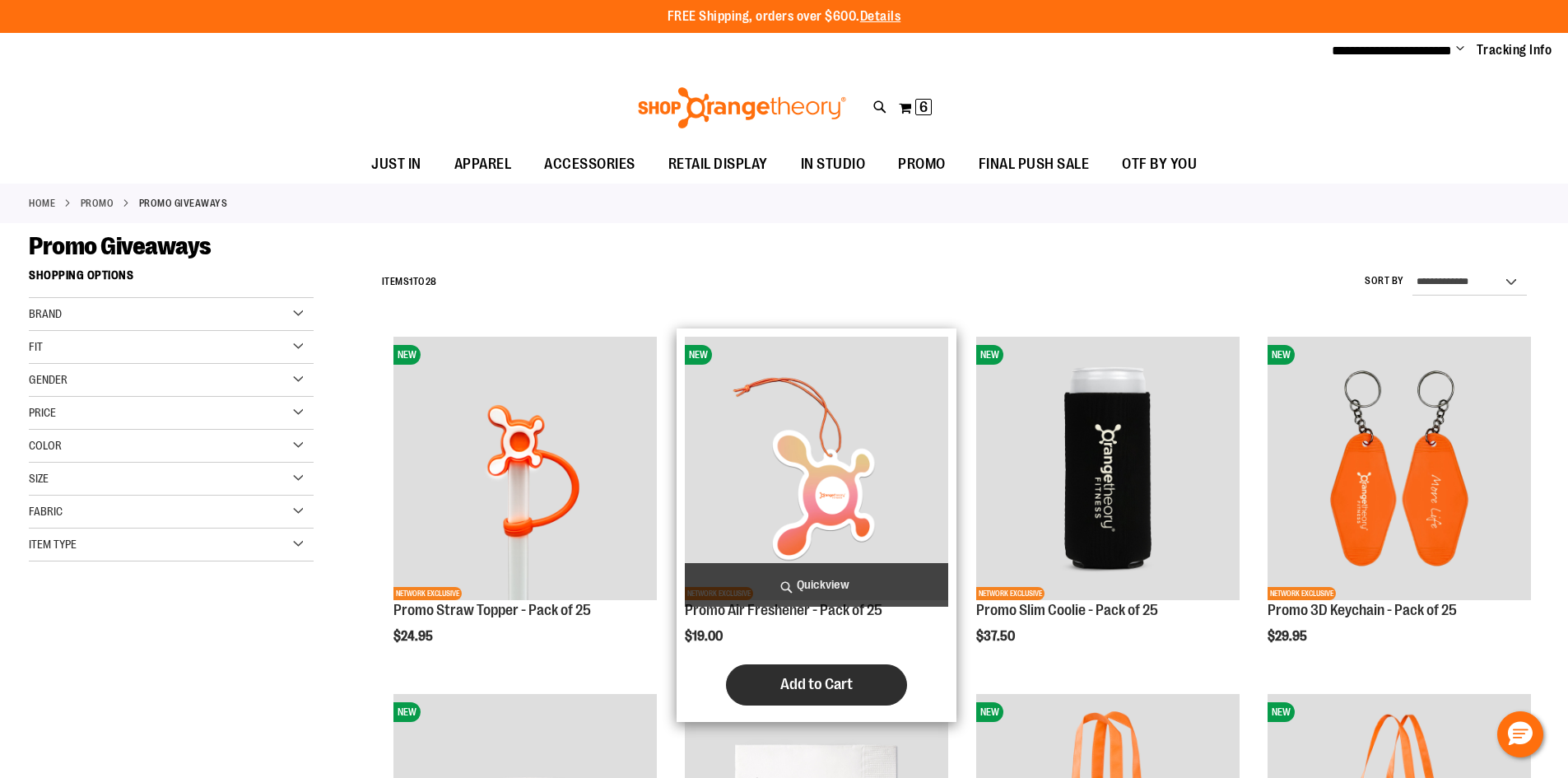
type input "**********"
click at [794, 698] on button "Add to Cart" at bounding box center [816, 685] width 181 height 42
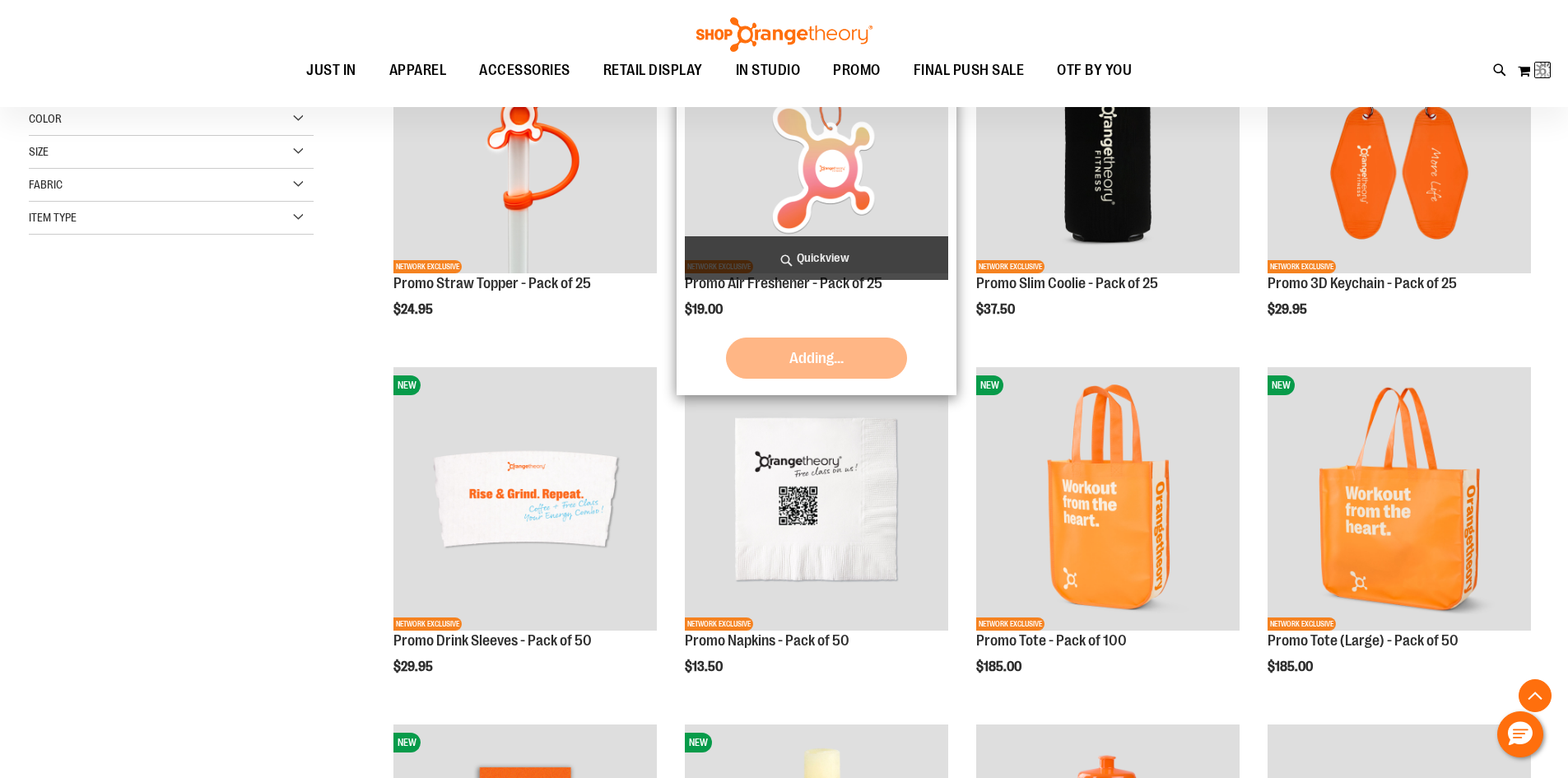
scroll to position [329, 0]
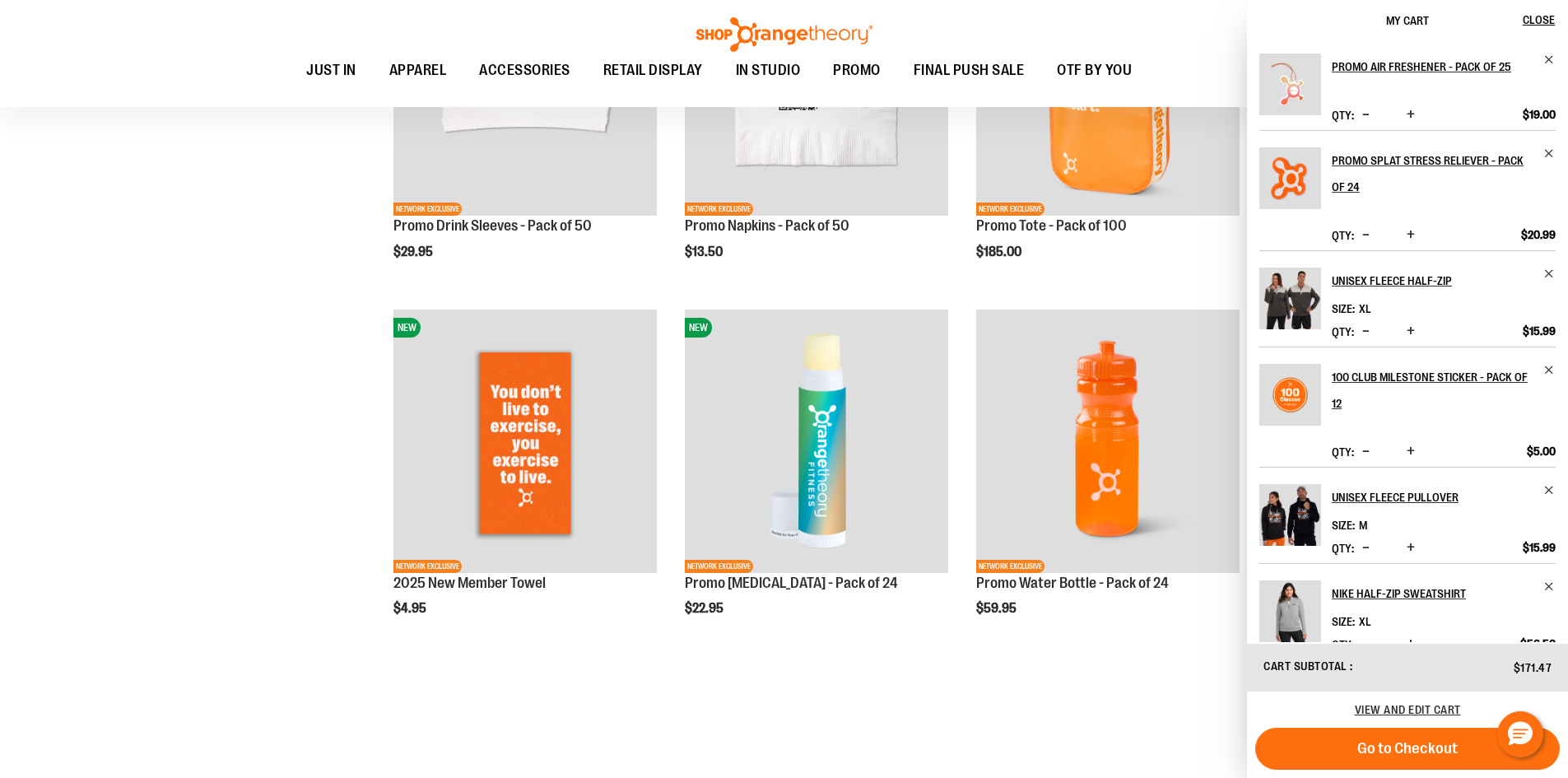
scroll to position [287, 0]
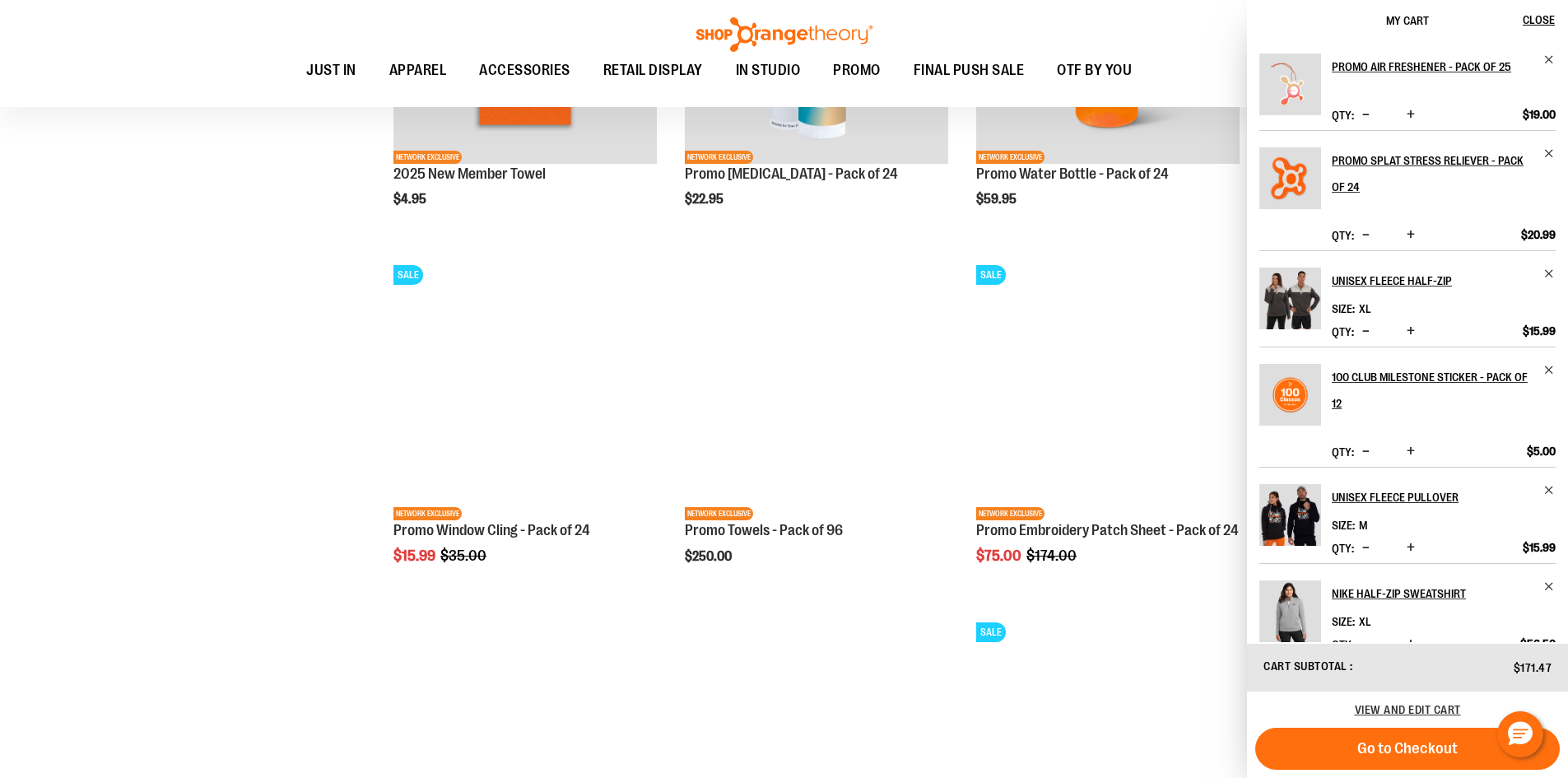
scroll to position [1152, 0]
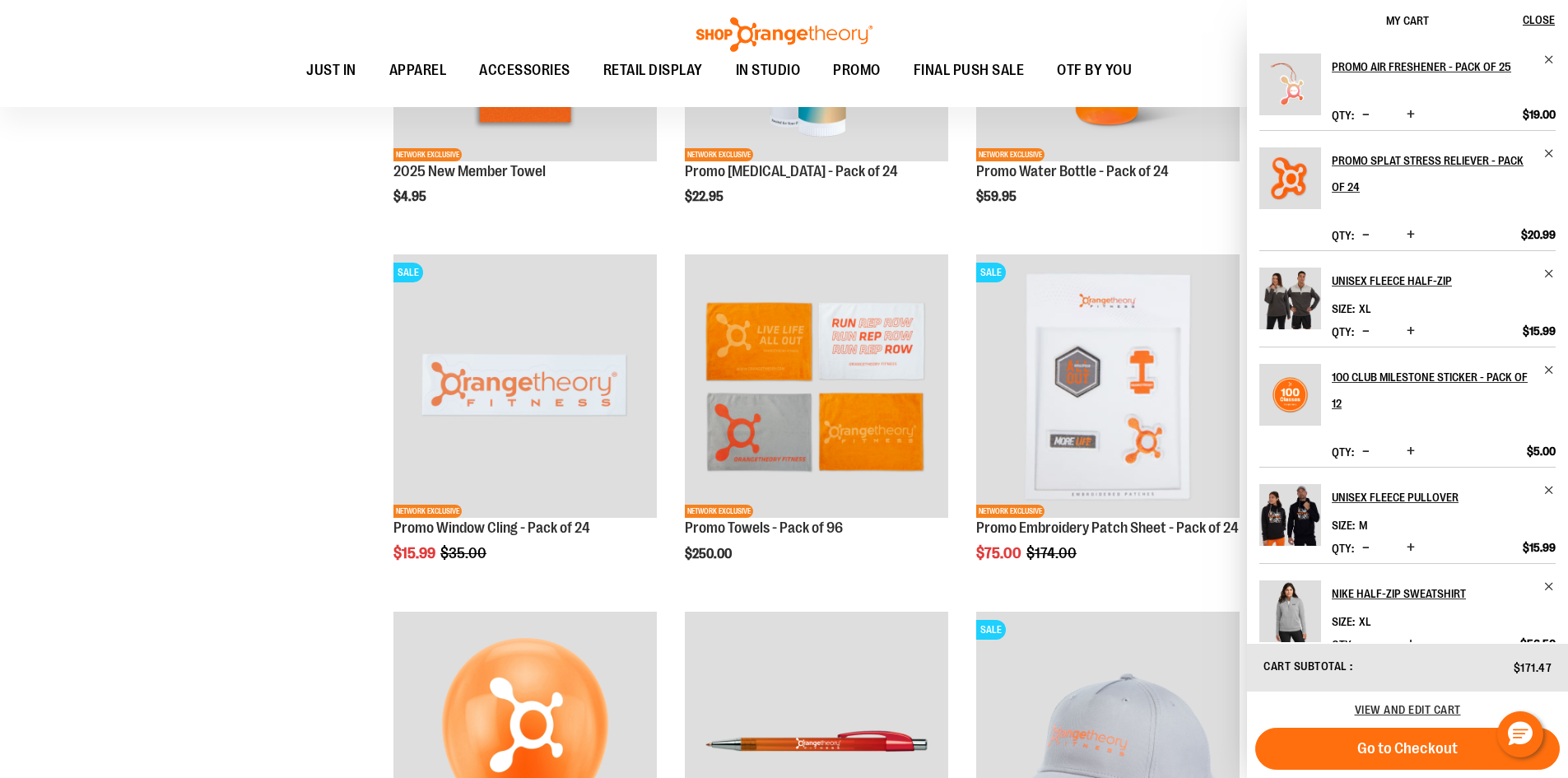
click at [150, 486] on div "**********" at bounding box center [784, 262] width 1510 height 2308
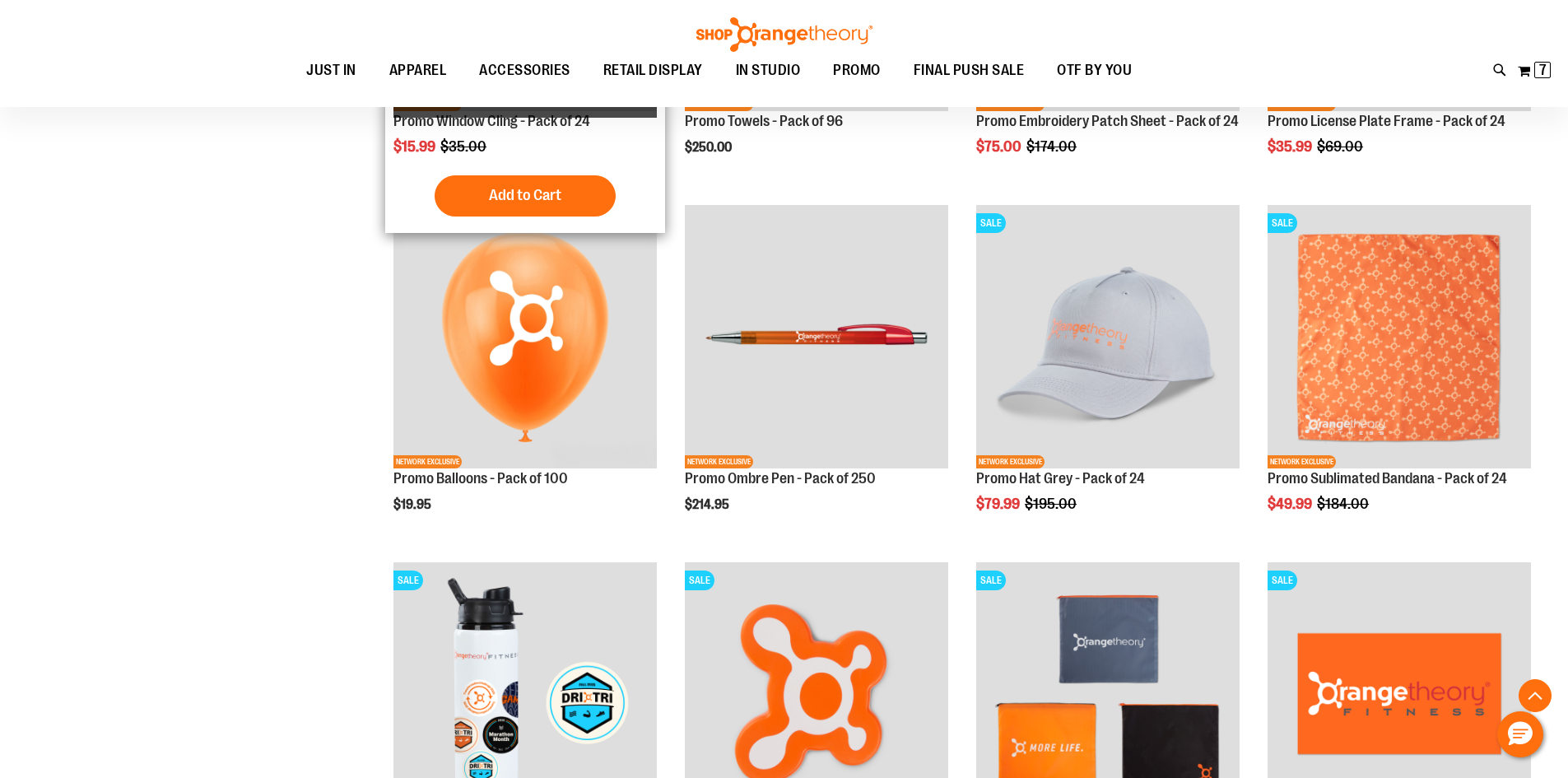
scroll to position [1563, 0]
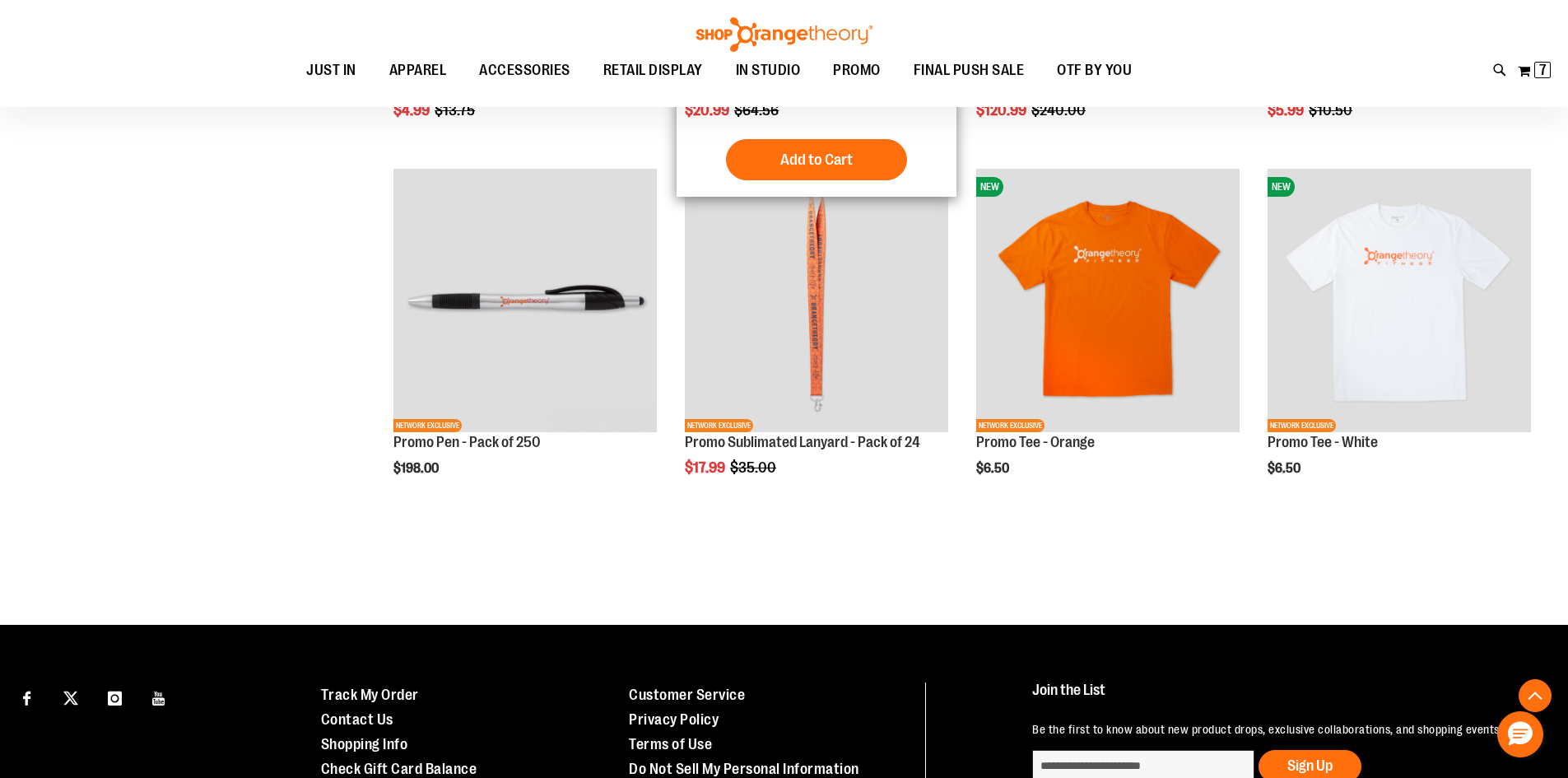
scroll to position [2463, 0]
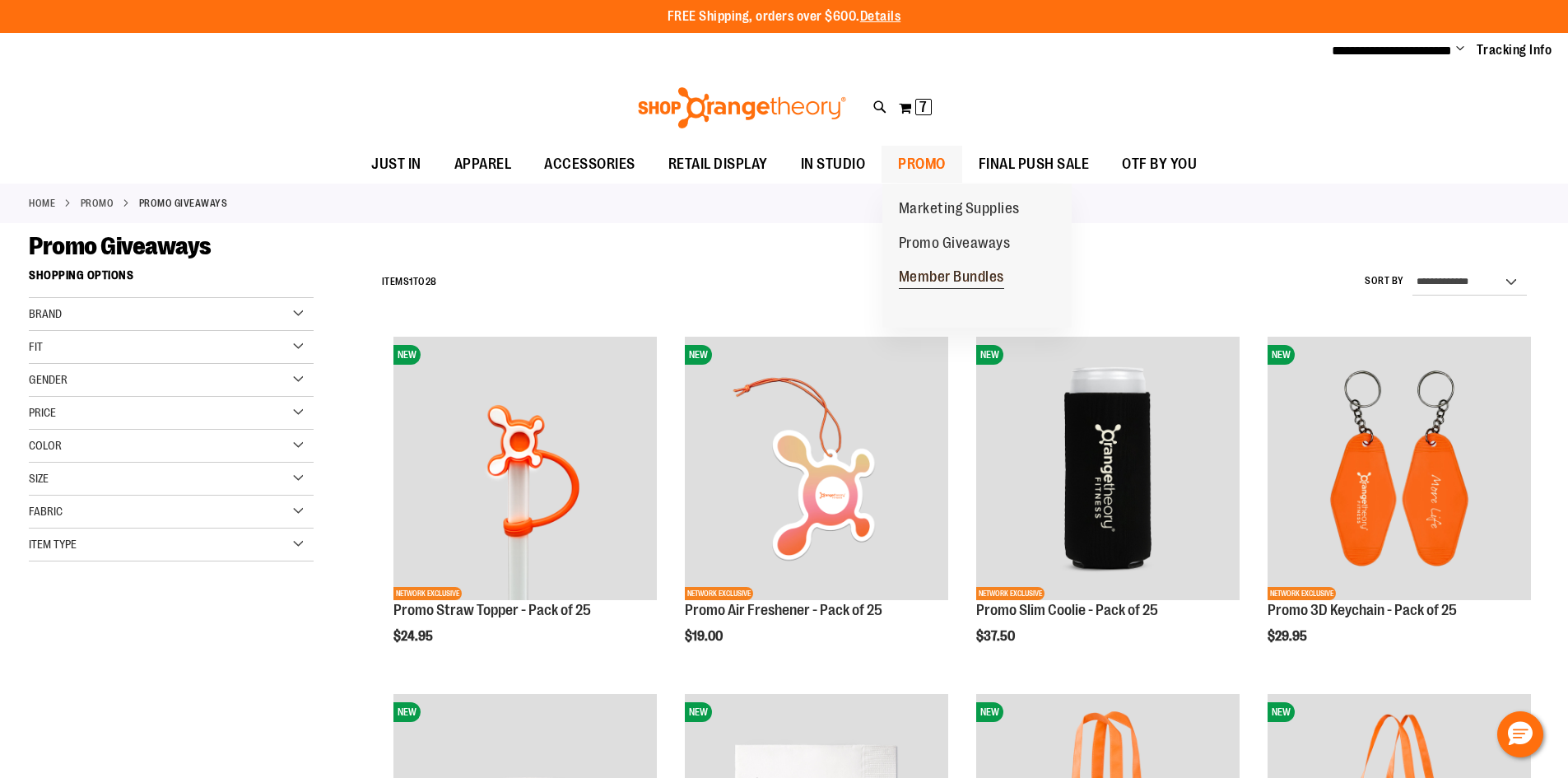
click at [918, 276] on span "Member Bundles" at bounding box center [951, 278] width 105 height 21
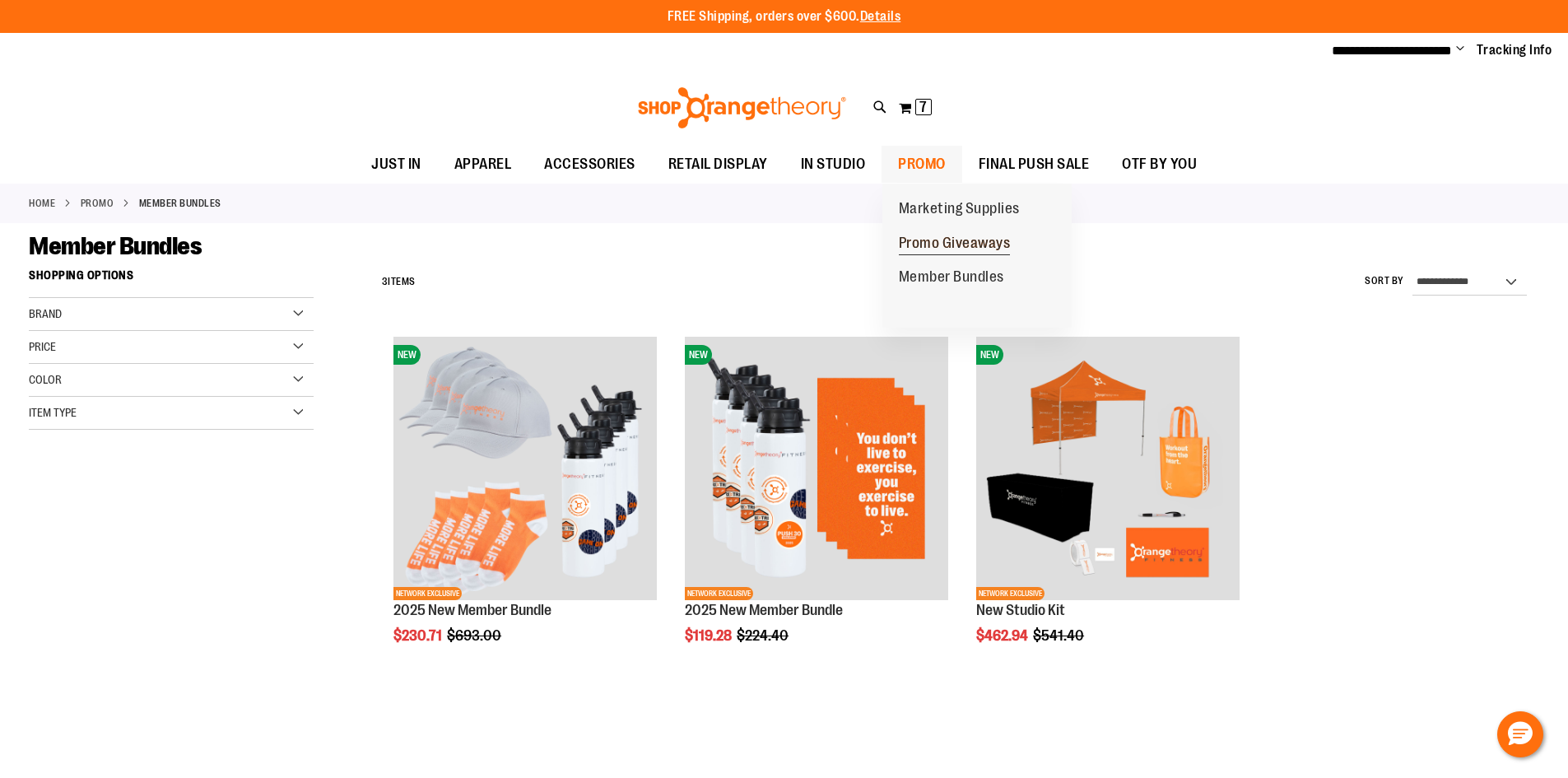
type input "**********"
click at [917, 237] on span "Promo Giveaways" at bounding box center [955, 245] width 112 height 21
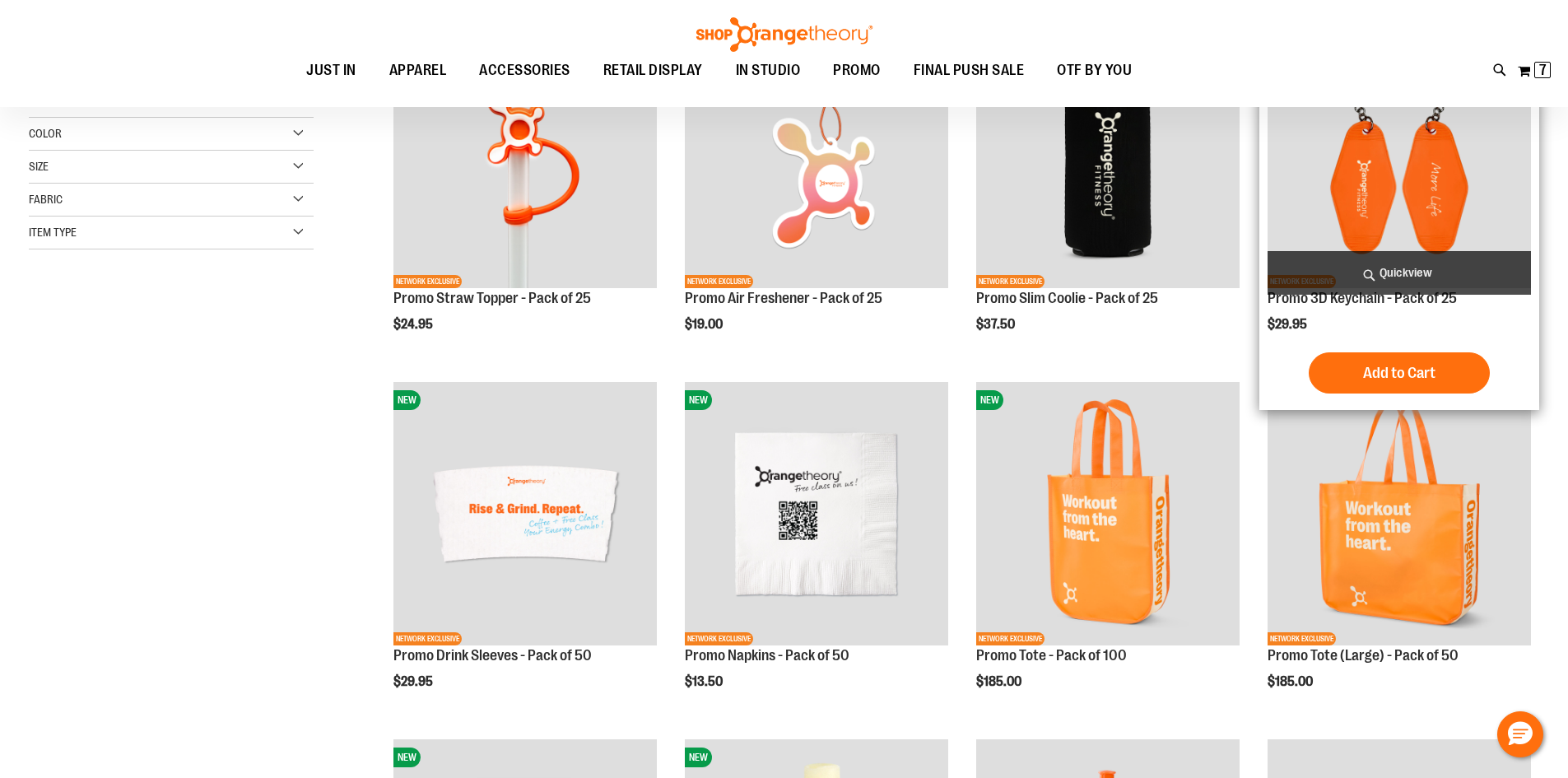
scroll to position [329, 0]
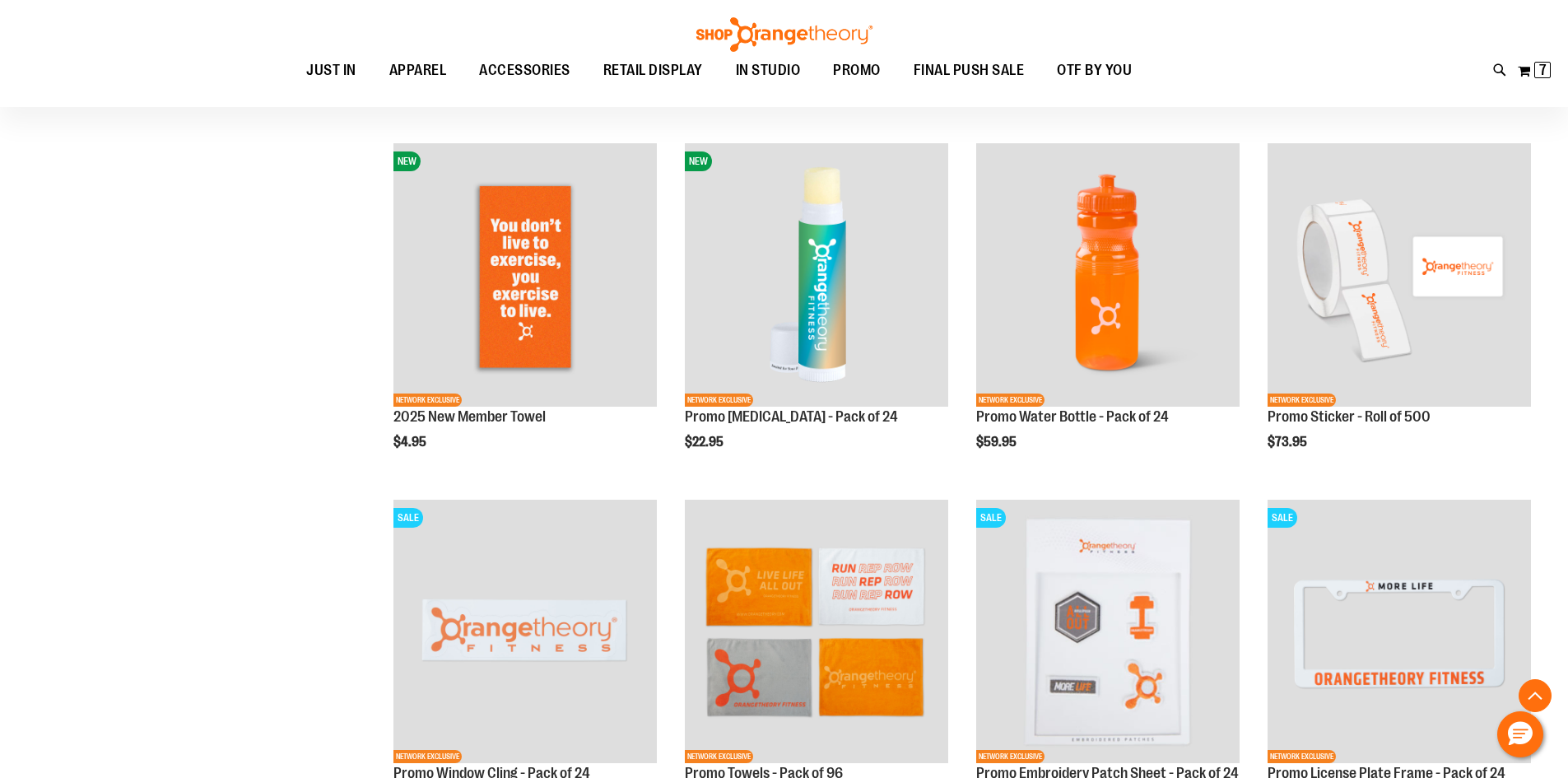
scroll to position [905, 0]
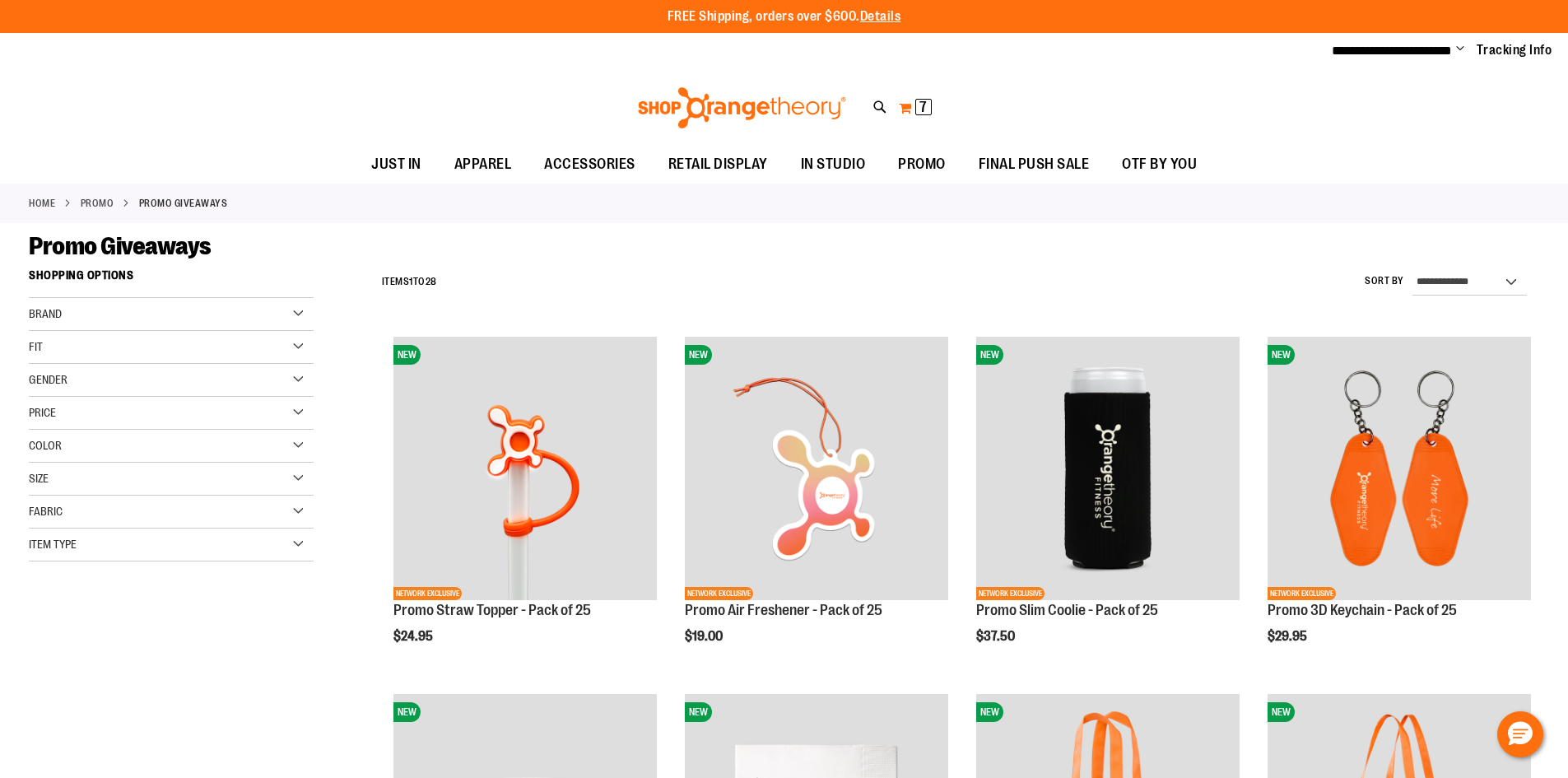
type input "**********"
click at [924, 105] on span "7" at bounding box center [922, 107] width 7 height 17
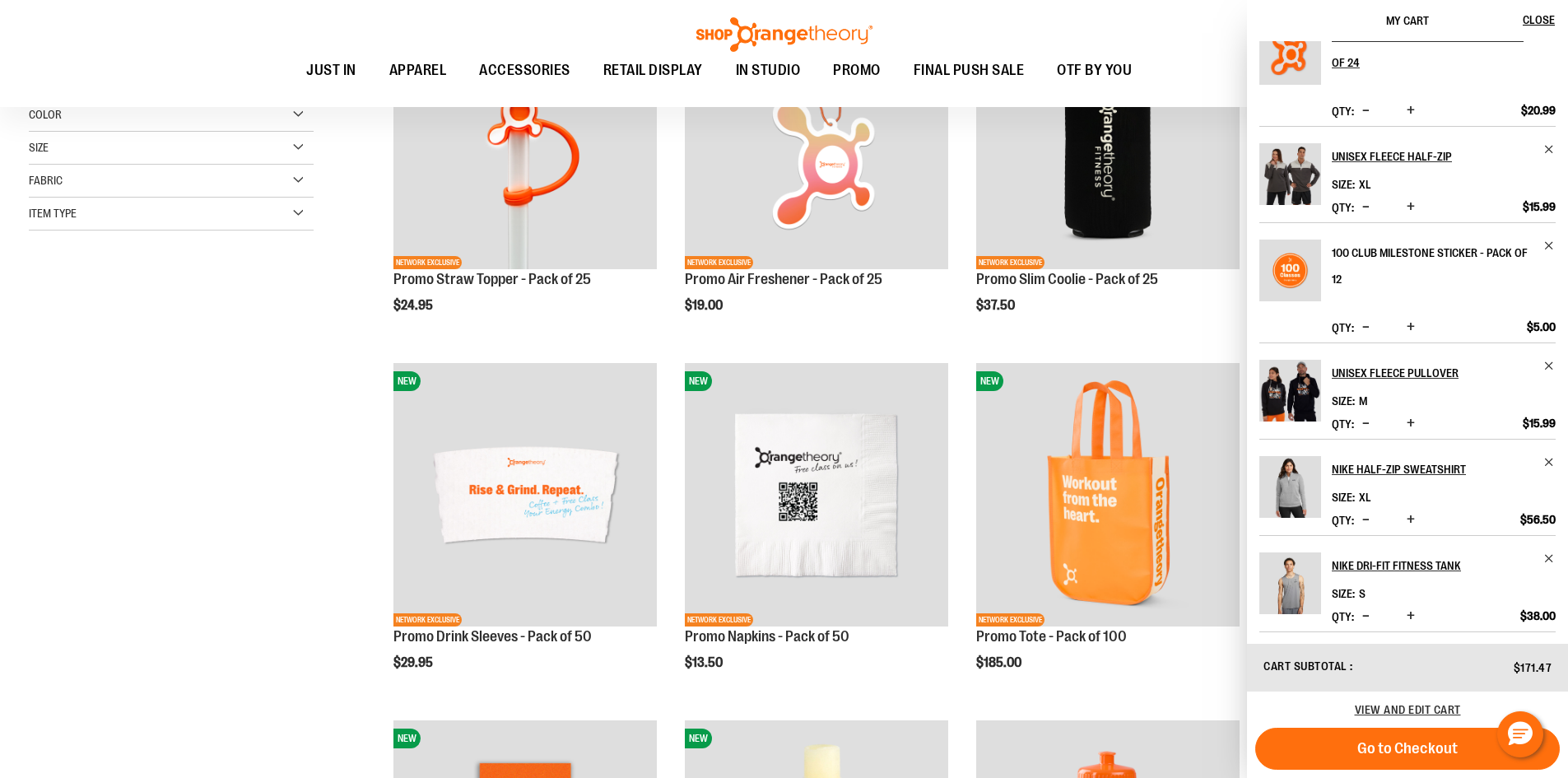
scroll to position [127, 0]
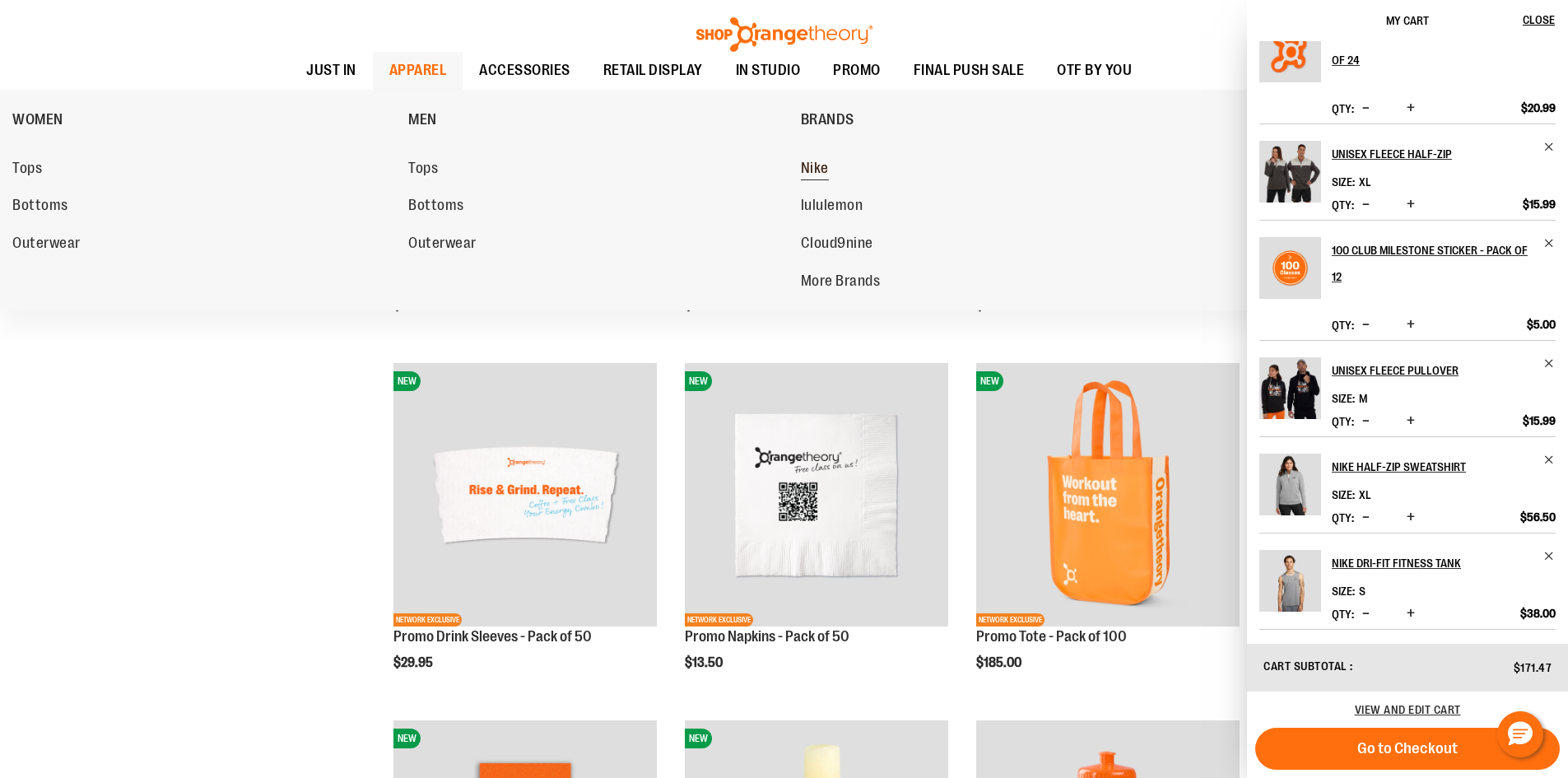
click at [823, 173] on span "Nike" at bounding box center [815, 169] width 28 height 21
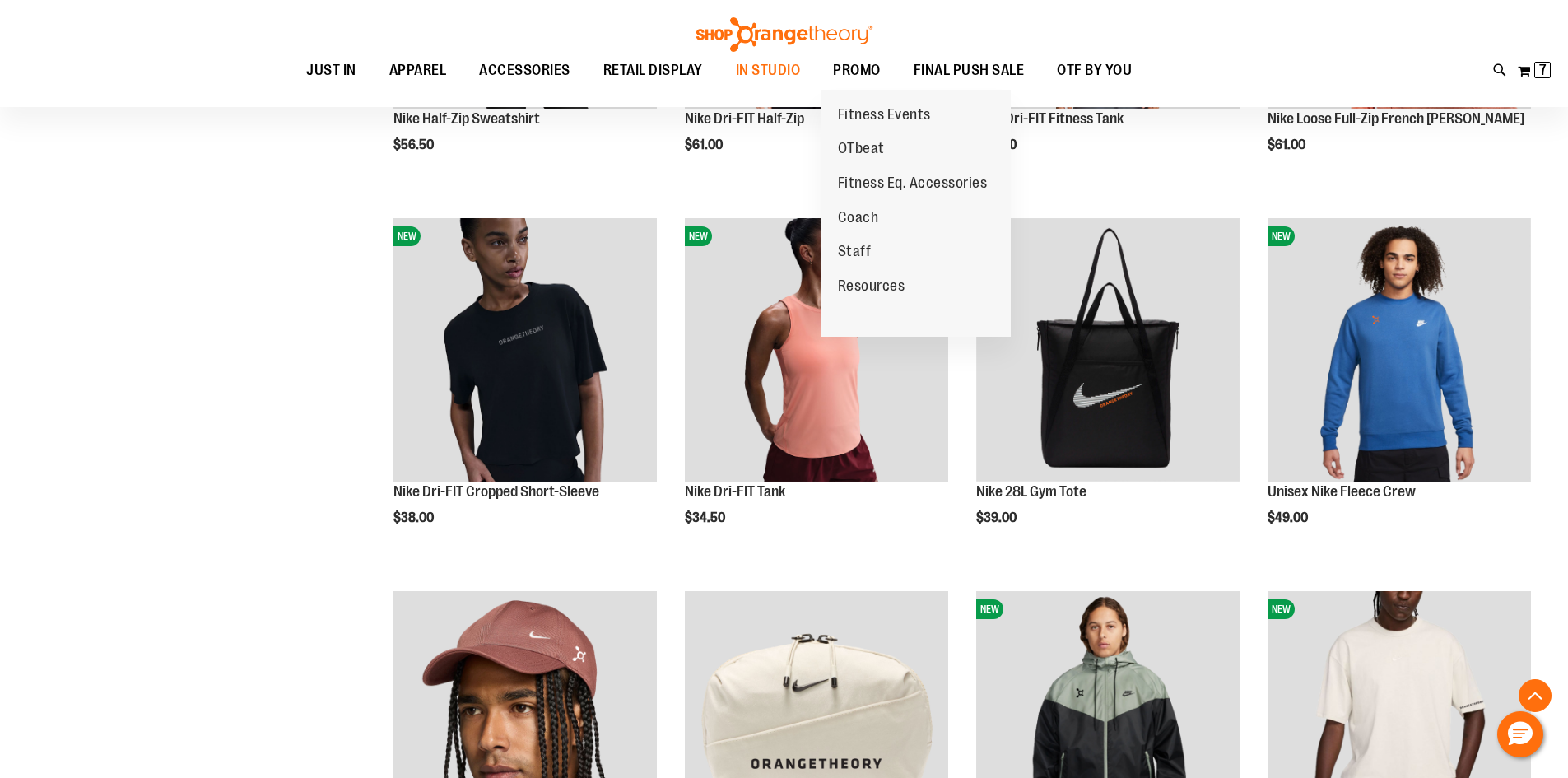
scroll to position [493, 0]
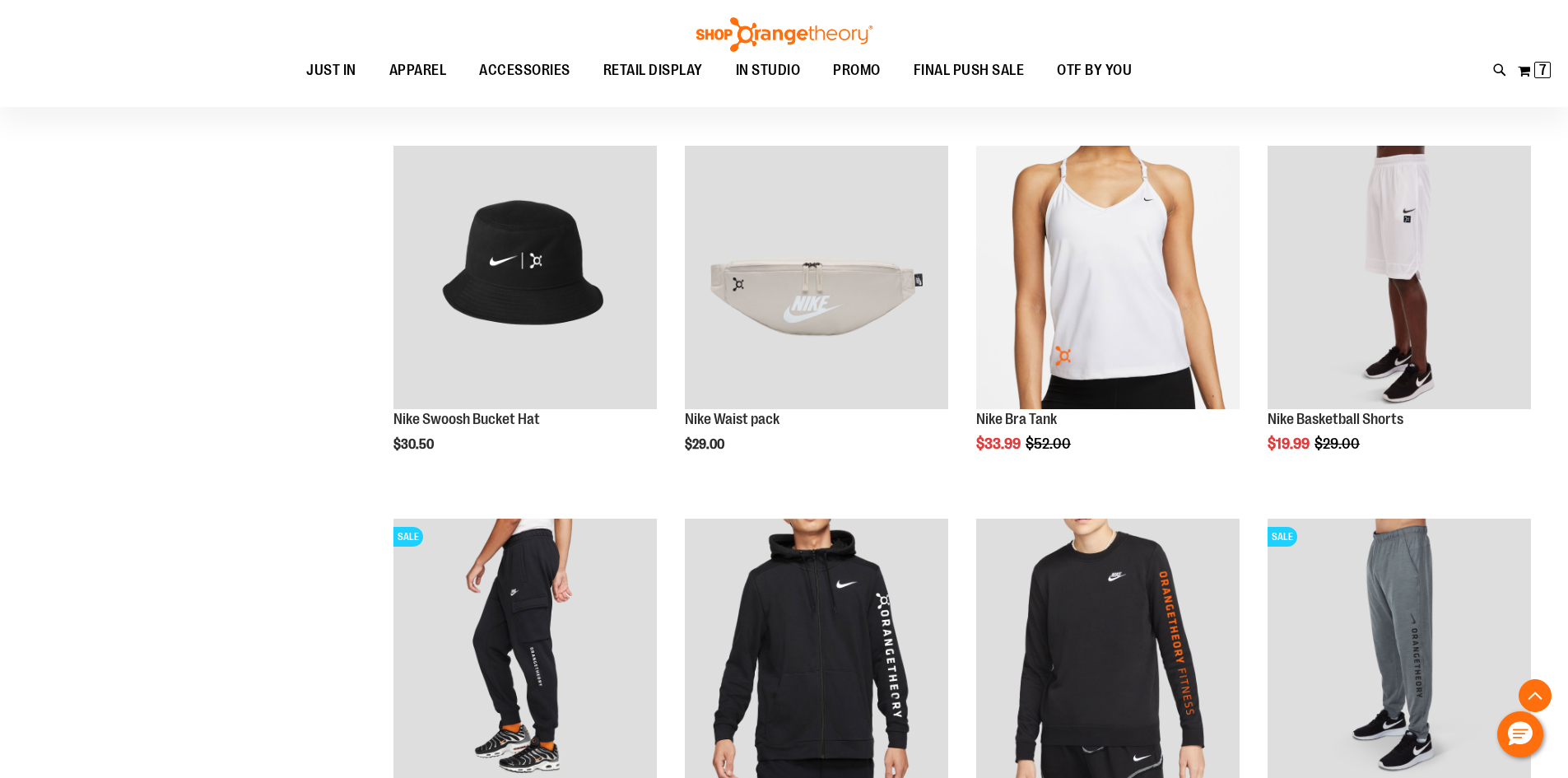
scroll to position [1728, 0]
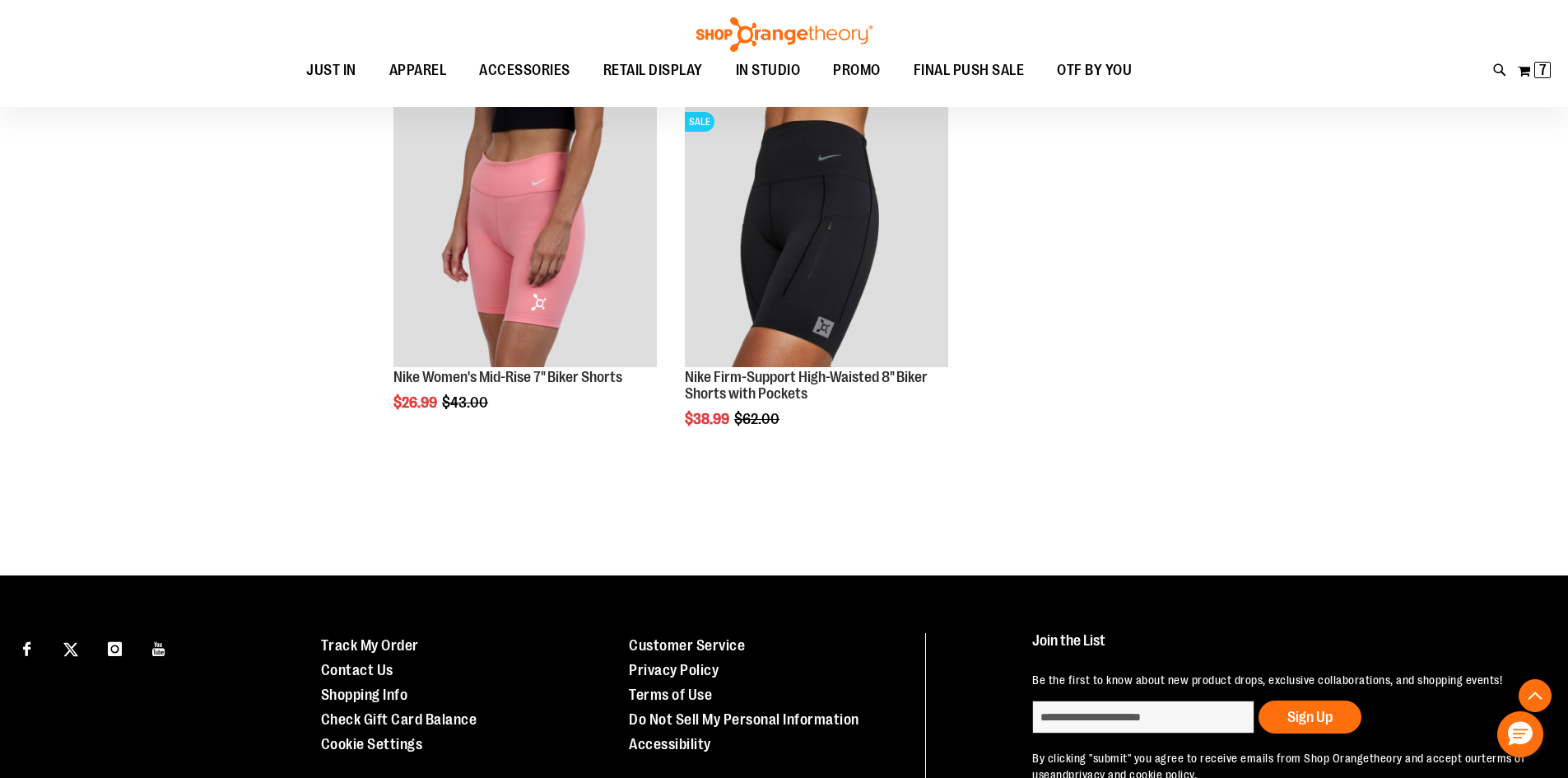
scroll to position [2469, 0]
